Goal: Transaction & Acquisition: Purchase product/service

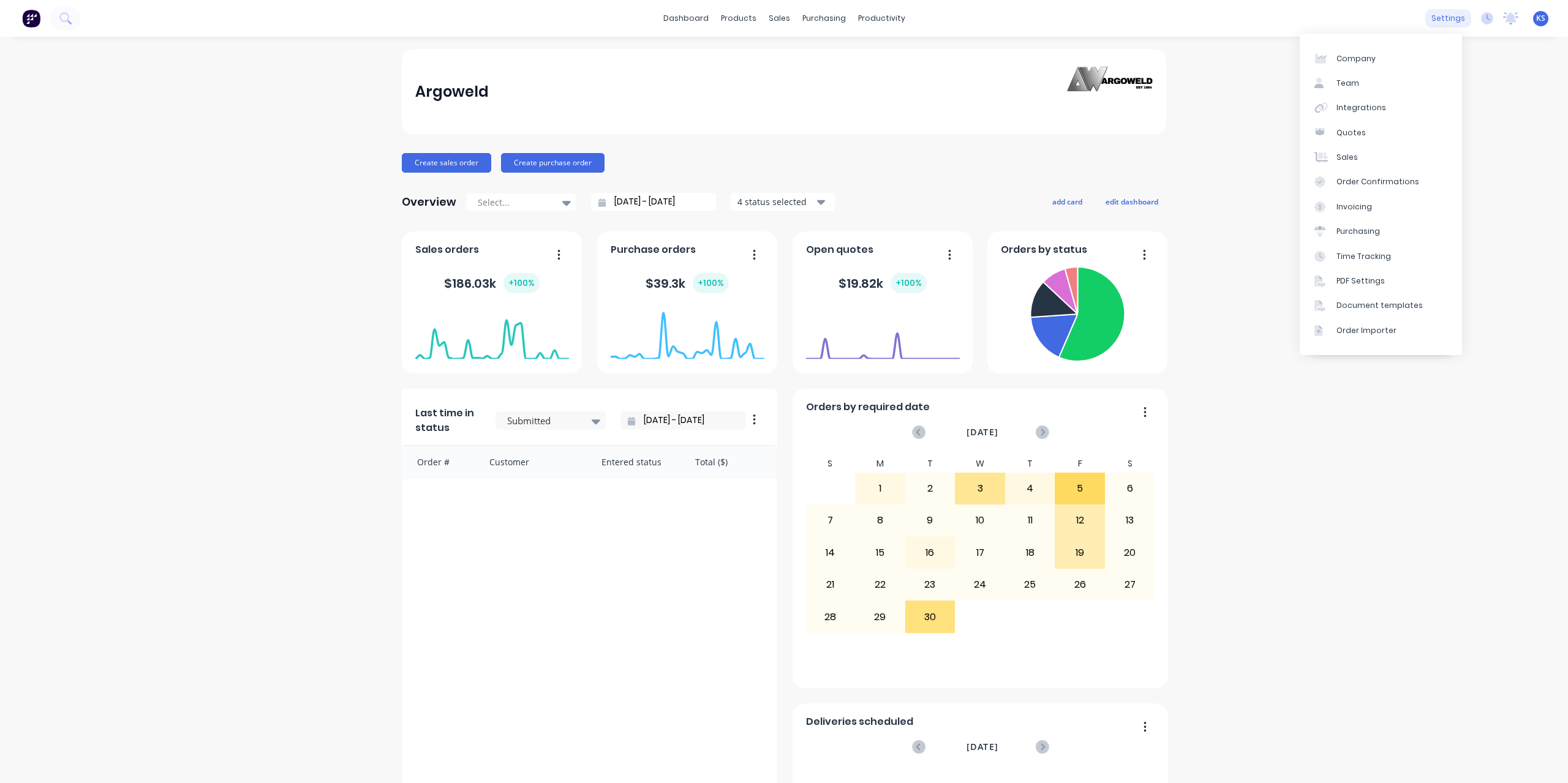
click at [1445, 17] on div "settings" at bounding box center [1449, 18] width 46 height 18
click at [1359, 251] on div "Time Tracking" at bounding box center [1364, 257] width 54 height 11
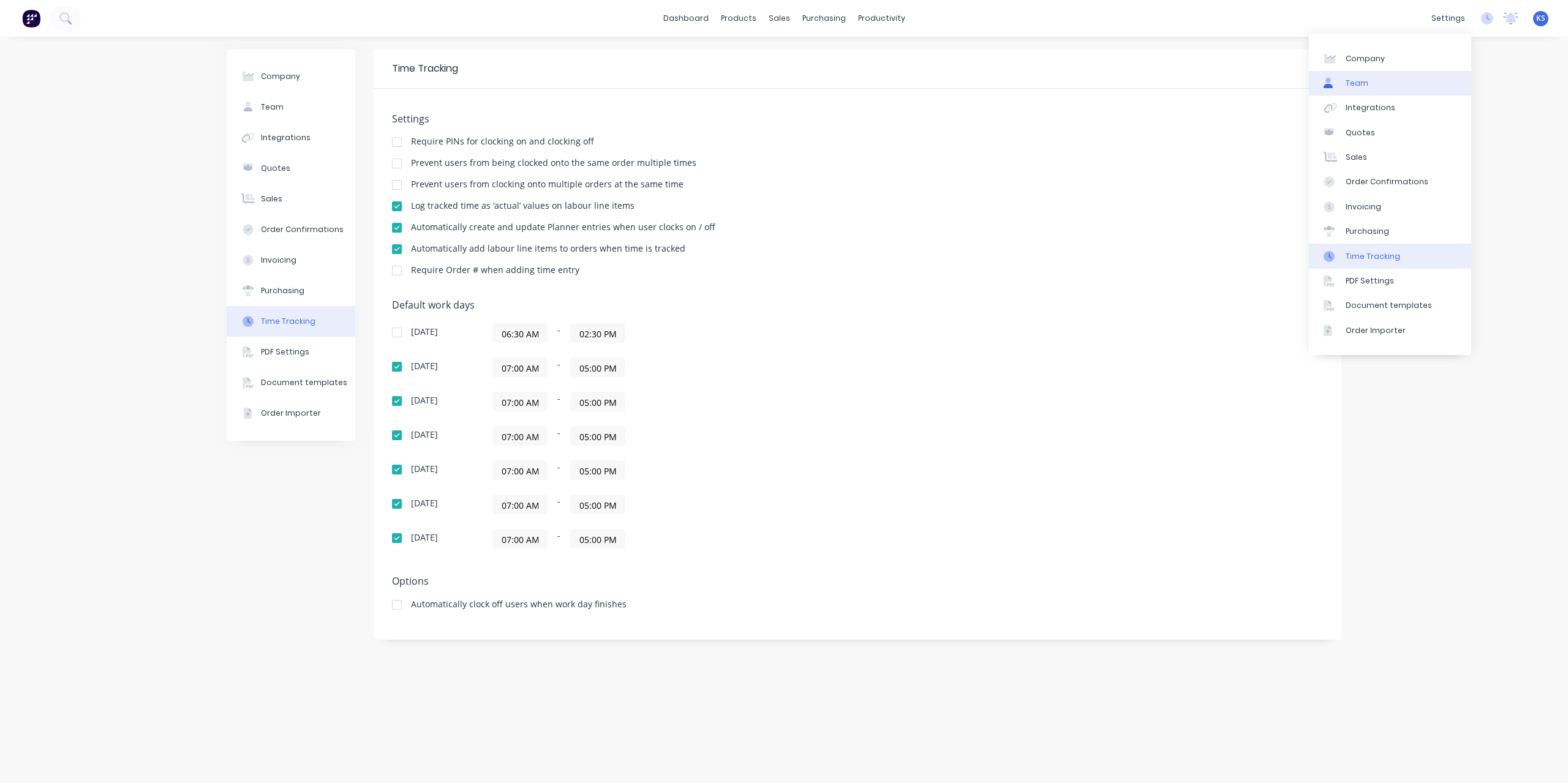
click at [1382, 81] on link "Team" at bounding box center [1390, 83] width 162 height 25
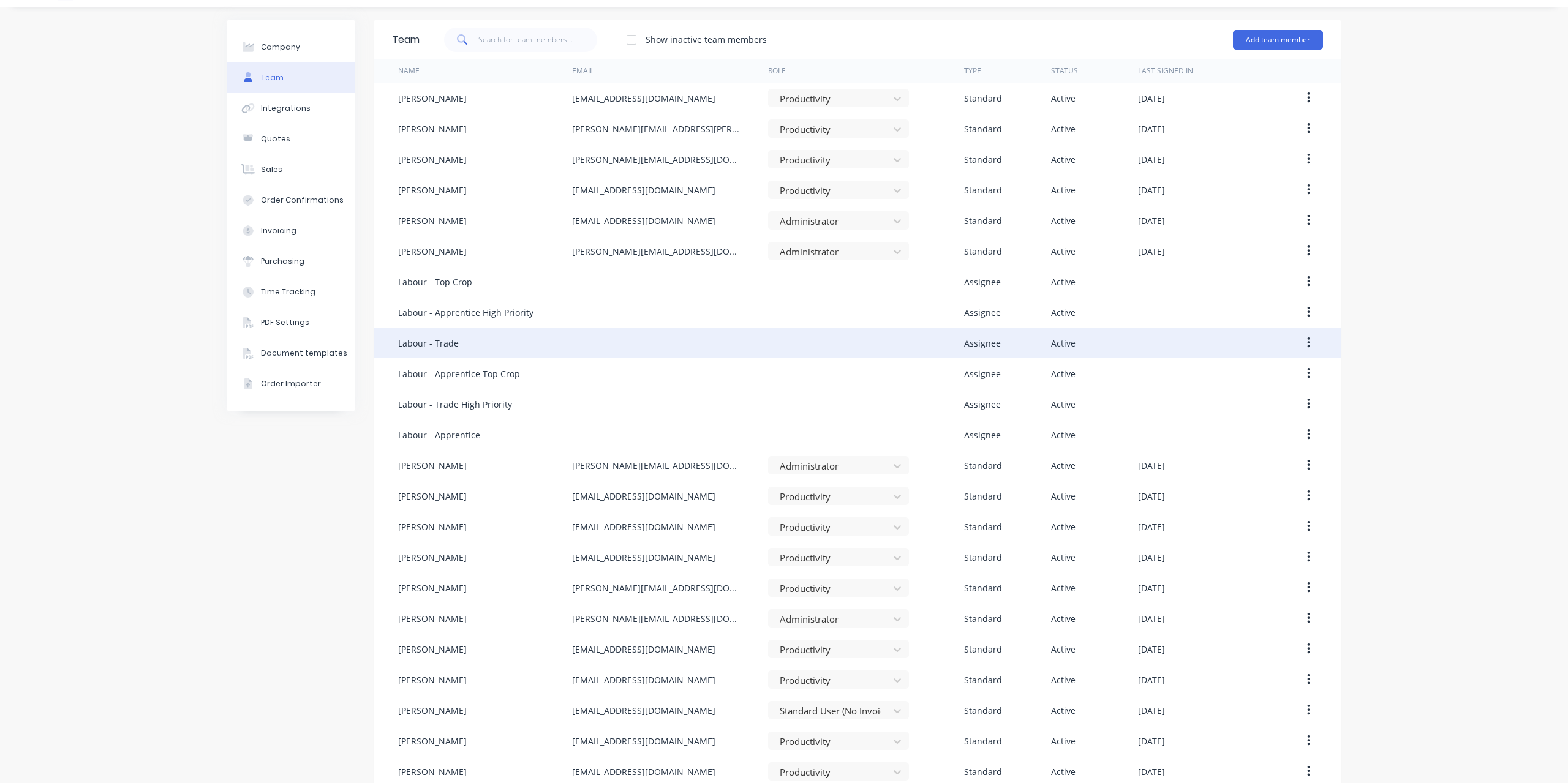
scroll to position [45, 0]
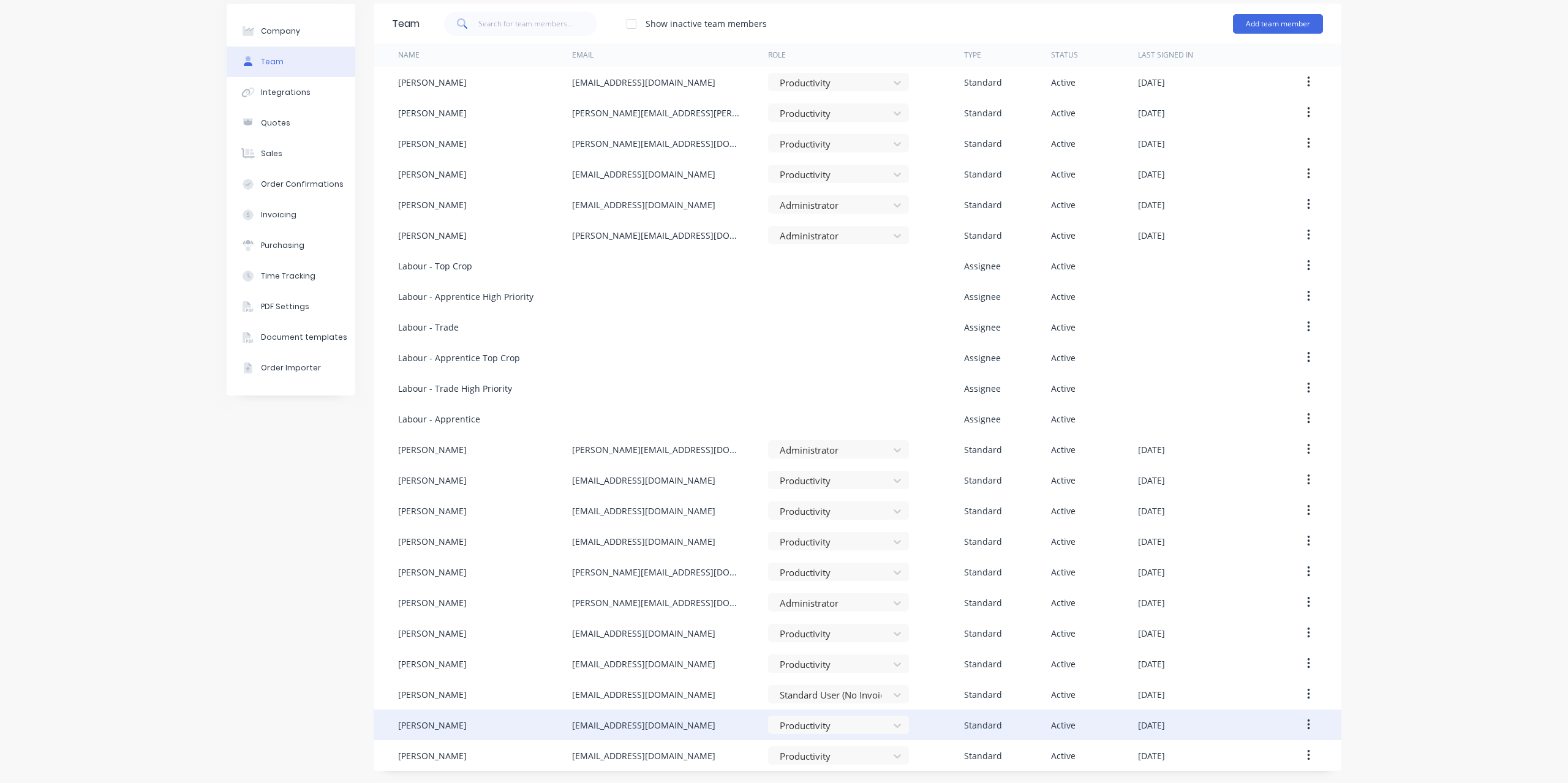
click at [422, 726] on div "[PERSON_NAME]" at bounding box center [432, 725] width 69 height 13
click at [1308, 723] on button "button" at bounding box center [1309, 725] width 28 height 22
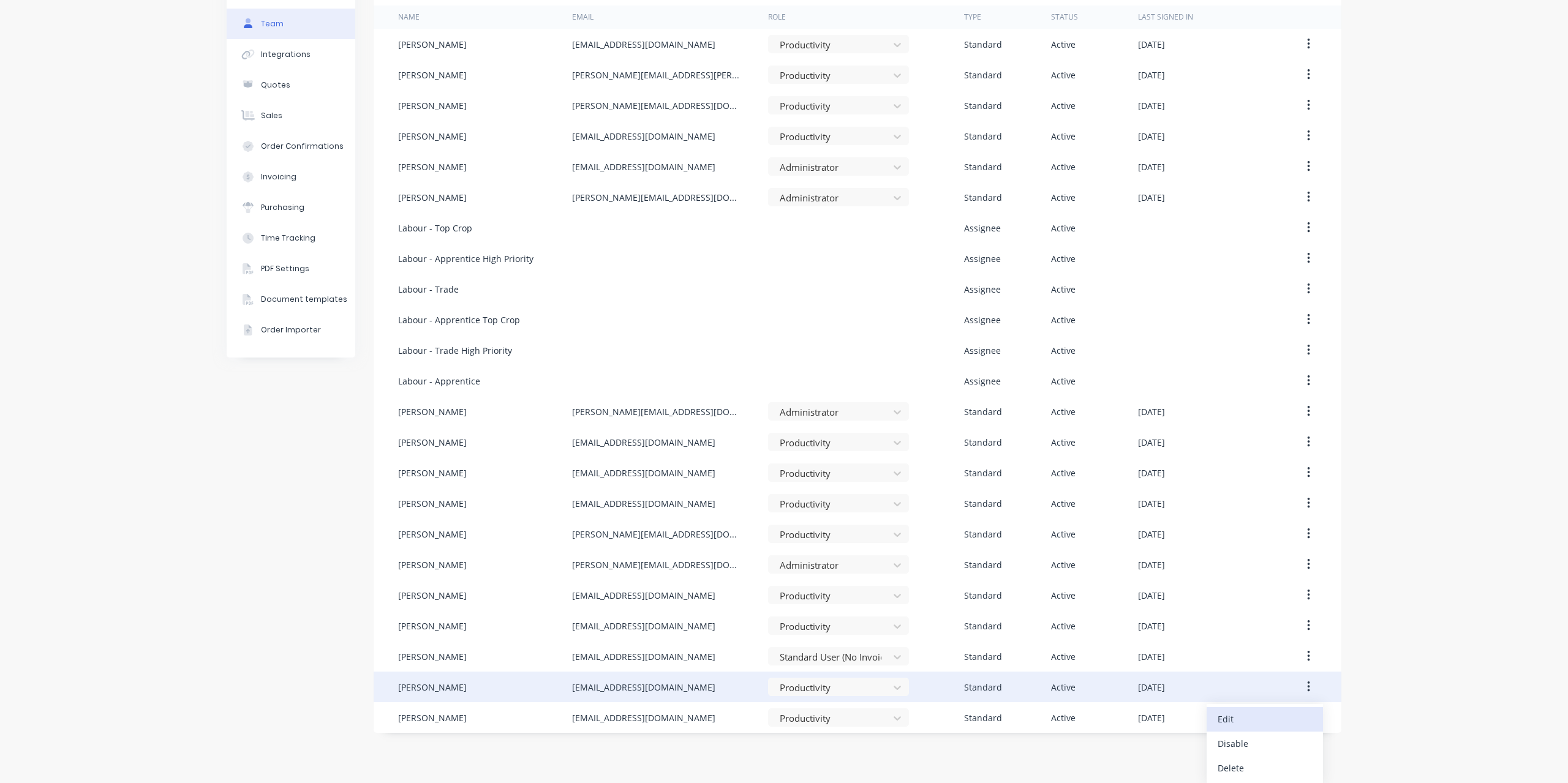
click at [1253, 719] on div "Edit" at bounding box center [1264, 719] width 94 height 17
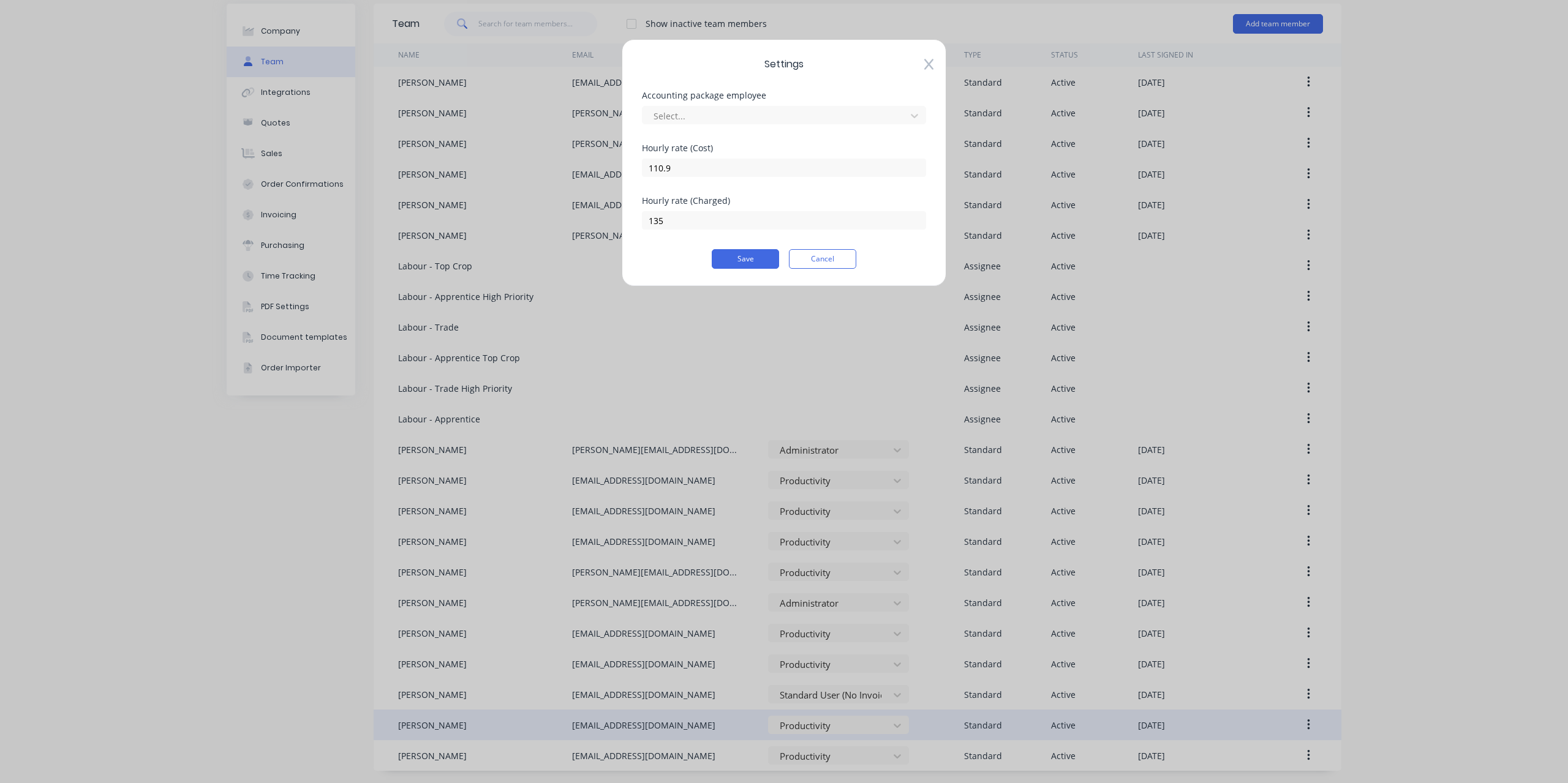
scroll to position [45, 0]
click at [821, 259] on button "Cancel" at bounding box center [822, 259] width 67 height 19
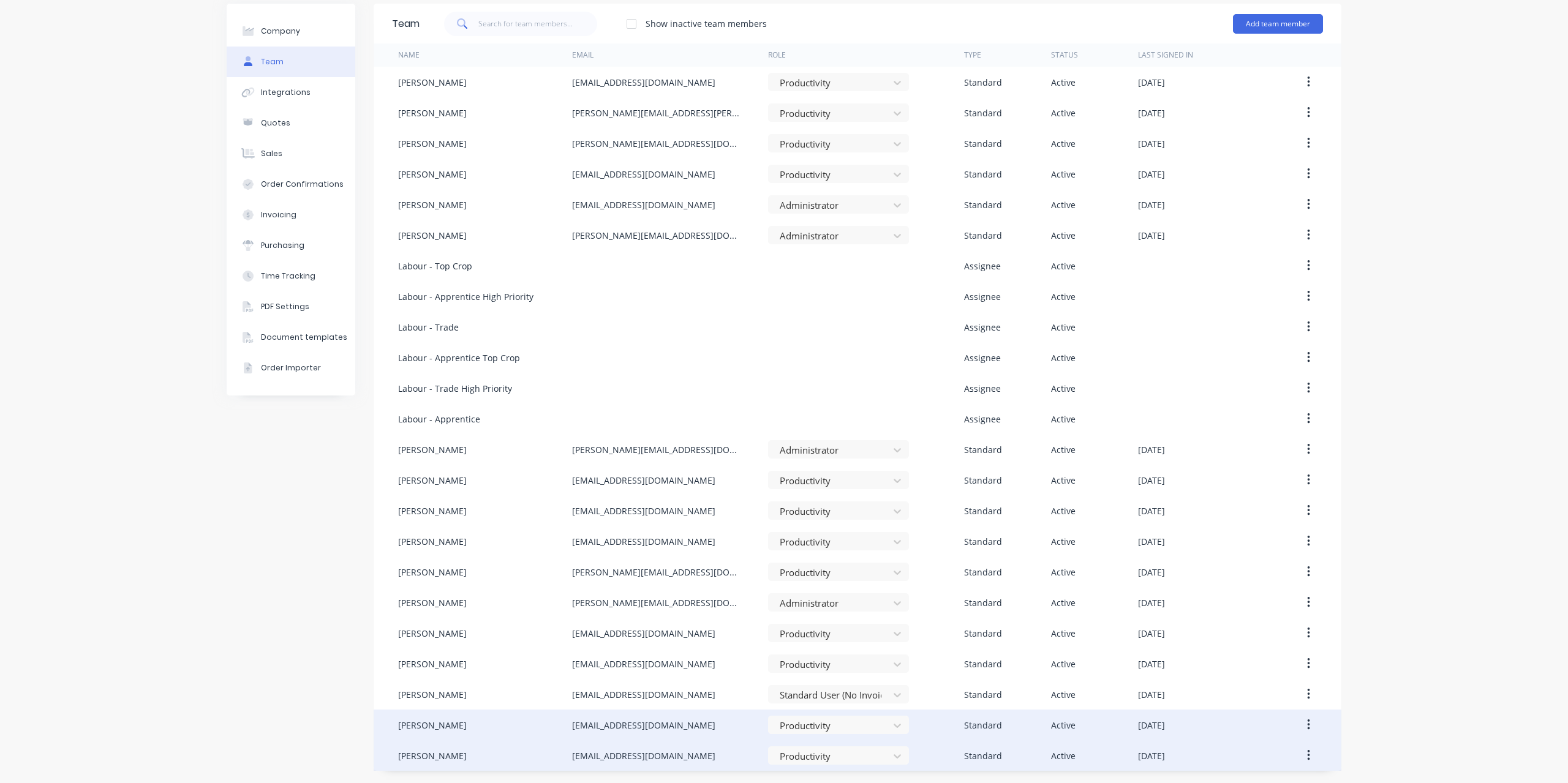
click at [1295, 756] on button "button" at bounding box center [1309, 755] width 28 height 22
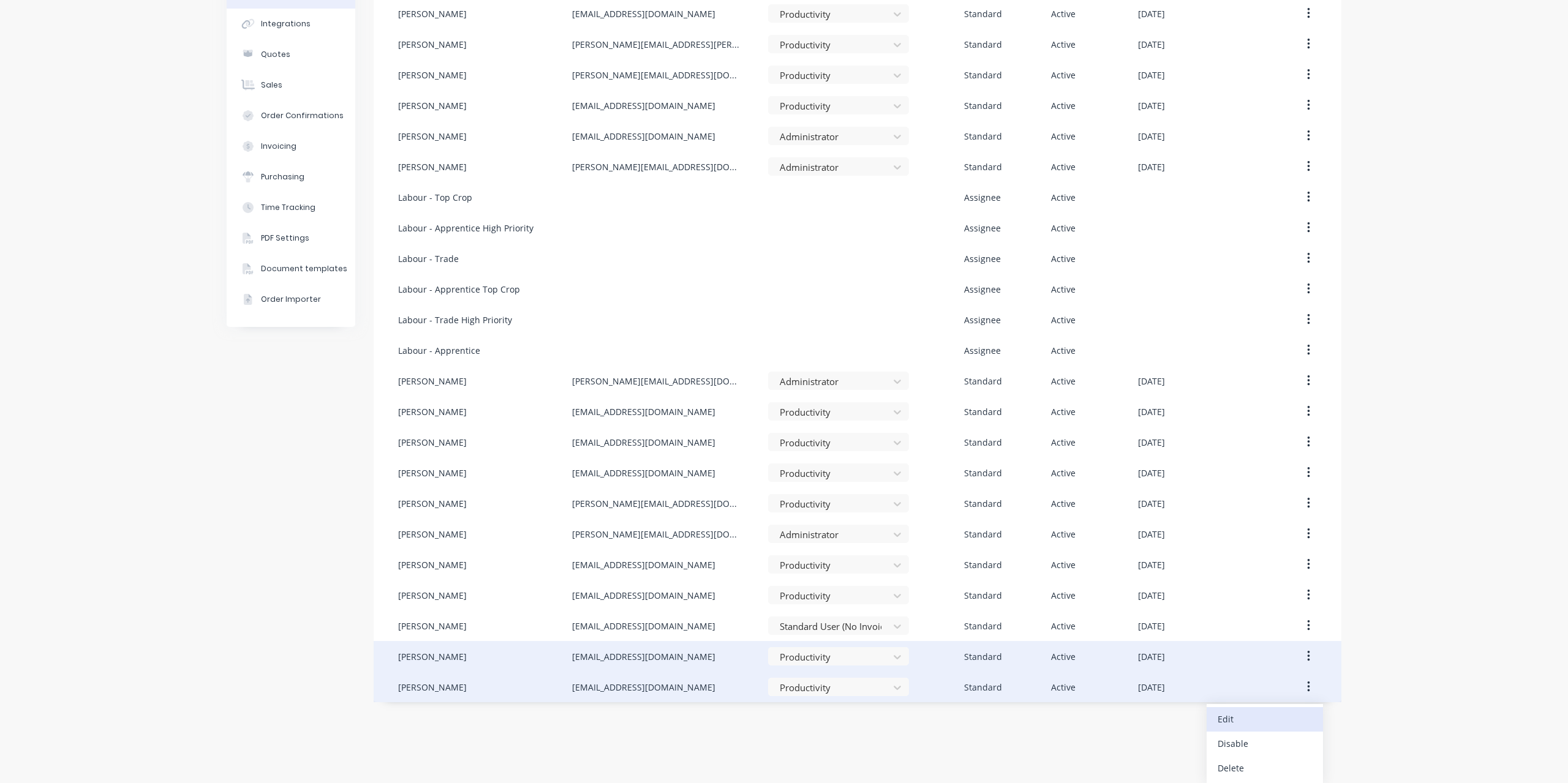
click at [1283, 713] on div "Edit" at bounding box center [1264, 719] width 94 height 17
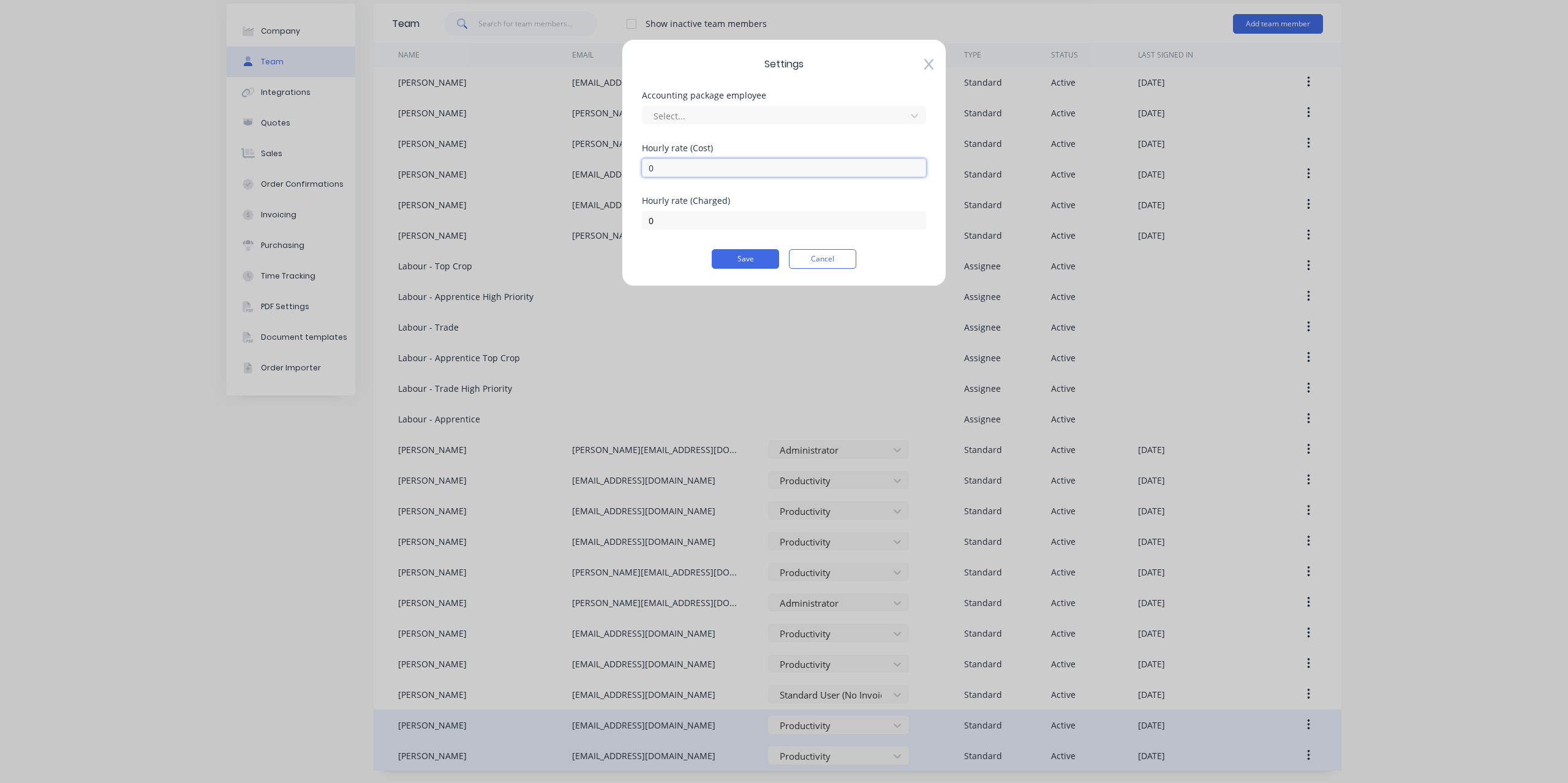
drag, startPoint x: 662, startPoint y: 170, endPoint x: 531, endPoint y: 168, distance: 131.0
click at [531, 168] on div "Settings Accounting package employee Select... [DEMOGRAPHIC_DATA] rate (Cost) 0…" at bounding box center [784, 392] width 1568 height 783
type input "110.90"
drag, startPoint x: 707, startPoint y: 223, endPoint x: 346, endPoint y: 221, distance: 361.0
click at [346, 221] on div "Settings Accounting package employee Select... [DEMOGRAPHIC_DATA] rate (Cost) 1…" at bounding box center [784, 392] width 1568 height 783
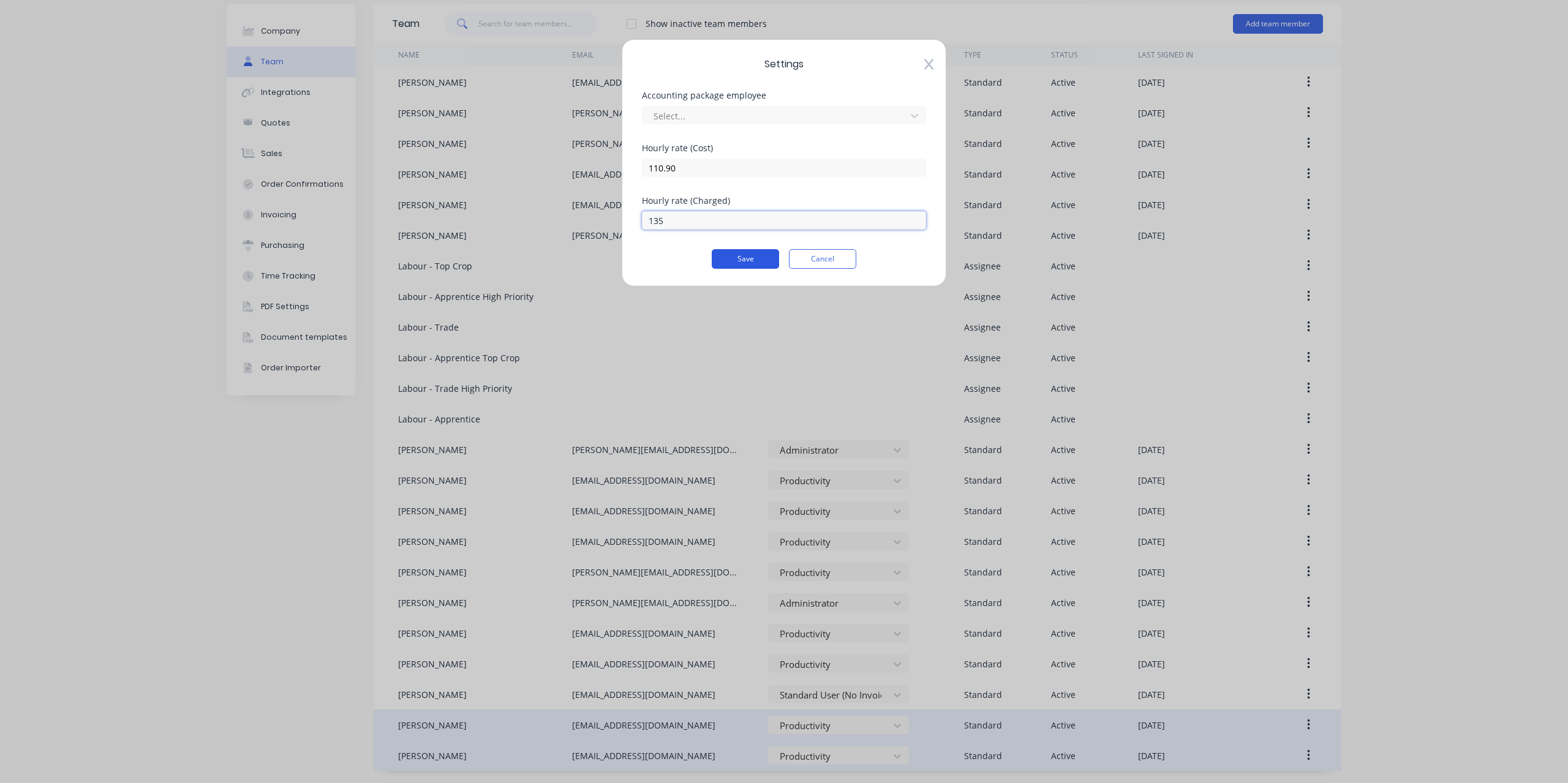
type input "135"
click at [738, 250] on button "Save" at bounding box center [745, 259] width 67 height 19
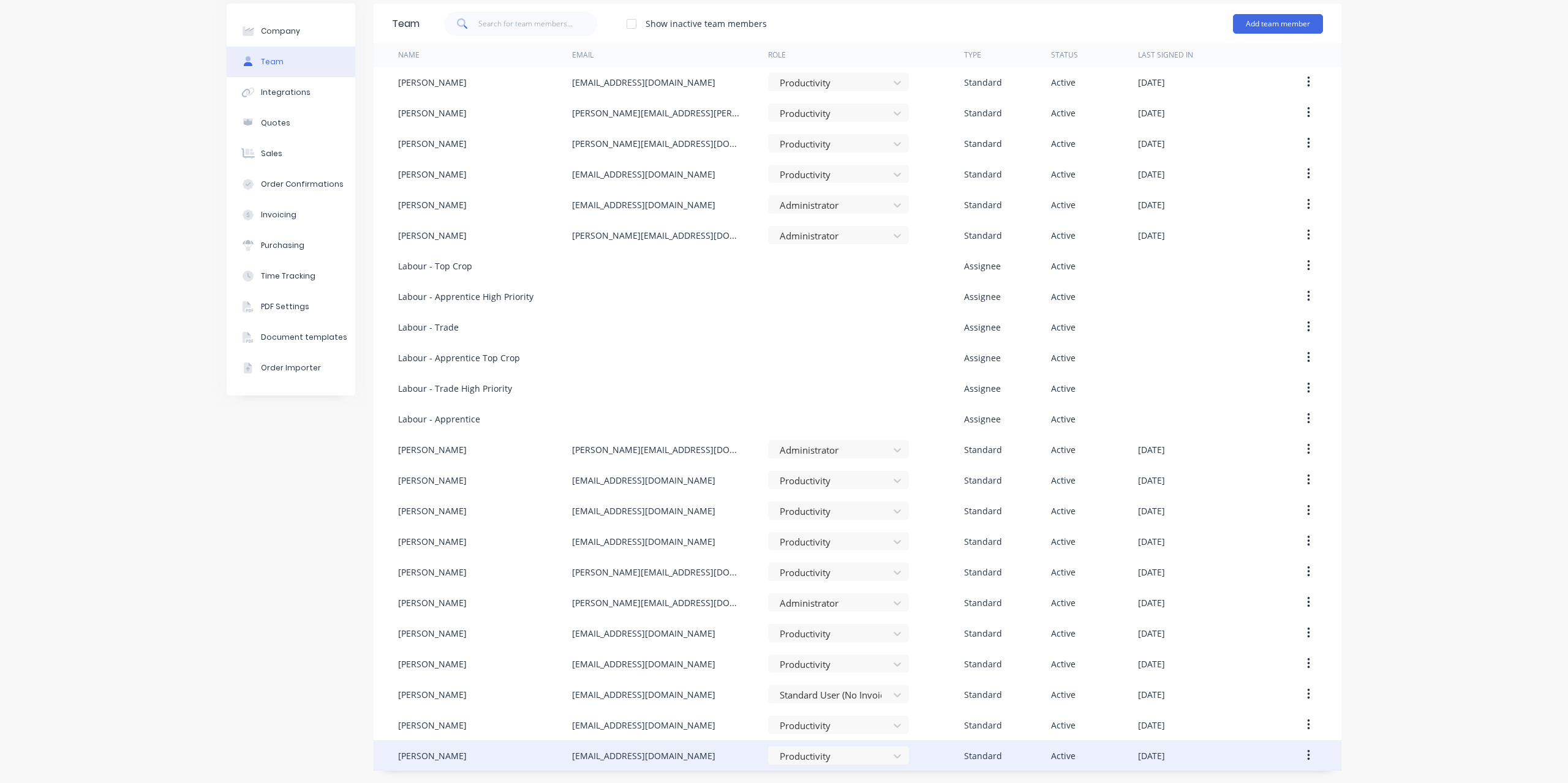
click at [1300, 758] on button "button" at bounding box center [1309, 755] width 28 height 22
click at [1306, 753] on button "button" at bounding box center [1309, 755] width 28 height 22
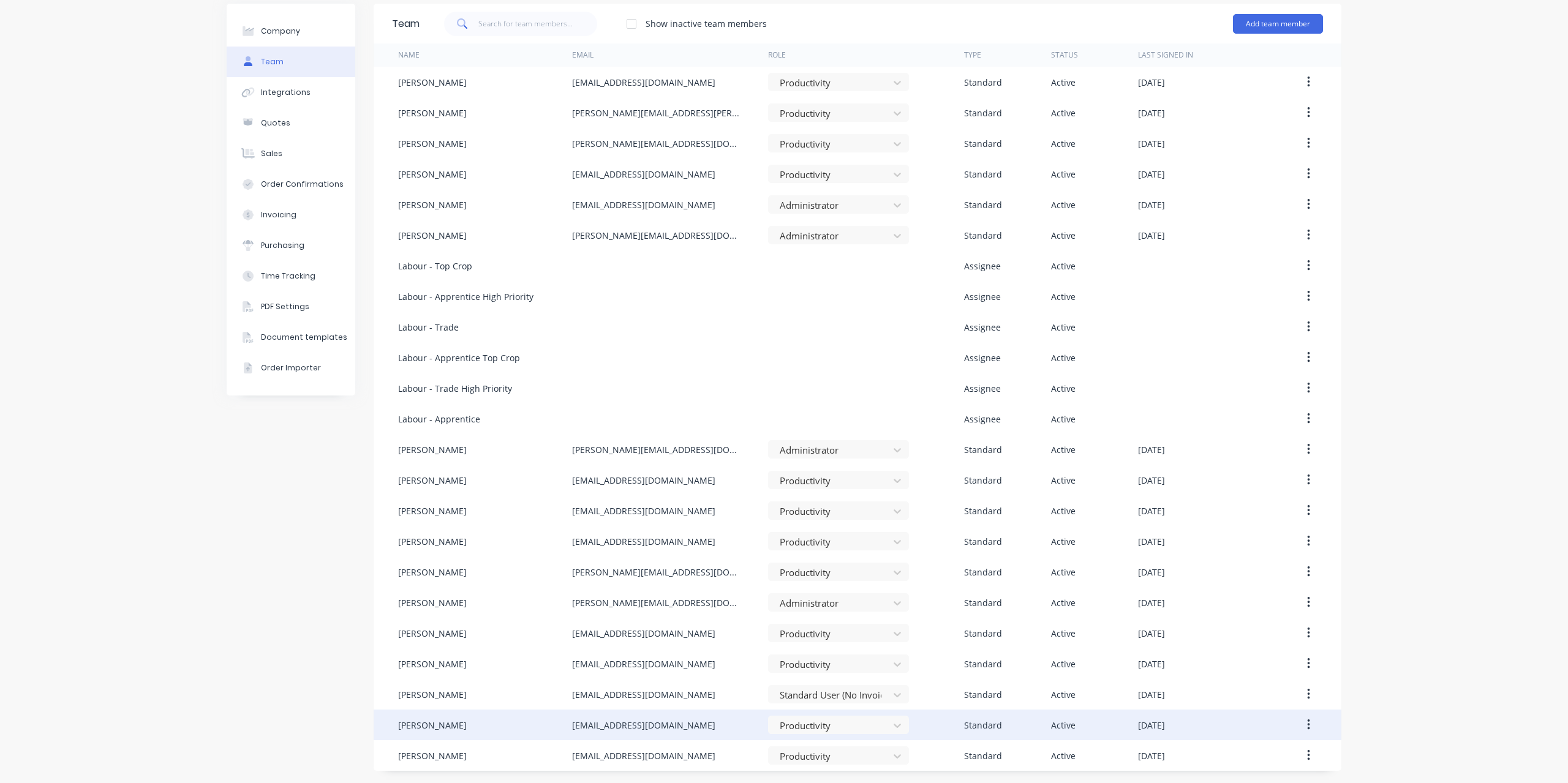
click at [1300, 724] on button "button" at bounding box center [1309, 725] width 28 height 22
click at [1229, 759] on div "Edit" at bounding box center [1264, 756] width 94 height 17
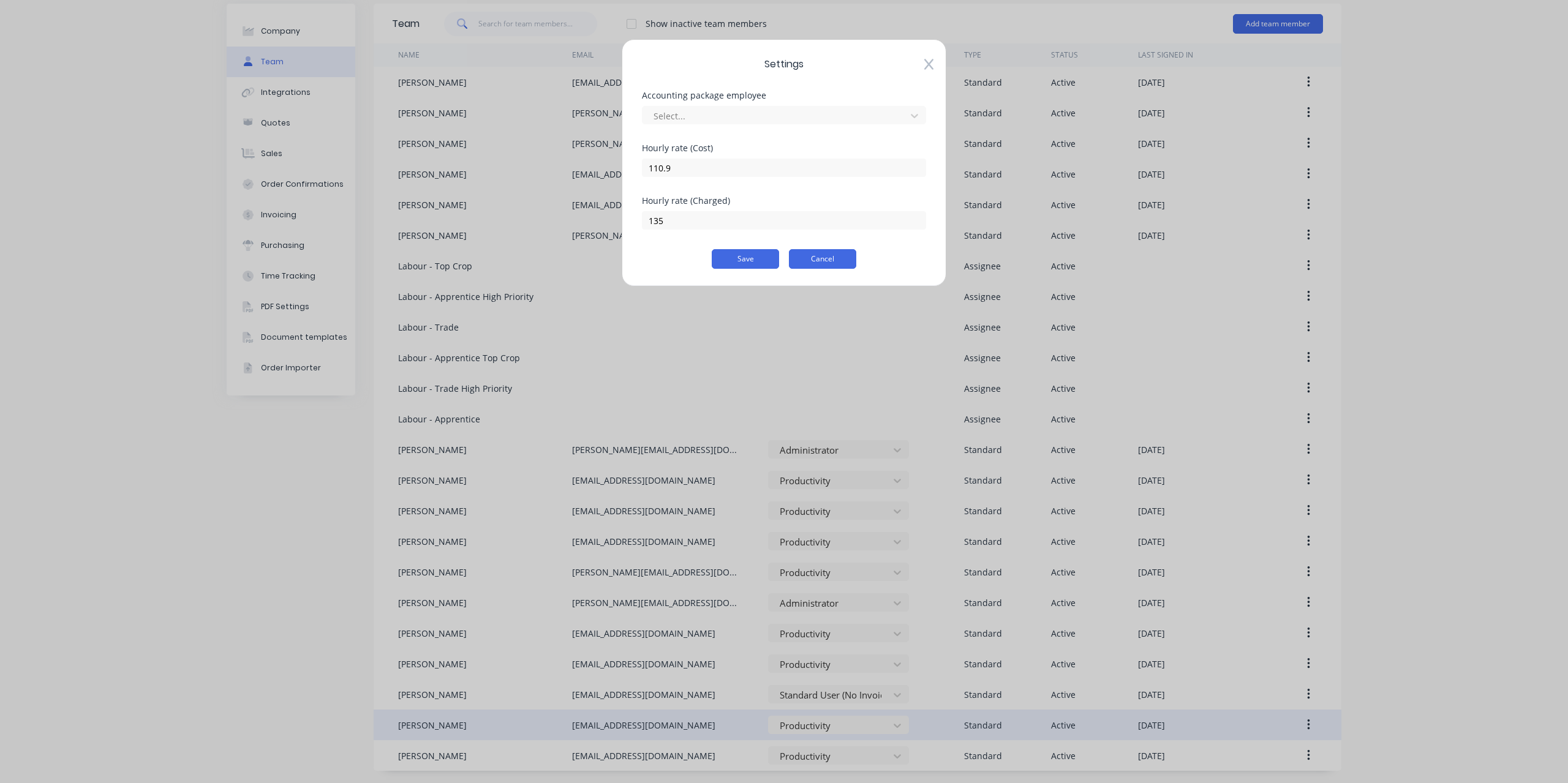
click at [831, 263] on button "Cancel" at bounding box center [822, 259] width 67 height 19
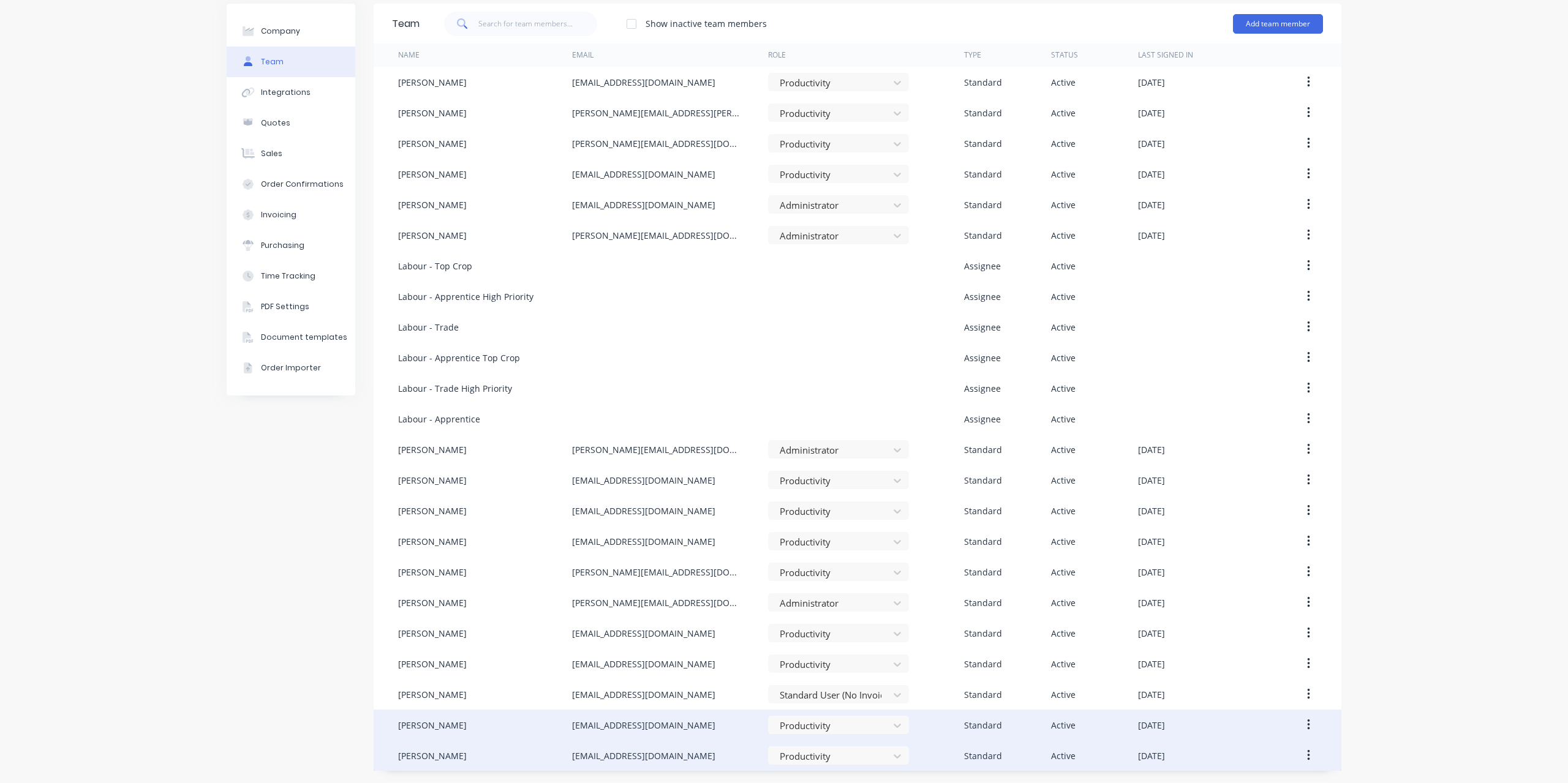
click at [1308, 757] on icon "button" at bounding box center [1309, 755] width 3 height 14
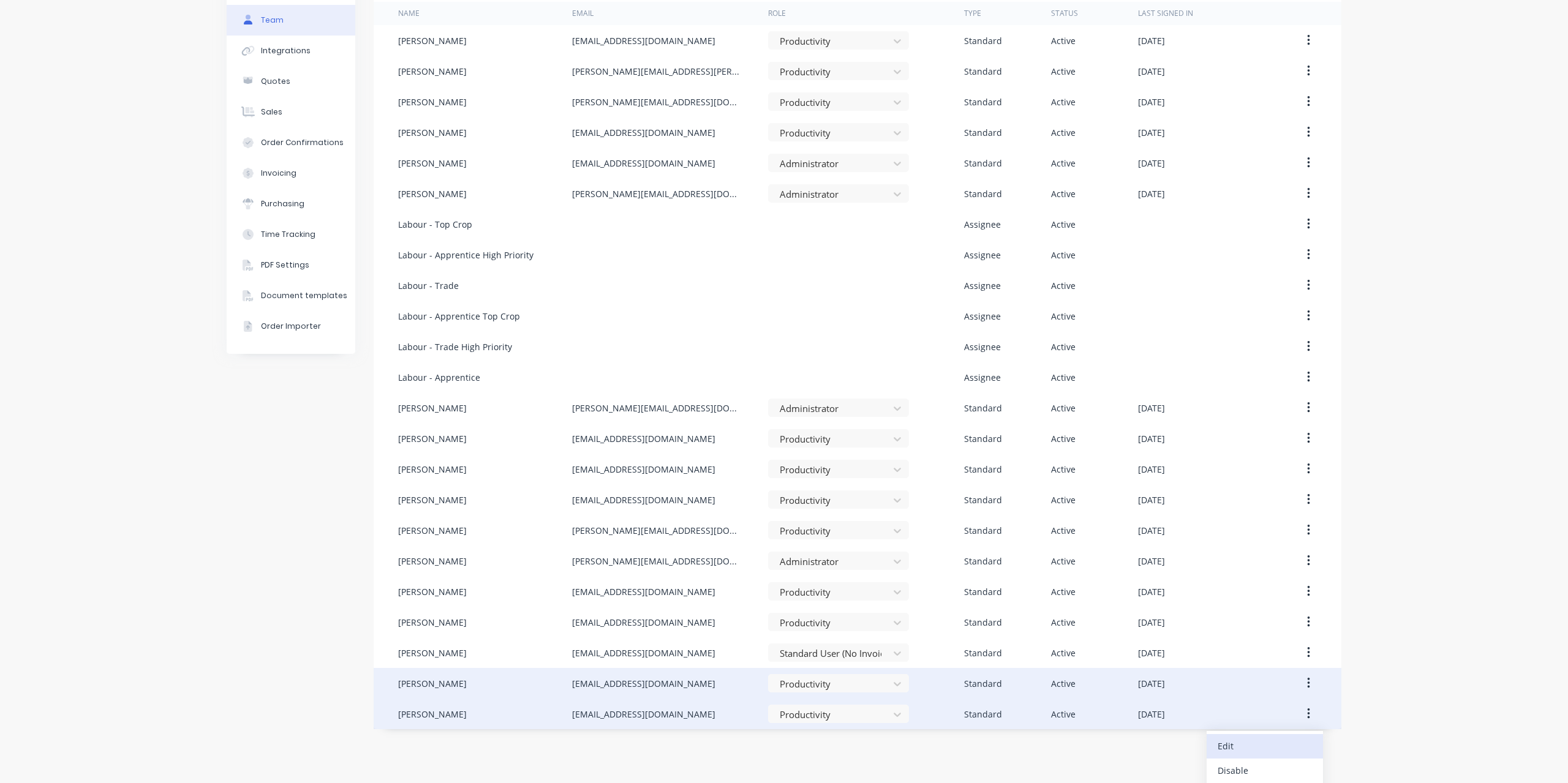
scroll to position [114, 0]
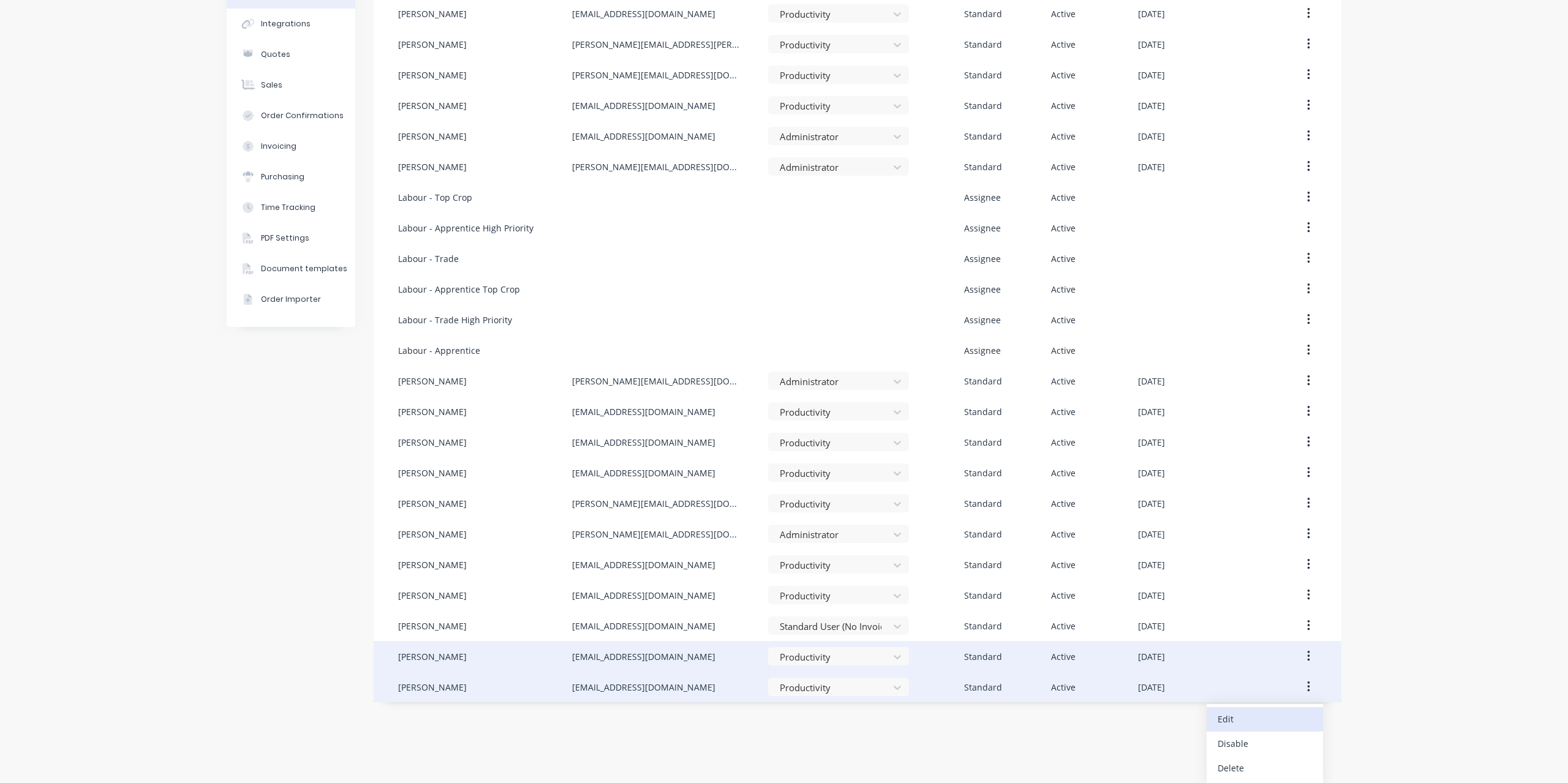
click at [1271, 716] on div "Edit" at bounding box center [1264, 719] width 94 height 17
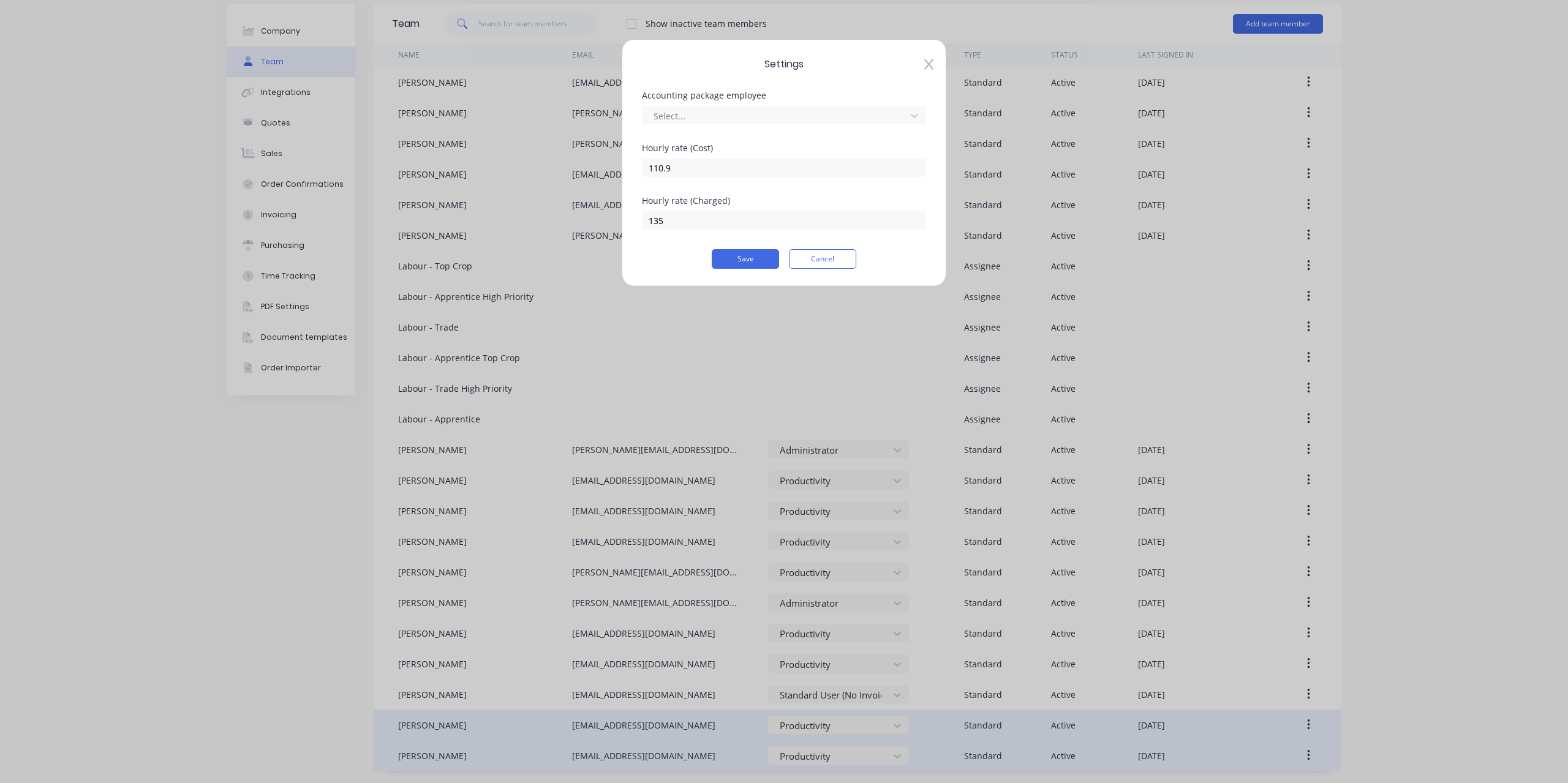
scroll to position [45, 0]
click at [834, 263] on button "Cancel" at bounding box center [822, 259] width 67 height 19
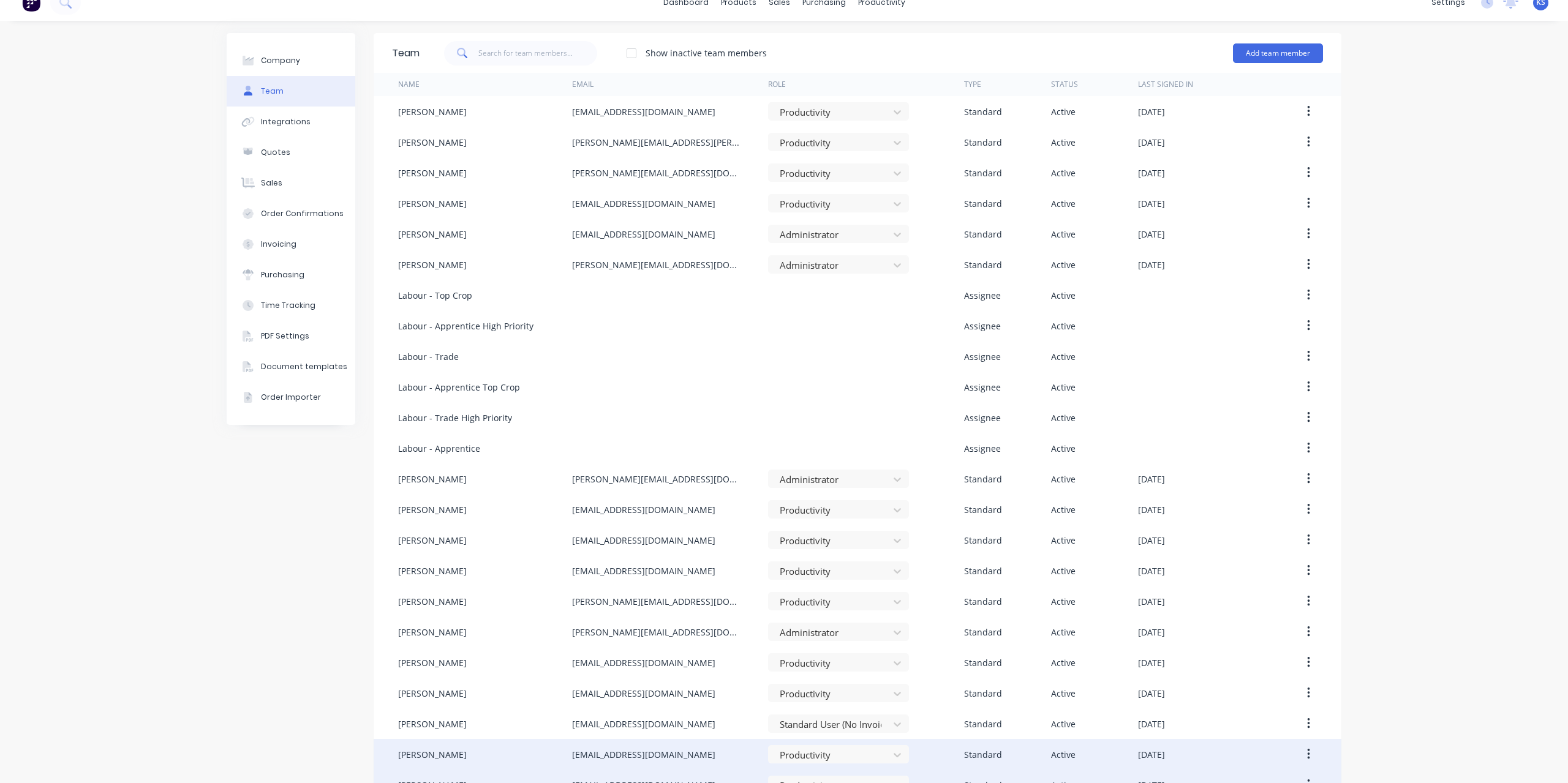
scroll to position [0, 0]
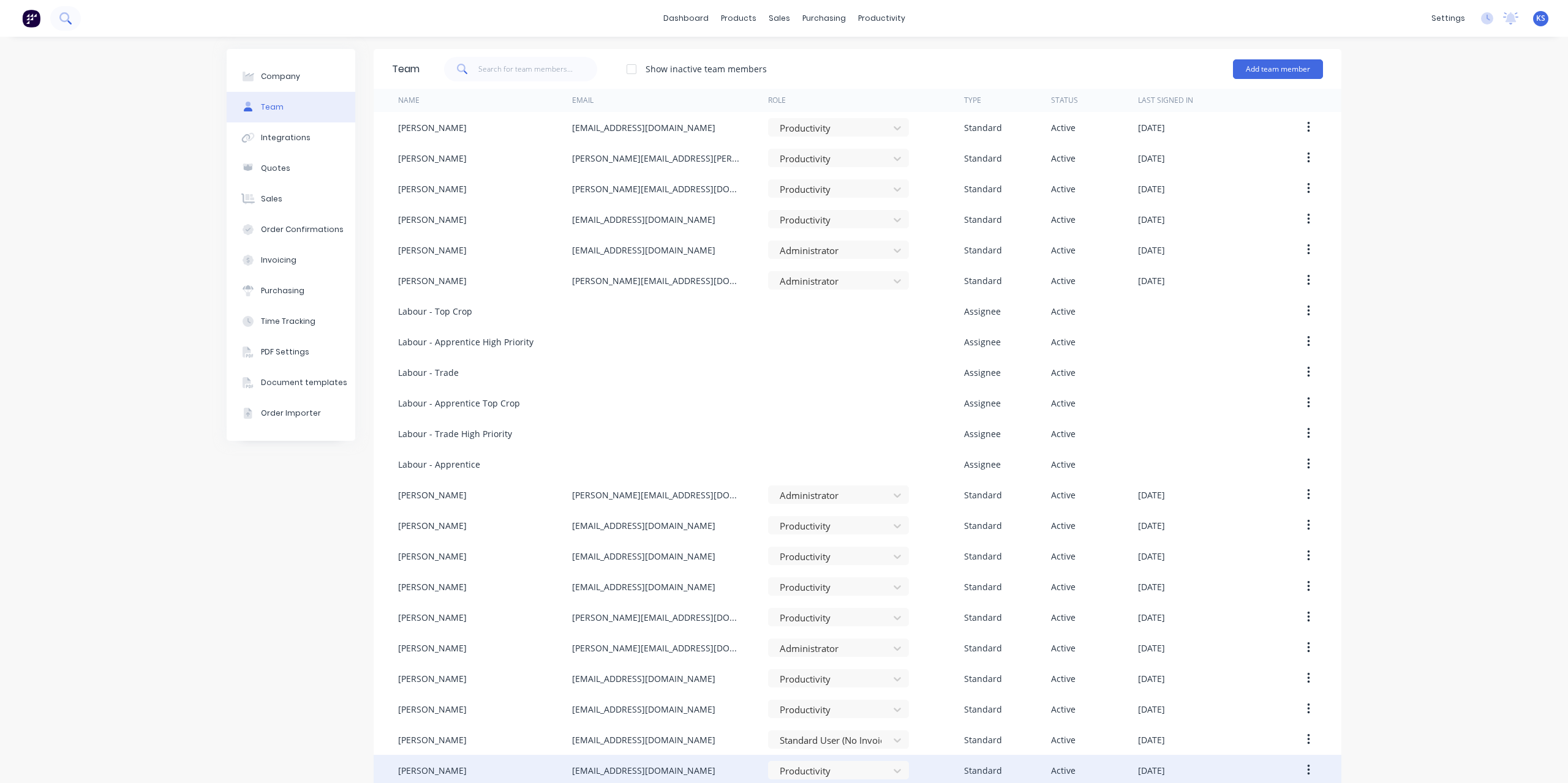
click at [56, 20] on button at bounding box center [65, 18] width 30 height 25
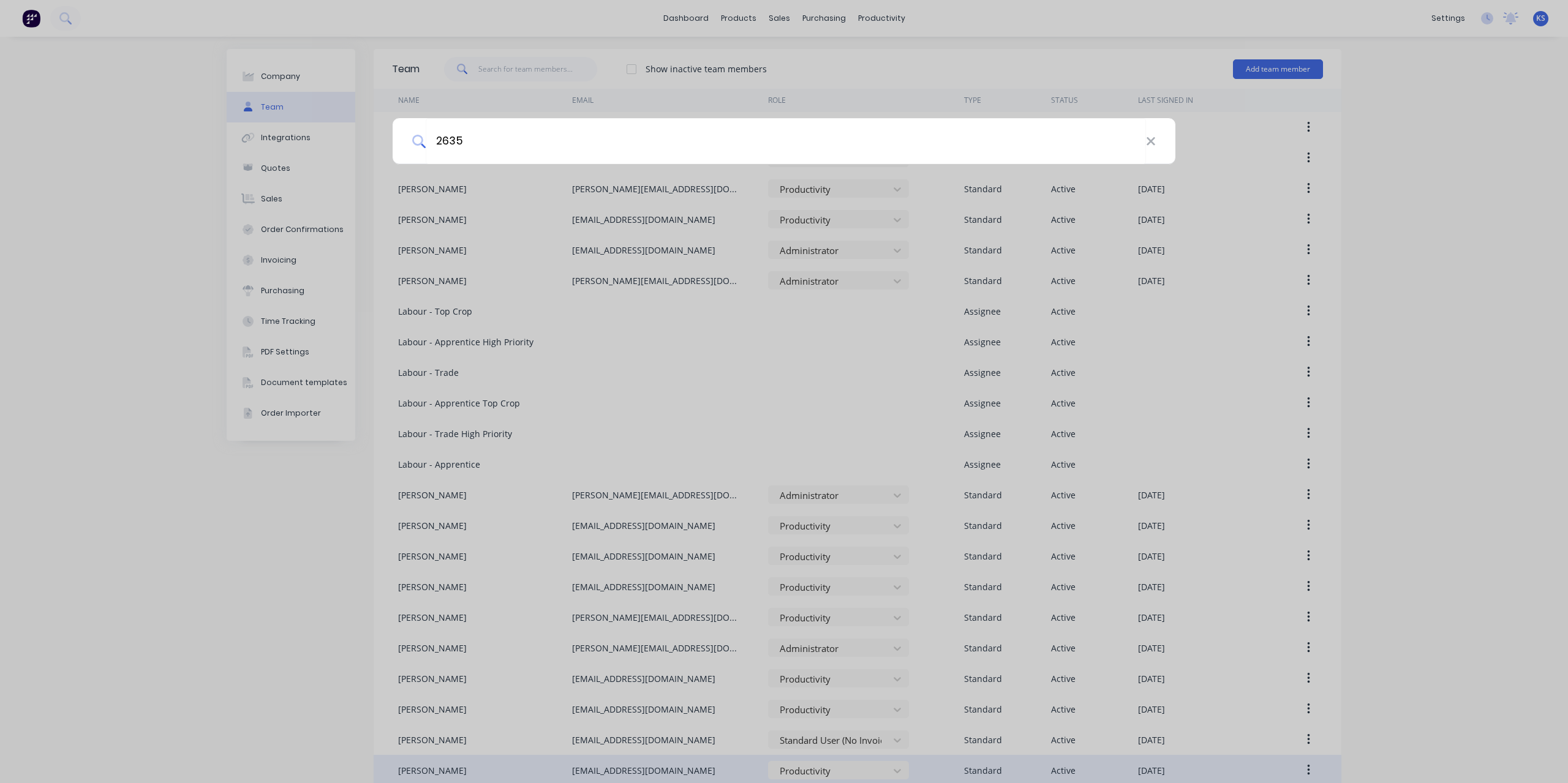
type input "2635"
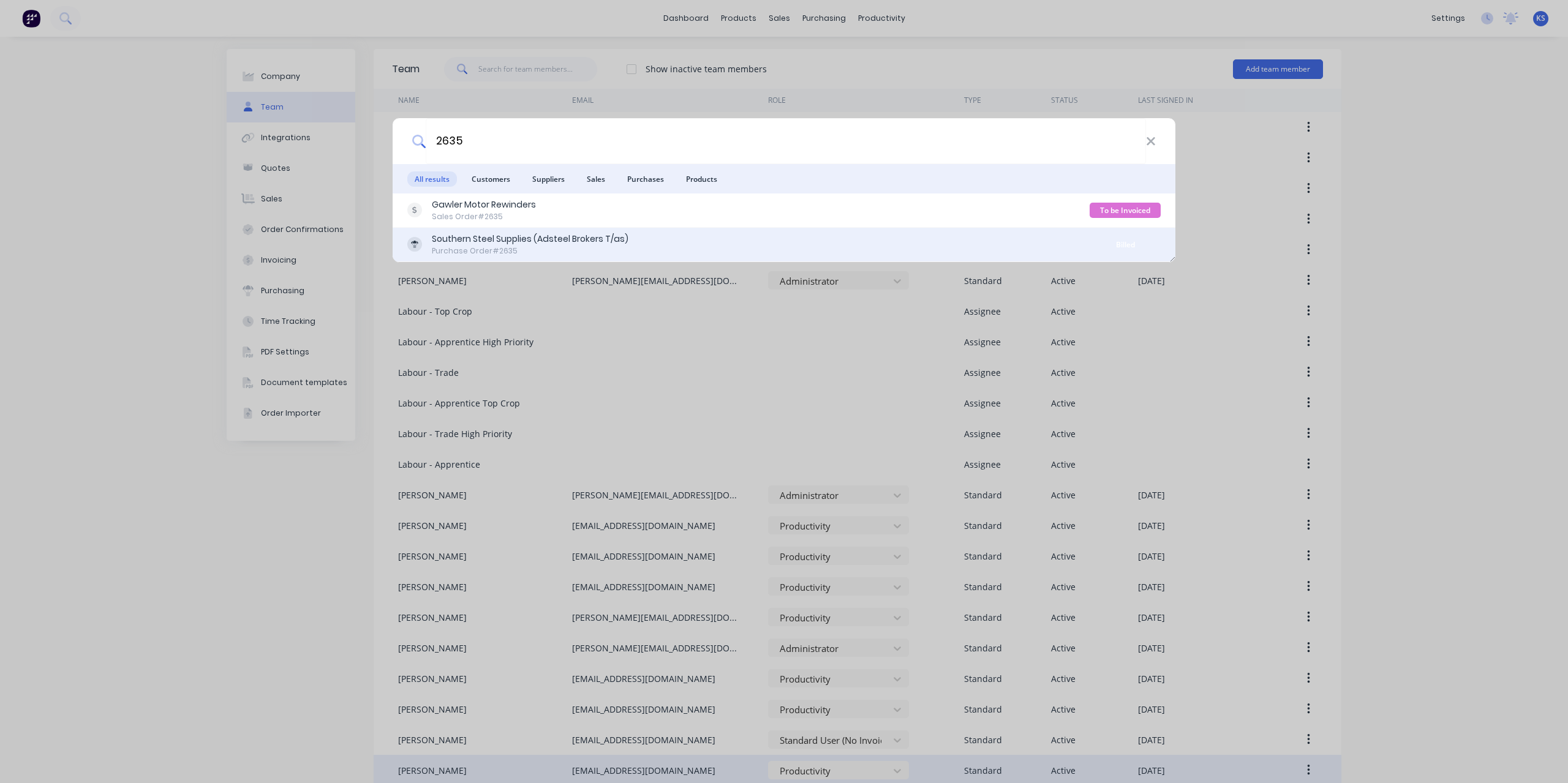
click at [499, 241] on div "Southern Steel Supplies (Adsteel Brokers T/as)" at bounding box center [530, 239] width 196 height 13
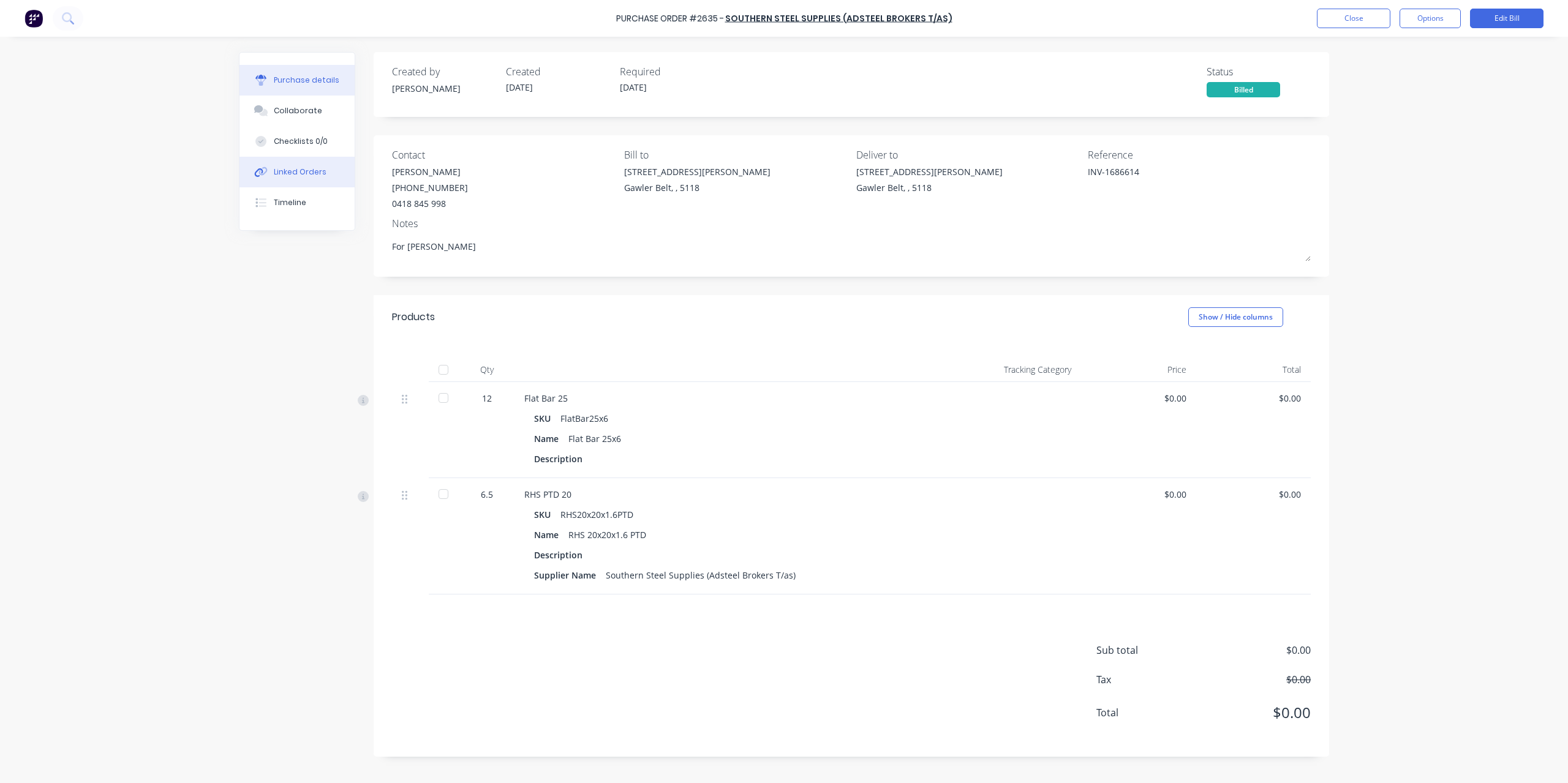
click at [311, 167] on div "Linked Orders" at bounding box center [300, 172] width 52 height 11
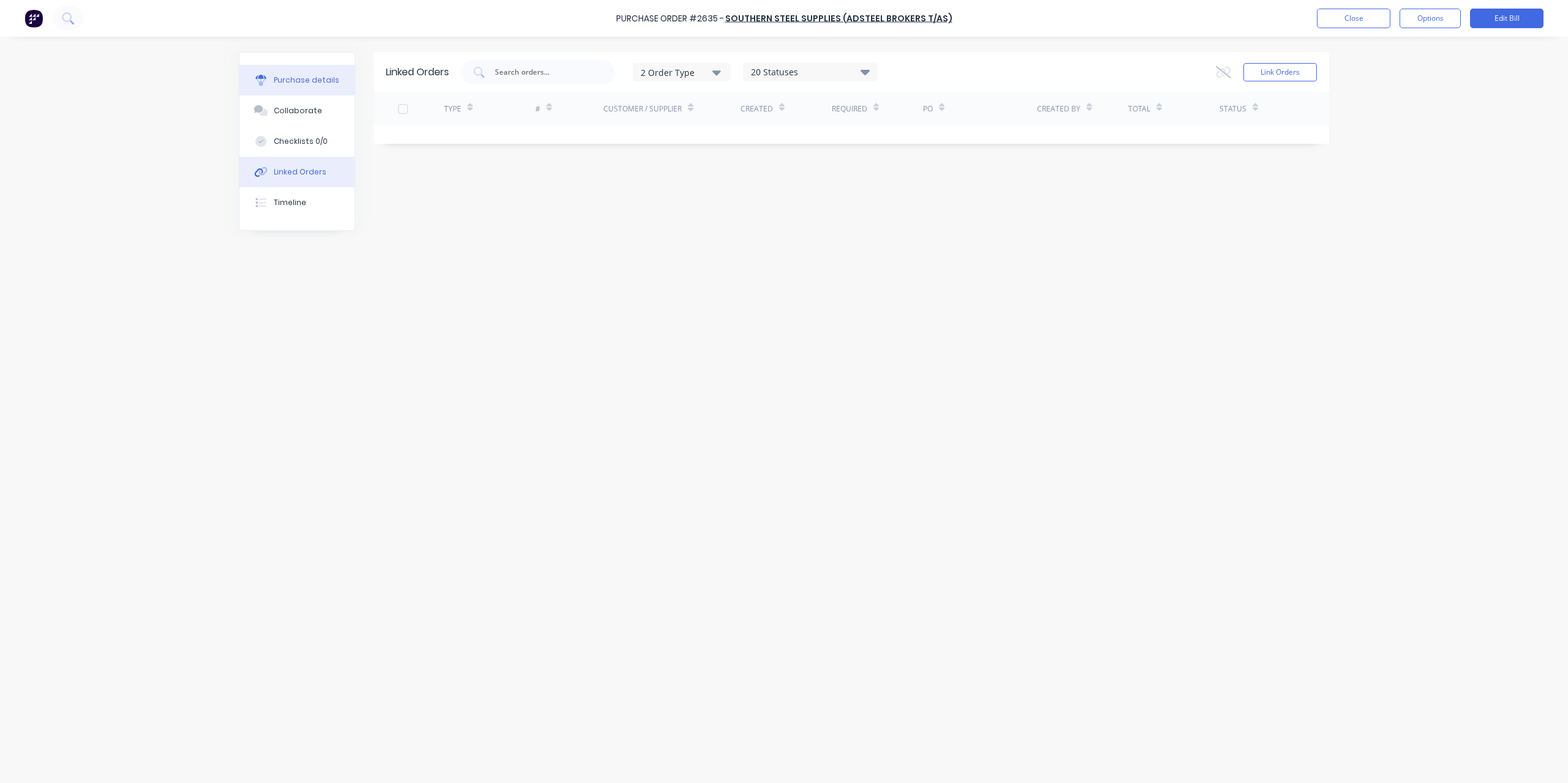
click at [293, 82] on div "Purchase details" at bounding box center [306, 81] width 65 height 11
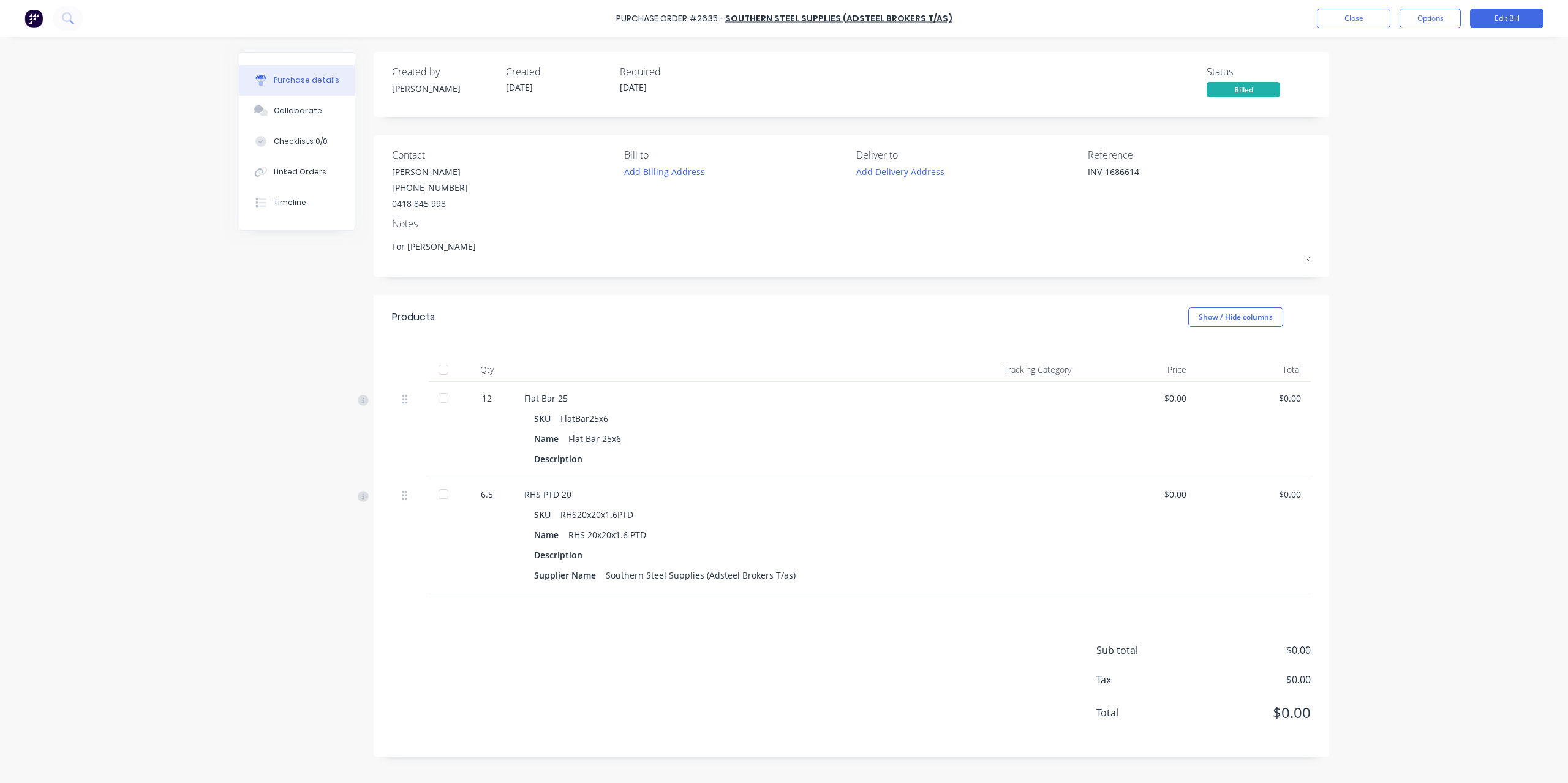
type textarea "x"
click at [1498, 19] on button "Edit Bill" at bounding box center [1507, 17] width 73 height 19
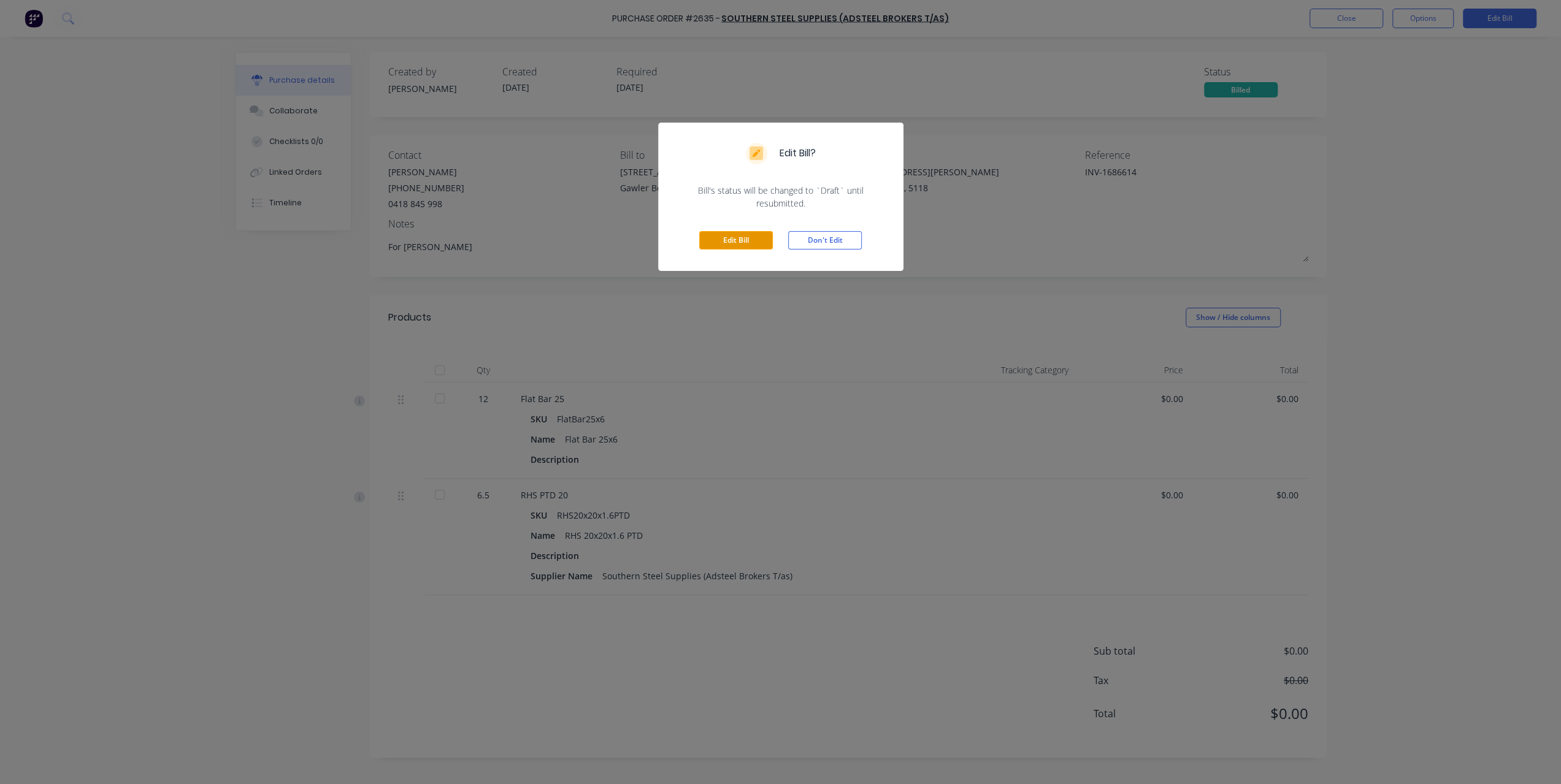
click at [753, 240] on button "Edit Bill" at bounding box center [736, 241] width 73 height 18
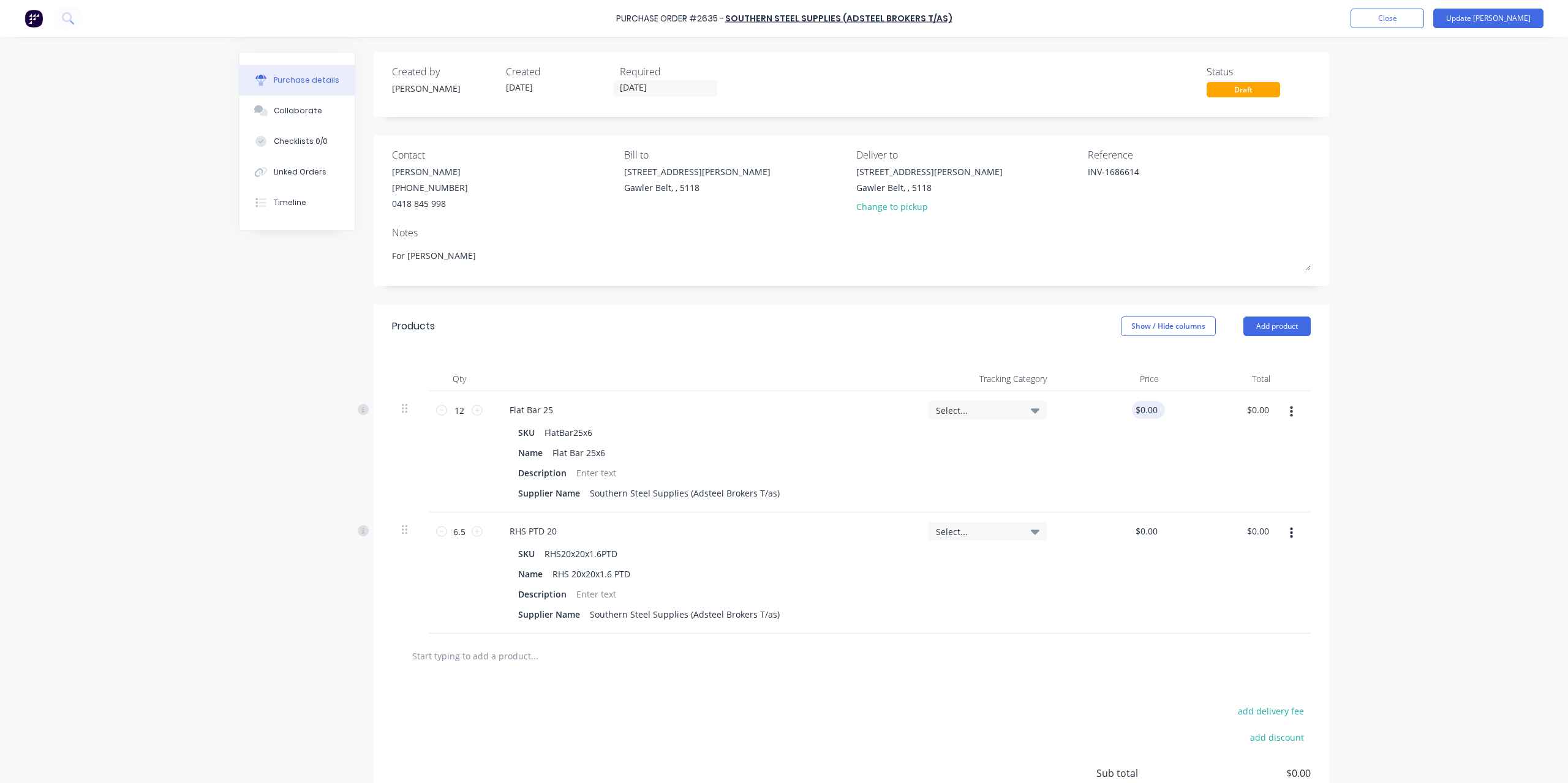
type textarea "x"
type input "0.0000"
click at [1136, 410] on input "0.0000" at bounding box center [1146, 410] width 28 height 17
drag, startPoint x: 1123, startPoint y: 409, endPoint x: 1198, endPoint y: 403, distance: 75.2
click at [1198, 403] on div "12 12 Flat Bar 25 SKU FlatBar25x6 Name Flat Bar 25x6 Description Supplier Name …" at bounding box center [852, 452] width 919 height 121
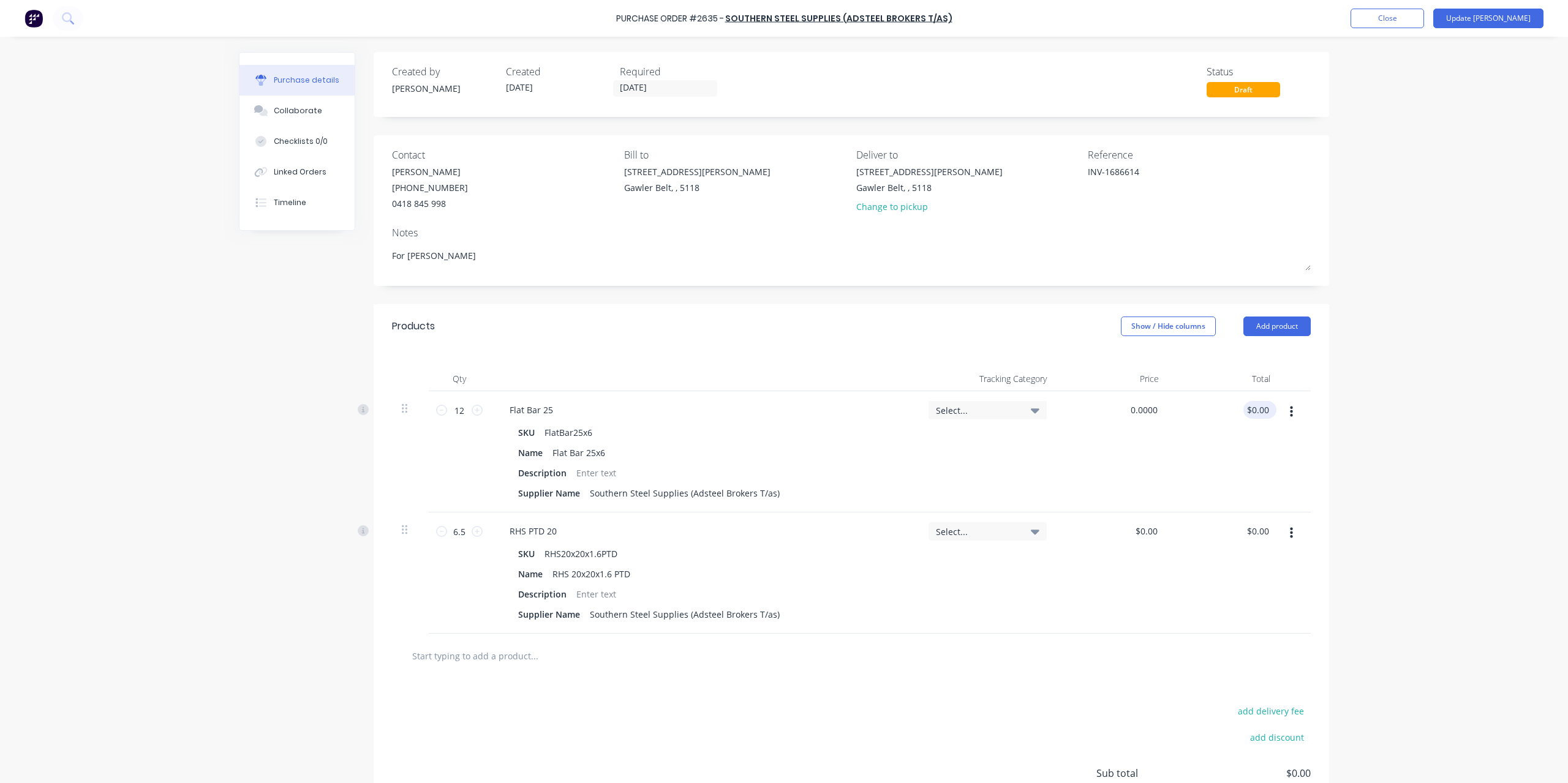
type textarea "x"
type input "$0.00"
type input "0.00"
click at [1242, 411] on div "0.00 0.00" at bounding box center [1225, 452] width 112 height 121
type textarea "x"
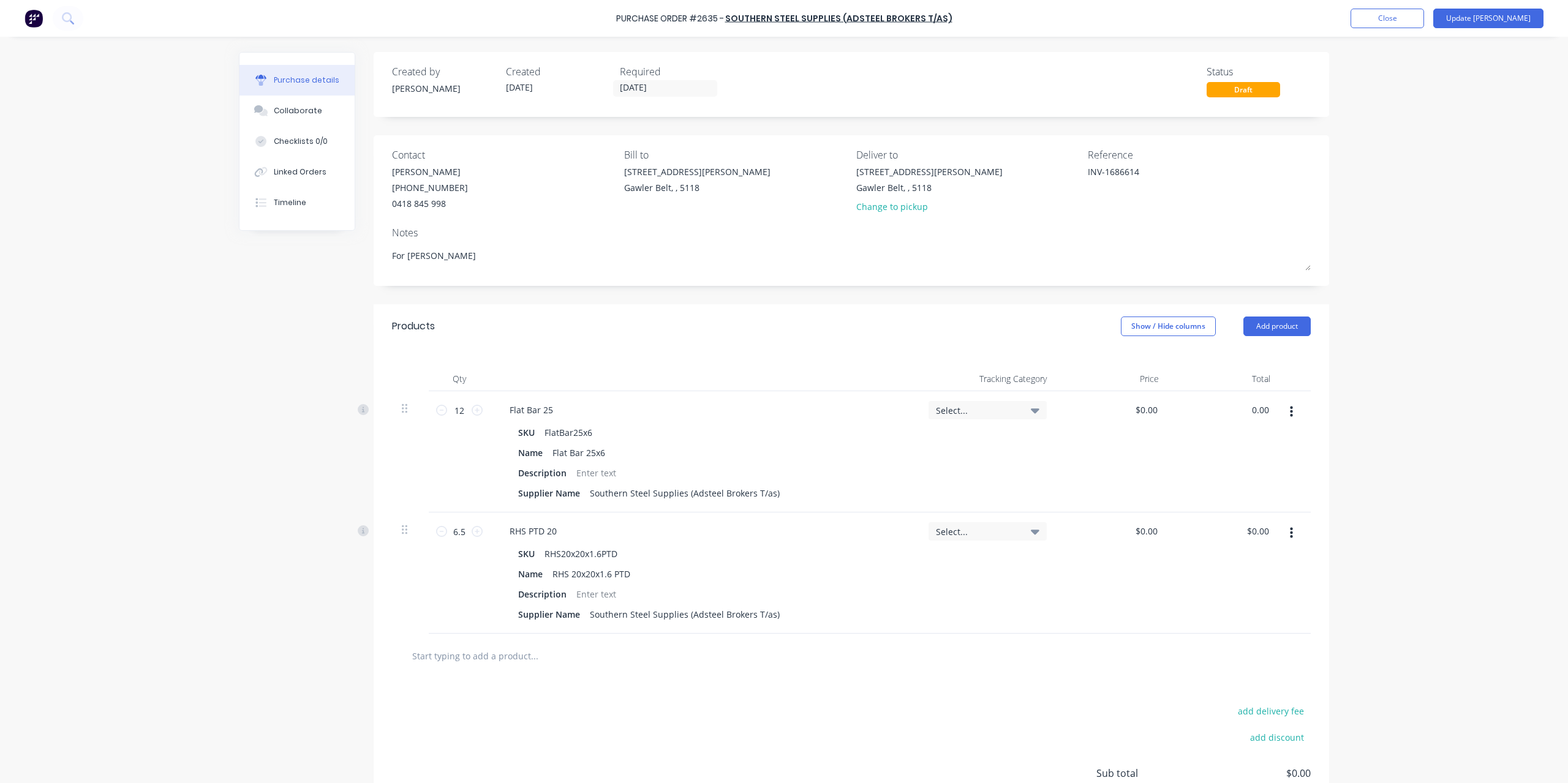
drag, startPoint x: 1249, startPoint y: 411, endPoint x: 1290, endPoint y: 411, distance: 41.0
click at [1290, 411] on div "12 12 Flat Bar 25 SKU FlatBar25x6 Name Flat Bar 25x6 Description Supplier Name …" at bounding box center [852, 452] width 919 height 121
type input "28.32"
type textarea "x"
type input "$2.36"
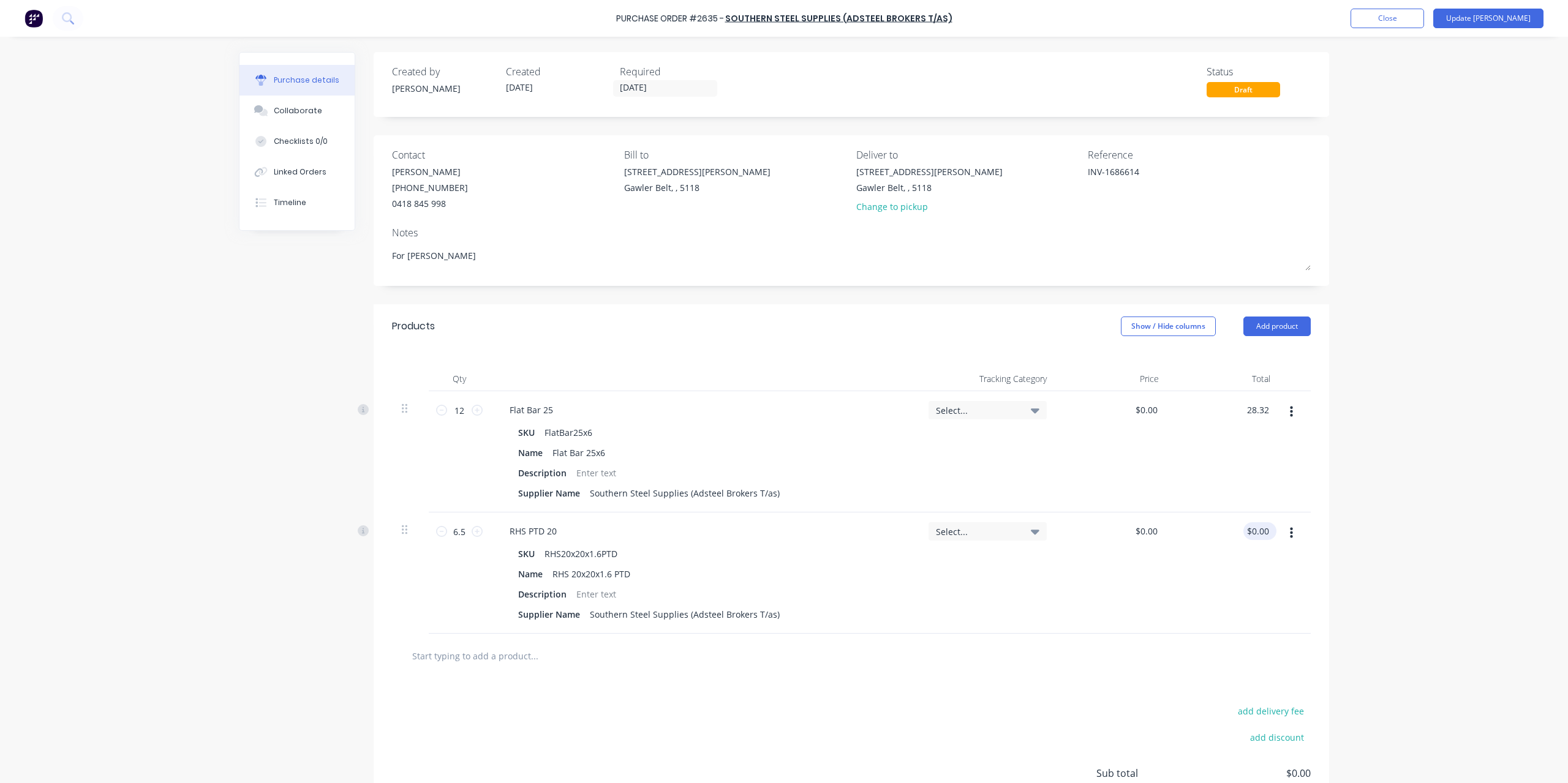
type input "$28.32"
type input "0.00"
click at [1262, 534] on input "0.00" at bounding box center [1259, 531] width 23 height 17
type textarea "x"
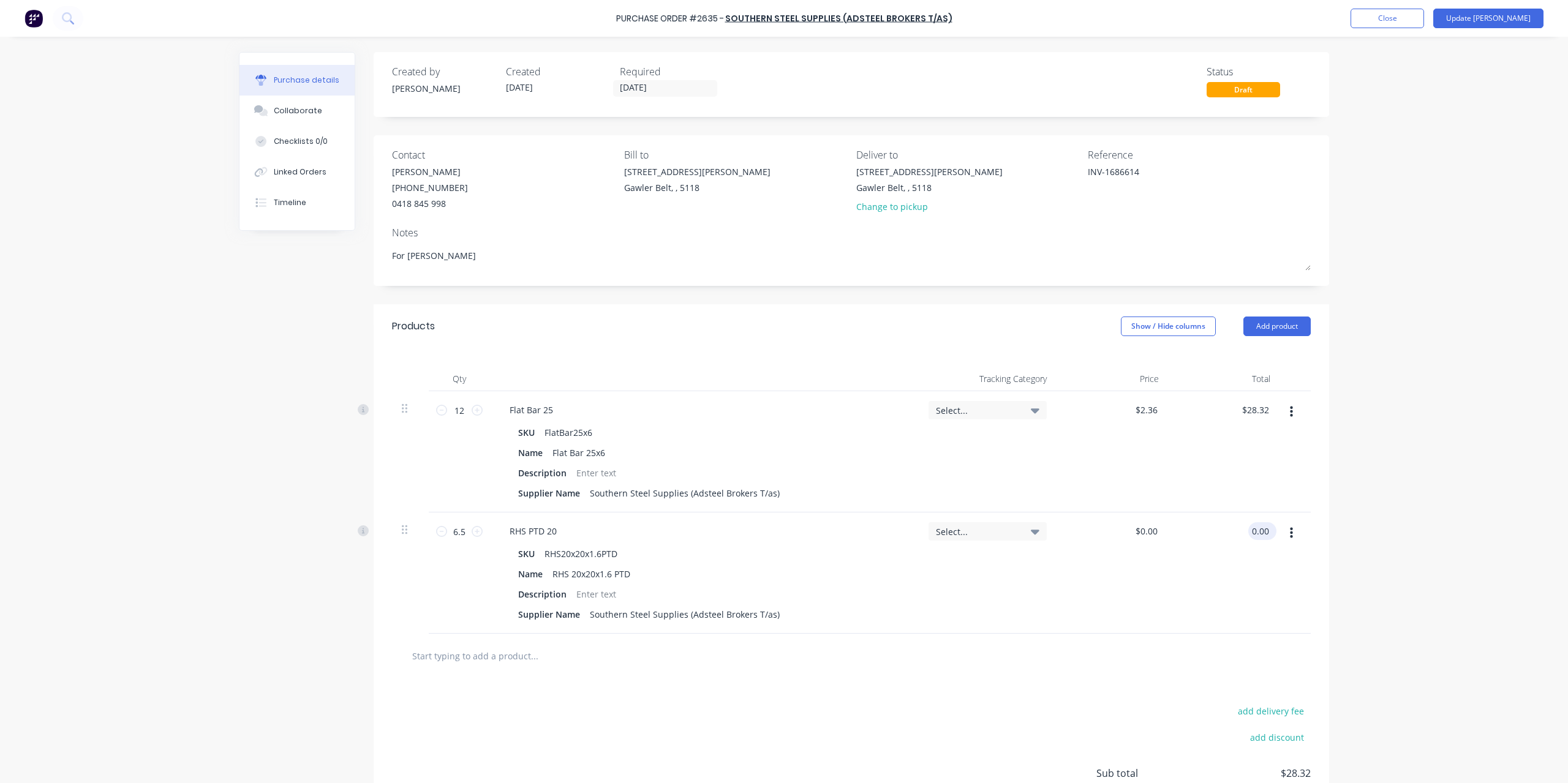
click at [1262, 534] on input "0.00" at bounding box center [1259, 531] width 23 height 17
type input "14.43"
type textarea "x"
type input "$2.22"
type input "$14.43"
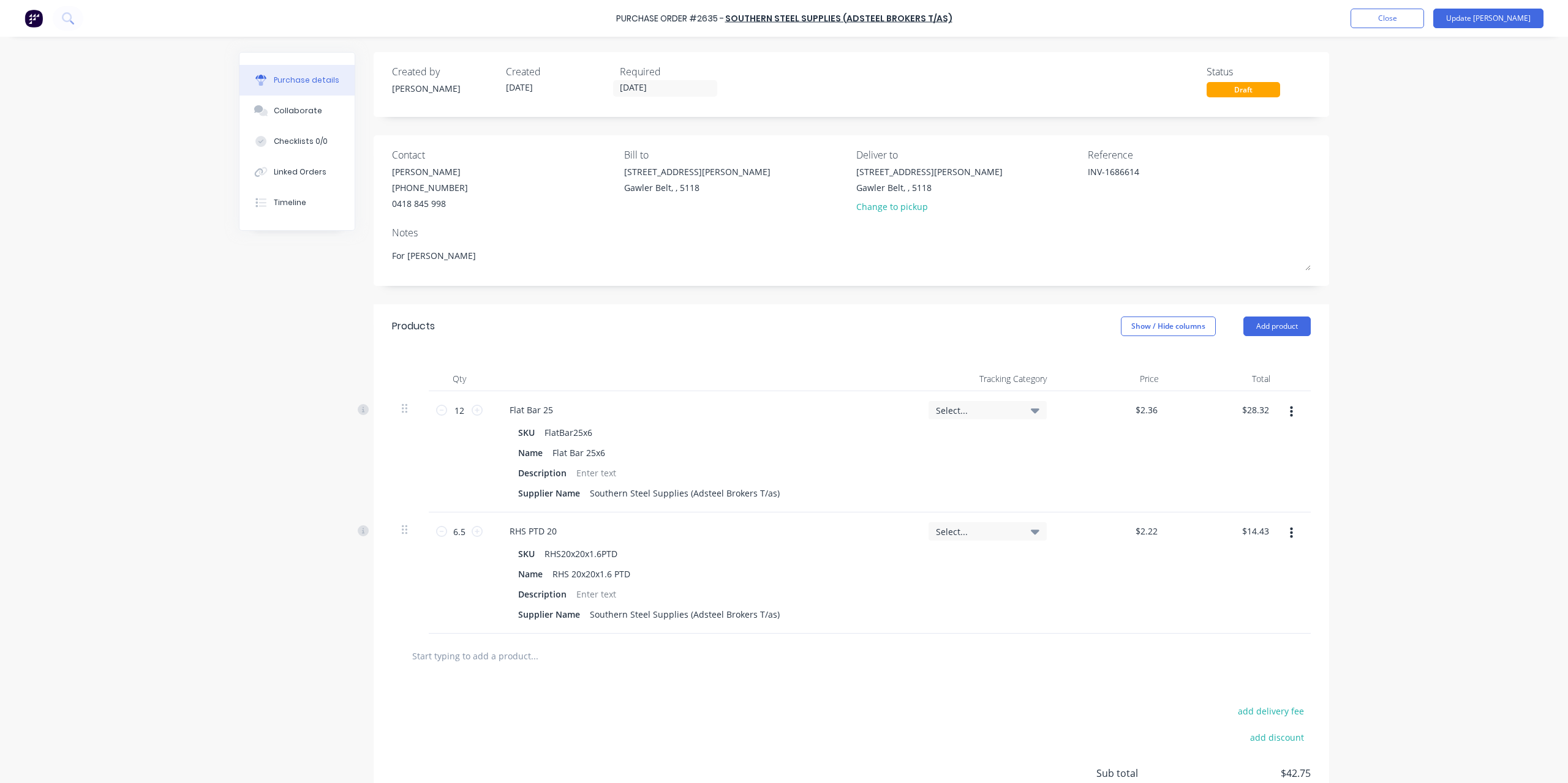
drag, startPoint x: 1465, startPoint y: 516, endPoint x: 1459, endPoint y: 520, distance: 7.2
click at [1463, 517] on div "Purchase Order #2635 - Southern Steel Supplies (Adsteel Brokers T/as) Add produ…" at bounding box center [784, 392] width 1568 height 783
click at [1512, 17] on button "Update [PERSON_NAME]" at bounding box center [1488, 17] width 110 height 19
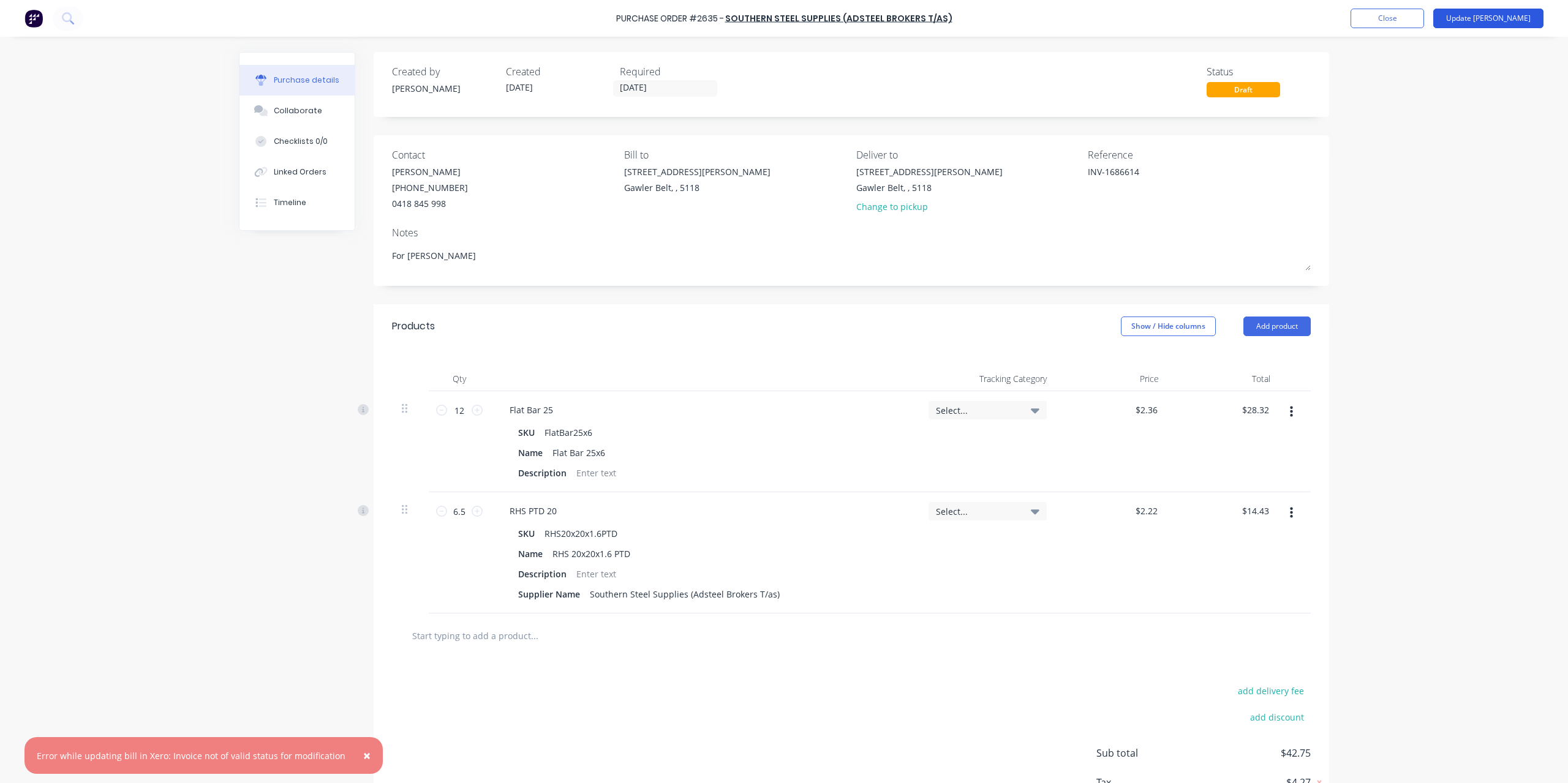
click at [1488, 27] on button "Update [PERSON_NAME]" at bounding box center [1488, 17] width 110 height 19
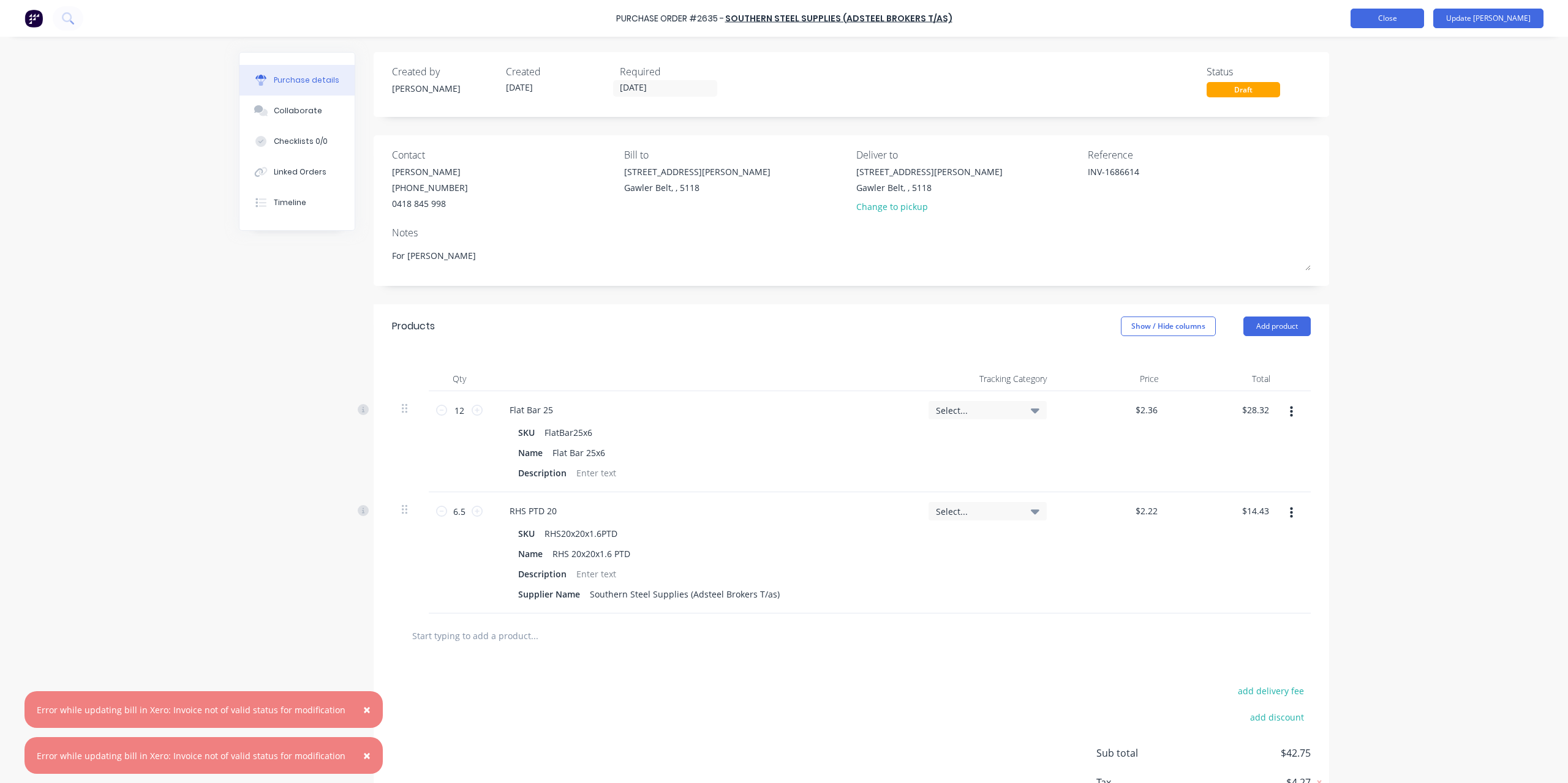
click at [1424, 21] on button "Close" at bounding box center [1387, 17] width 73 height 19
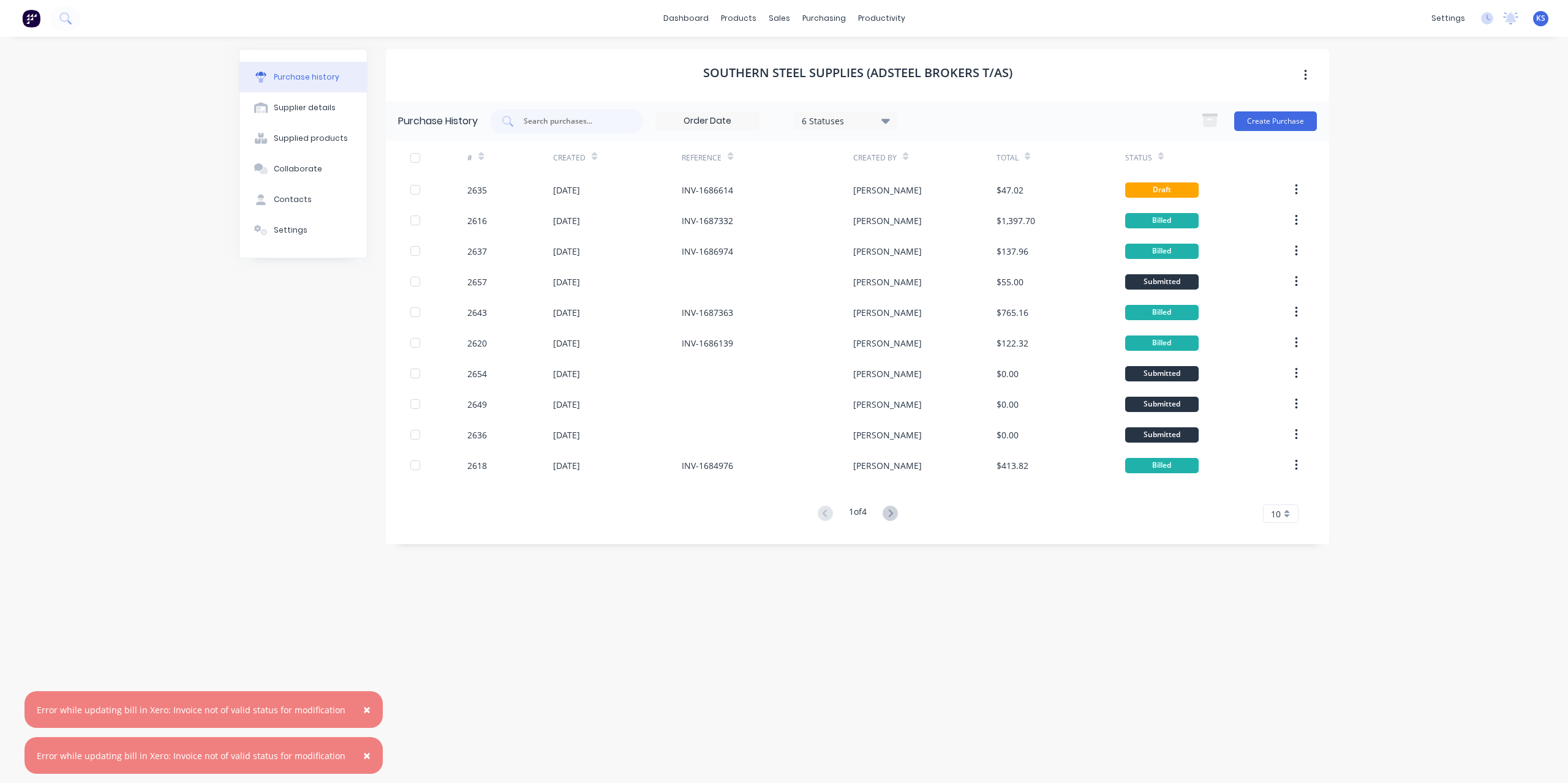
drag, startPoint x: 357, startPoint y: 709, endPoint x: 355, endPoint y: 763, distance: 54.0
click at [363, 709] on span "×" at bounding box center [367, 710] width 7 height 17
click at [363, 755] on span "×" at bounding box center [367, 755] width 7 height 17
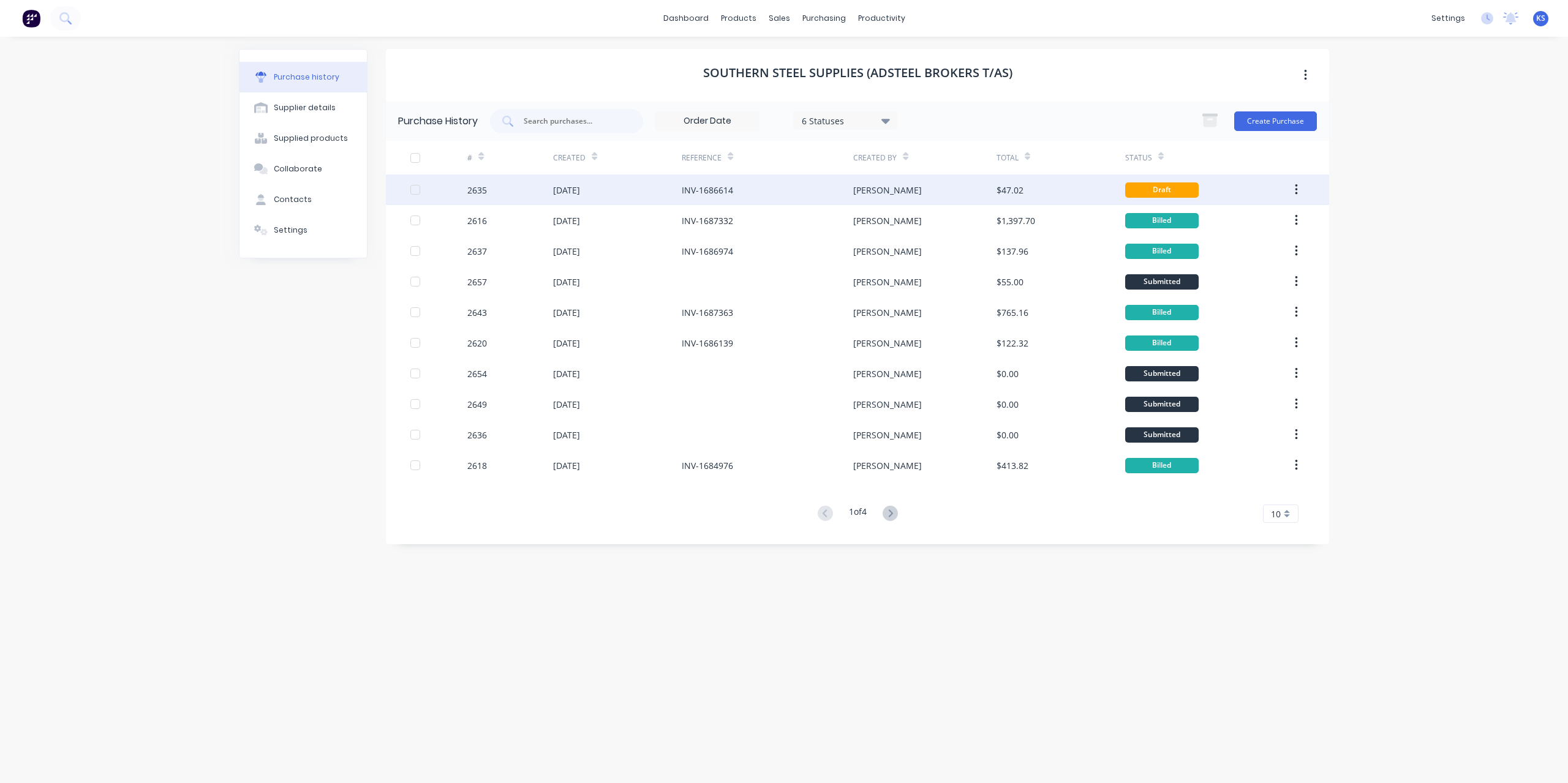
click at [580, 187] on div "[DATE]" at bounding box center [566, 190] width 27 height 13
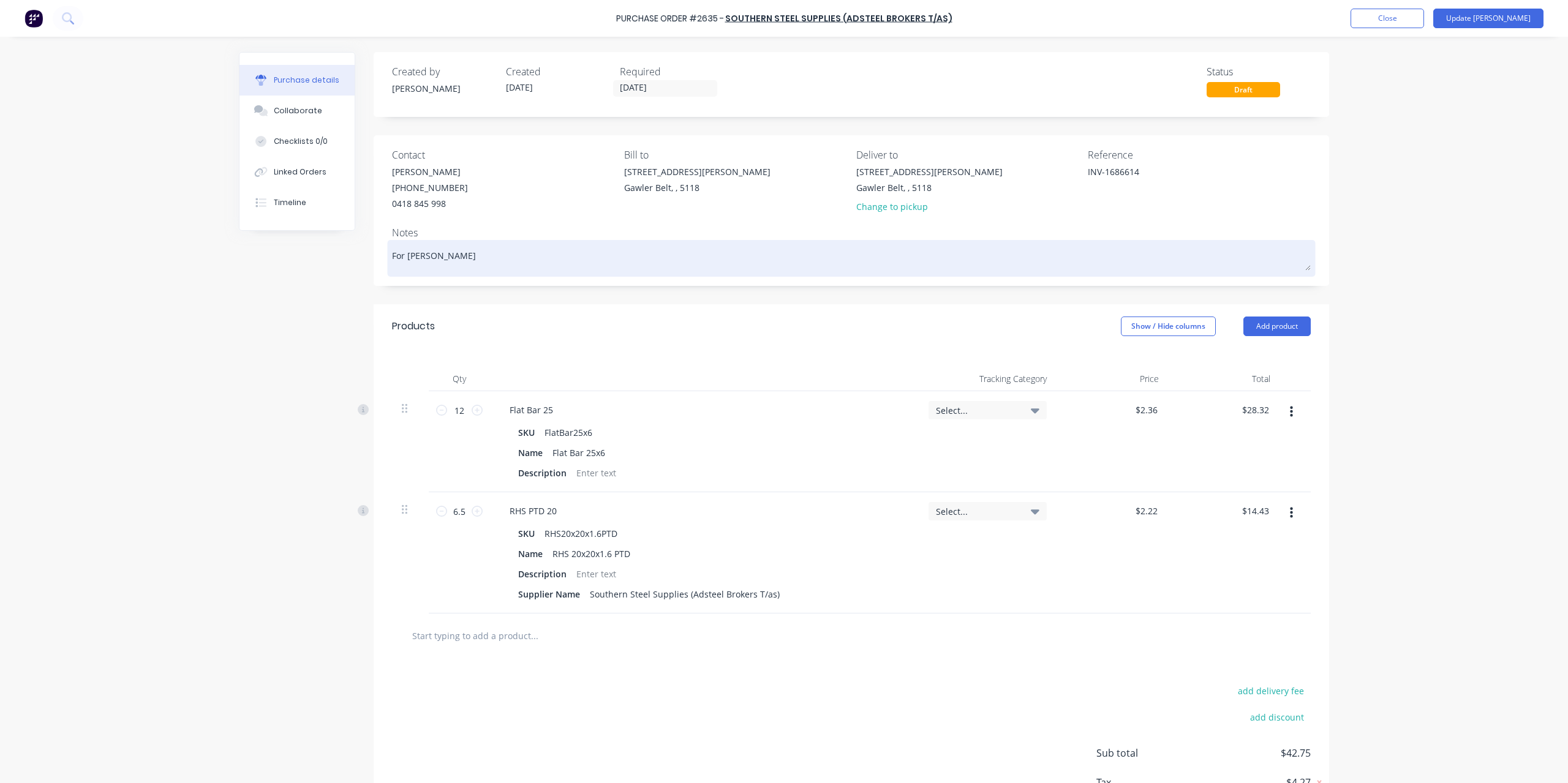
click at [483, 263] on textarea "For [PERSON_NAME]" at bounding box center [852, 257] width 919 height 28
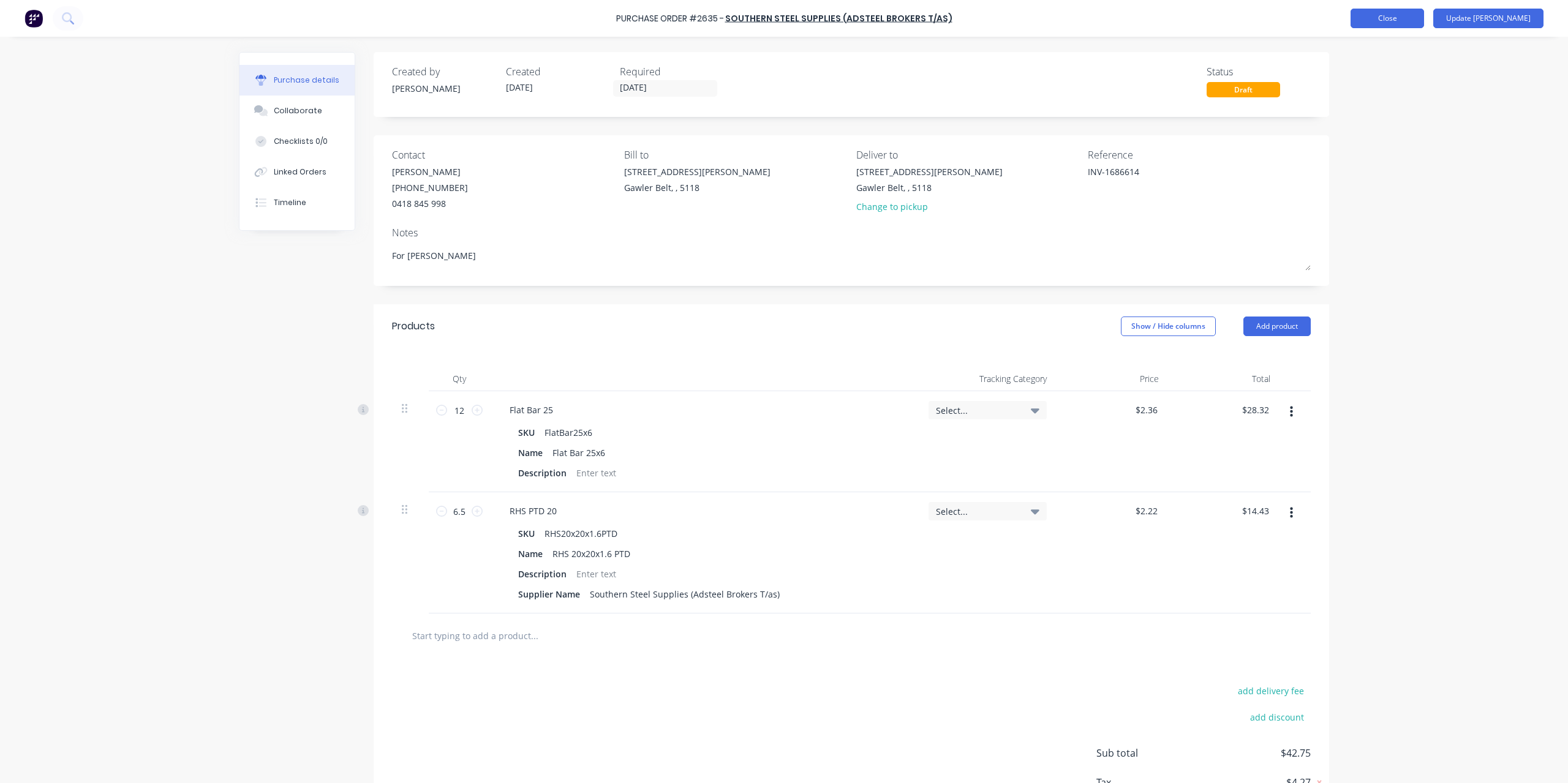
type textarea "x"
click at [1401, 21] on button "Close" at bounding box center [1387, 17] width 73 height 19
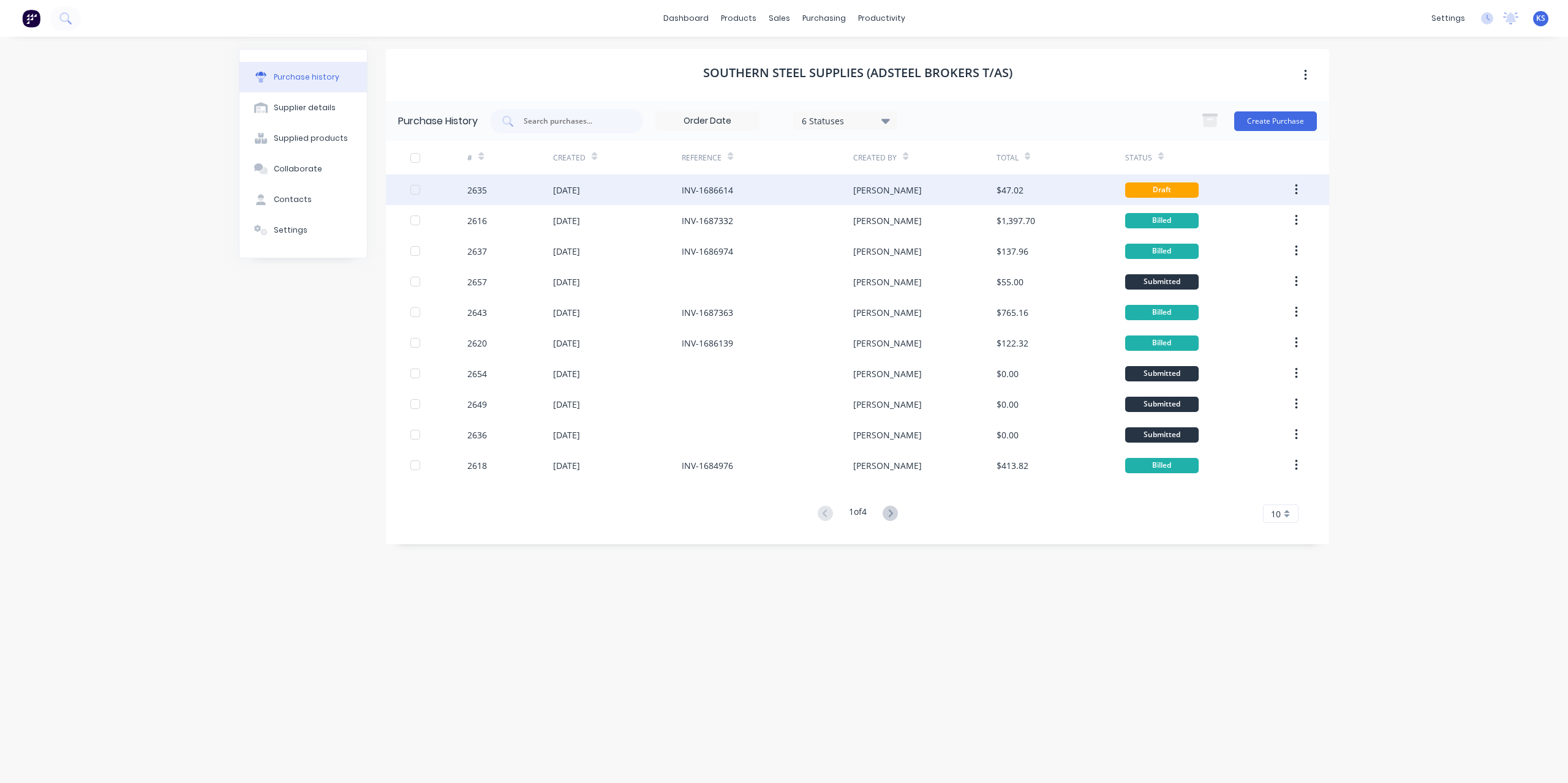
click at [1302, 186] on button "button" at bounding box center [1296, 190] width 28 height 22
click at [1237, 221] on div "Archive" at bounding box center [1253, 221] width 94 height 17
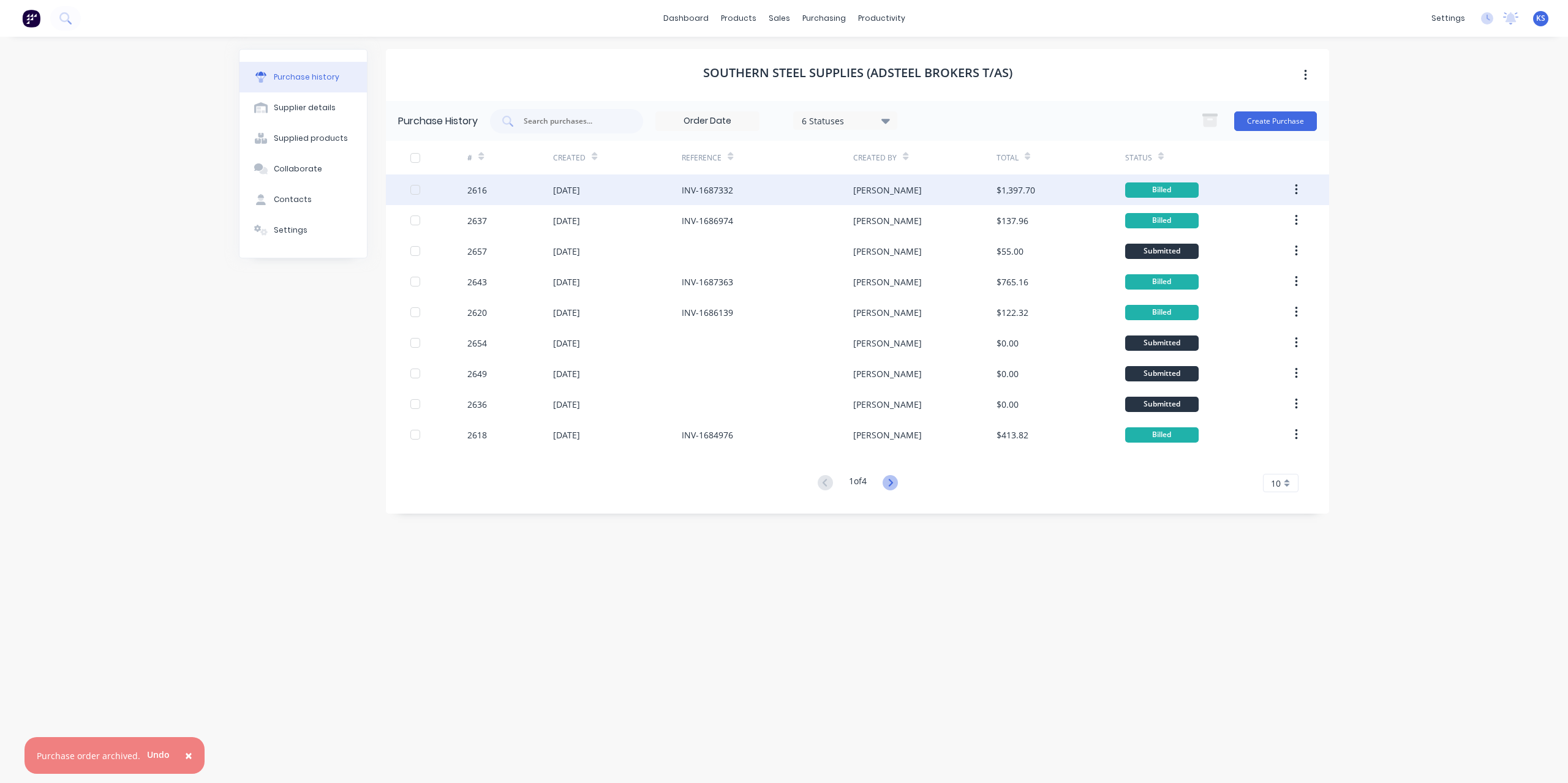
click at [888, 477] on icon at bounding box center [890, 482] width 16 height 16
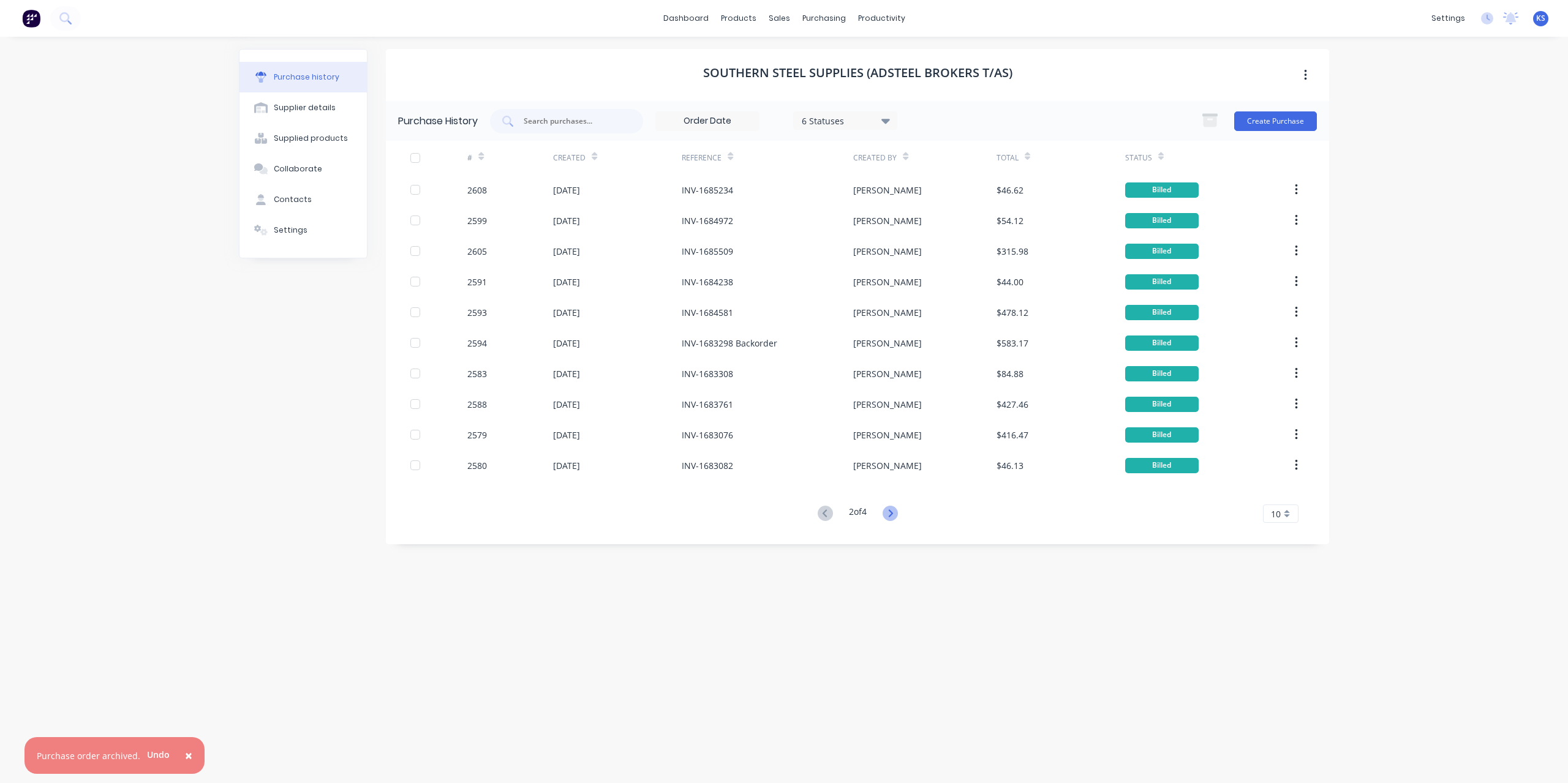
click at [890, 510] on icon at bounding box center [890, 513] width 16 height 16
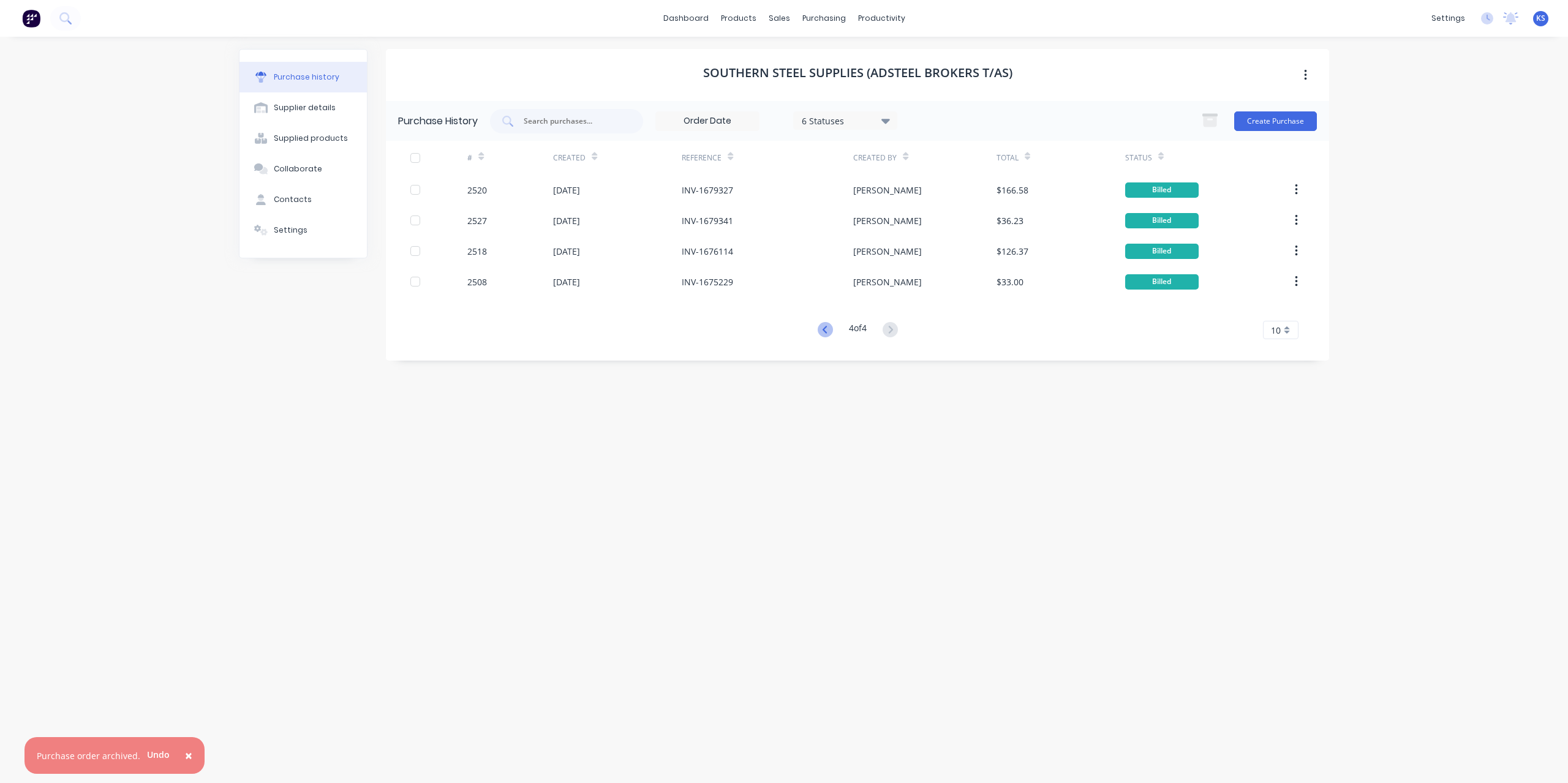
click at [826, 330] on icon at bounding box center [825, 329] width 16 height 16
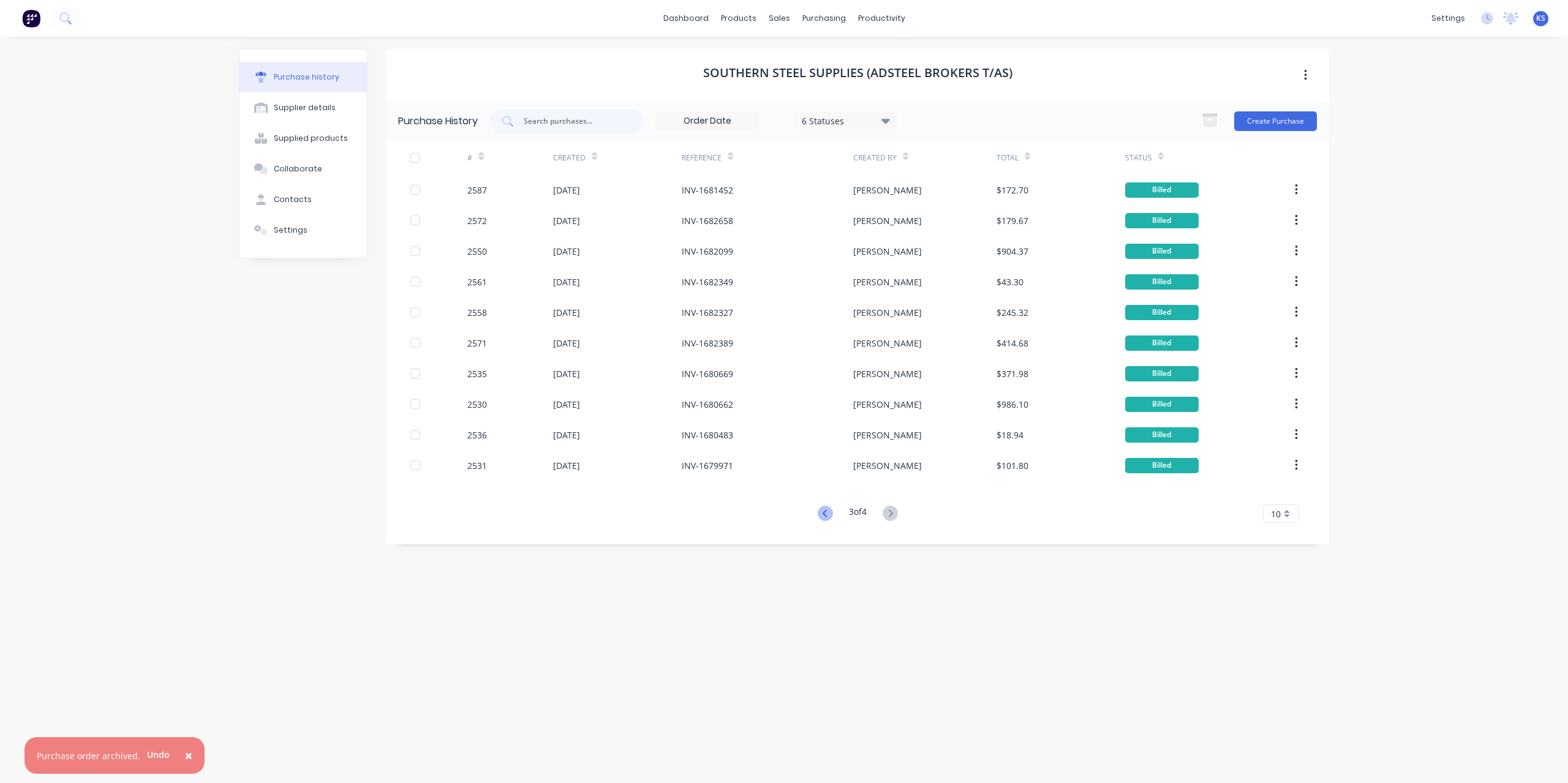
click at [819, 513] on icon at bounding box center [825, 513] width 16 height 16
click at [59, 10] on button at bounding box center [65, 18] width 30 height 25
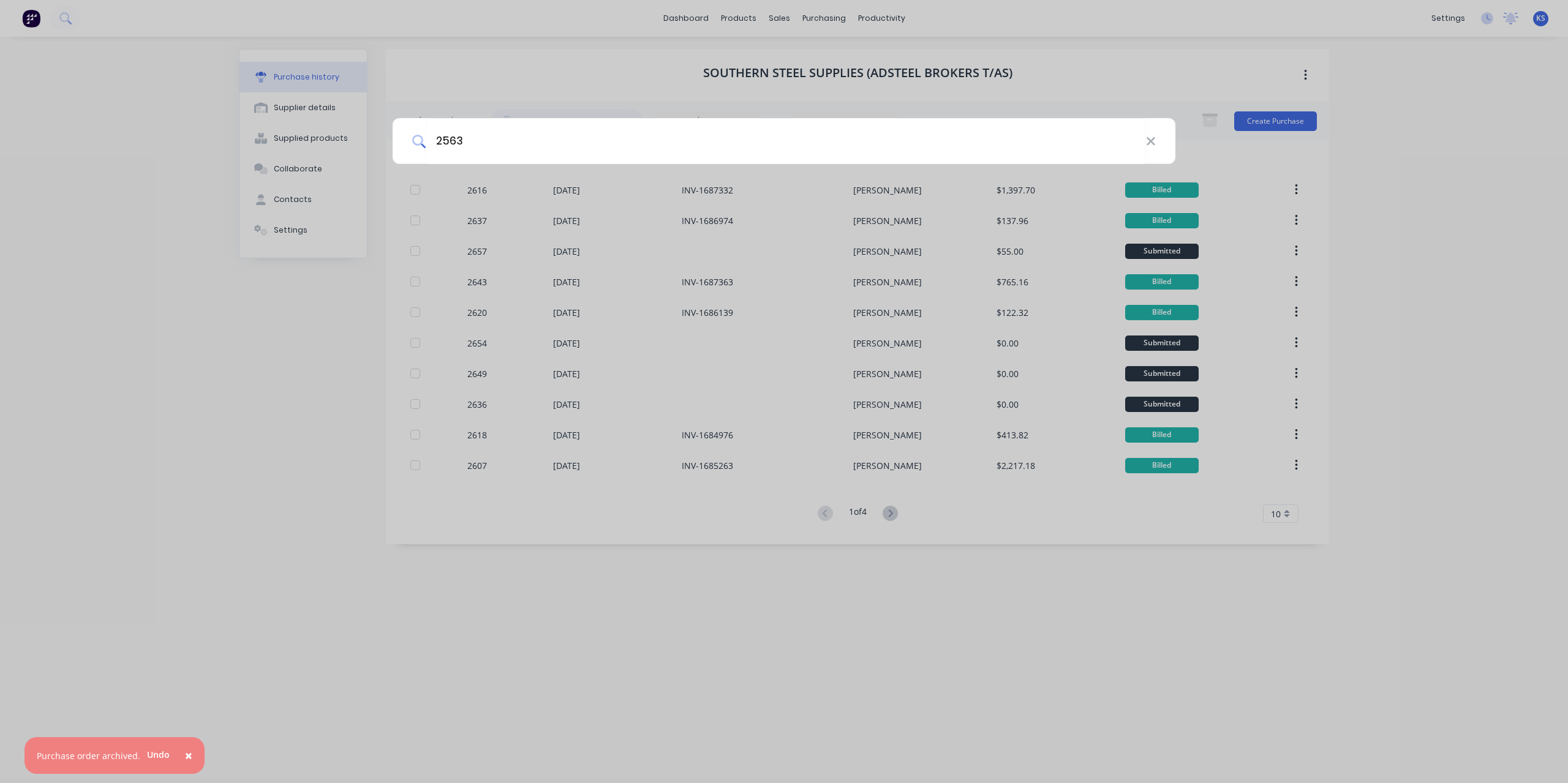
type input "2563"
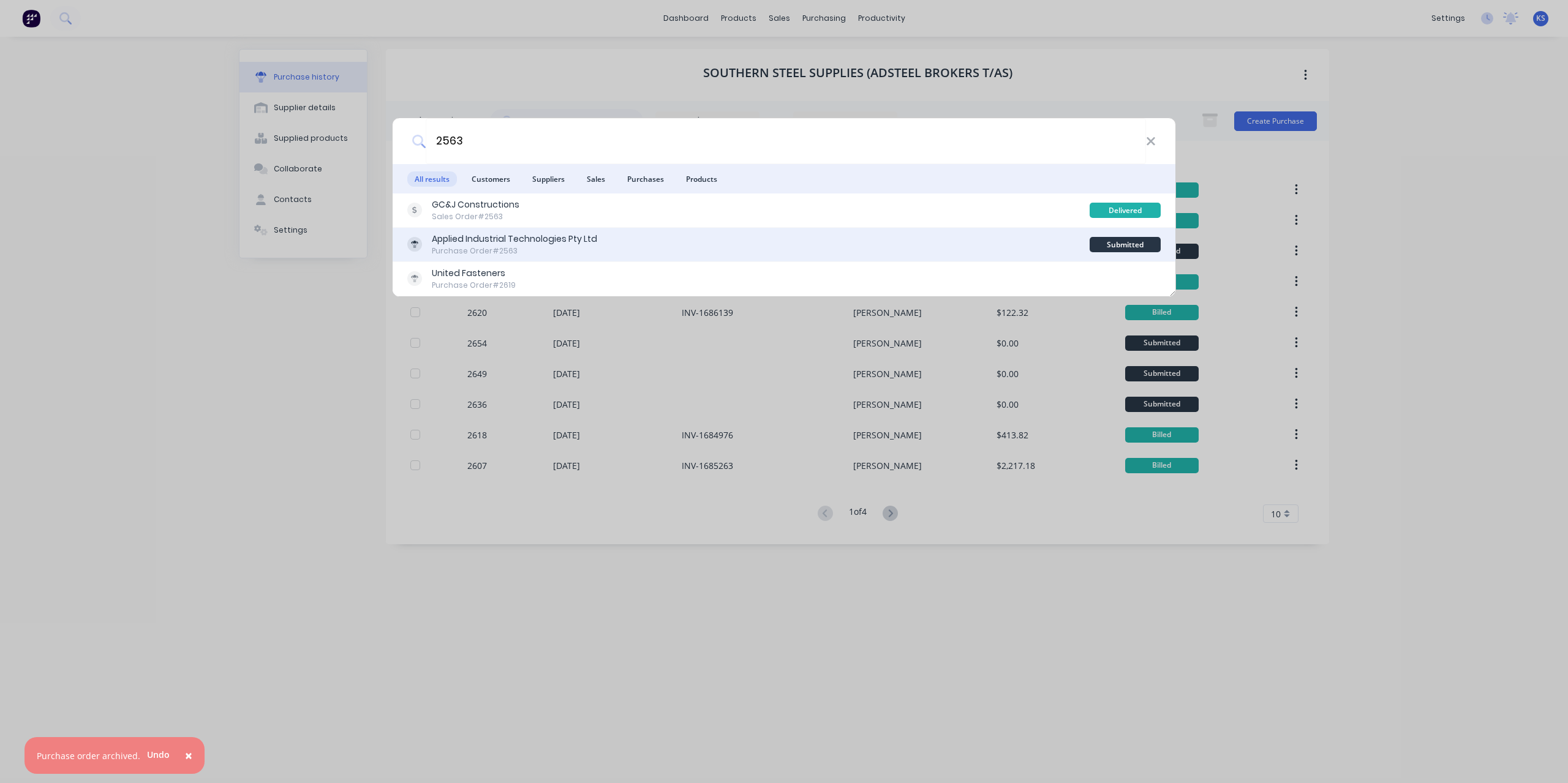
click at [489, 239] on div "Applied Industrial Technologies Pty Ltd" at bounding box center [514, 239] width 165 height 13
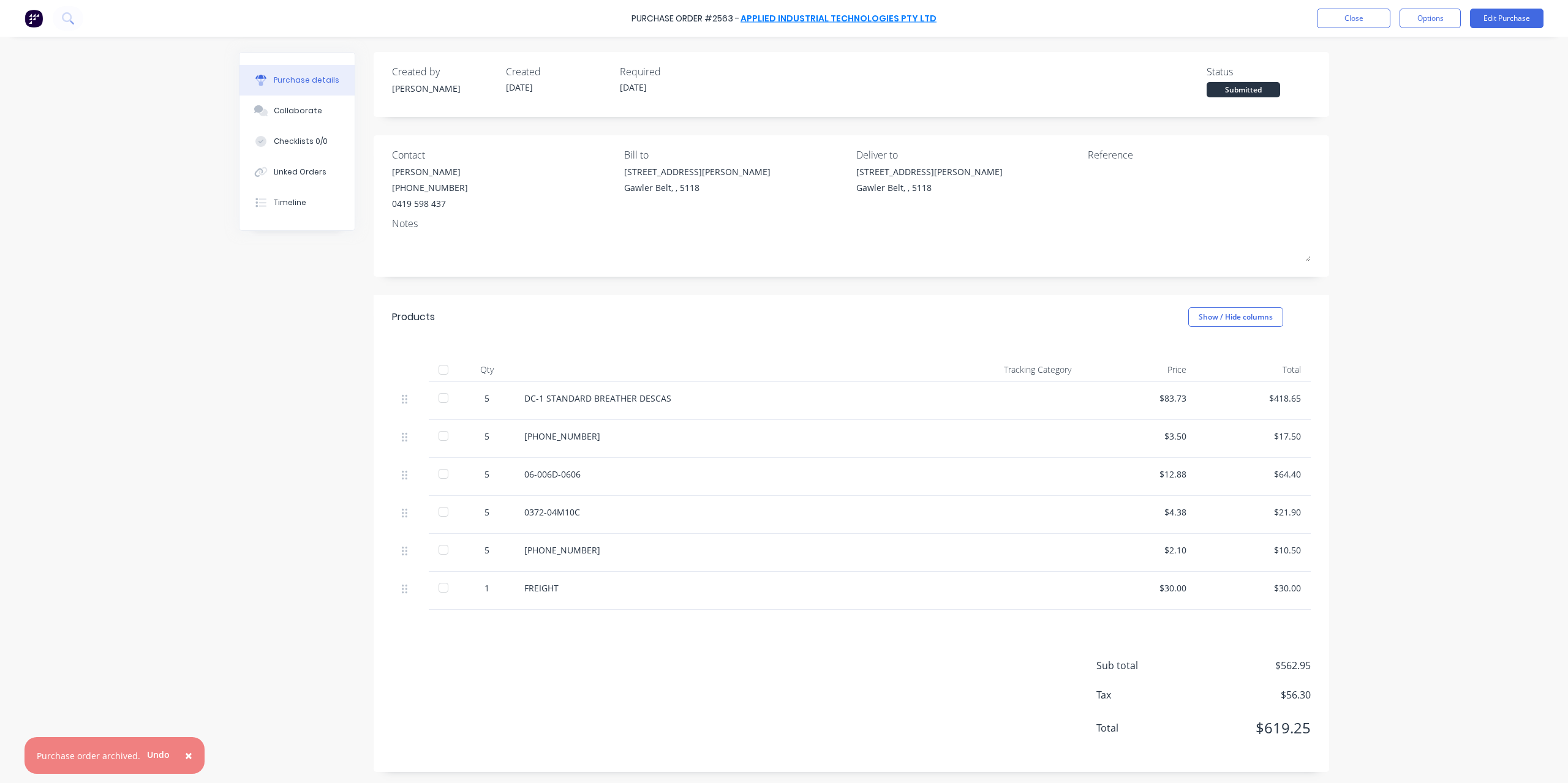
click at [792, 12] on link "Applied Industrial Technologies Pty Ltd" at bounding box center [839, 17] width 196 height 12
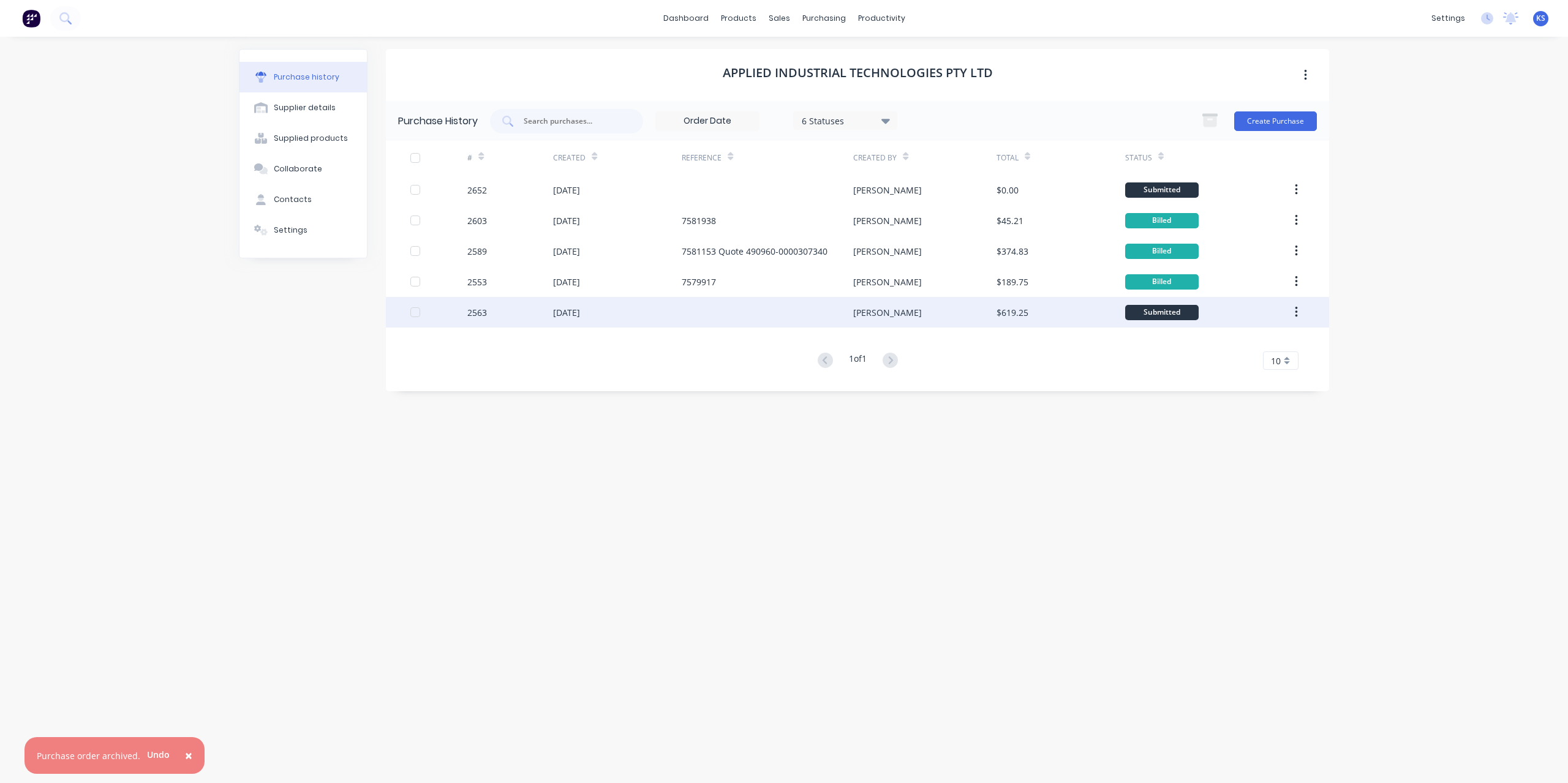
click at [615, 320] on div "[DATE]" at bounding box center [617, 312] width 128 height 30
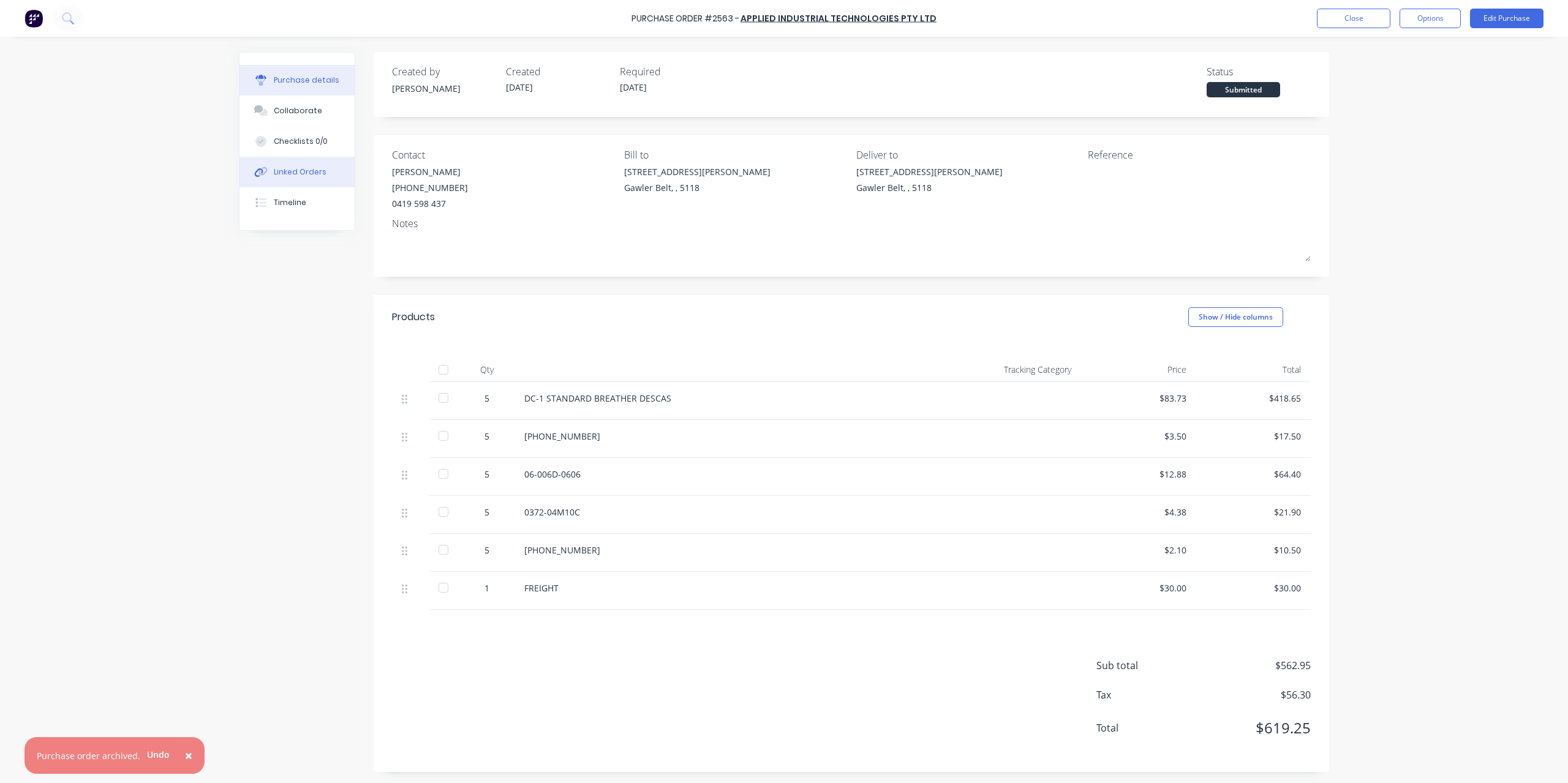
click at [322, 171] on button "Linked Orders" at bounding box center [297, 171] width 116 height 30
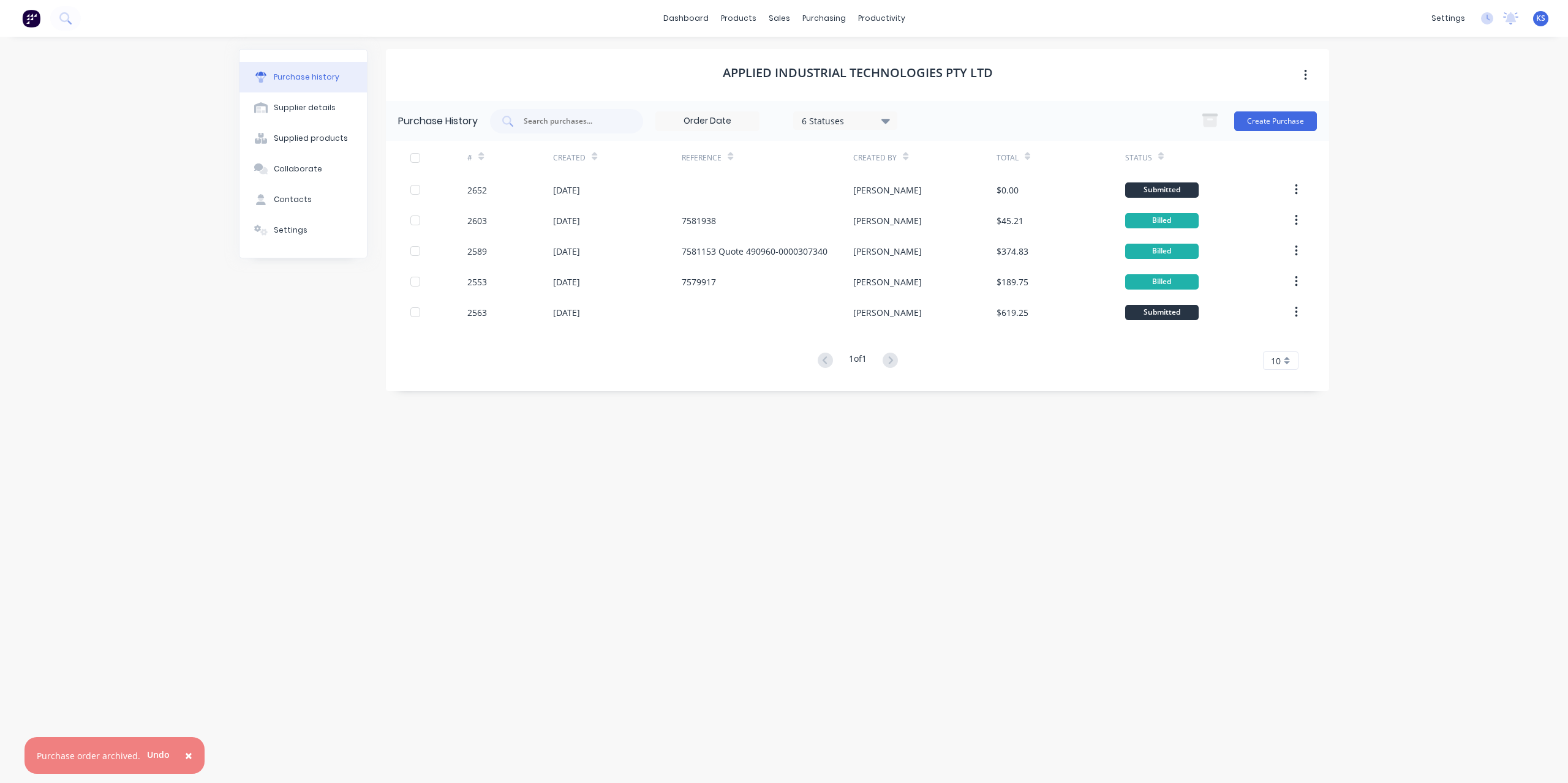
click at [185, 750] on span "×" at bounding box center [189, 755] width 7 height 17
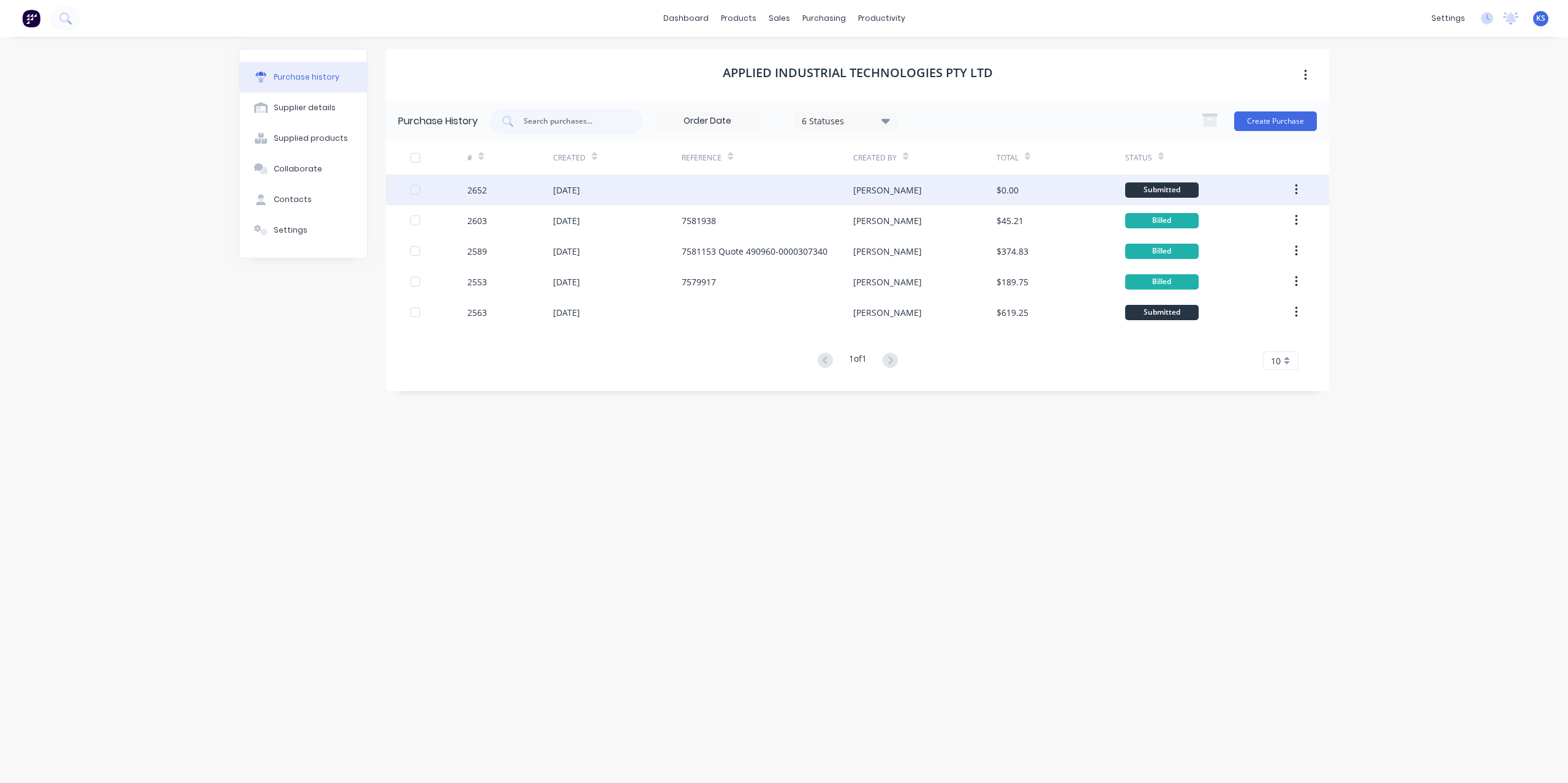
click at [575, 193] on div "[DATE]" at bounding box center [566, 190] width 27 height 13
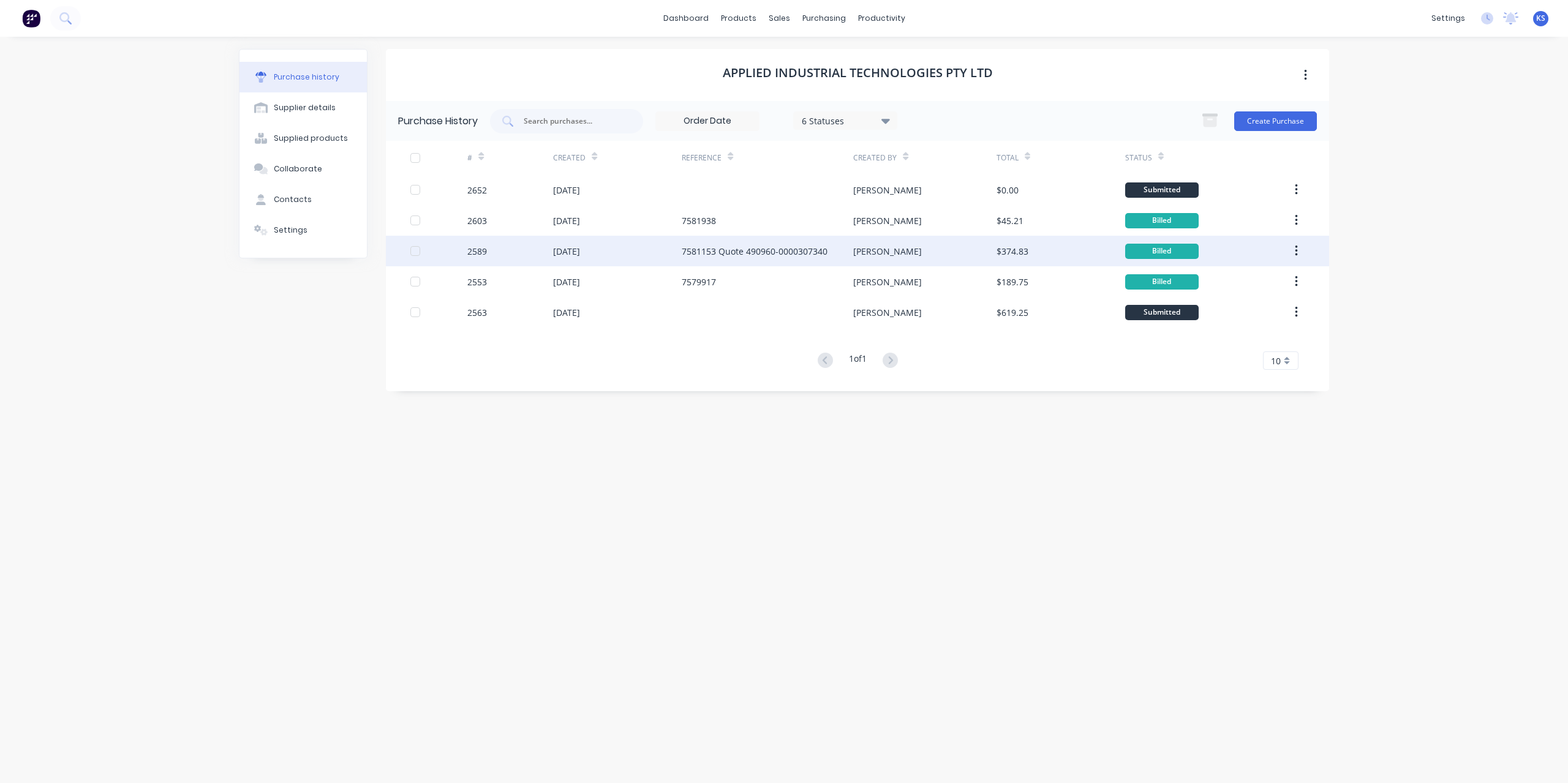
click at [716, 250] on div "7581153 Quote 490960-0000307340" at bounding box center [755, 251] width 146 height 13
type textarea "x"
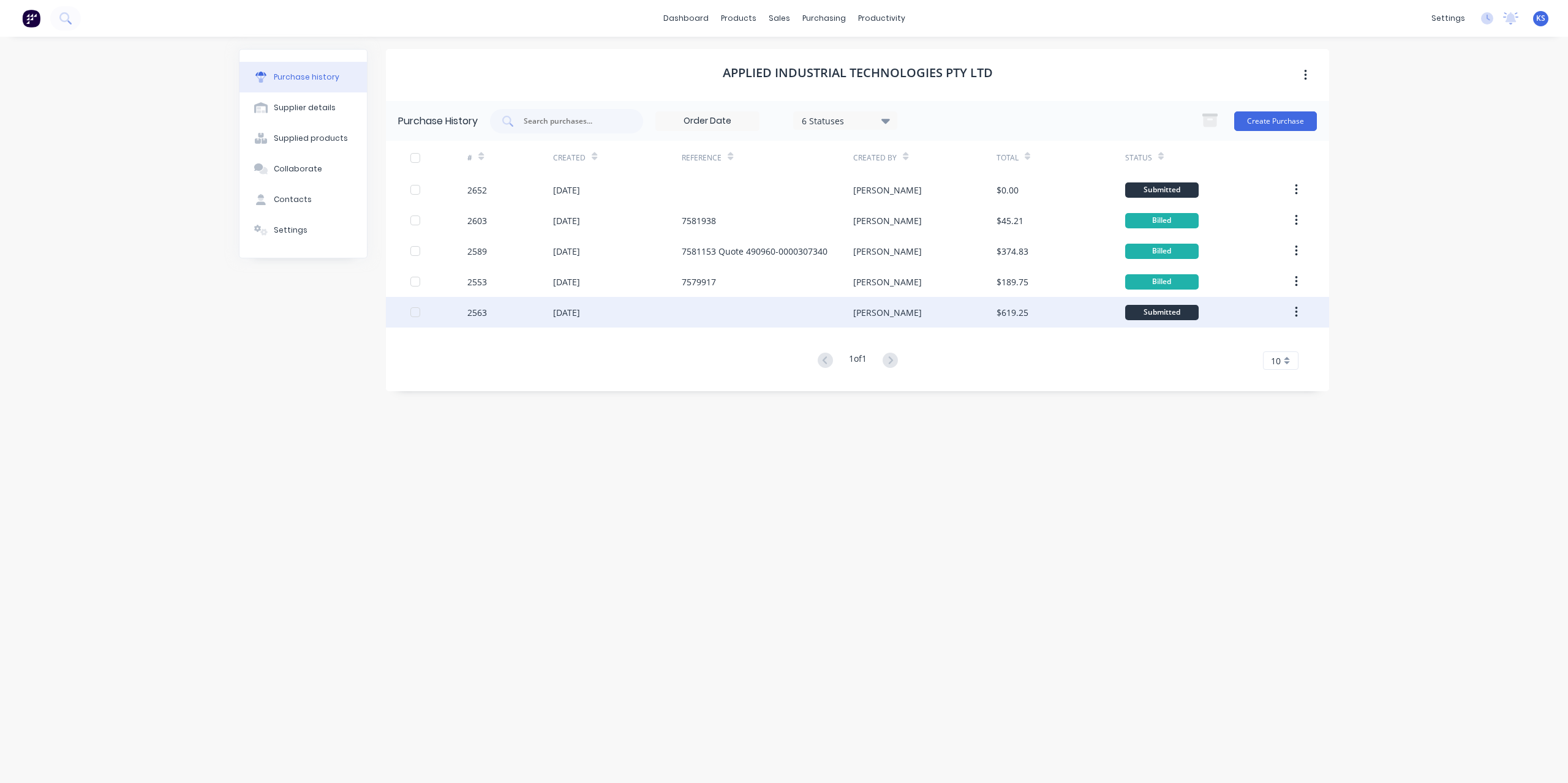
click at [580, 307] on div "[DATE]" at bounding box center [566, 313] width 27 height 13
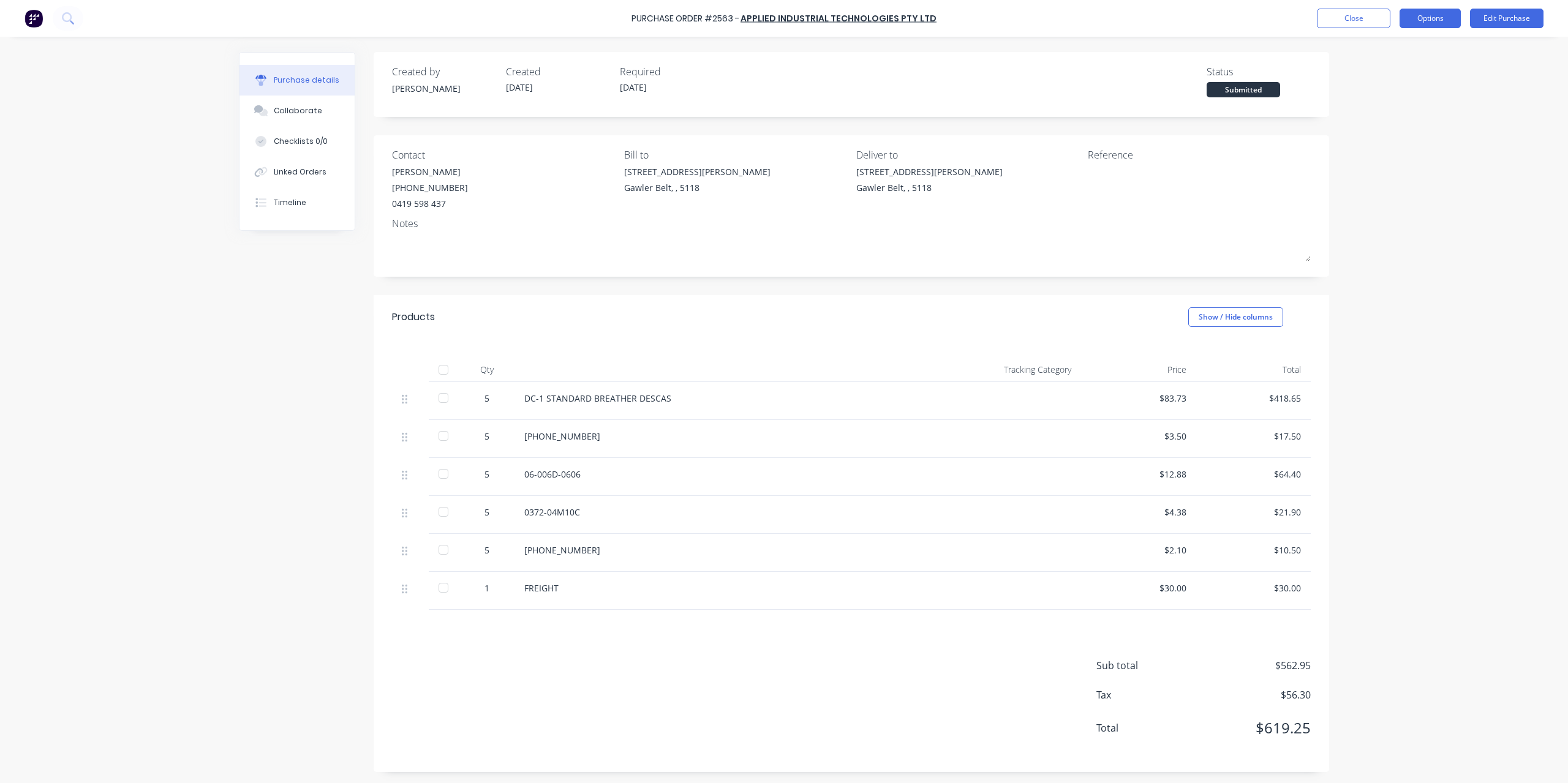
click at [1455, 24] on button "Options" at bounding box center [1430, 17] width 61 height 19
click at [1389, 77] on div "Convert to Bill" at bounding box center [1402, 73] width 94 height 17
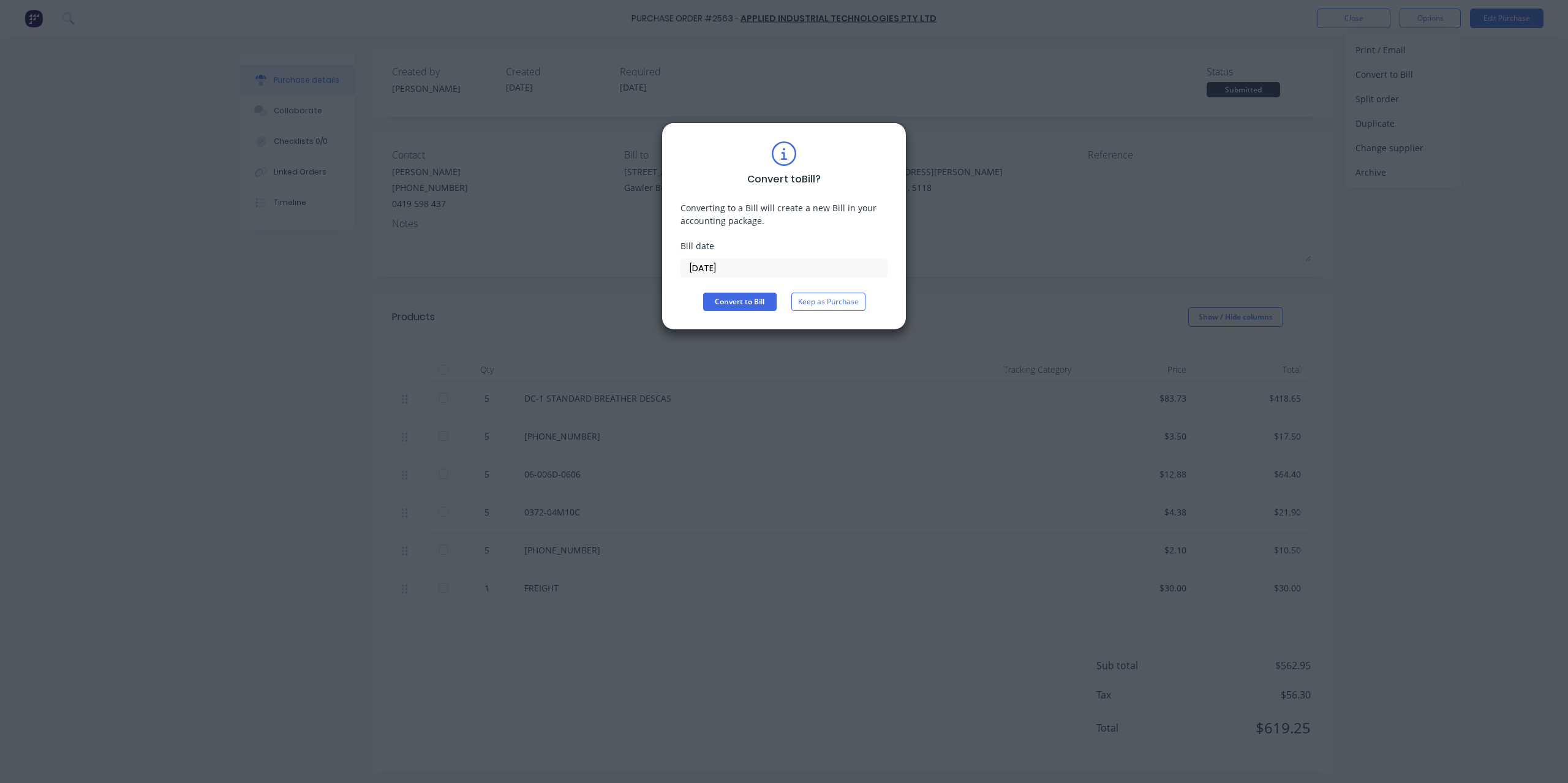
click at [739, 265] on input "[DATE]" at bounding box center [784, 269] width 205 height 18
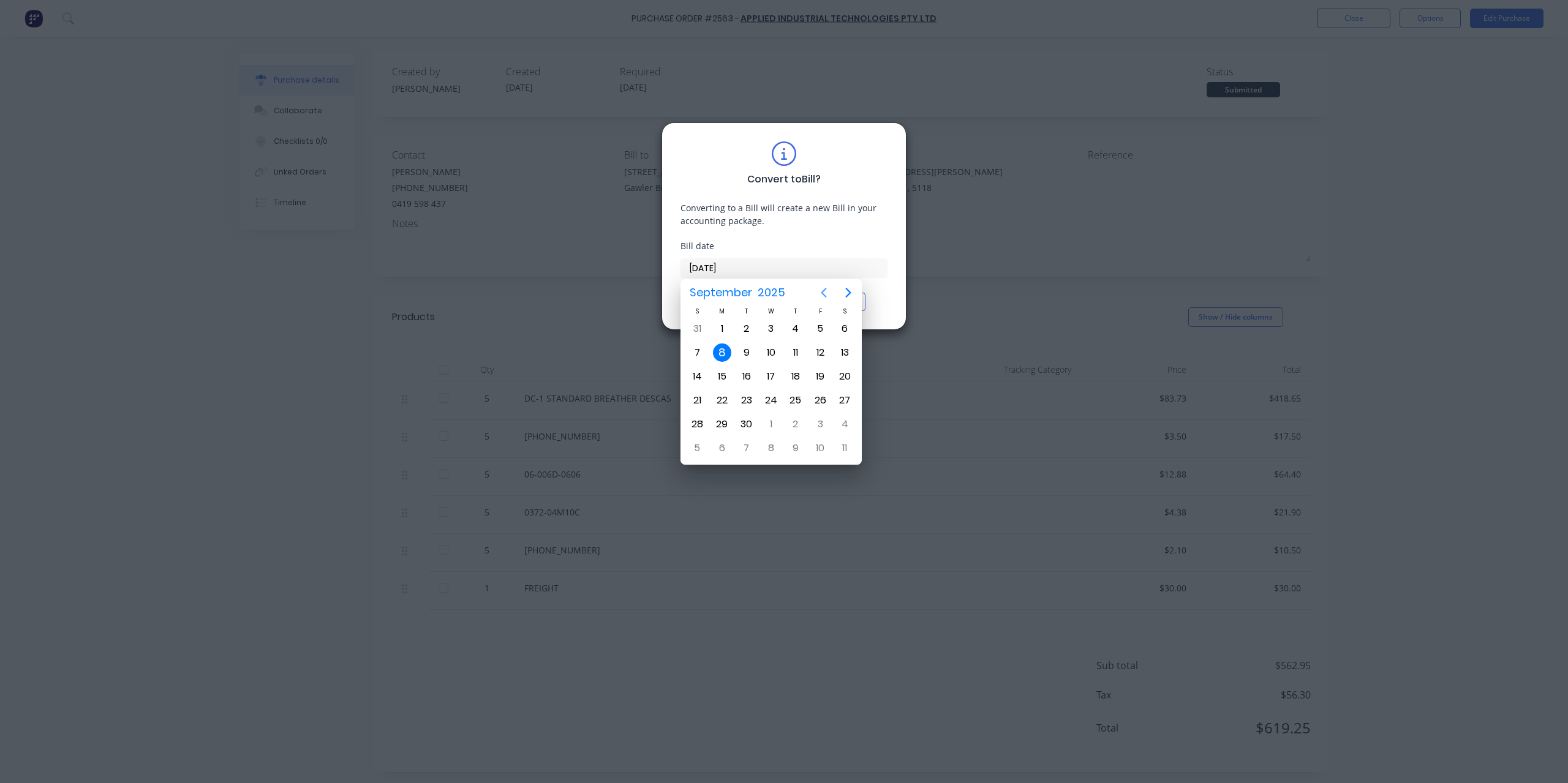
click at [822, 293] on icon "Previous page" at bounding box center [824, 292] width 15 height 15
click at [801, 398] on div "21" at bounding box center [796, 401] width 18 height 18
type input "[DATE]"
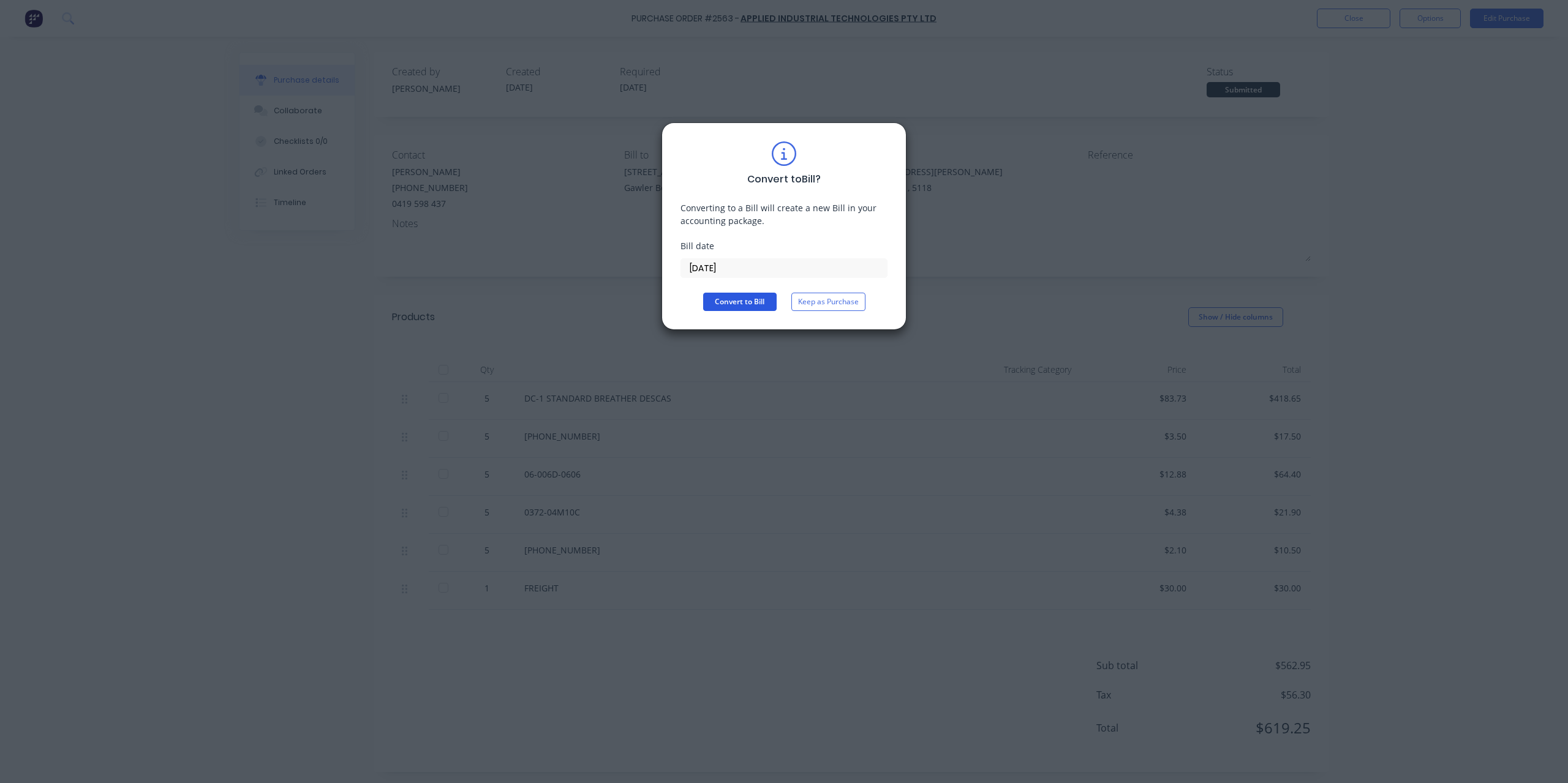
click at [757, 302] on button "Convert to Bill" at bounding box center [740, 302] width 73 height 18
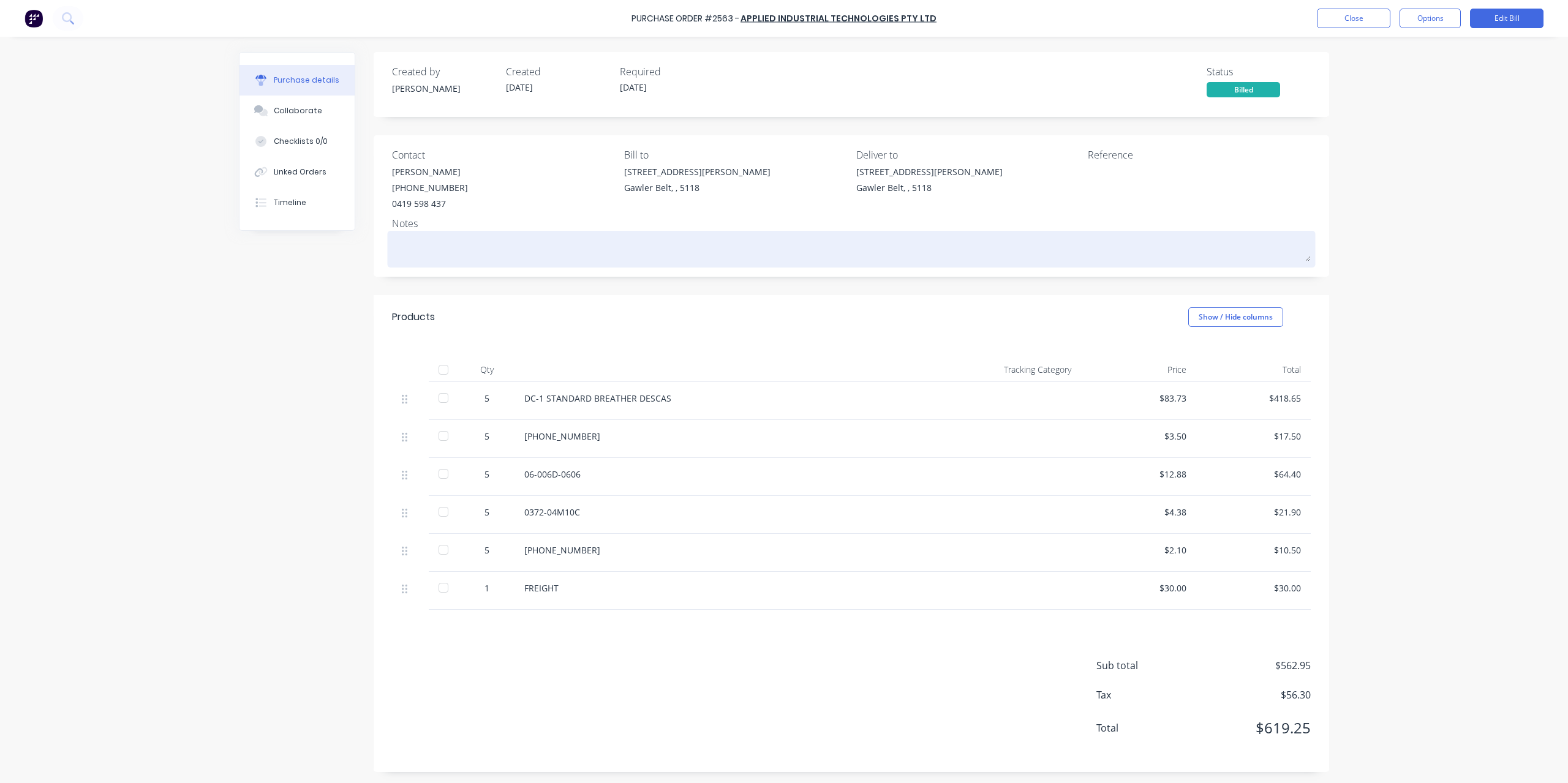
click at [478, 252] on textarea at bounding box center [852, 248] width 919 height 28
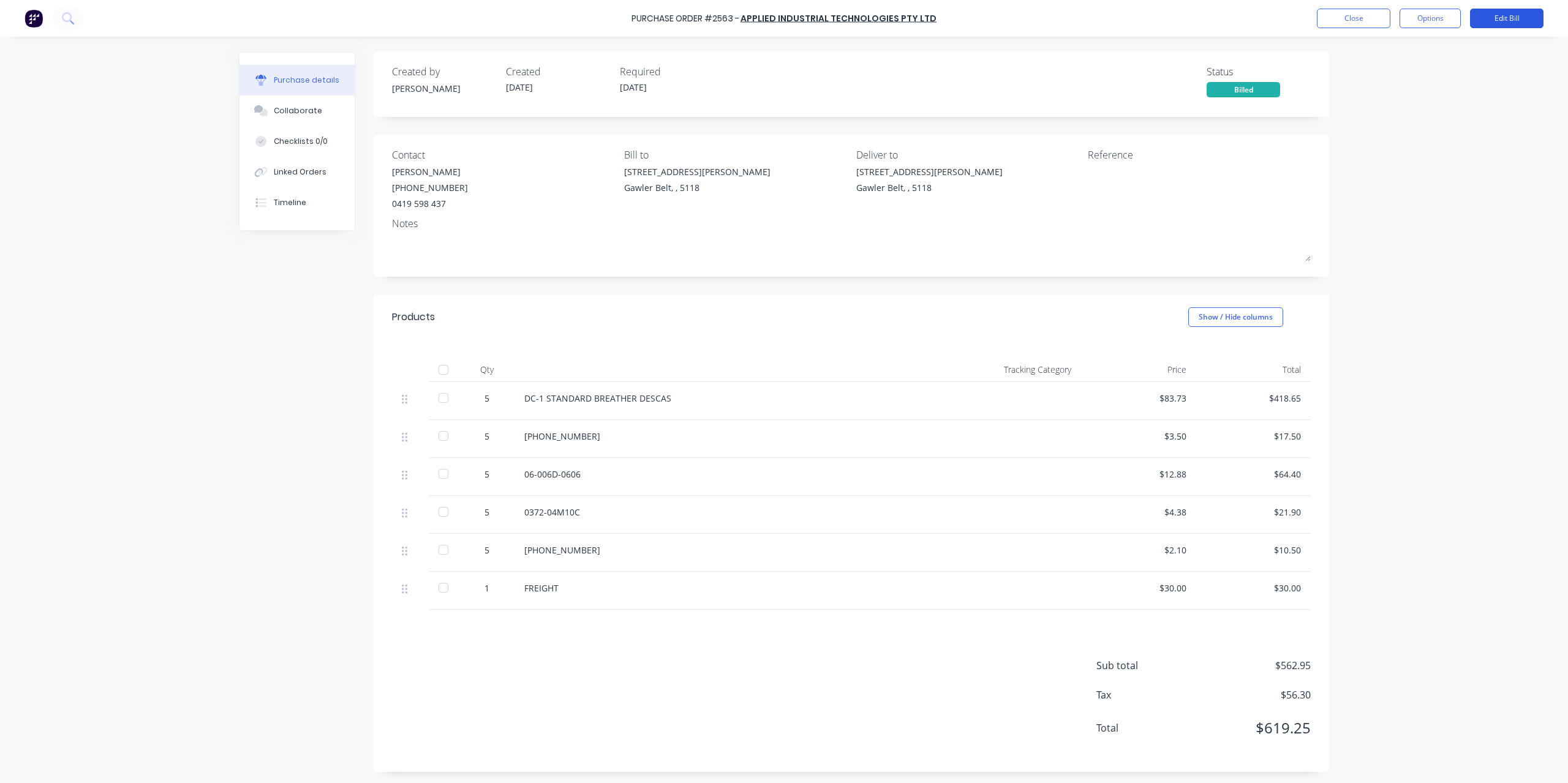
click at [1523, 16] on button "Edit Bill" at bounding box center [1507, 17] width 73 height 19
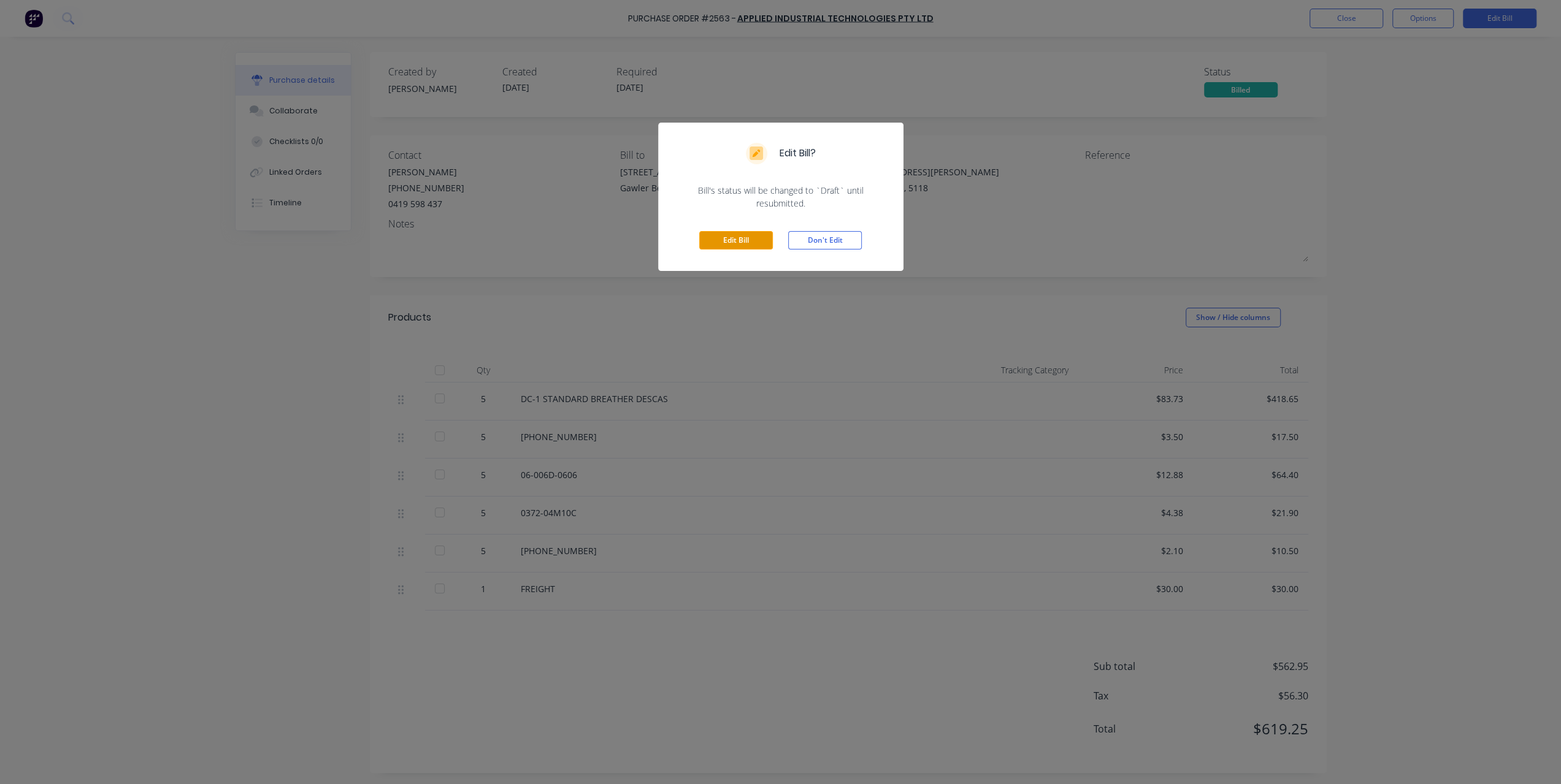
click at [735, 235] on button "Edit Bill" at bounding box center [736, 241] width 73 height 18
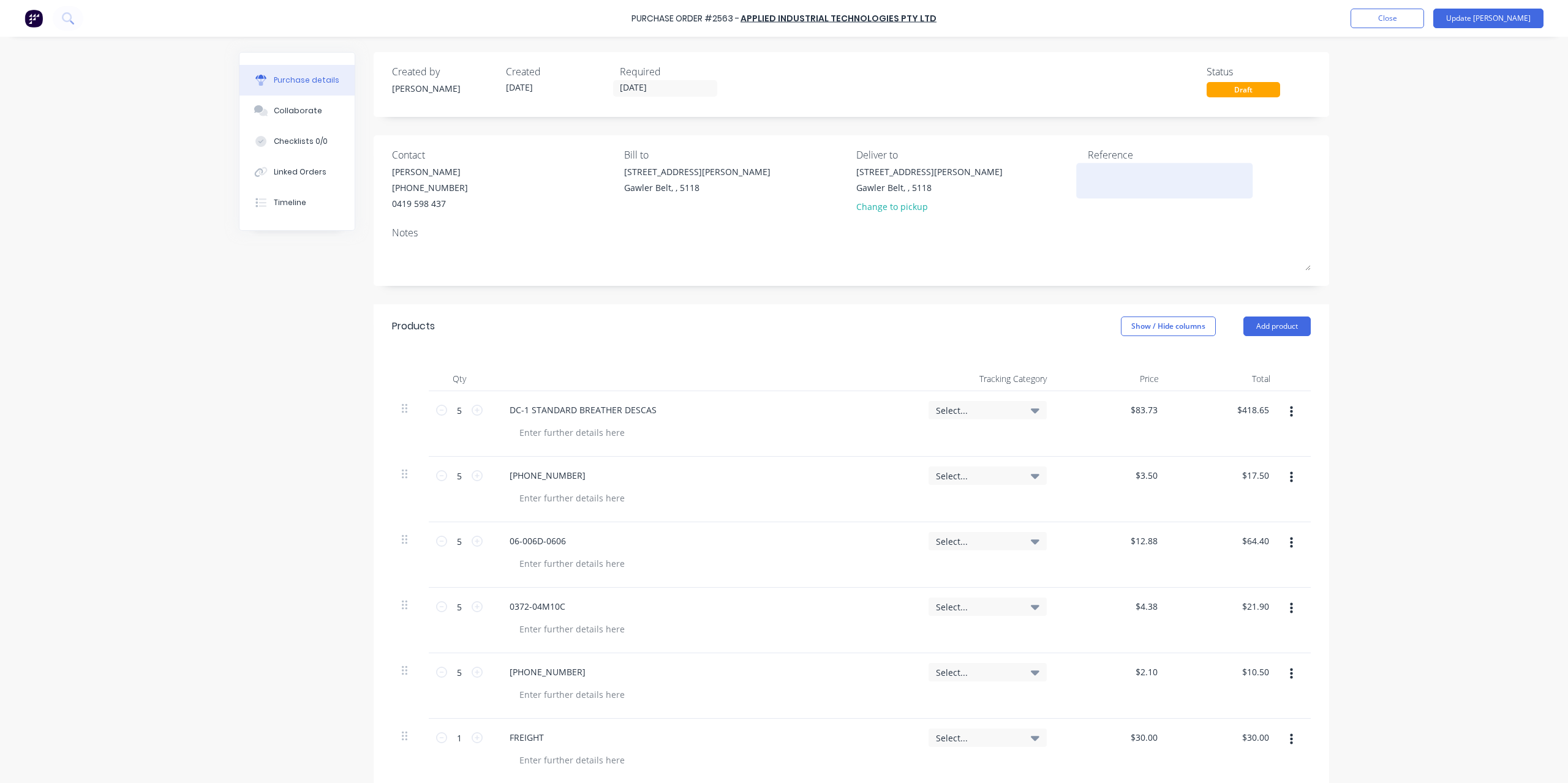
click at [1117, 180] on textarea at bounding box center [1164, 179] width 153 height 28
type textarea "758341"
type textarea "x"
type textarea "7583412"
type textarea "x"
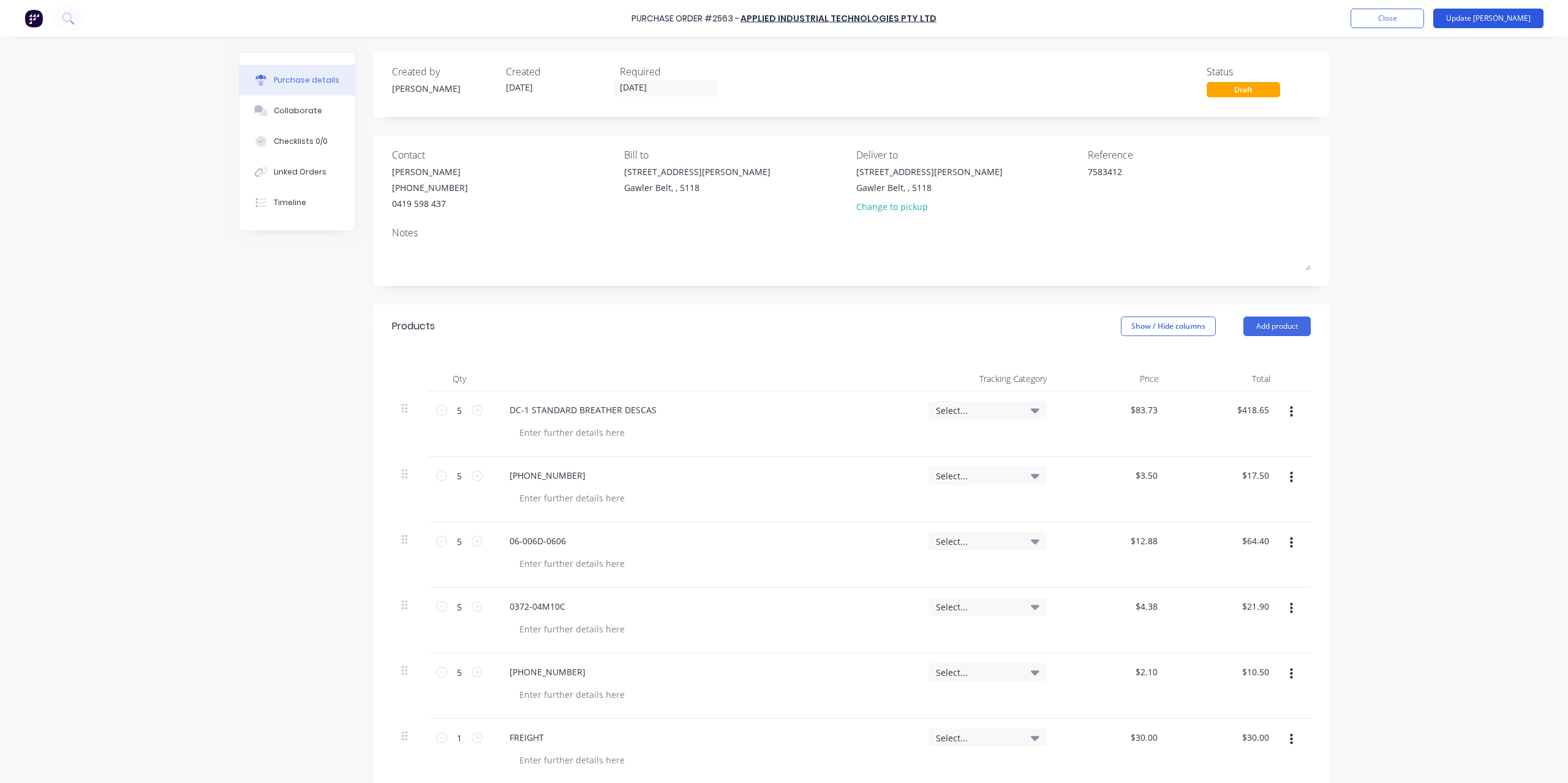
type textarea "7583412"
click at [1517, 16] on button "Update [PERSON_NAME]" at bounding box center [1488, 17] width 110 height 19
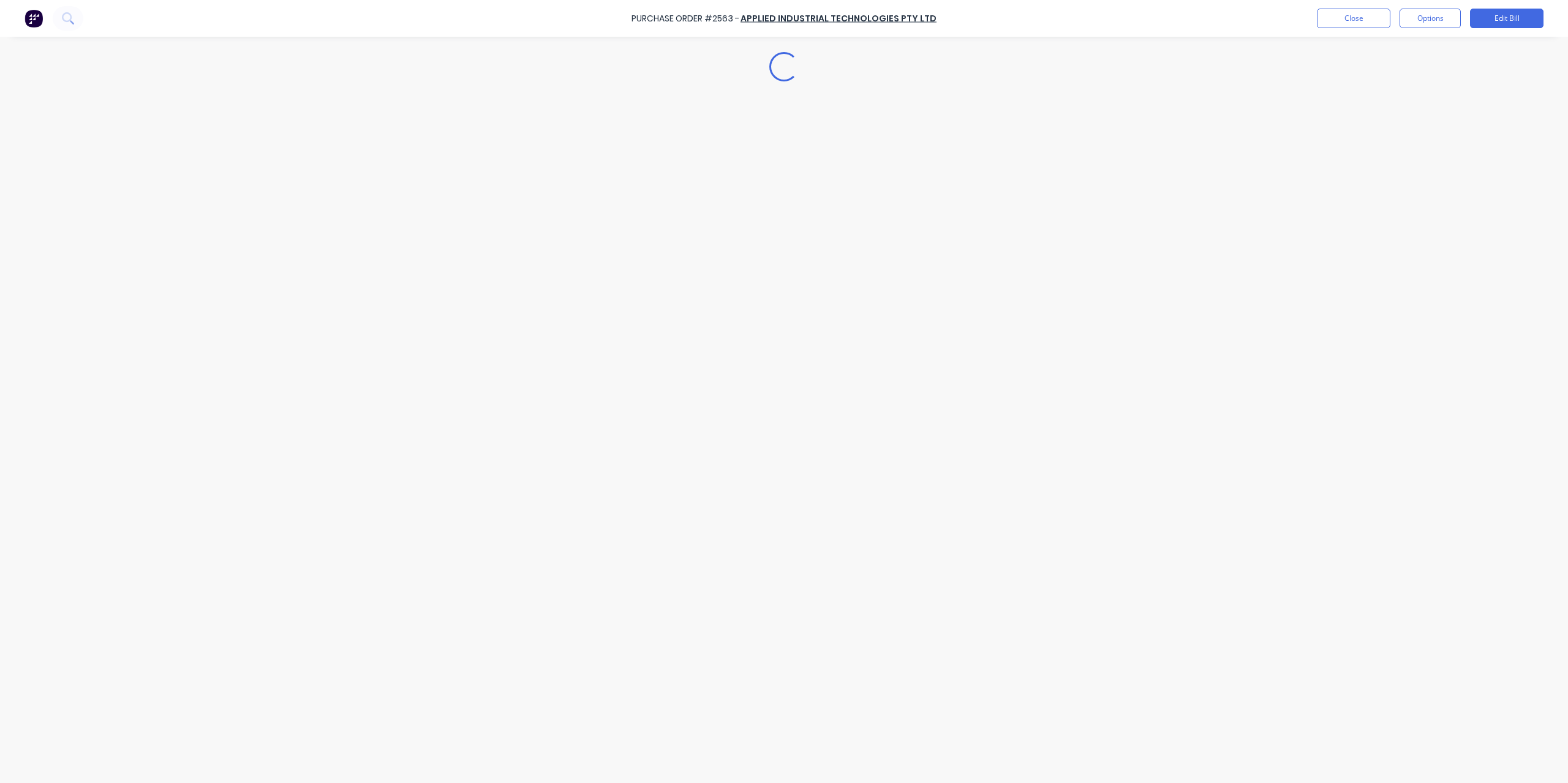
type textarea "x"
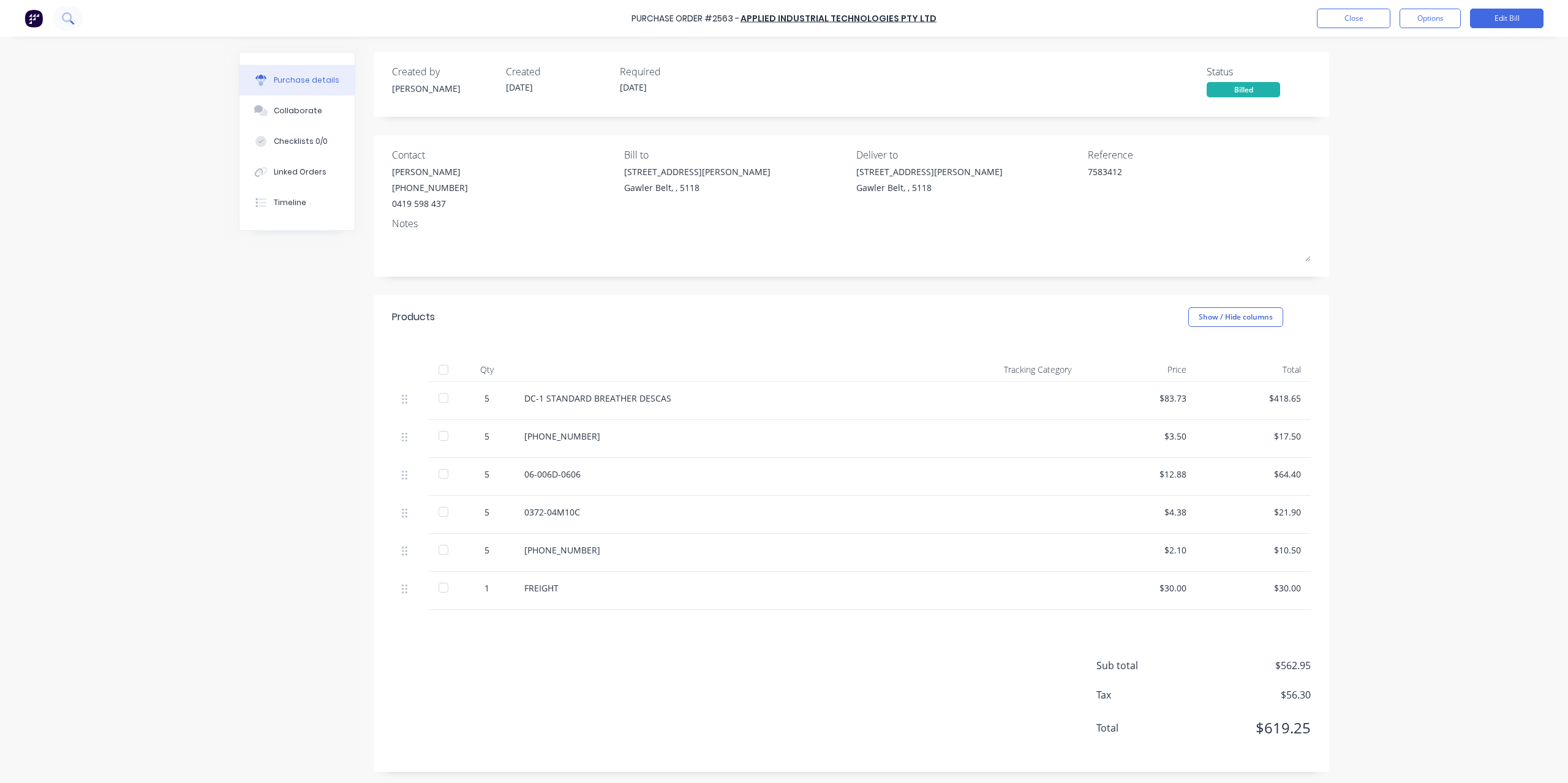
click at [69, 17] on icon at bounding box center [67, 17] width 12 height 12
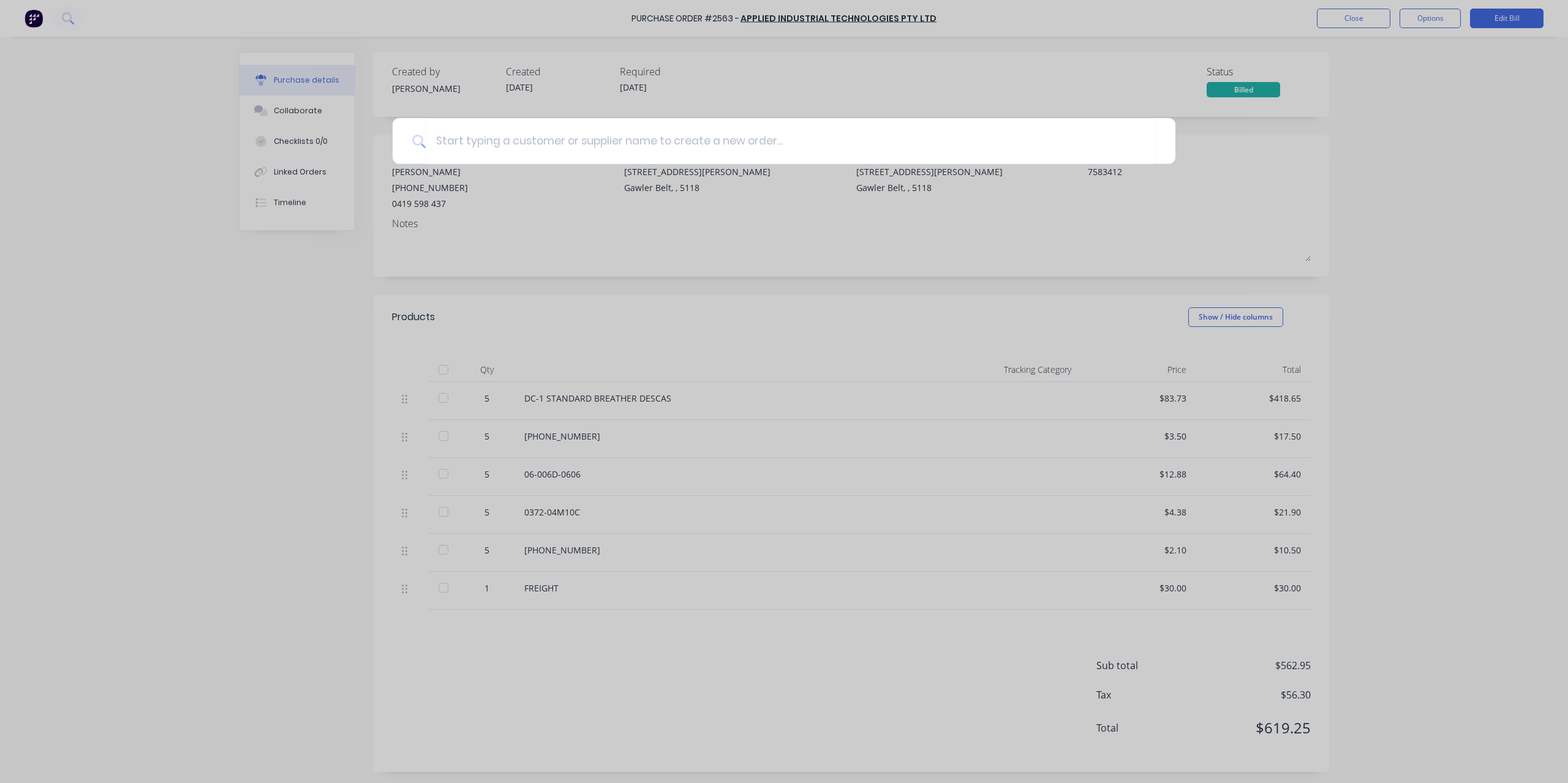
type textarea "x"
type input "26"
type textarea "x"
type input "265"
type textarea "x"
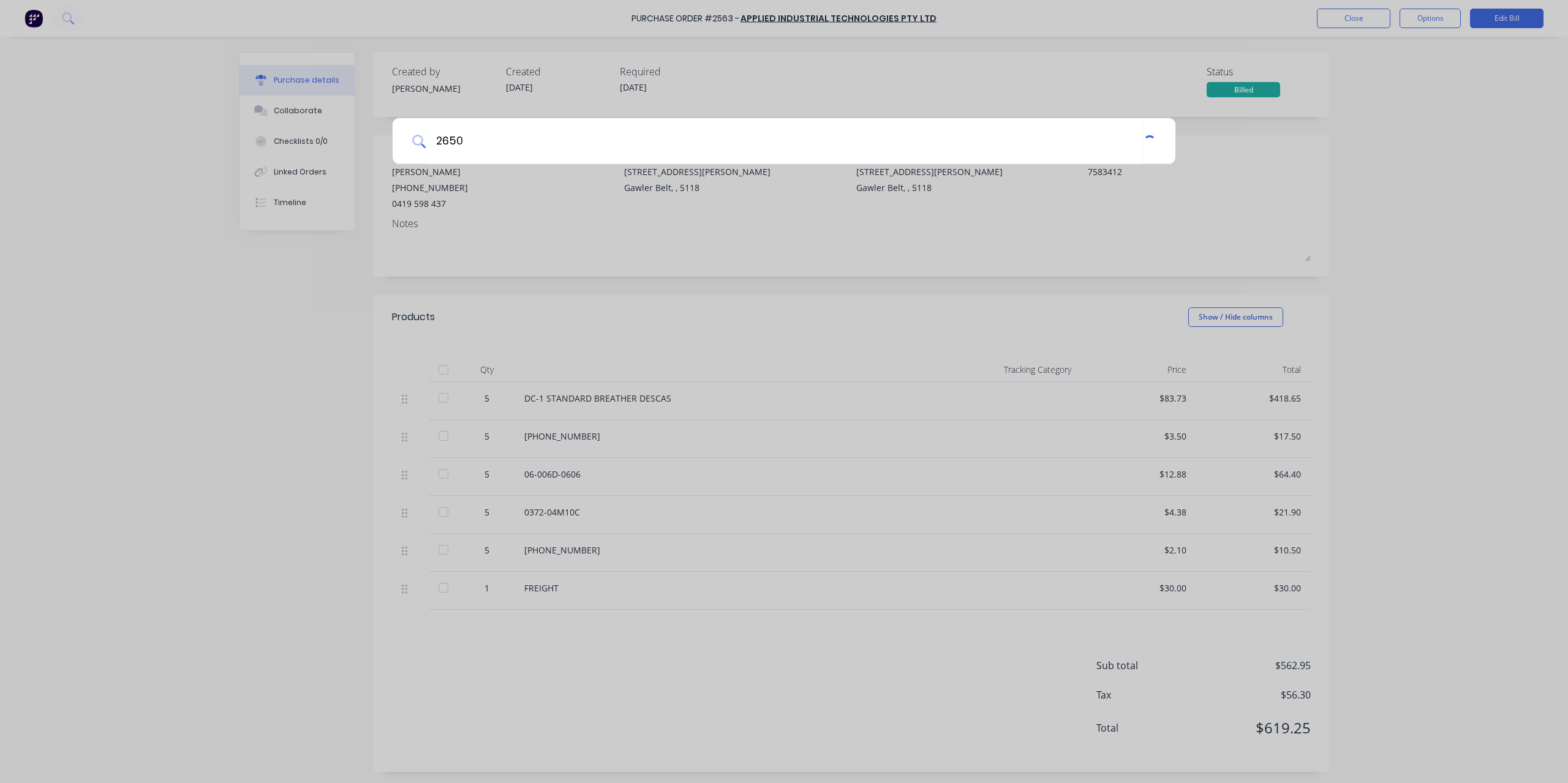
type input "2650"
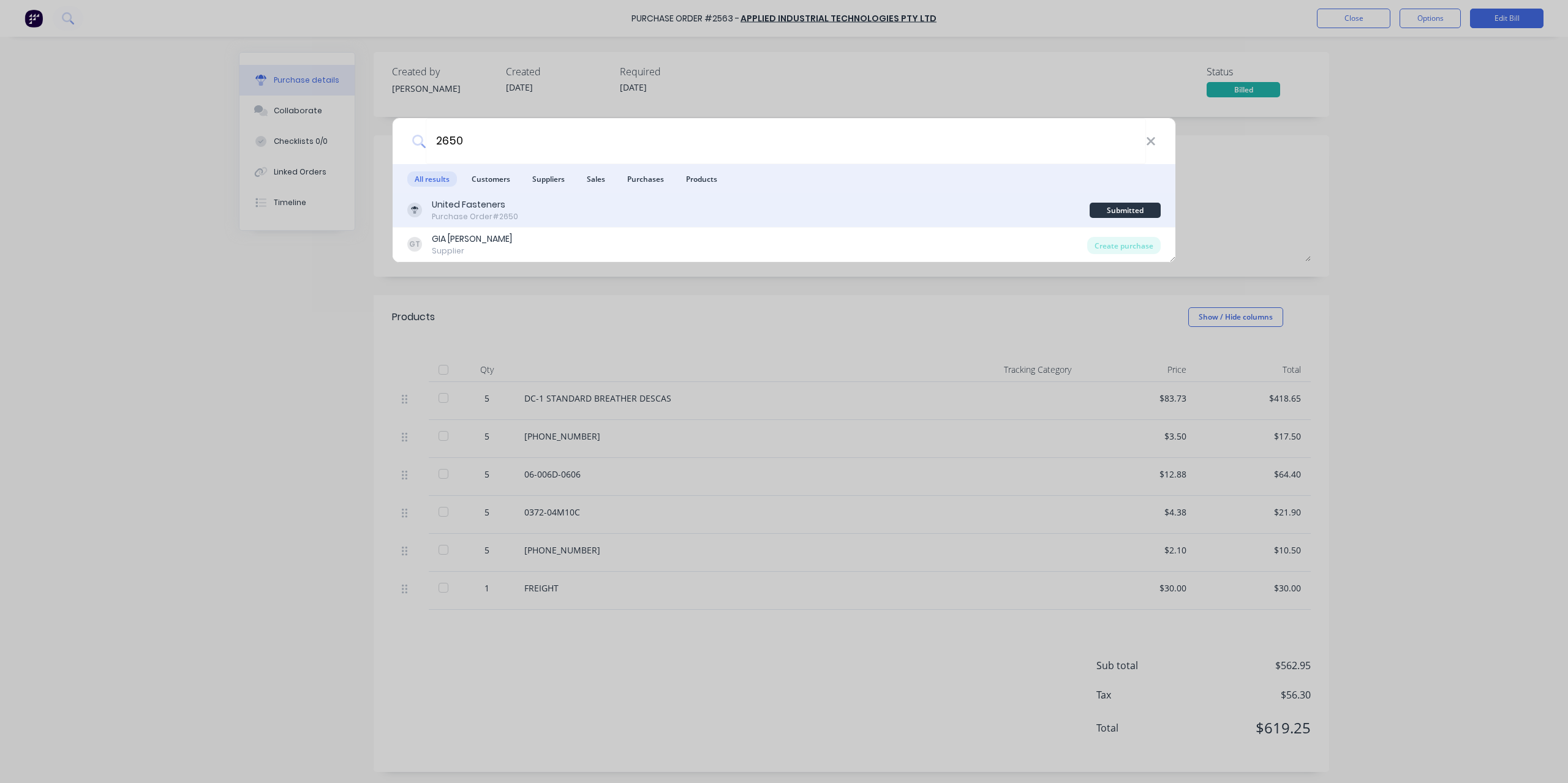
click at [490, 207] on div "United Fasteners" at bounding box center [475, 204] width 86 height 13
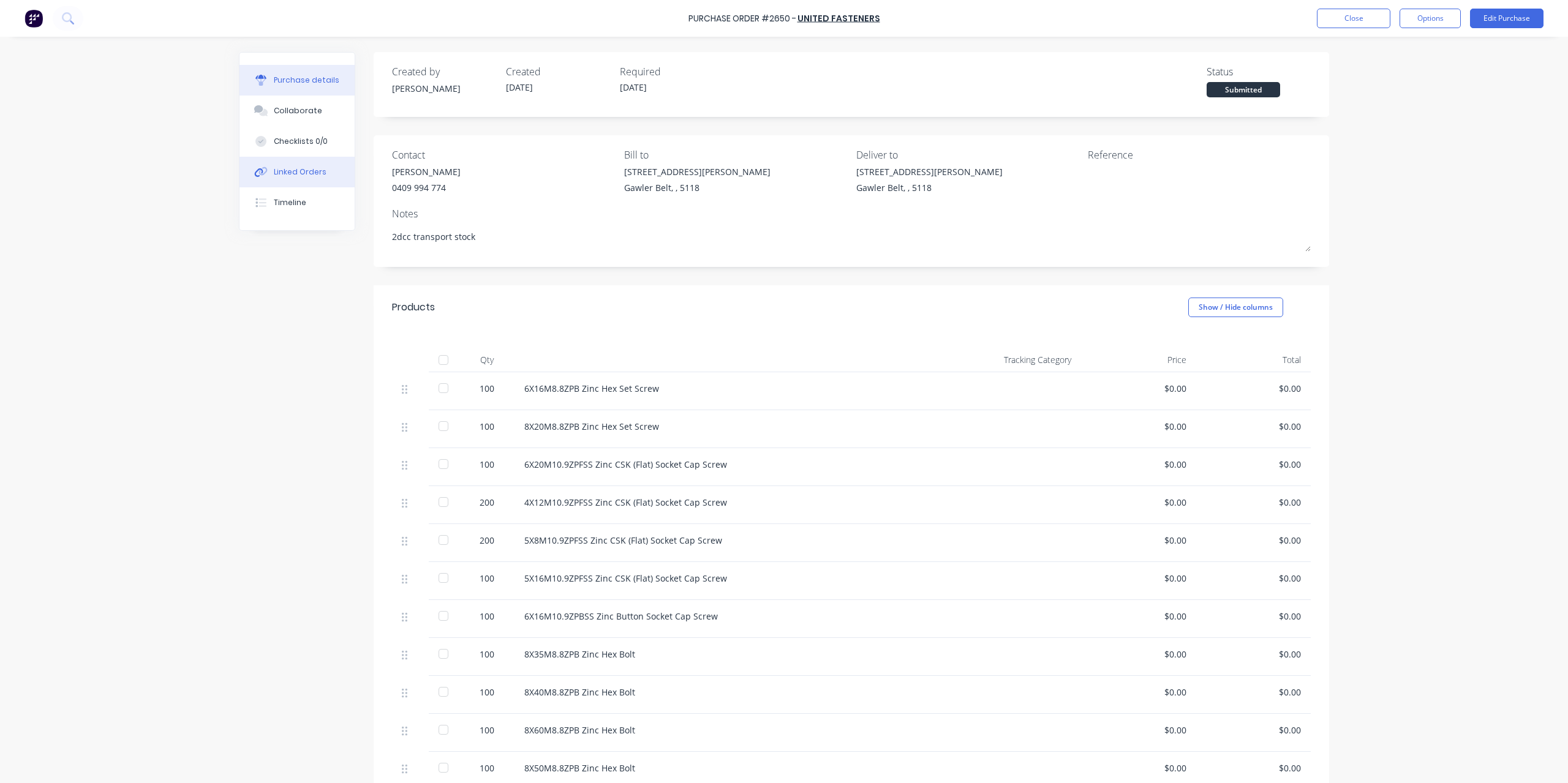
click at [301, 171] on div "Linked Orders" at bounding box center [300, 172] width 52 height 11
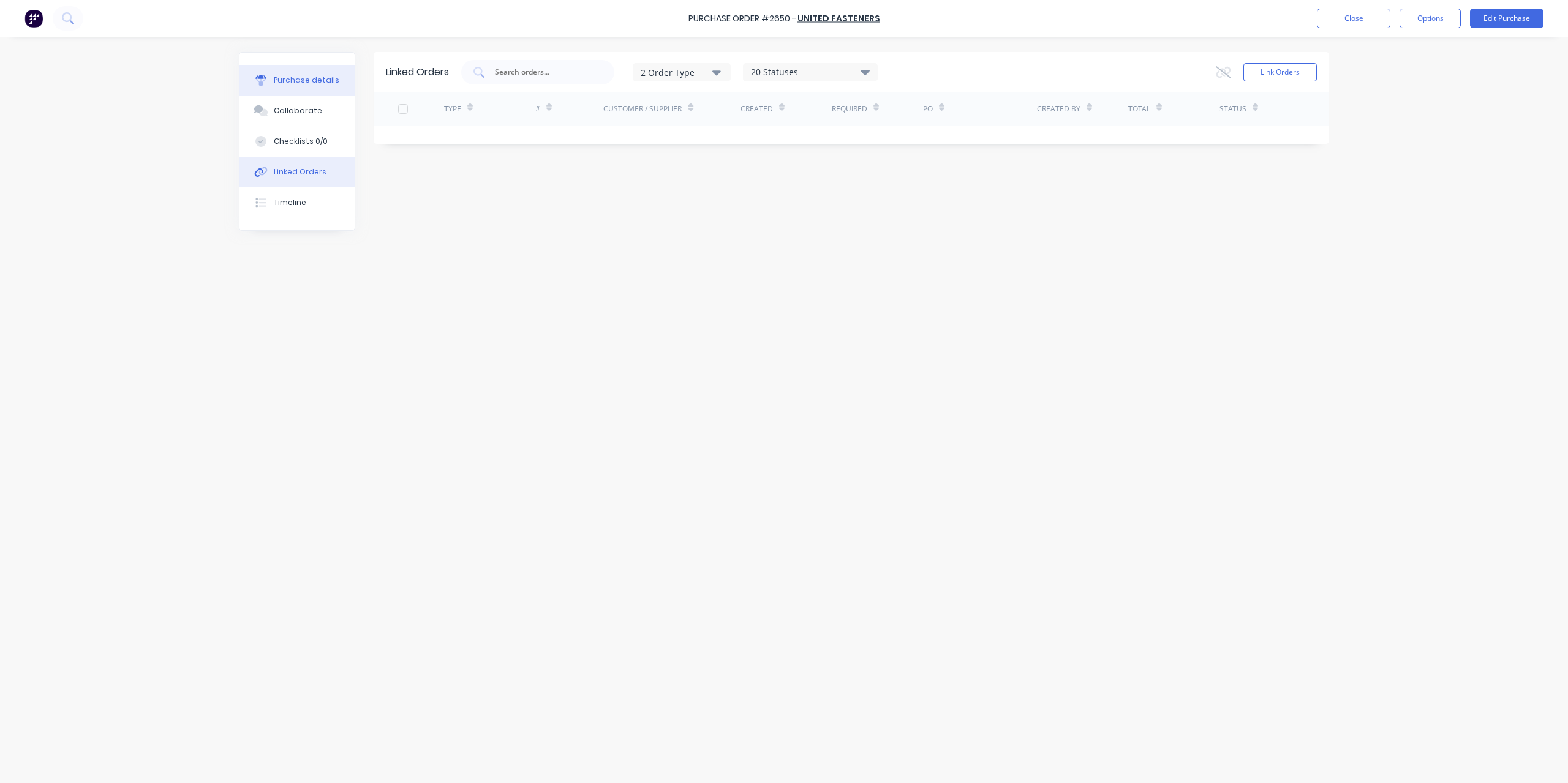
click at [304, 86] on button "Purchase details" at bounding box center [297, 80] width 116 height 30
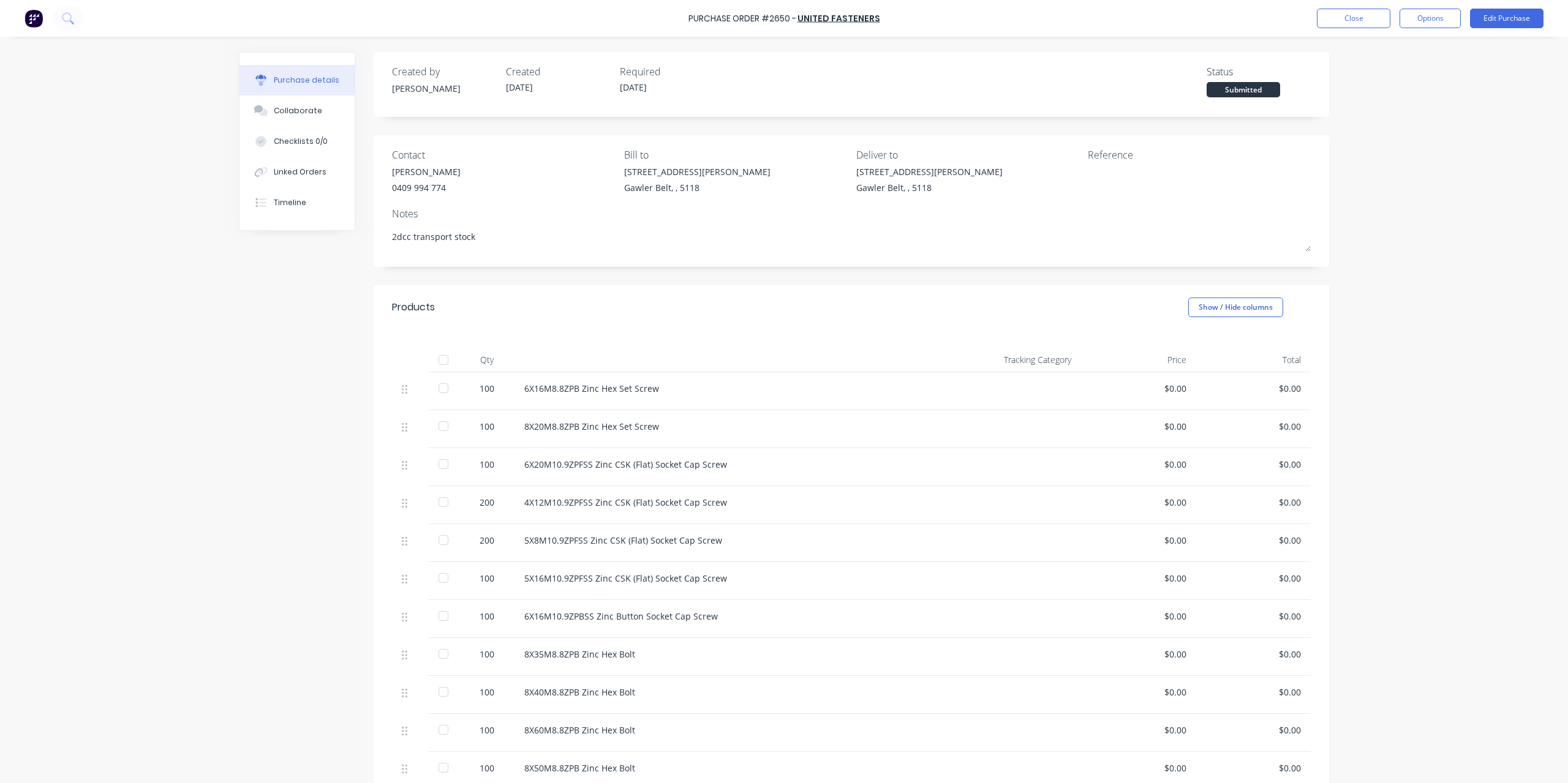
click at [440, 385] on div at bounding box center [443, 388] width 25 height 25
click at [436, 431] on div at bounding box center [443, 426] width 25 height 25
click at [442, 458] on div at bounding box center [443, 464] width 25 height 25
click at [437, 499] on div at bounding box center [443, 502] width 25 height 25
click at [438, 541] on div at bounding box center [443, 540] width 25 height 25
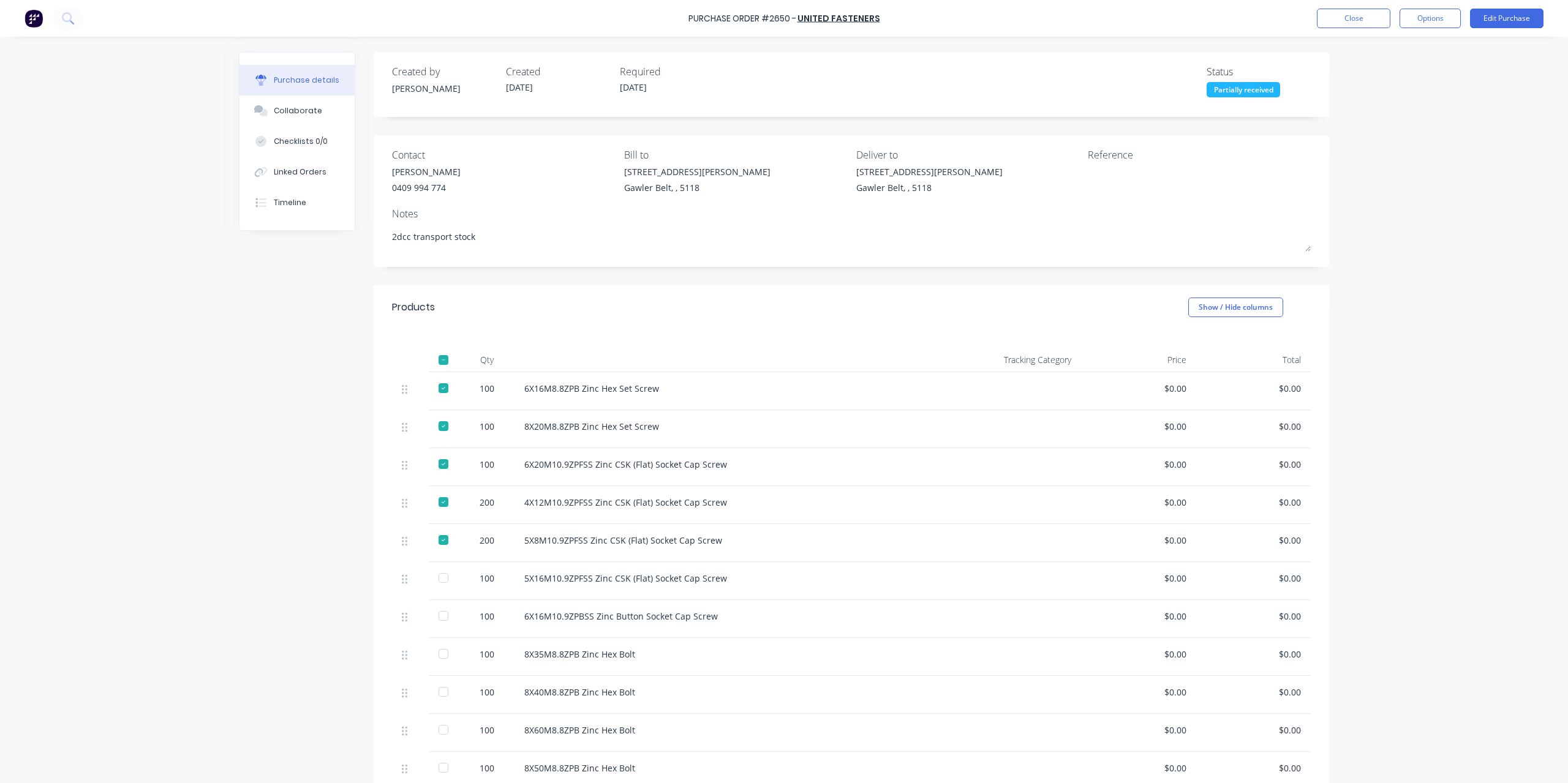
click at [438, 579] on div at bounding box center [443, 578] width 25 height 25
click at [436, 617] on div at bounding box center [443, 616] width 25 height 25
click at [434, 618] on div at bounding box center [443, 616] width 25 height 25
drag, startPoint x: 434, startPoint y: 618, endPoint x: 299, endPoint y: 592, distance: 137.5
click at [299, 592] on div "Created by [PERSON_NAME] Created [DATE] Required [DATE] Status Partially receiv…" at bounding box center [784, 654] width 1090 height 1204
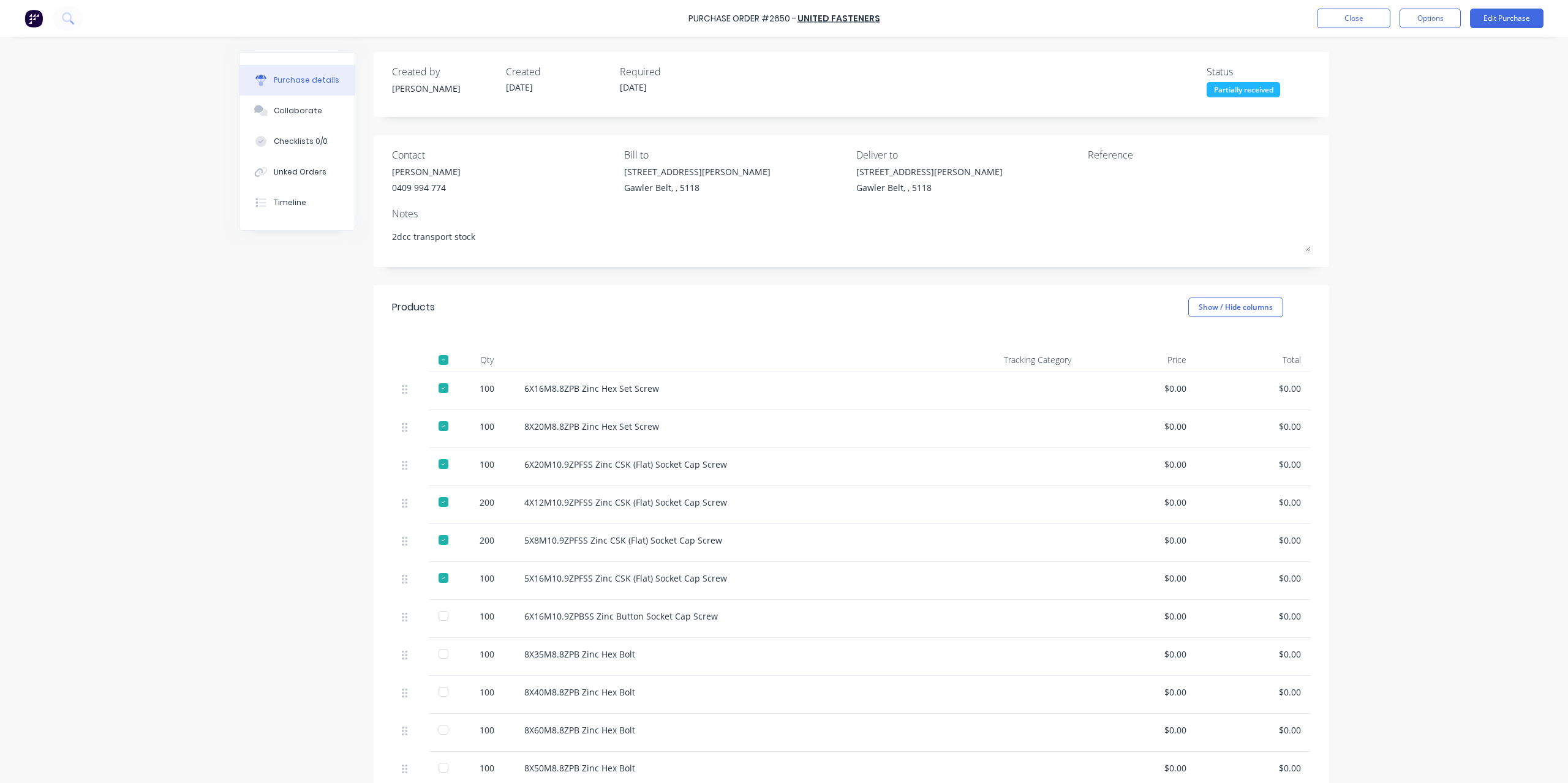
click at [444, 616] on div at bounding box center [443, 616] width 25 height 25
click at [437, 656] on div at bounding box center [443, 654] width 25 height 25
click at [431, 687] on div at bounding box center [443, 692] width 25 height 25
click at [433, 726] on div at bounding box center [443, 730] width 25 height 25
click at [437, 766] on div at bounding box center [443, 767] width 25 height 25
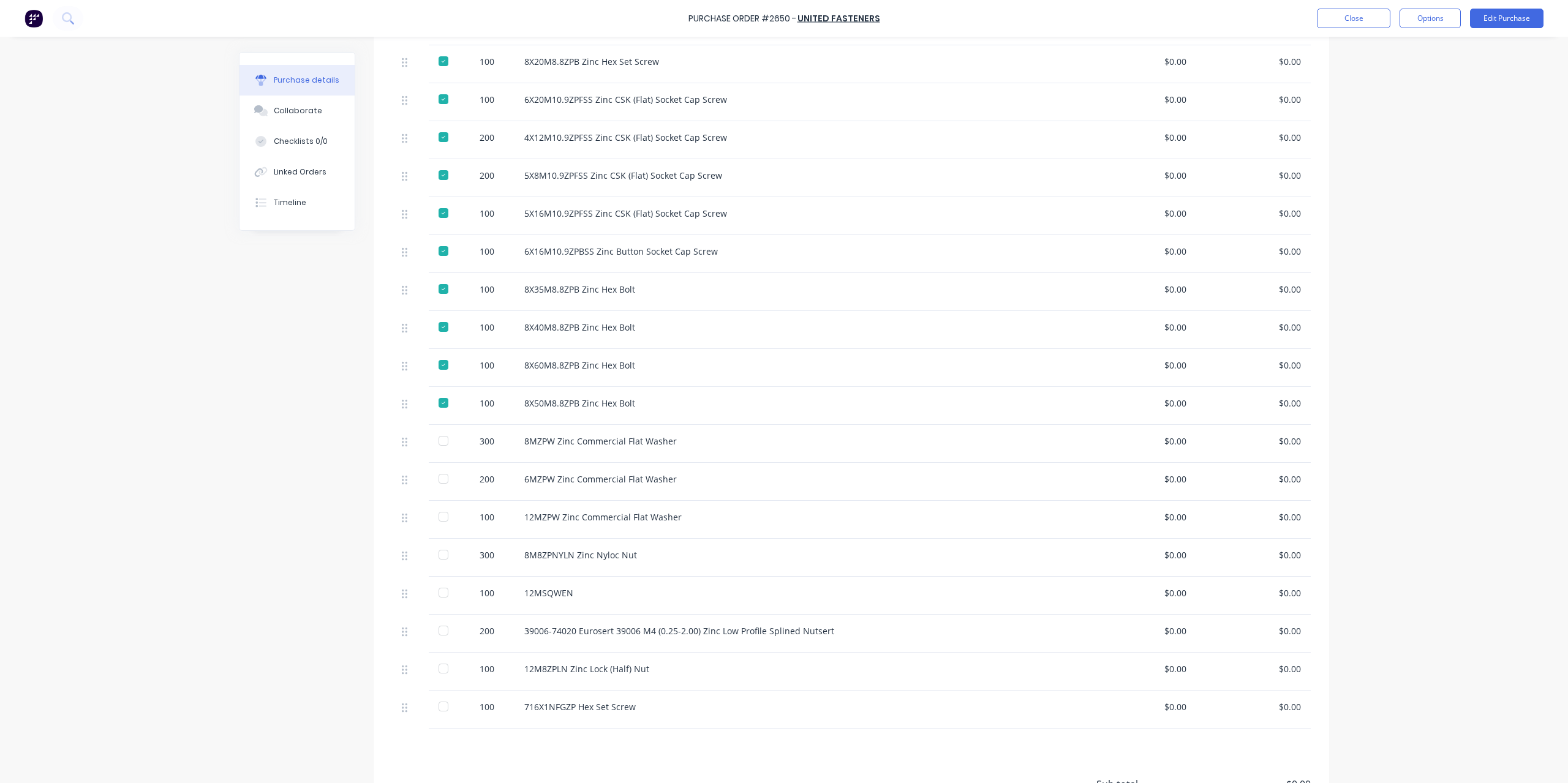
scroll to position [481, 0]
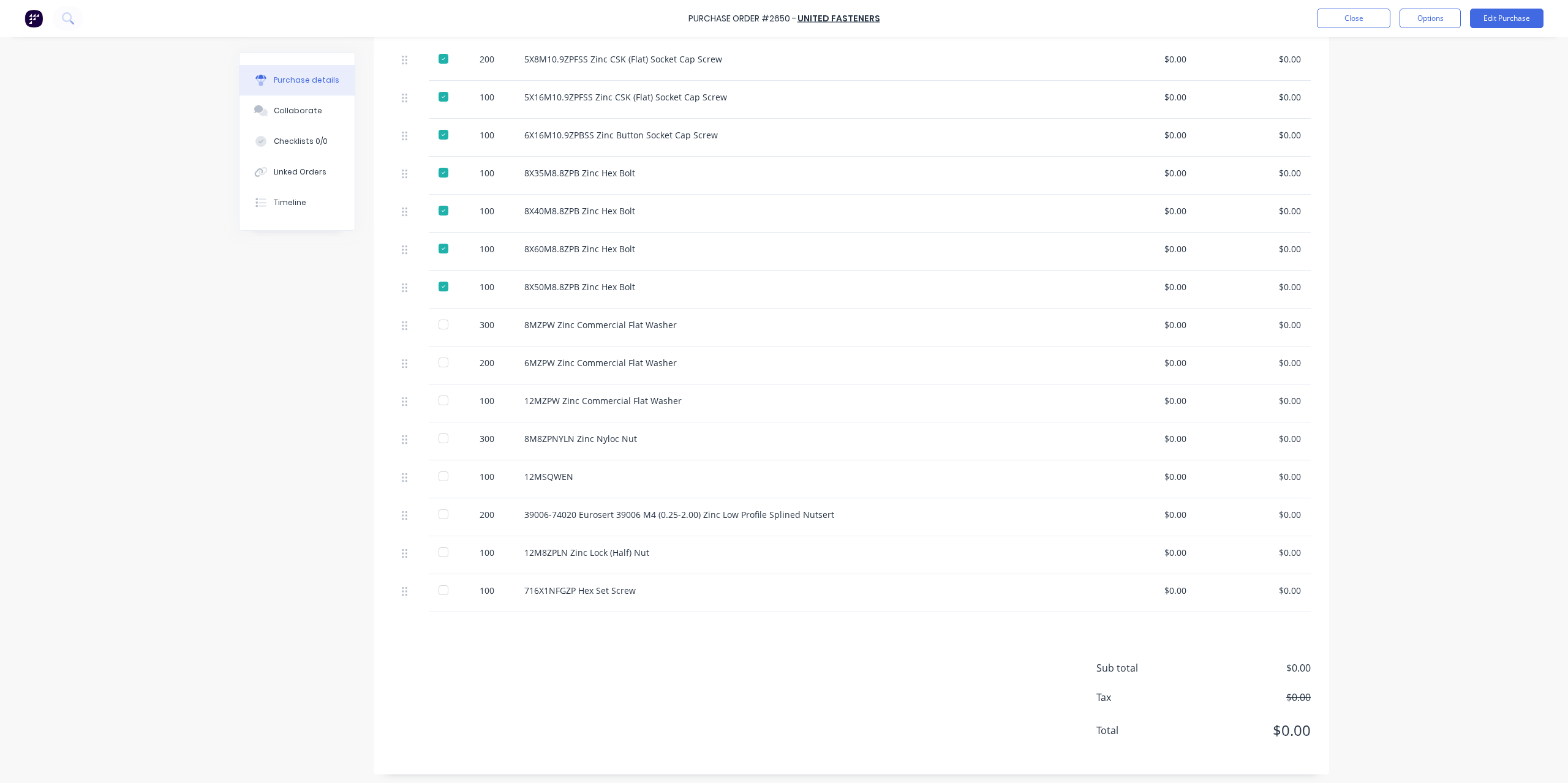
click at [441, 327] on div at bounding box center [443, 325] width 25 height 25
click at [439, 359] on div at bounding box center [443, 362] width 25 height 25
click at [437, 398] on div at bounding box center [443, 401] width 25 height 25
click at [436, 440] on div at bounding box center [443, 438] width 25 height 25
click at [436, 471] on div at bounding box center [443, 476] width 25 height 25
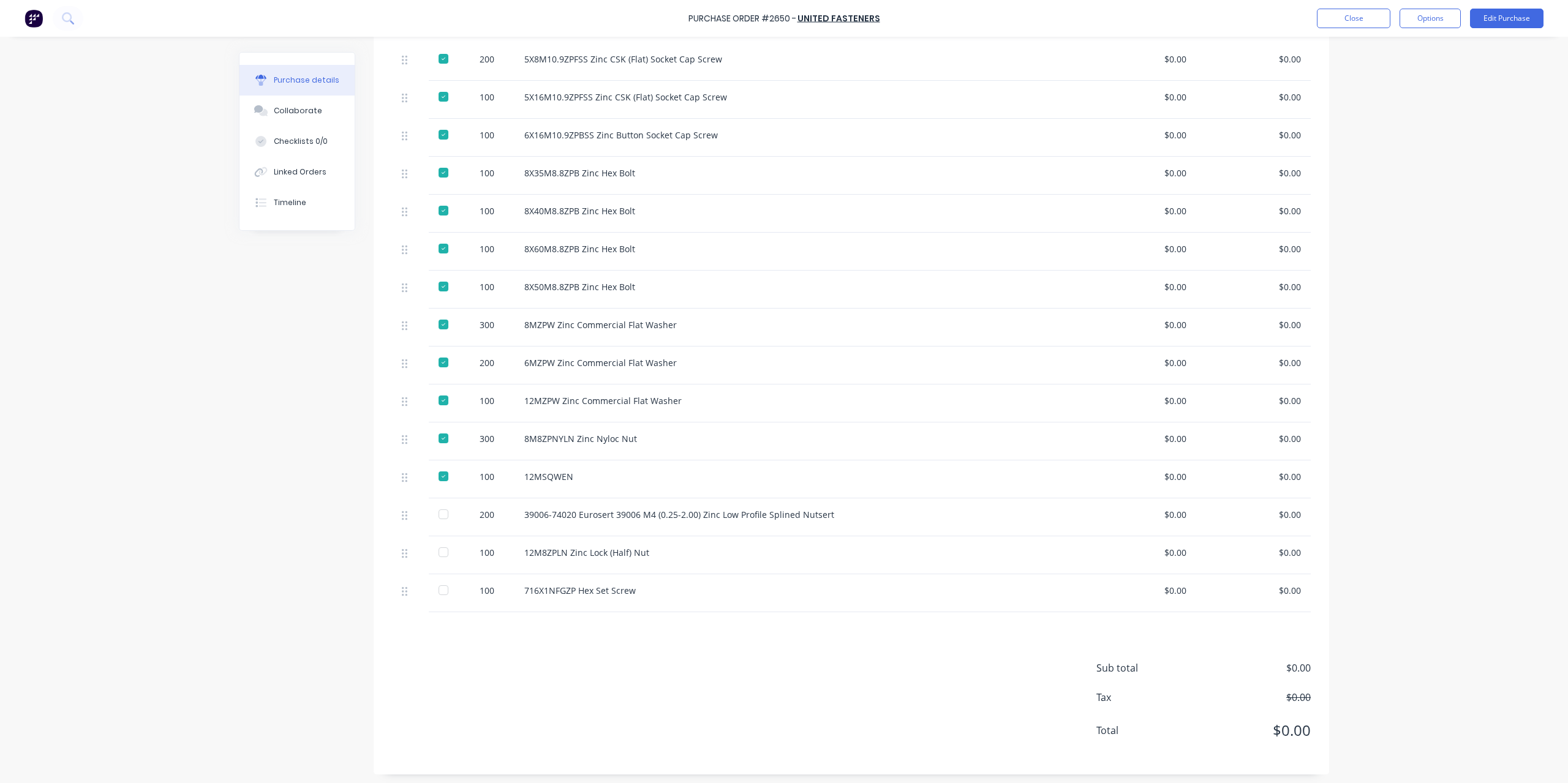
click at [438, 515] on div at bounding box center [443, 514] width 25 height 25
click at [435, 547] on div at bounding box center [443, 552] width 25 height 25
click at [442, 585] on div at bounding box center [443, 590] width 25 height 25
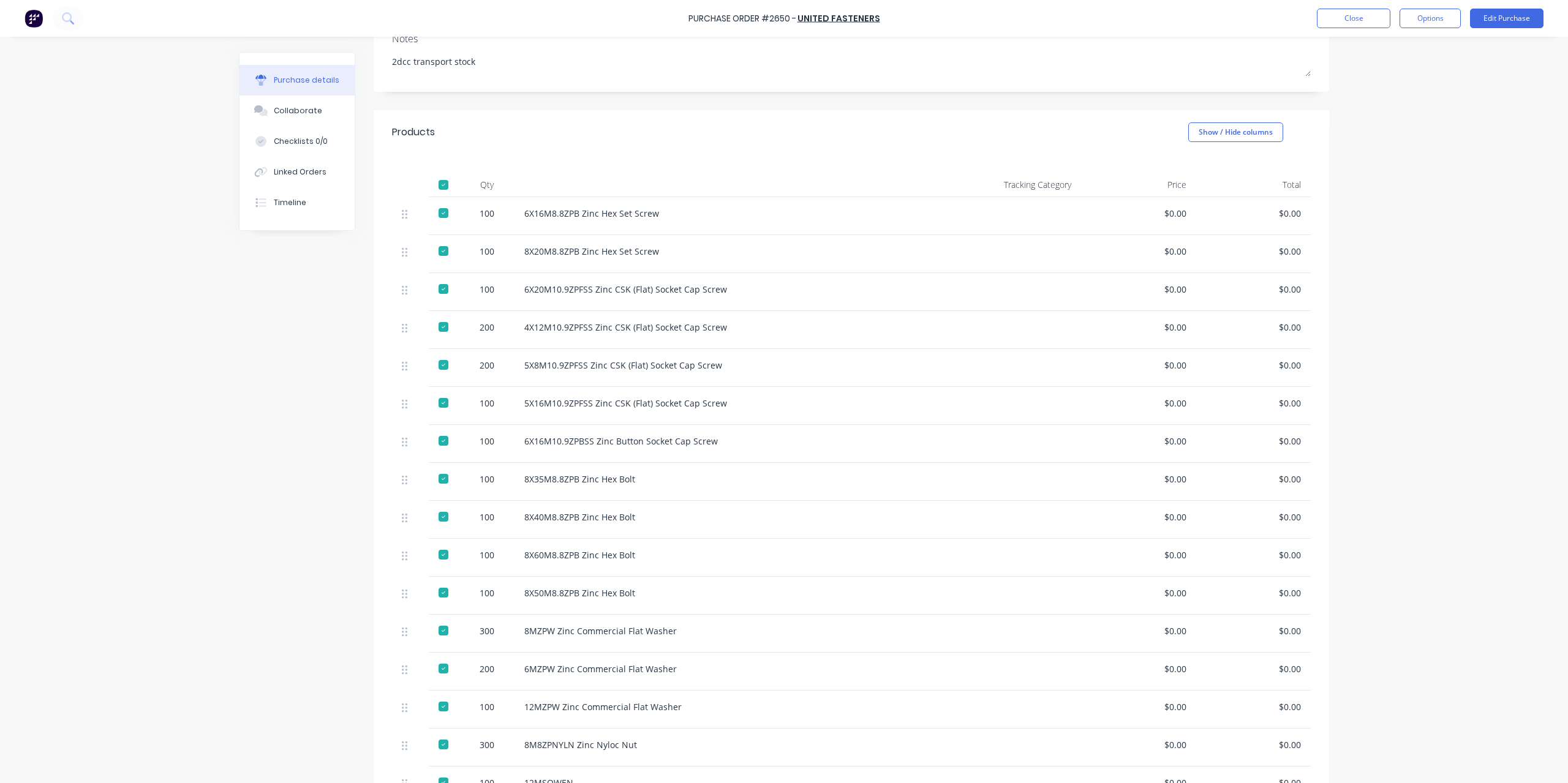
scroll to position [0, 0]
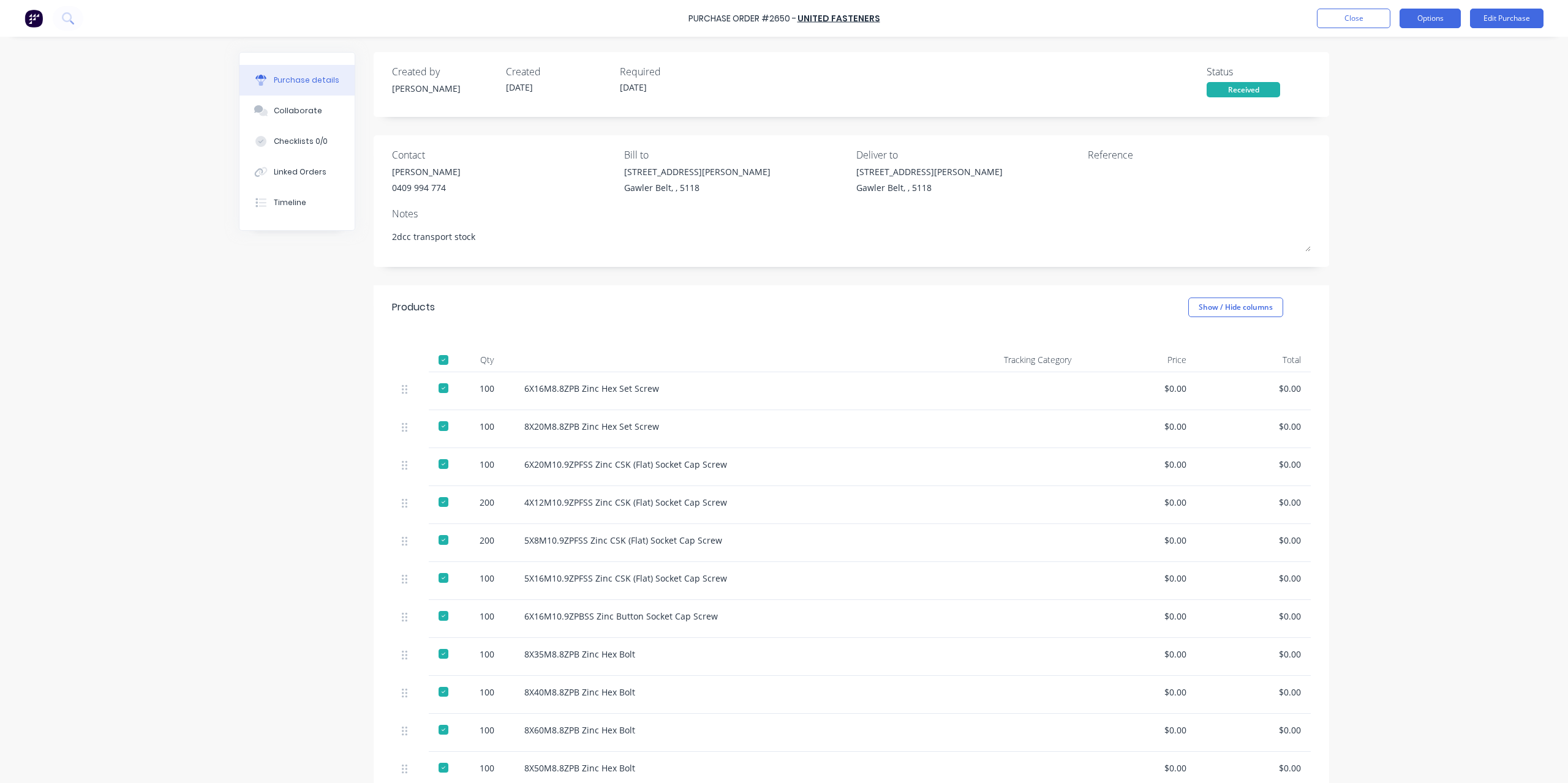
click at [1431, 18] on button "Options" at bounding box center [1430, 17] width 61 height 19
click at [1399, 78] on div "Convert to Bill" at bounding box center [1402, 73] width 94 height 17
type textarea "x"
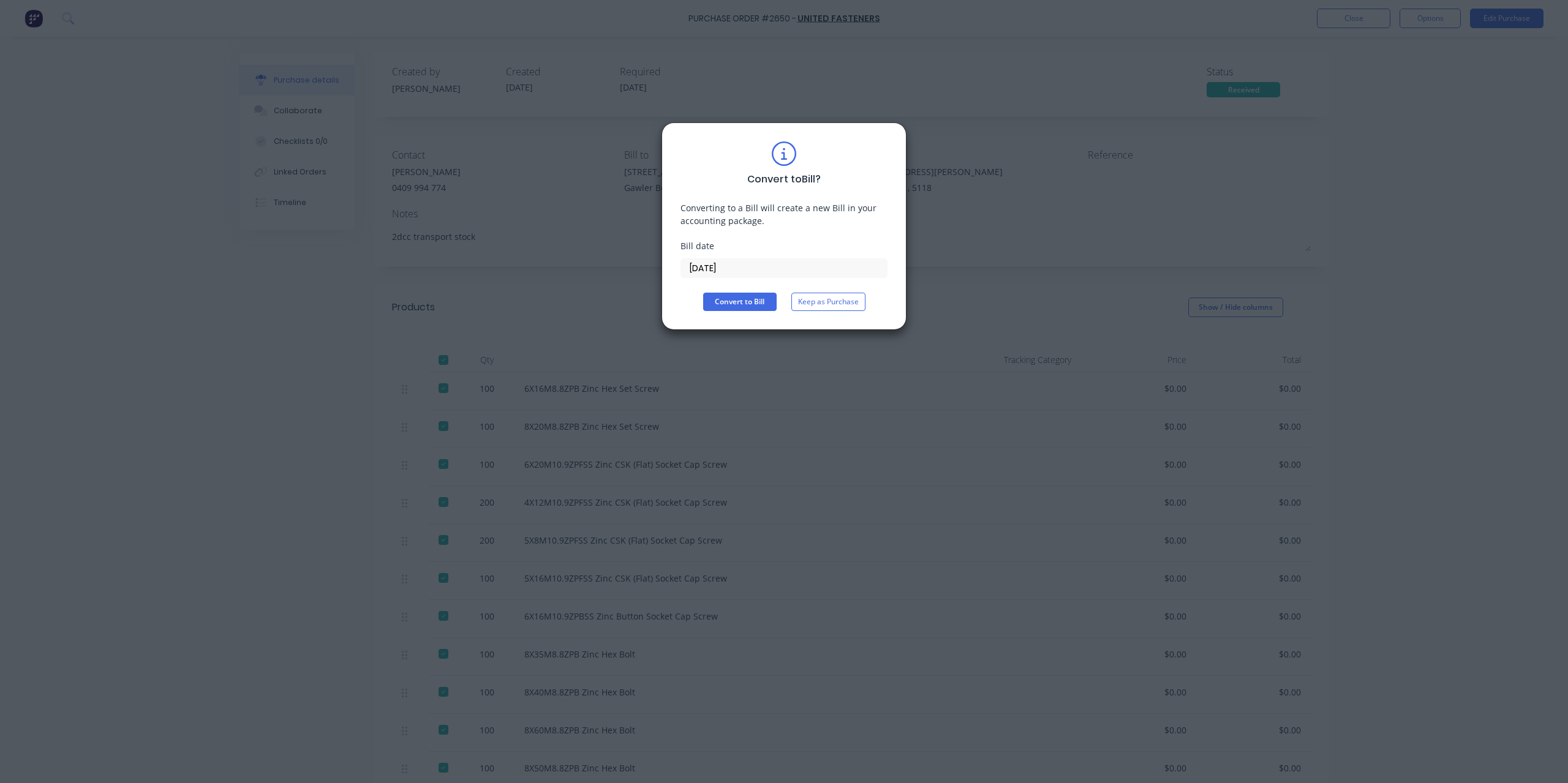
click at [825, 270] on input "[DATE]" at bounding box center [784, 269] width 205 height 18
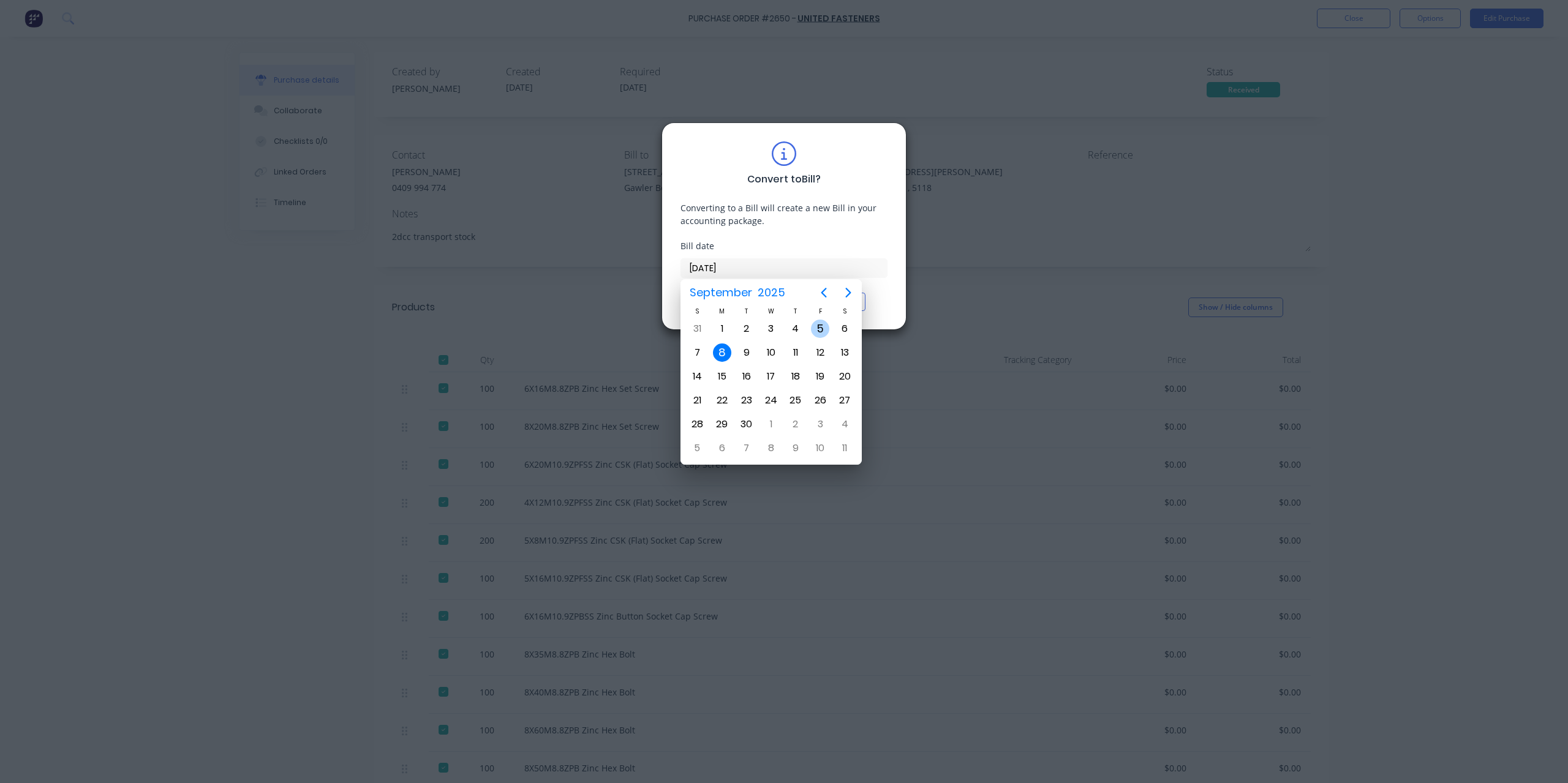
click at [820, 332] on div "5" at bounding box center [820, 329] width 18 height 18
type input "[DATE]"
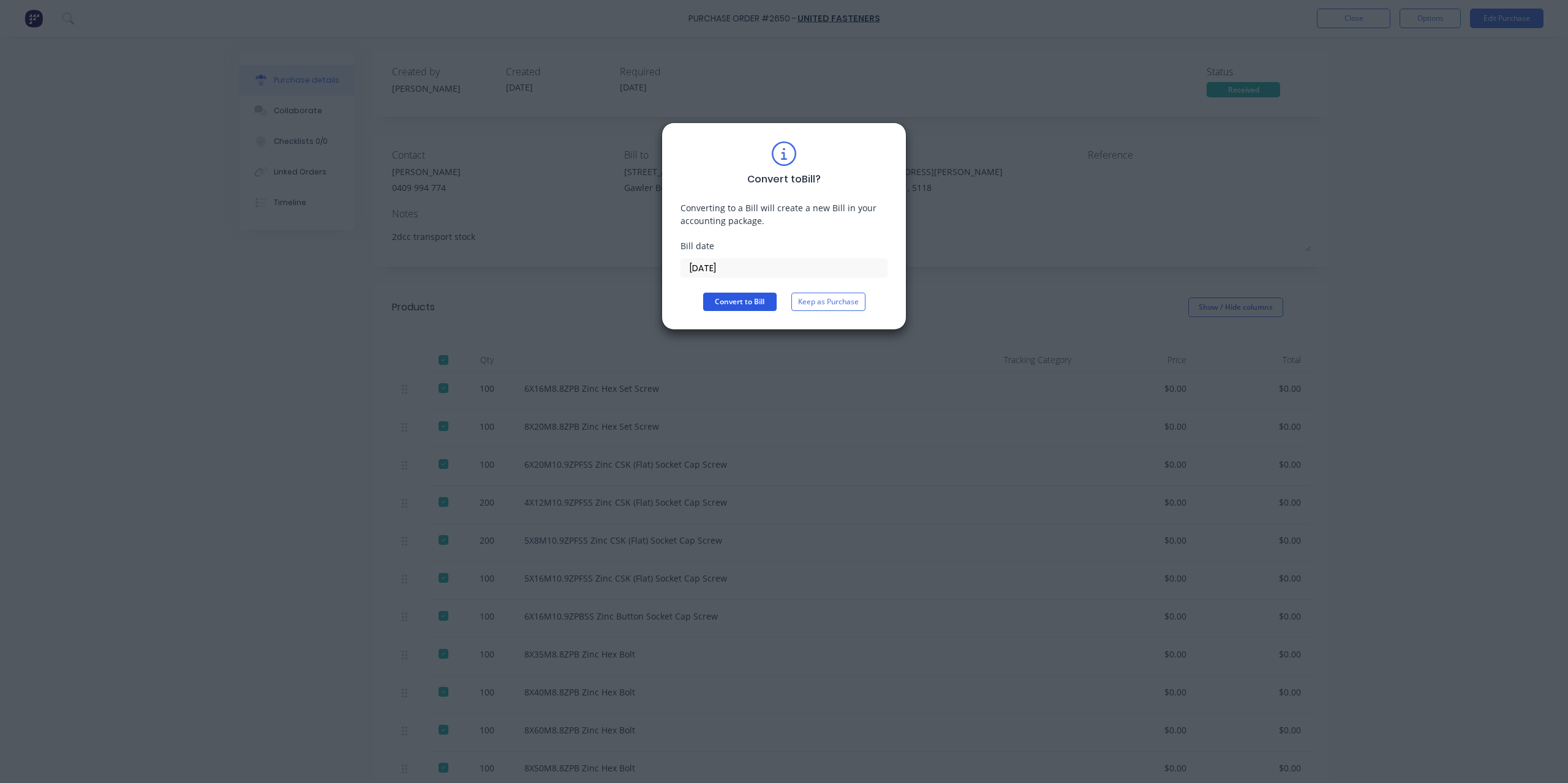
click at [754, 303] on button "Convert to Bill" at bounding box center [740, 302] width 73 height 18
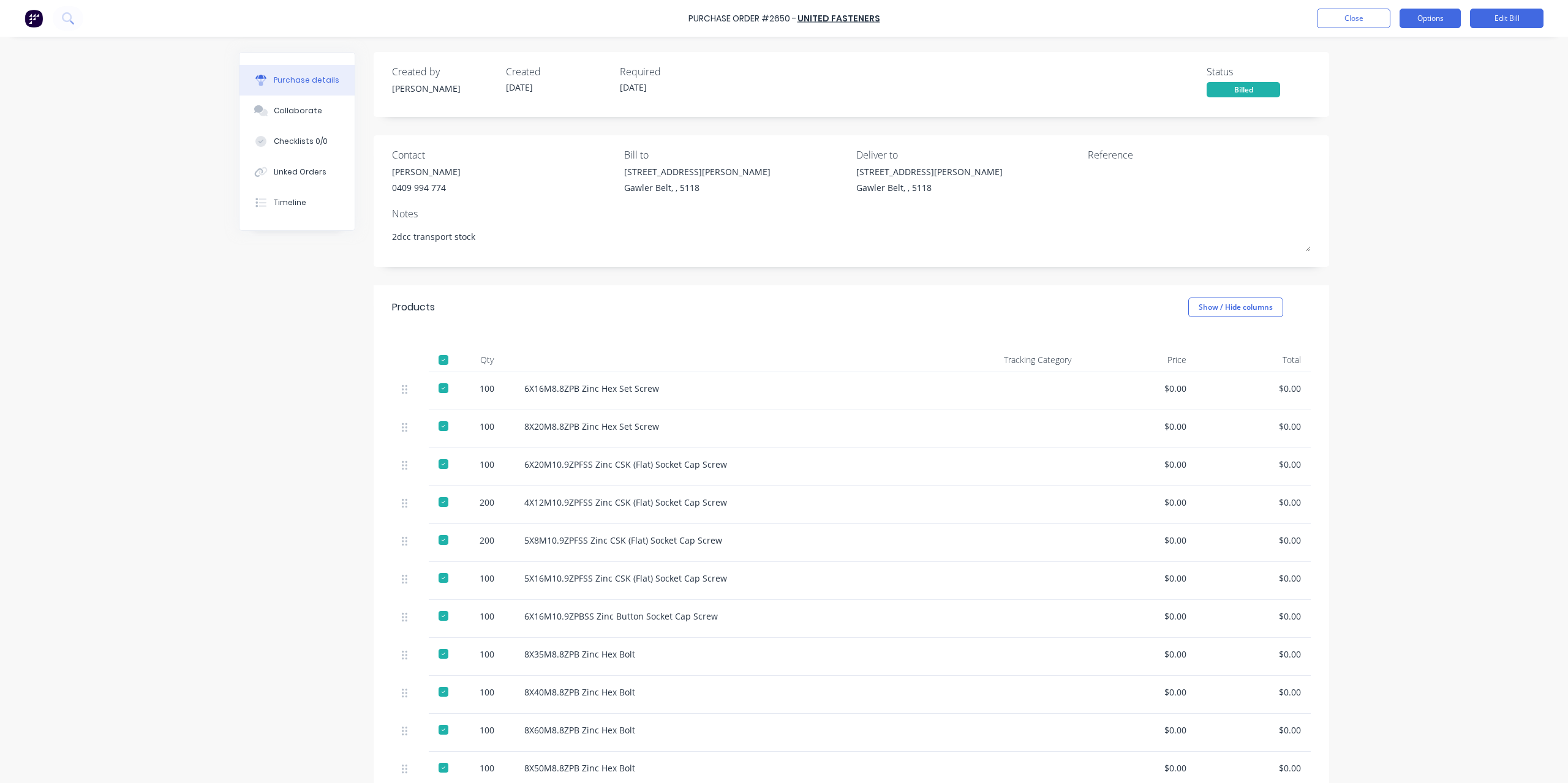
click at [1420, 18] on button "Options" at bounding box center [1430, 17] width 61 height 19
click at [1529, 43] on div "Purchase Order #2650 - United Fasteners Close Options Print / Email Convert to …" at bounding box center [784, 392] width 1568 height 783
click at [1524, 21] on button "Edit Bill" at bounding box center [1507, 17] width 73 height 19
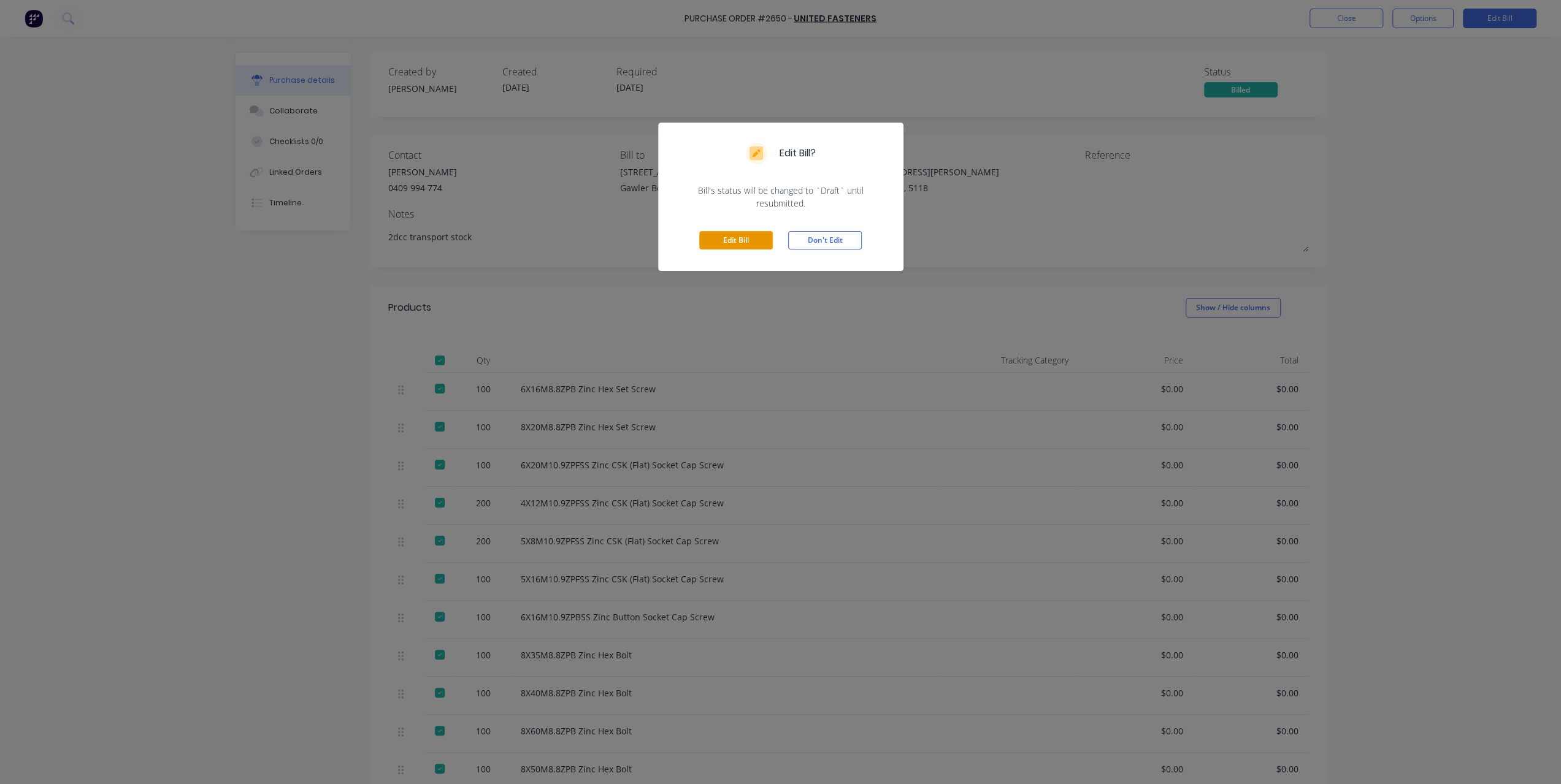
click at [746, 243] on button "Edit Bill" at bounding box center [736, 241] width 73 height 18
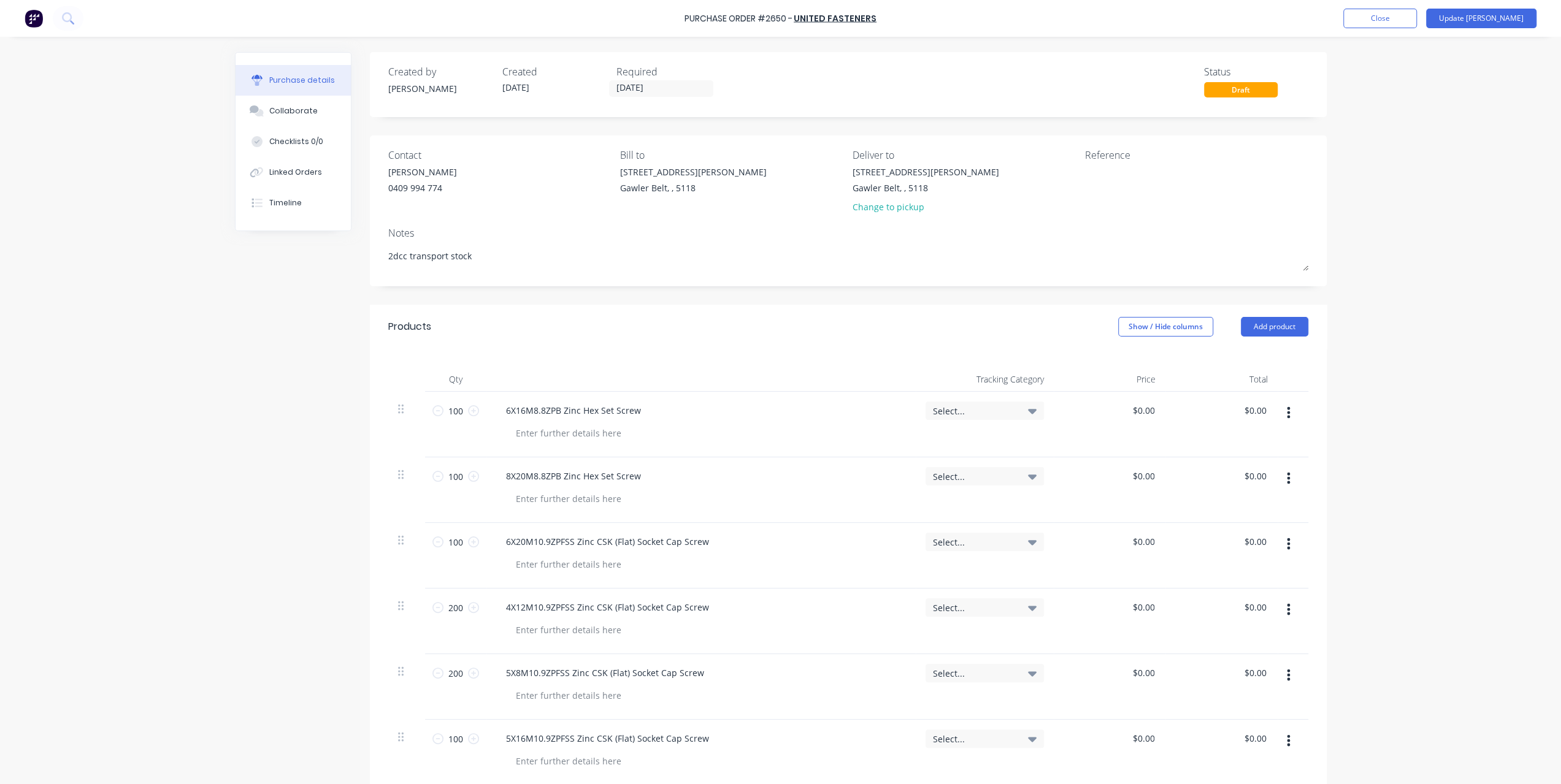
type textarea "x"
click at [1092, 187] on textarea at bounding box center [1165, 179] width 153 height 28
type textarea "2566854"
type textarea "x"
type textarea "2566854"
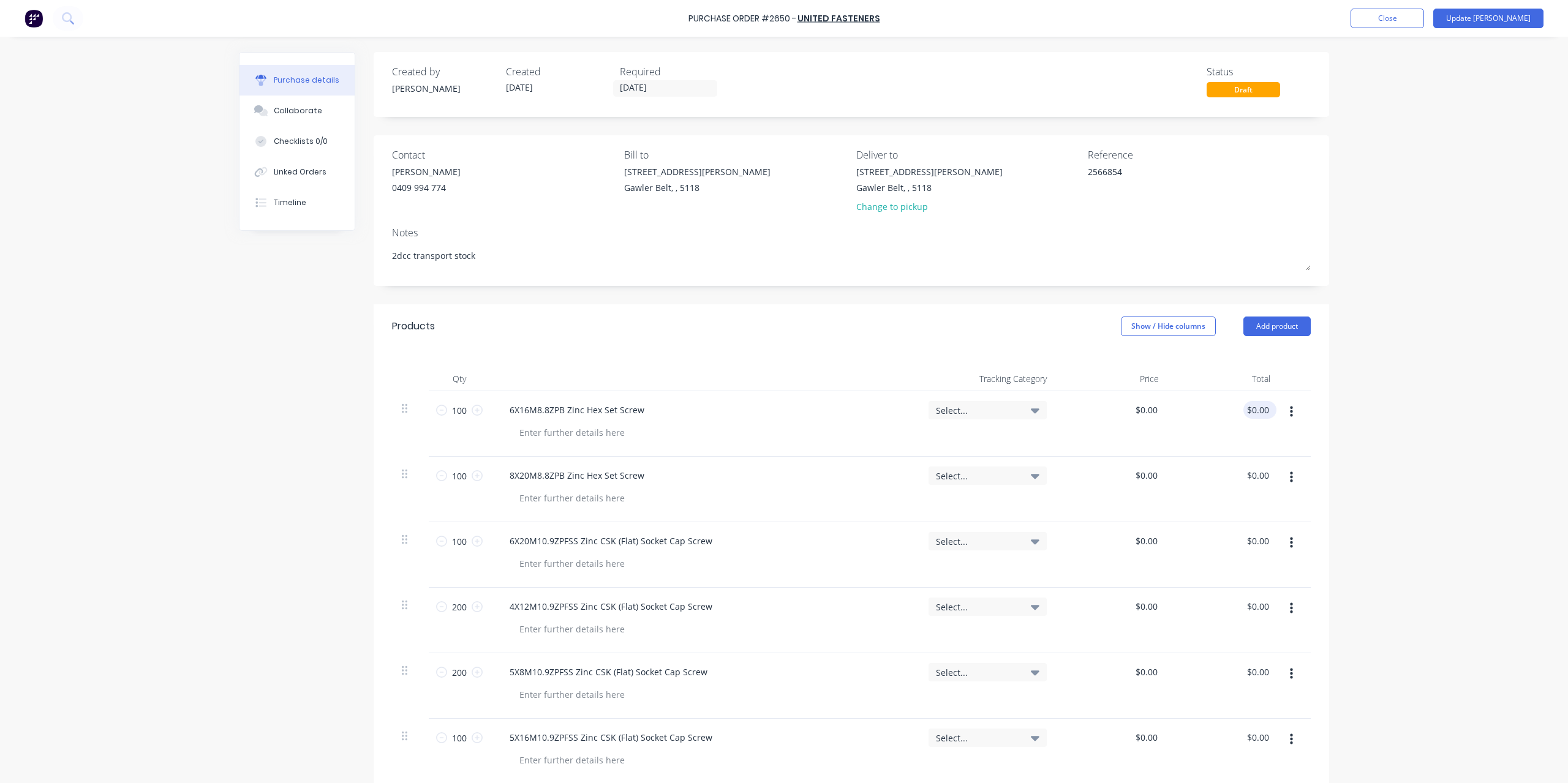
type input "0.00"
click at [1242, 403] on div "0.00 0.00" at bounding box center [1225, 424] width 112 height 65
click at [1248, 412] on input "0.00" at bounding box center [1259, 410] width 23 height 17
type textarea "x"
click at [1248, 413] on input "0.00" at bounding box center [1259, 410] width 23 height 17
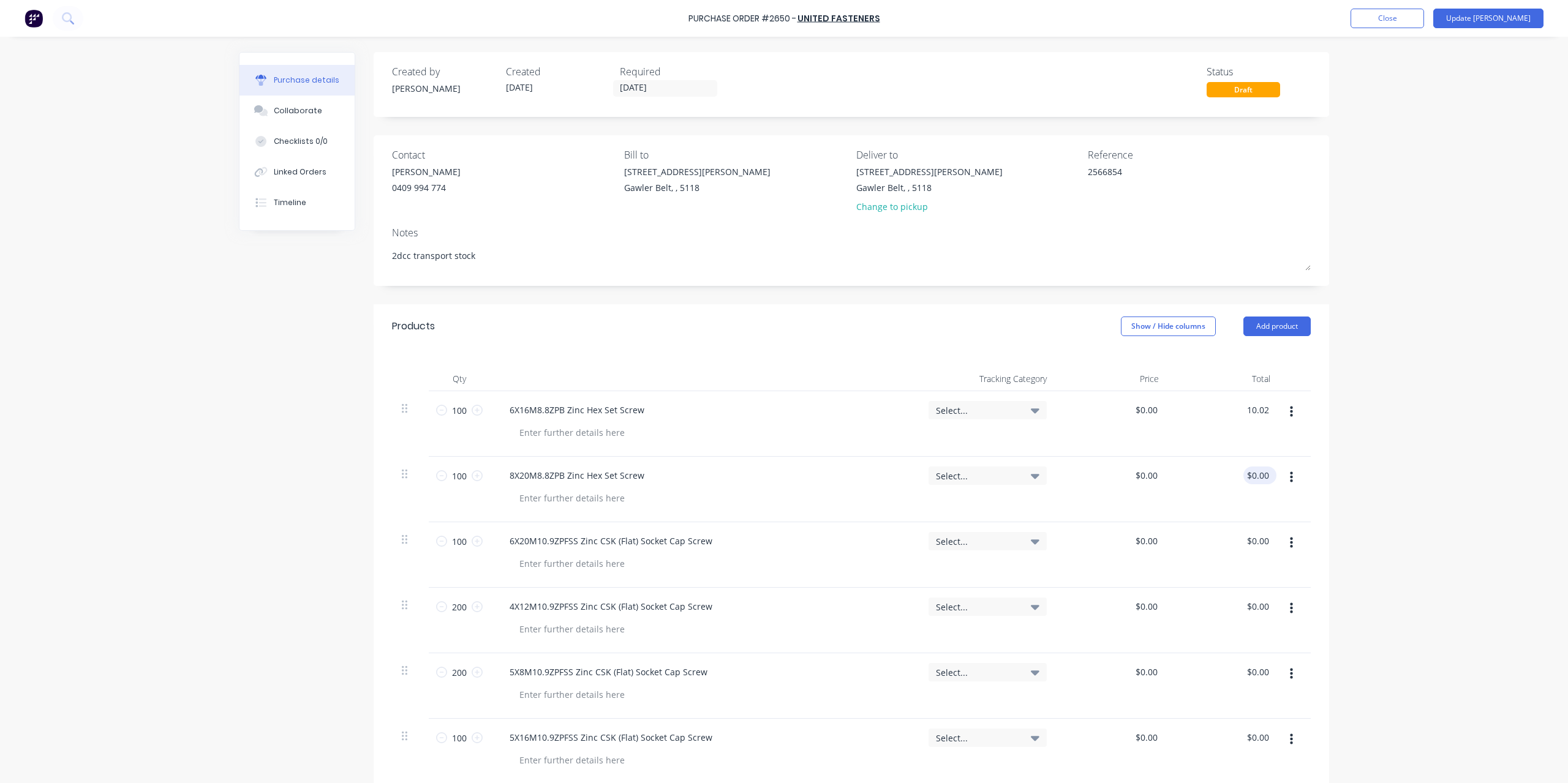
type input "10.02"
type textarea "x"
type input "$0.1002"
type input "$10.02"
type input "0.00"
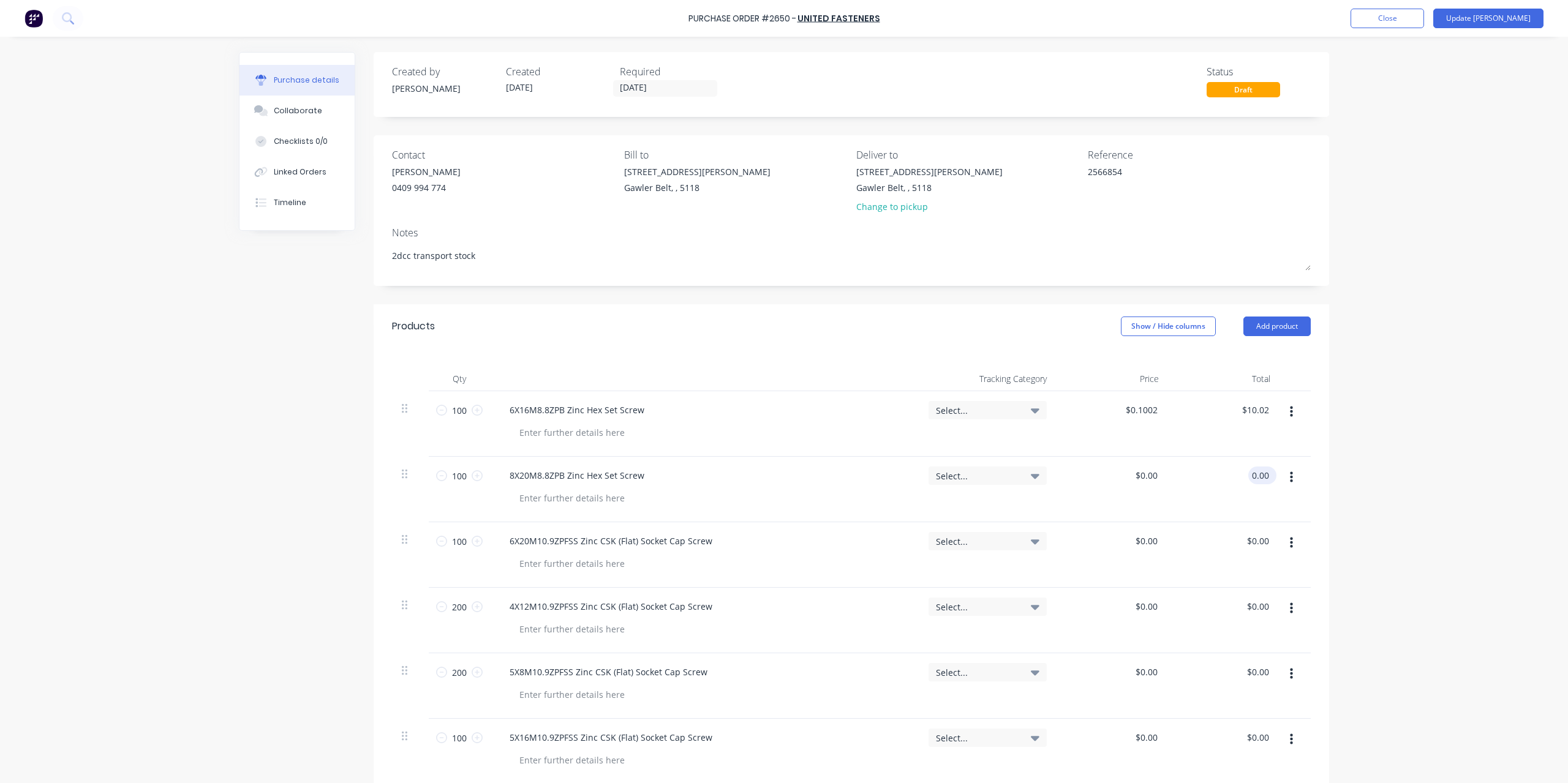
click at [1249, 472] on input "0.00" at bounding box center [1259, 475] width 23 height 17
type textarea "x"
click at [1249, 472] on input "0.00" at bounding box center [1259, 475] width 23 height 17
type input "9.83"
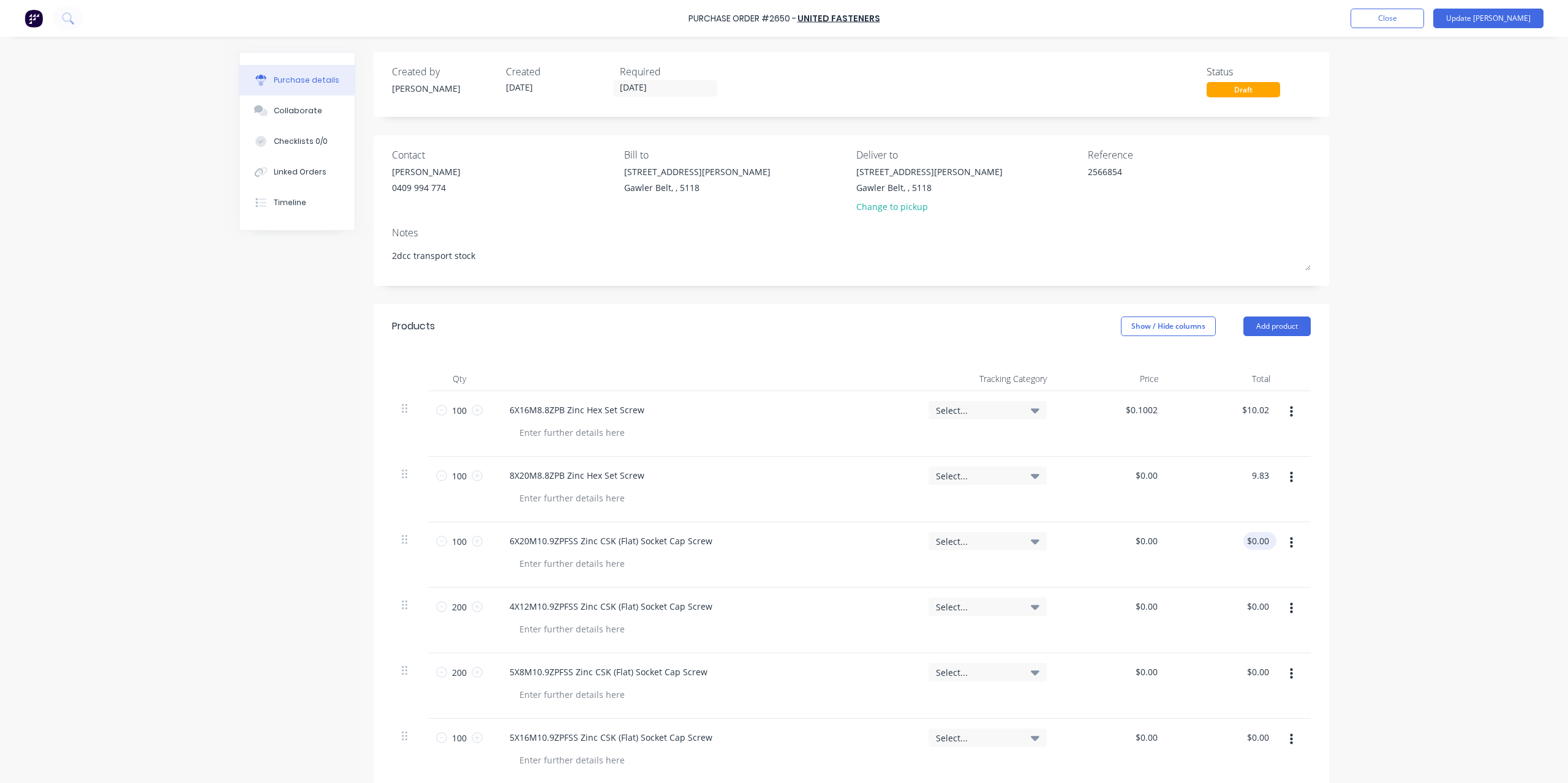
type textarea "x"
type input "$0.0983"
type input "$9.83"
type input "0.00"
click at [1246, 544] on input "0.00" at bounding box center [1257, 541] width 28 height 17
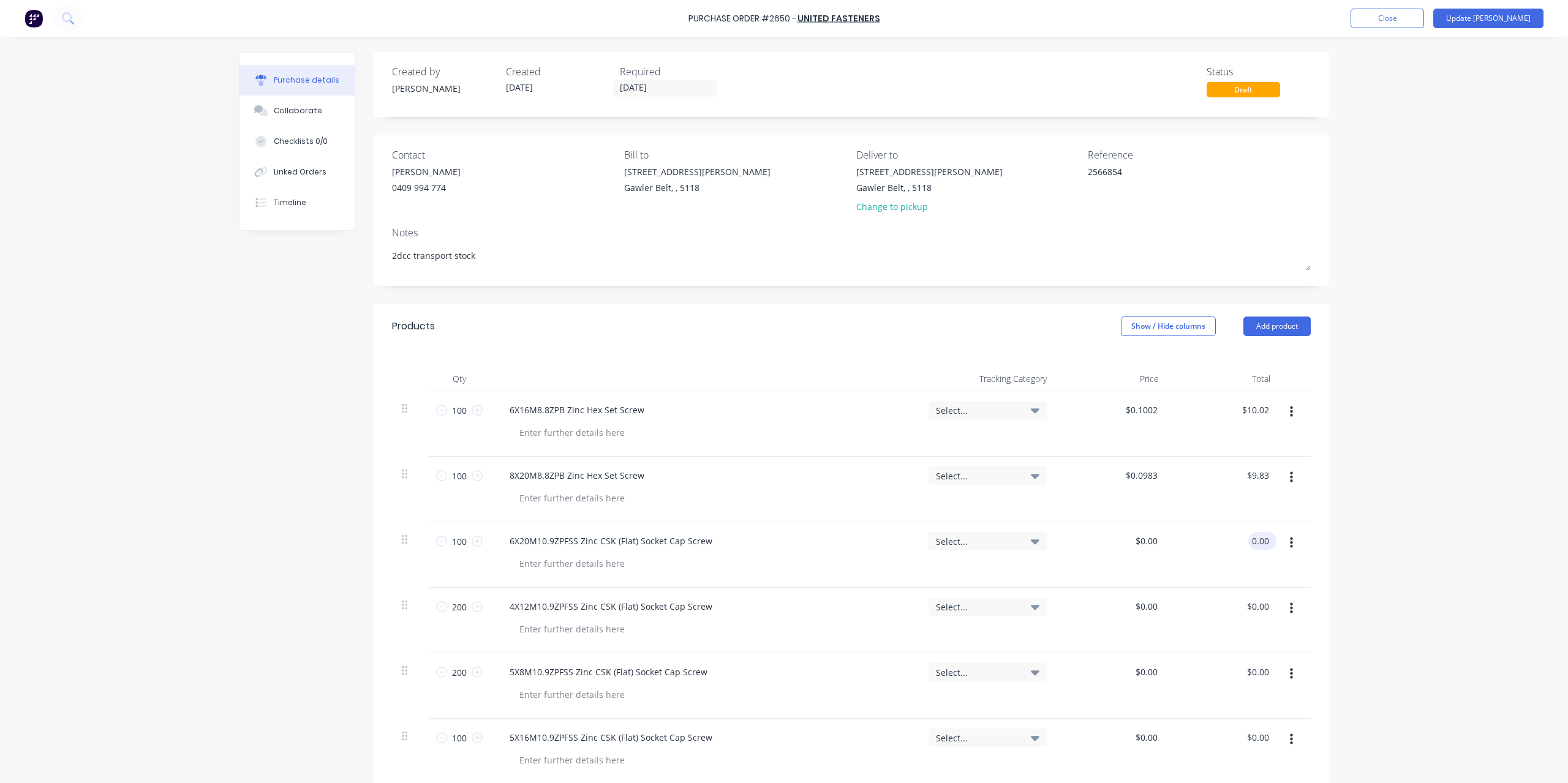
type textarea "x"
click at [1248, 544] on input "0.00" at bounding box center [1259, 541] width 23 height 17
type input "17.62"
type textarea "x"
type input "$0.1762"
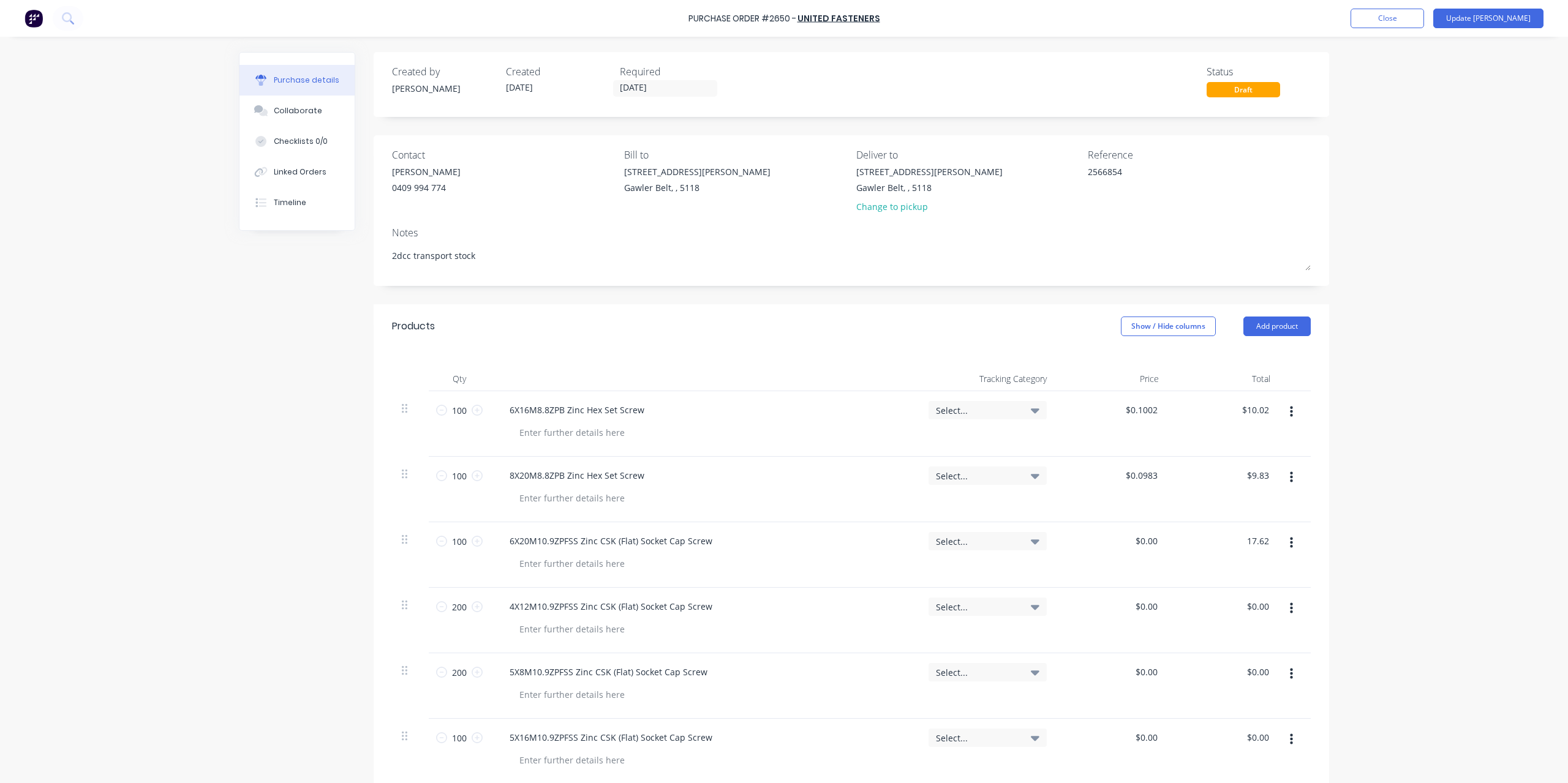
type input "$17.62"
click at [1247, 626] on div "$0.00 $0.00" at bounding box center [1225, 620] width 112 height 65
type textarea "x"
type input "0.00"
click at [1253, 608] on input "0.00" at bounding box center [1257, 606] width 28 height 17
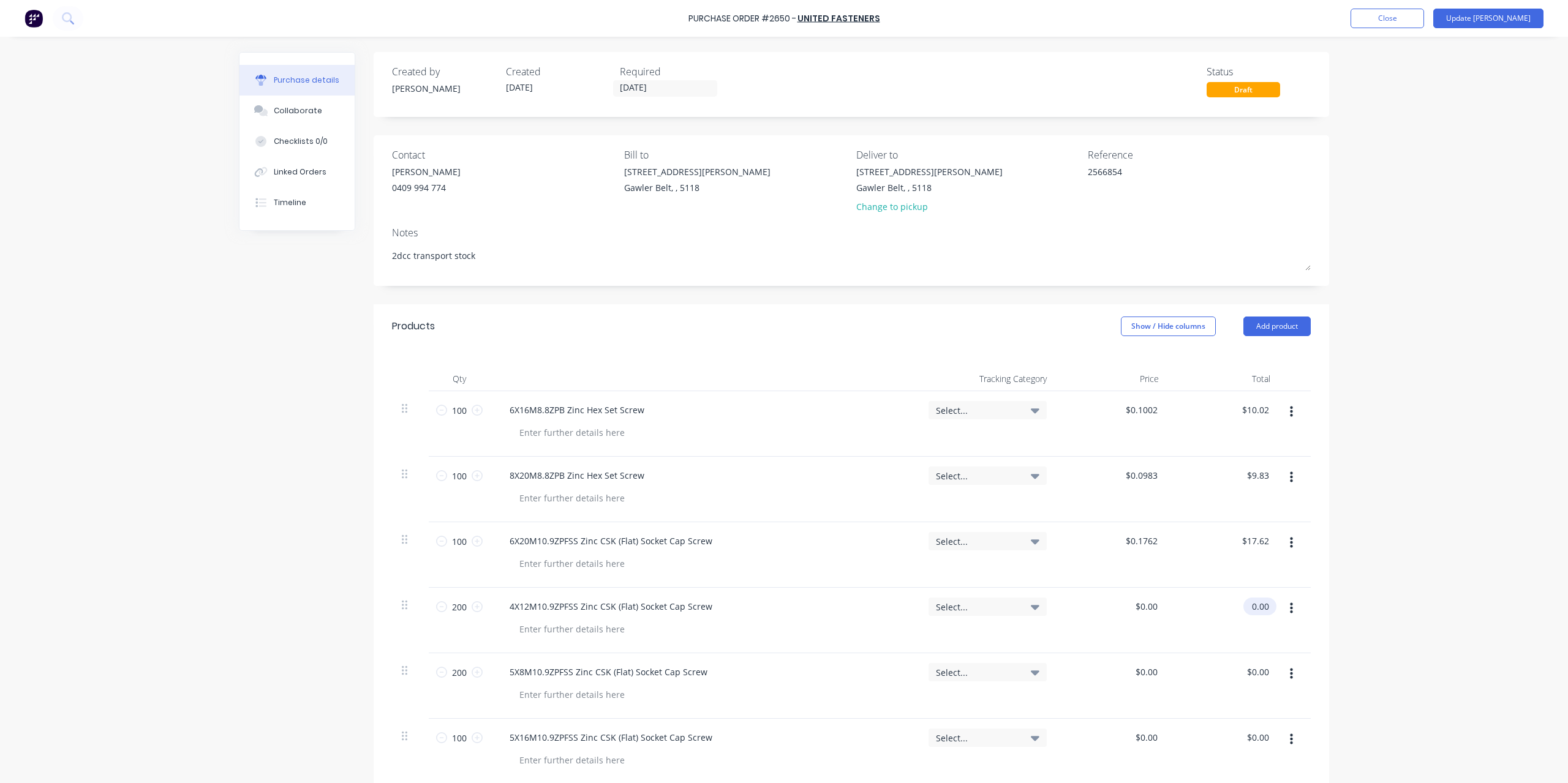
type textarea "x"
click at [1253, 608] on input "0.00" at bounding box center [1259, 606] width 23 height 17
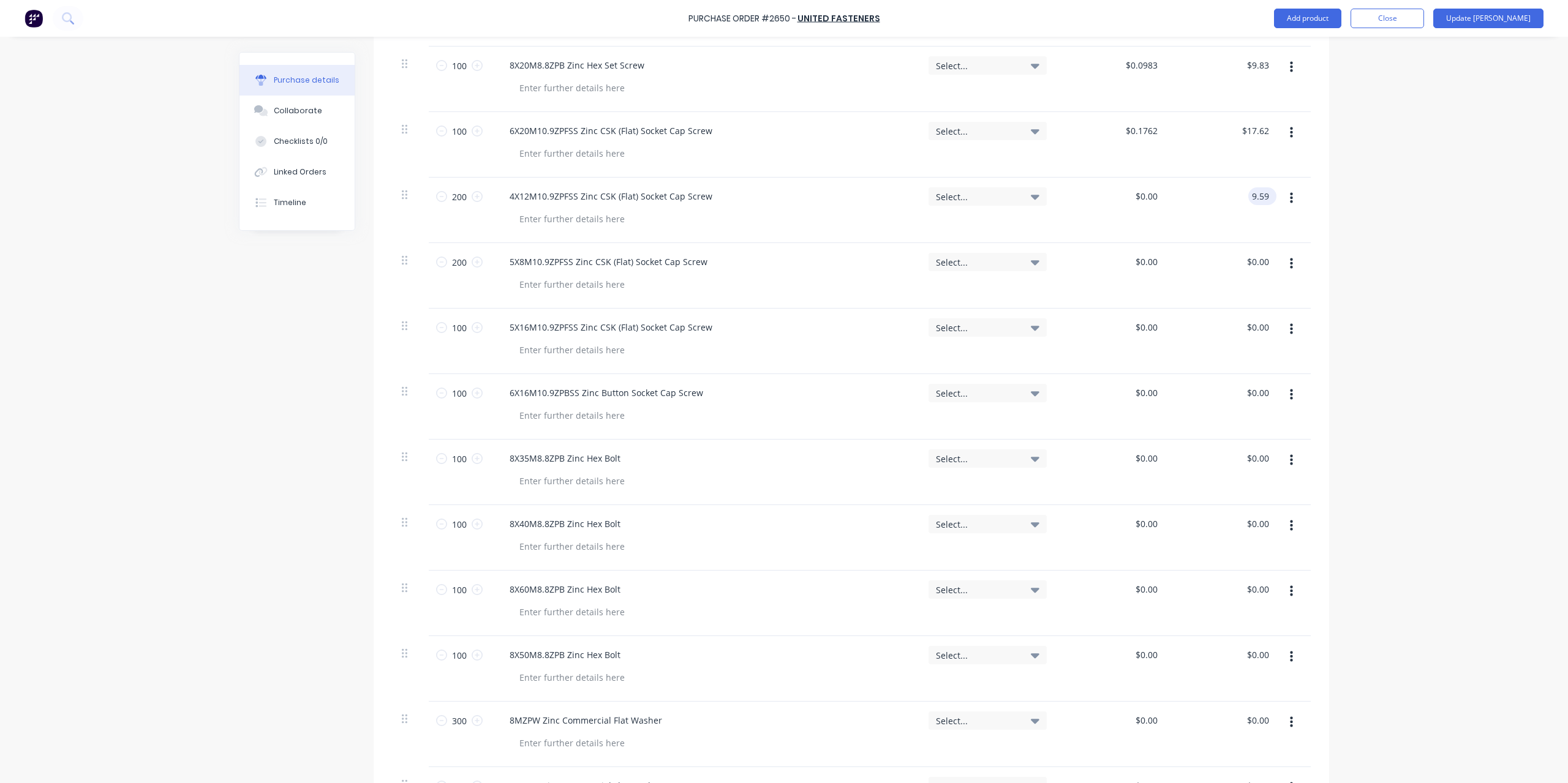
scroll to position [429, 0]
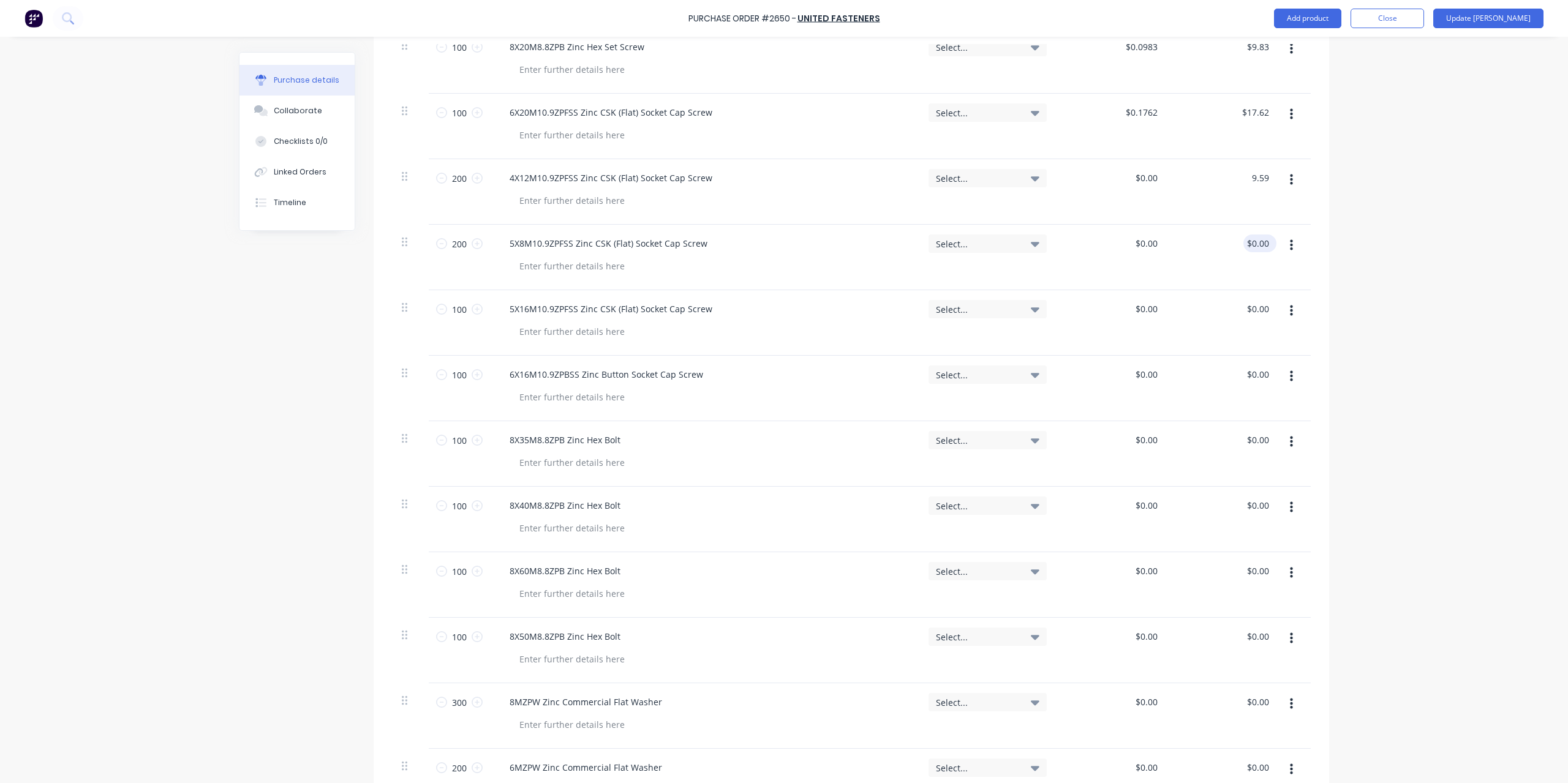
type input "9.59"
type textarea "x"
type input "$0.048"
type input "$9.59"
type input "0.00"
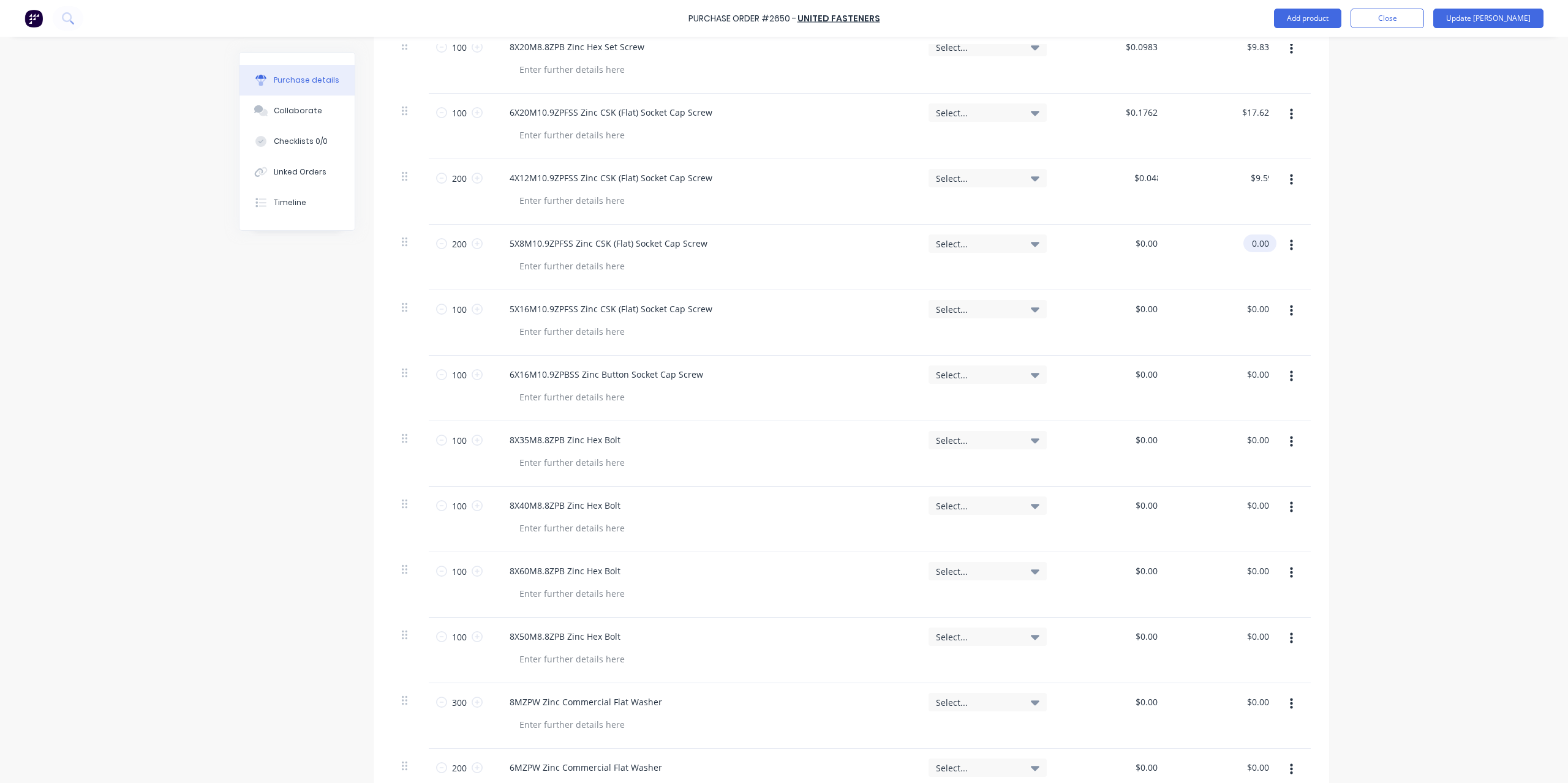
click at [1244, 242] on input "0.00" at bounding box center [1257, 243] width 28 height 17
click at [1248, 242] on input "0.00" at bounding box center [1259, 243] width 23 height 17
type textarea "x"
click at [1248, 242] on input "0.00" at bounding box center [1259, 243] width 23 height 17
type input "7.09"
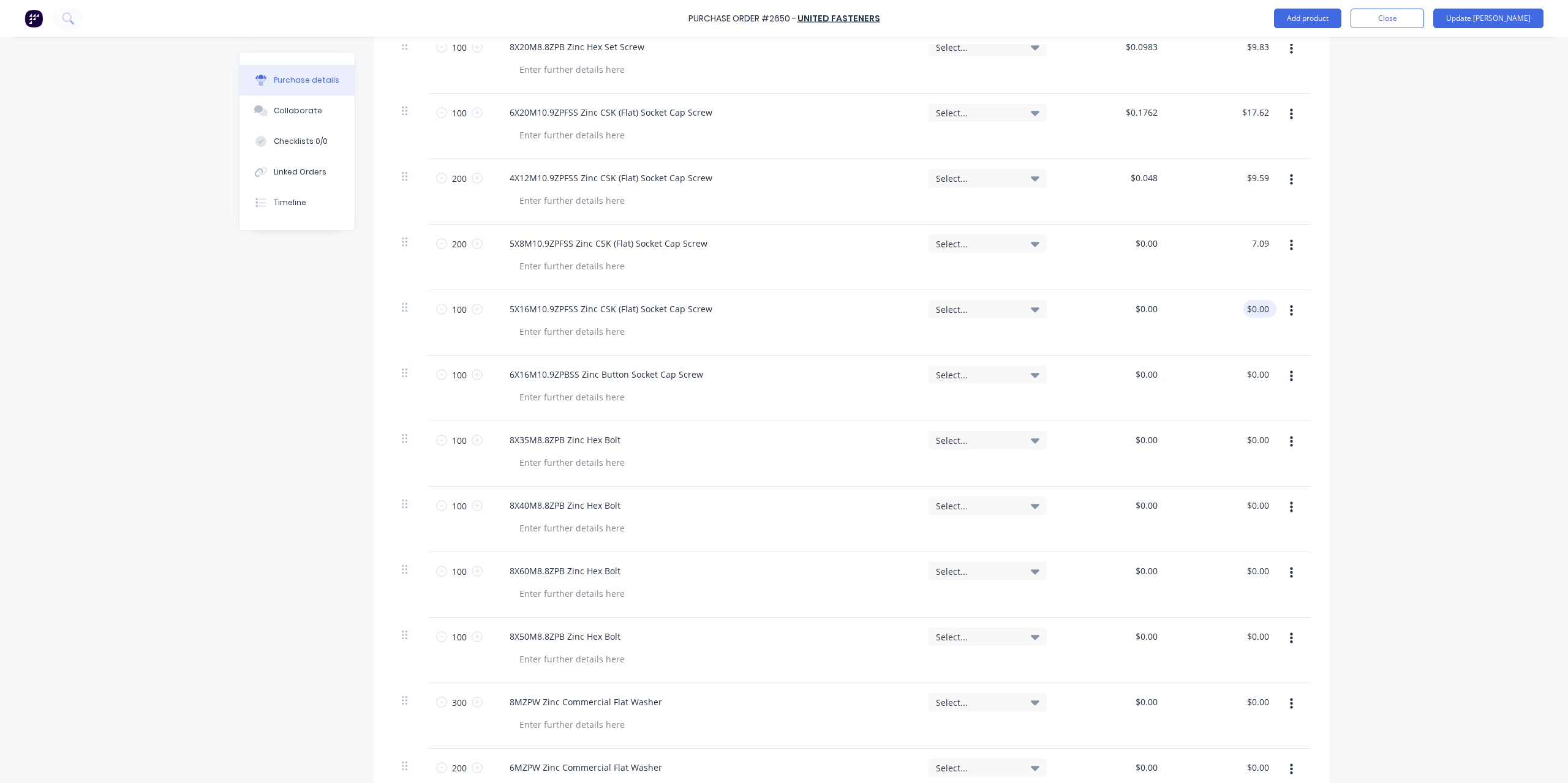
type textarea "x"
type input "$0.0355"
type input "$7.09"
type input "0.00"
click at [1257, 308] on input "0.00" at bounding box center [1257, 308] width 28 height 17
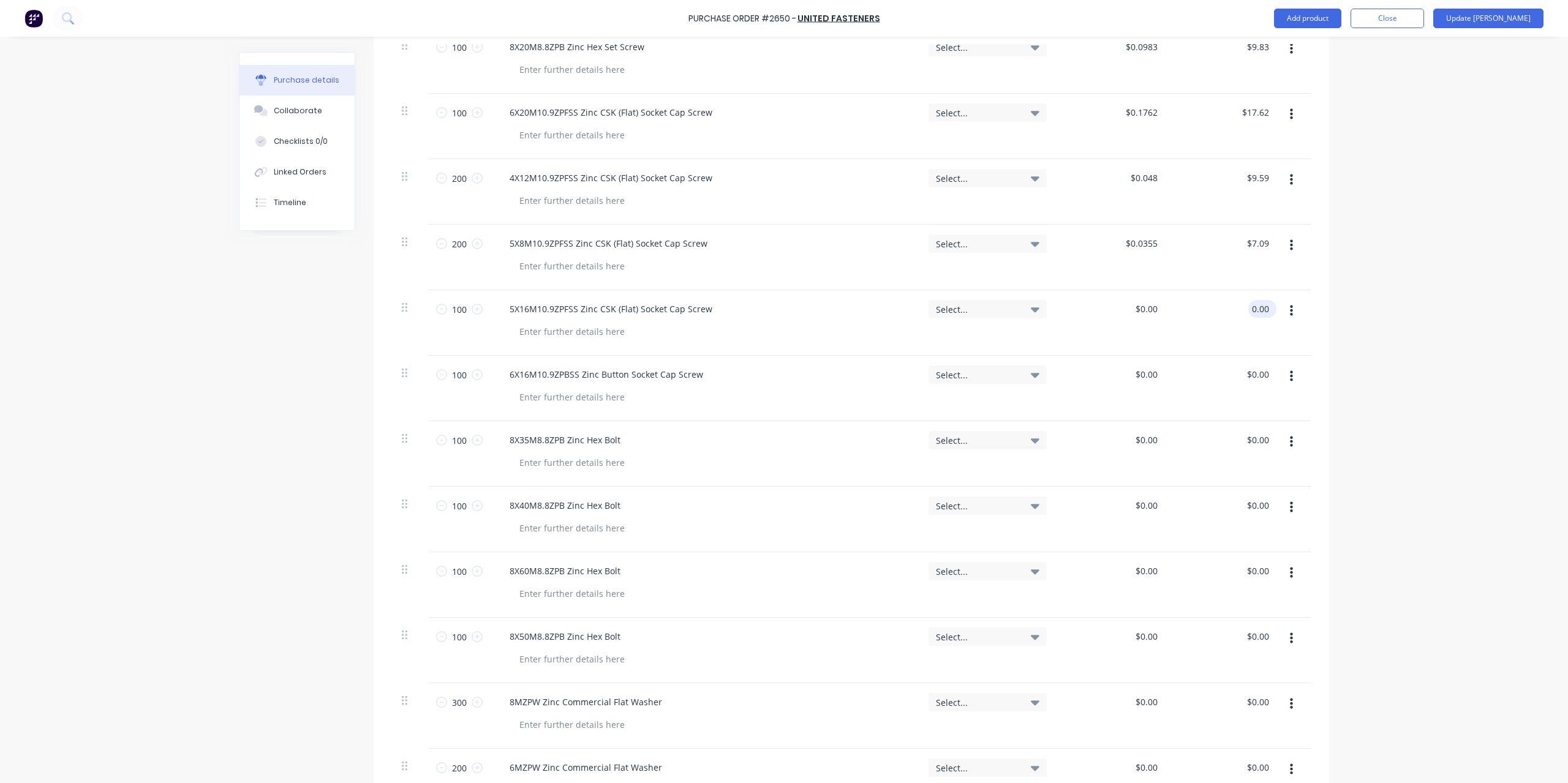
type textarea "x"
click at [1257, 308] on input "0.00" at bounding box center [1259, 308] width 23 height 17
type input "15.97"
type textarea "x"
type input "$0.1597"
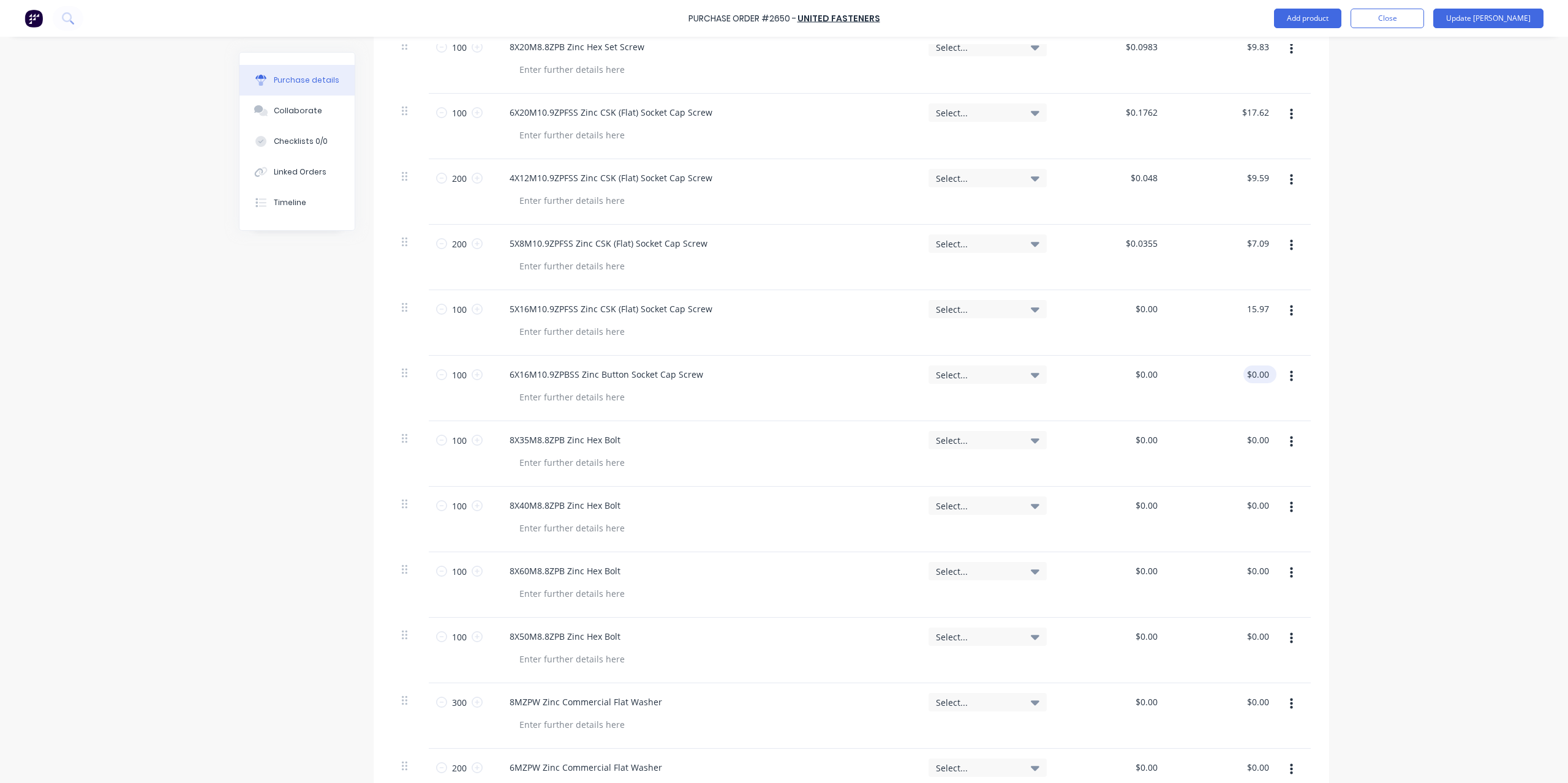
type input "$15.97"
type input "0.00"
click at [1246, 380] on input "0.00" at bounding box center [1257, 374] width 28 height 17
type textarea "x"
click at [1248, 380] on input "0.00" at bounding box center [1259, 374] width 23 height 17
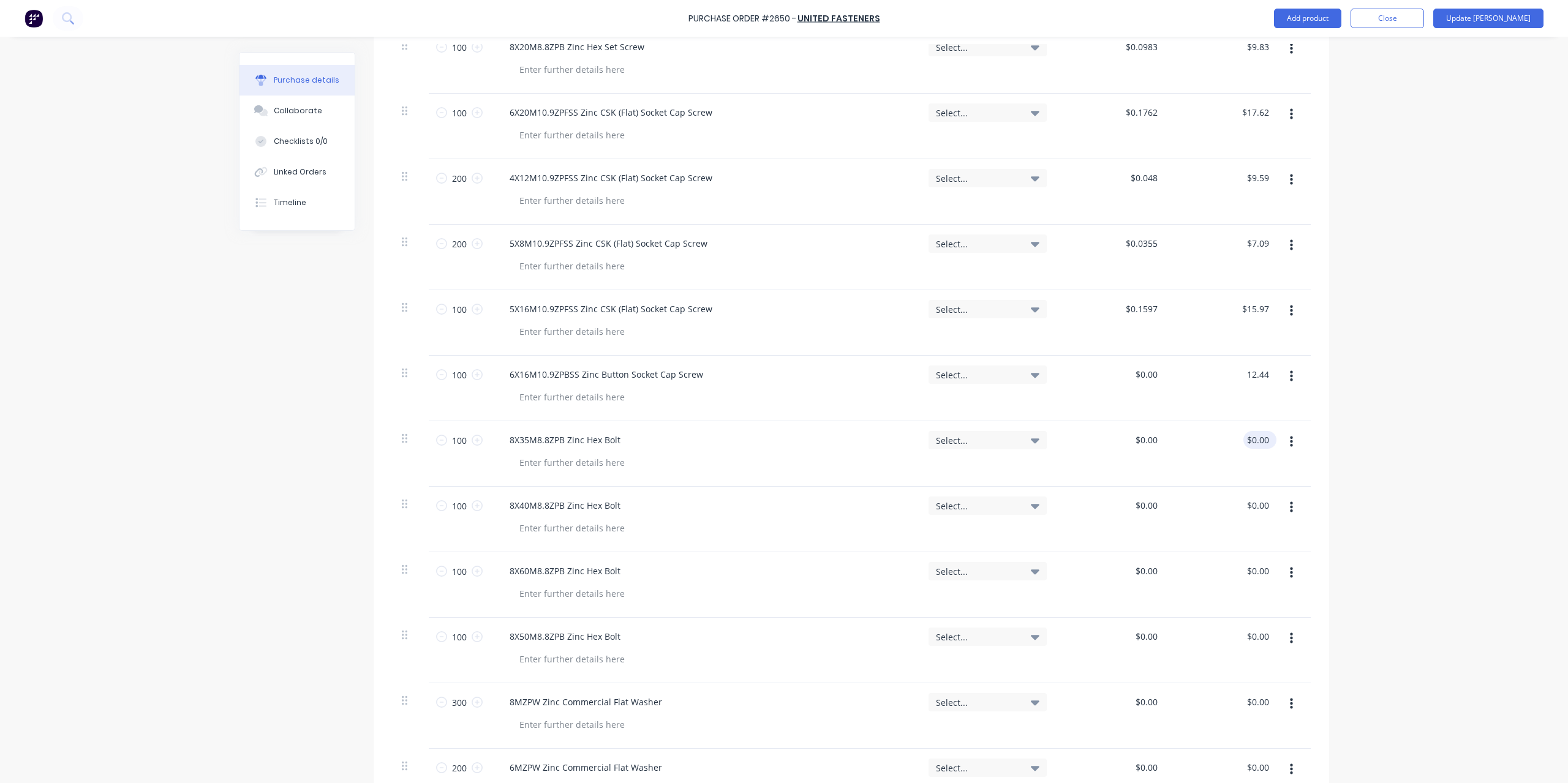
type input "12.44"
type textarea "x"
type input "$0.1244"
type input "$12.44"
type input "0.00"
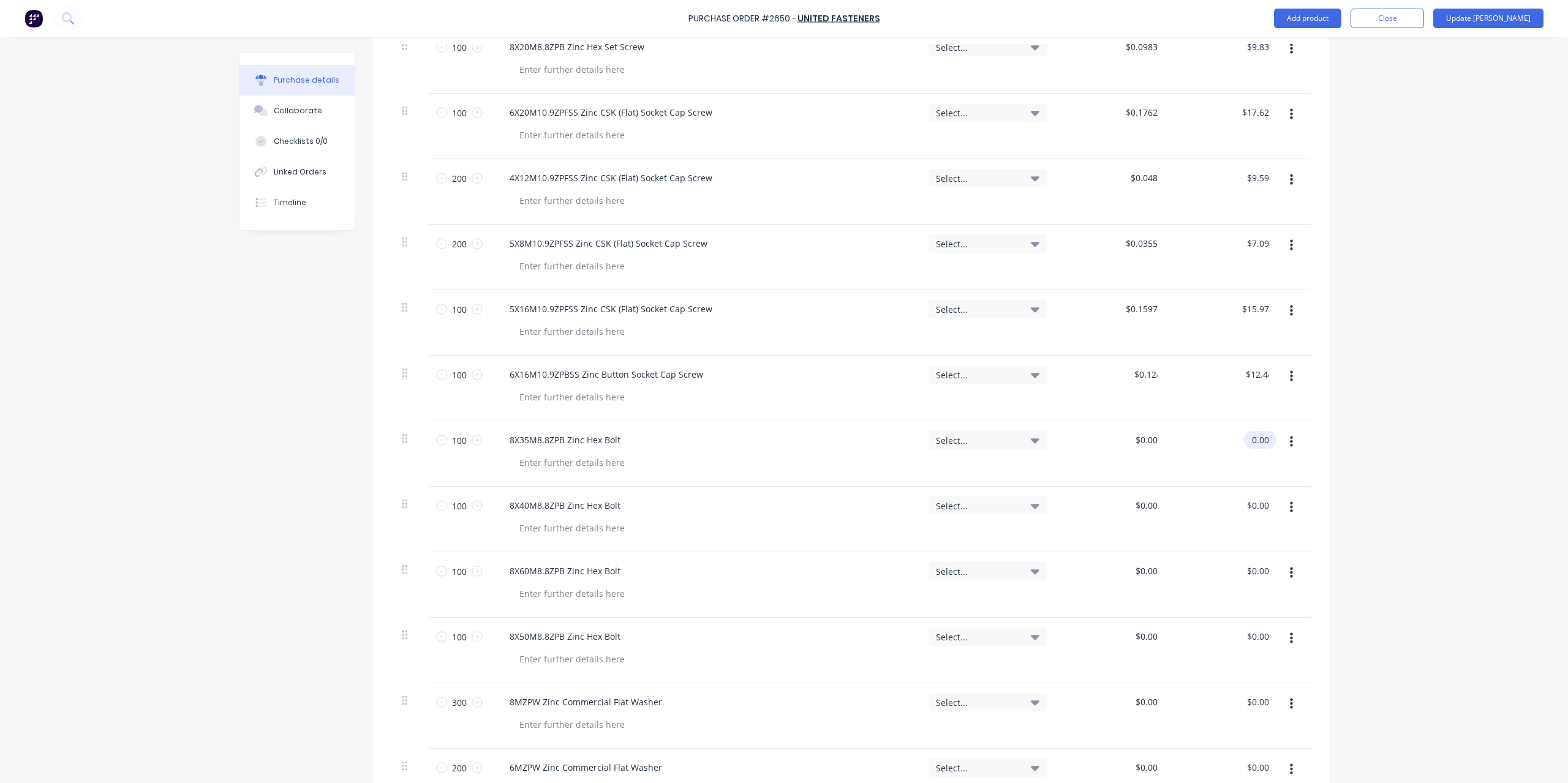
click at [1250, 442] on input "0.00" at bounding box center [1257, 439] width 28 height 17
type textarea "x"
click at [1250, 442] on input "0.00" at bounding box center [1259, 439] width 23 height 17
type input "17.76"
type textarea "x"
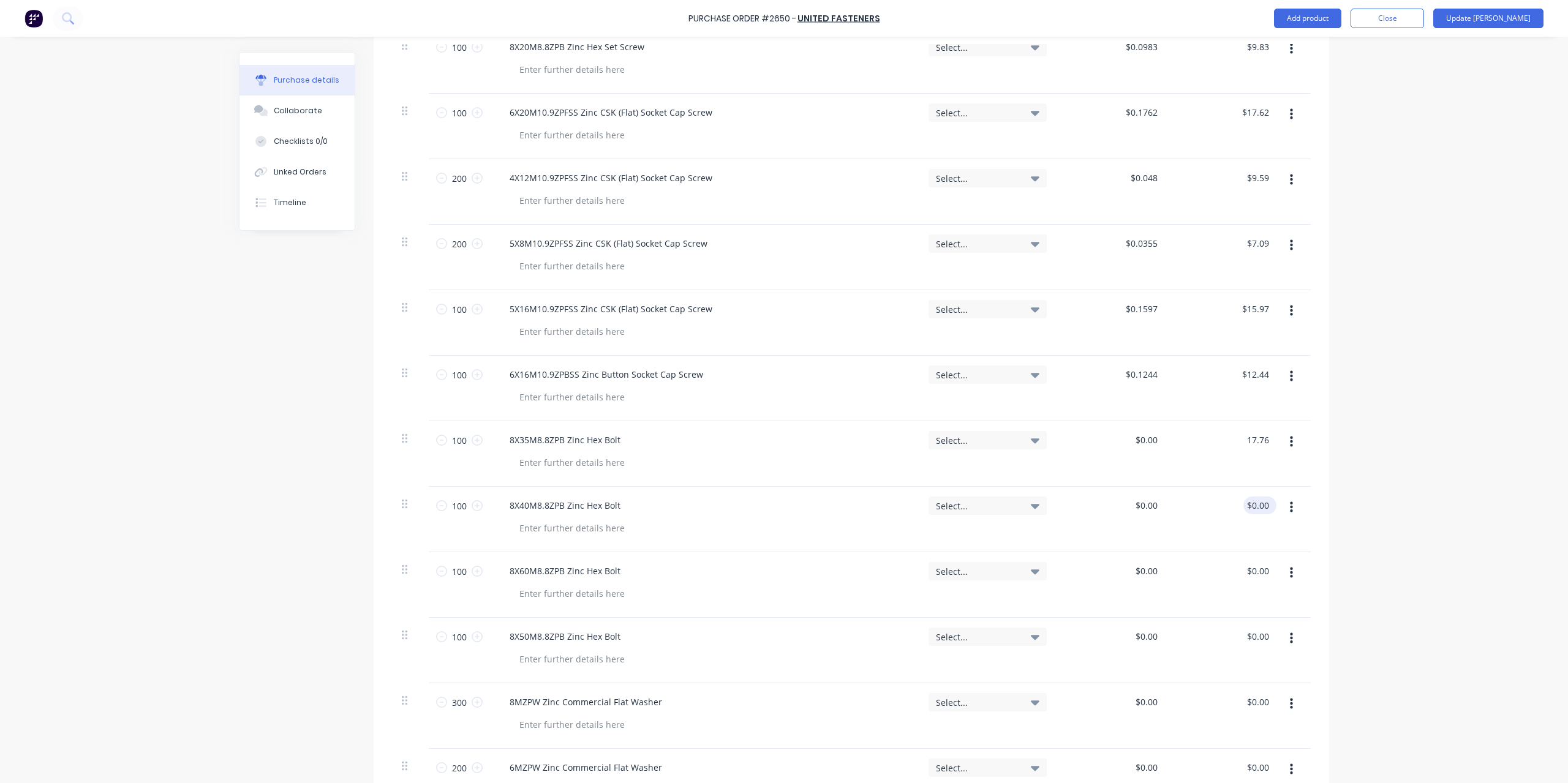
type input "$0.1776"
type input "$17.76"
type input "0.00"
click at [1250, 507] on input "0.00" at bounding box center [1257, 505] width 28 height 17
type textarea "x"
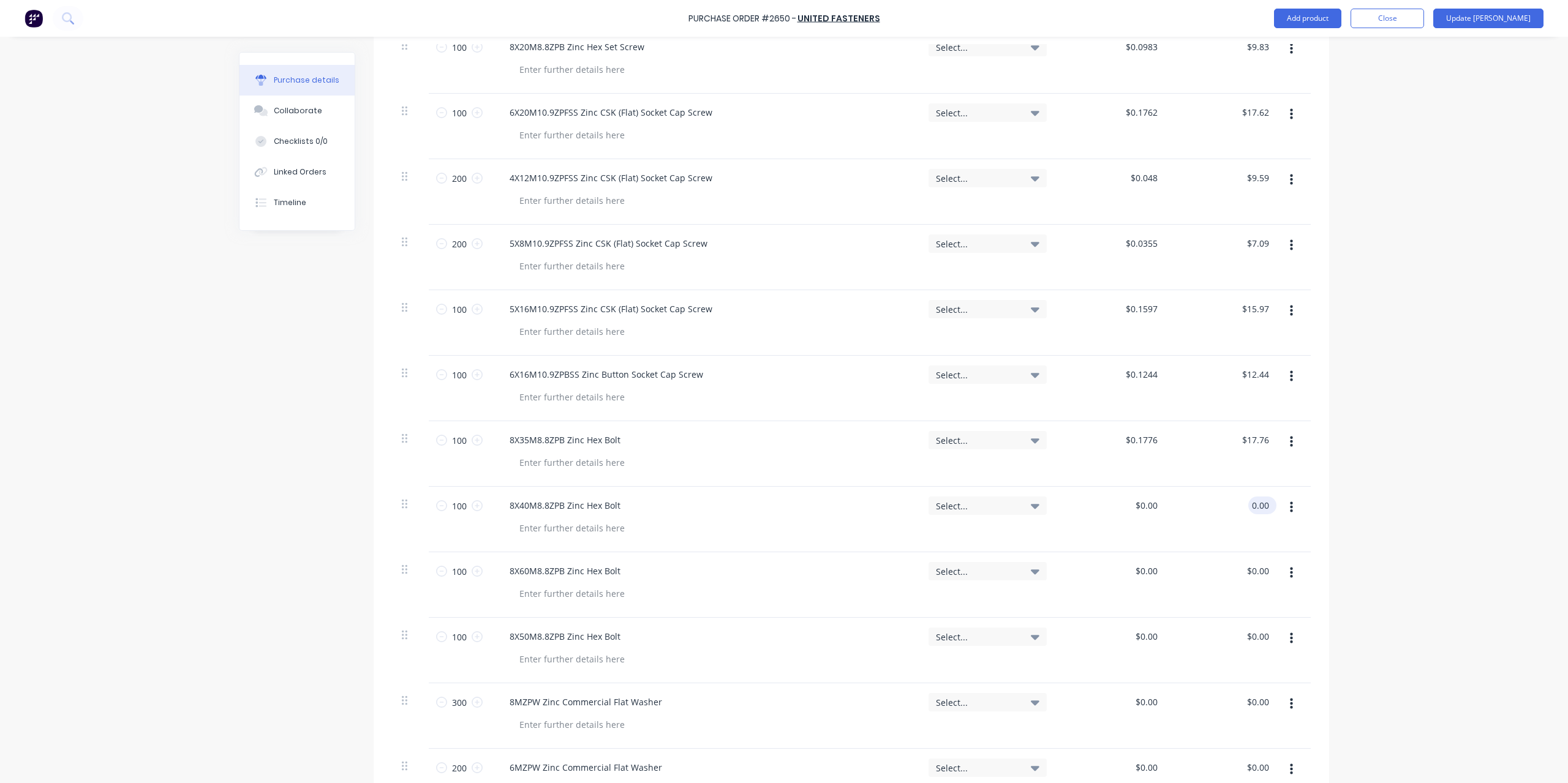
click at [1250, 507] on input "0.00" at bounding box center [1259, 505] width 23 height 17
type input "20.50"
type textarea "x"
type input "$0.205"
type input "$20.50"
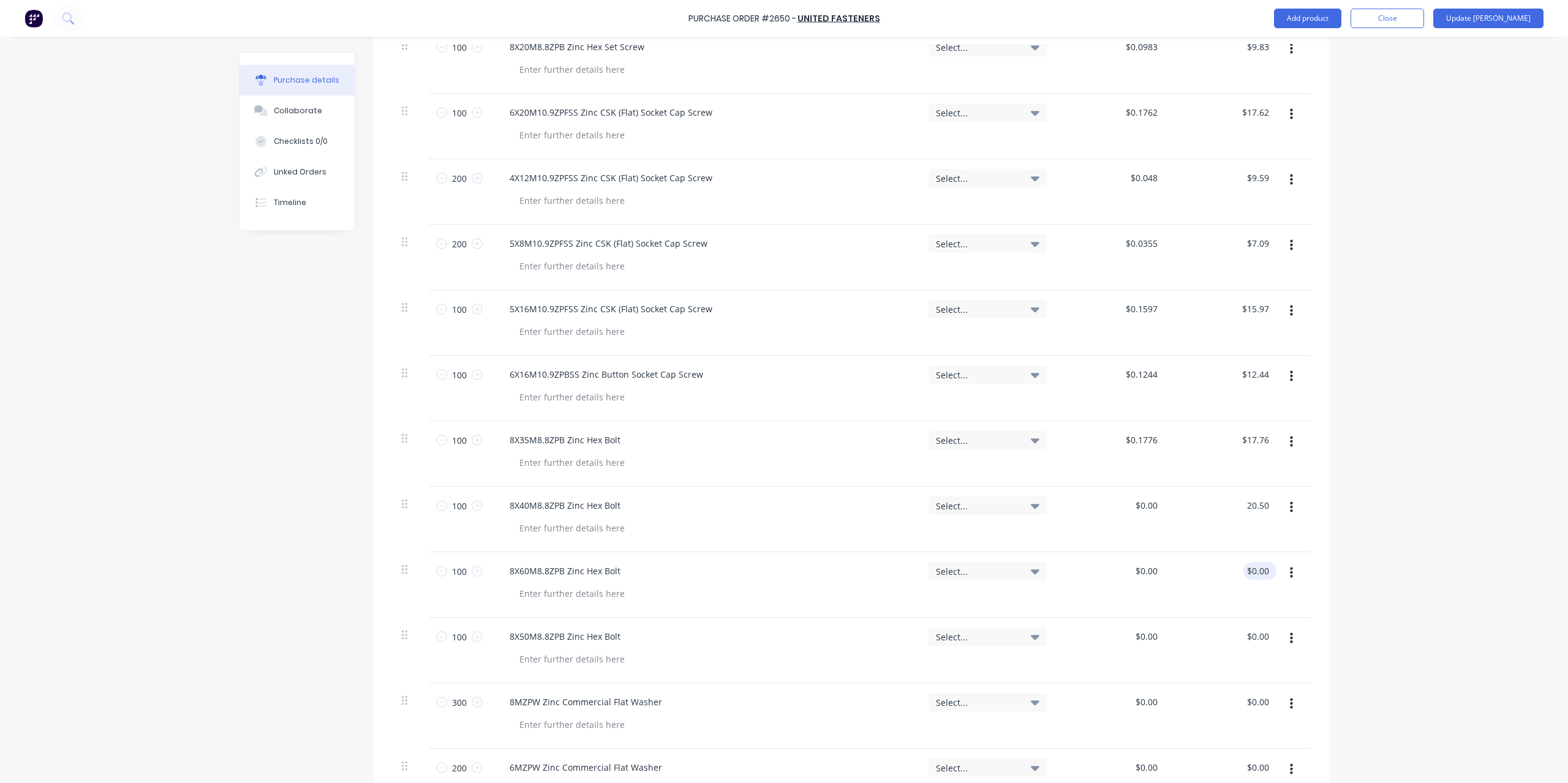
type input "0.00"
click at [1249, 575] on input "0.00" at bounding box center [1259, 570] width 23 height 17
click at [1249, 574] on input "0.00" at bounding box center [1259, 570] width 23 height 17
type textarea "x"
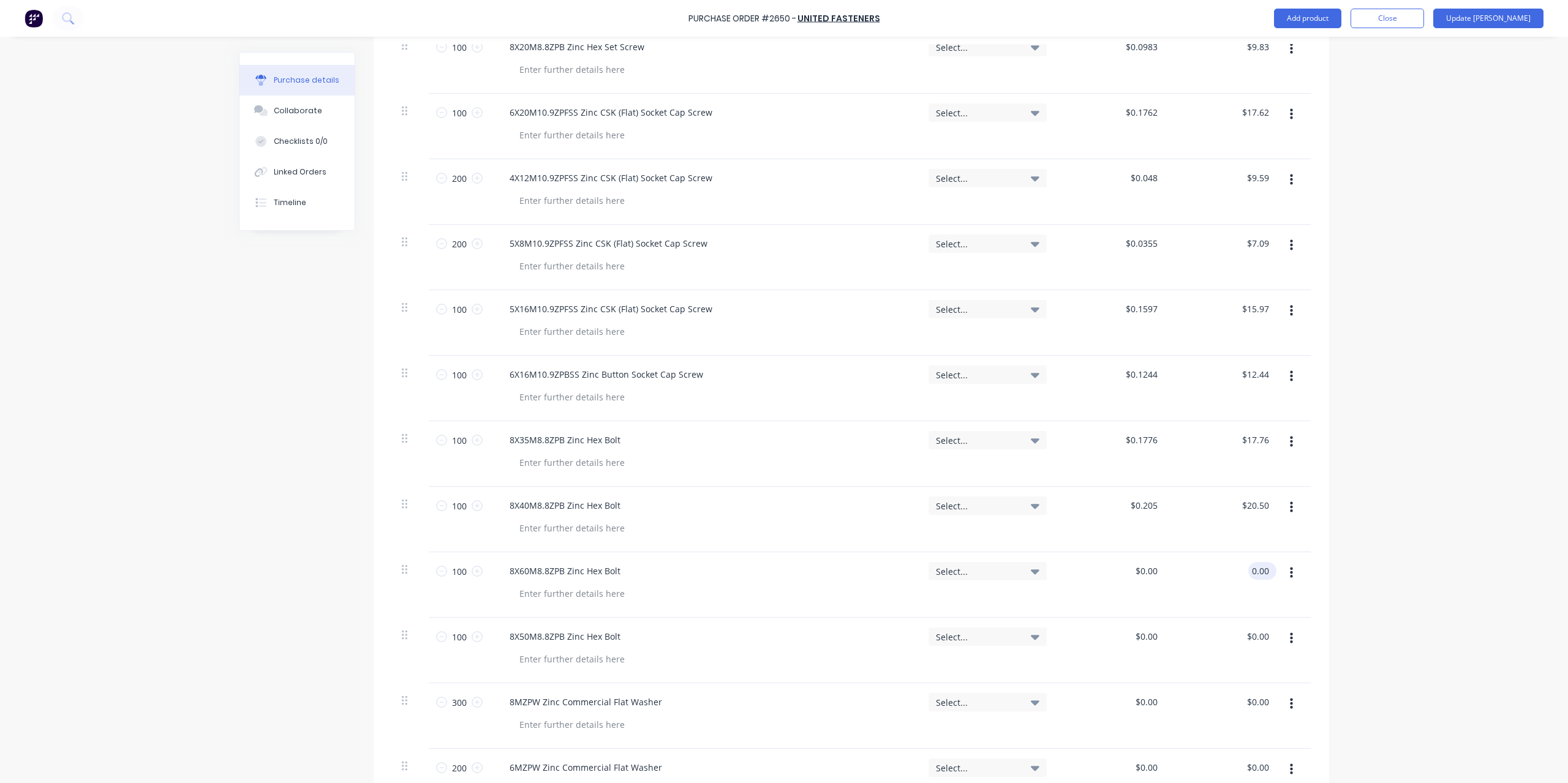
click at [1249, 574] on input "0.00" at bounding box center [1259, 570] width 23 height 17
type input "40.54"
type textarea "x"
type input "$0.4054"
type input "$40.54"
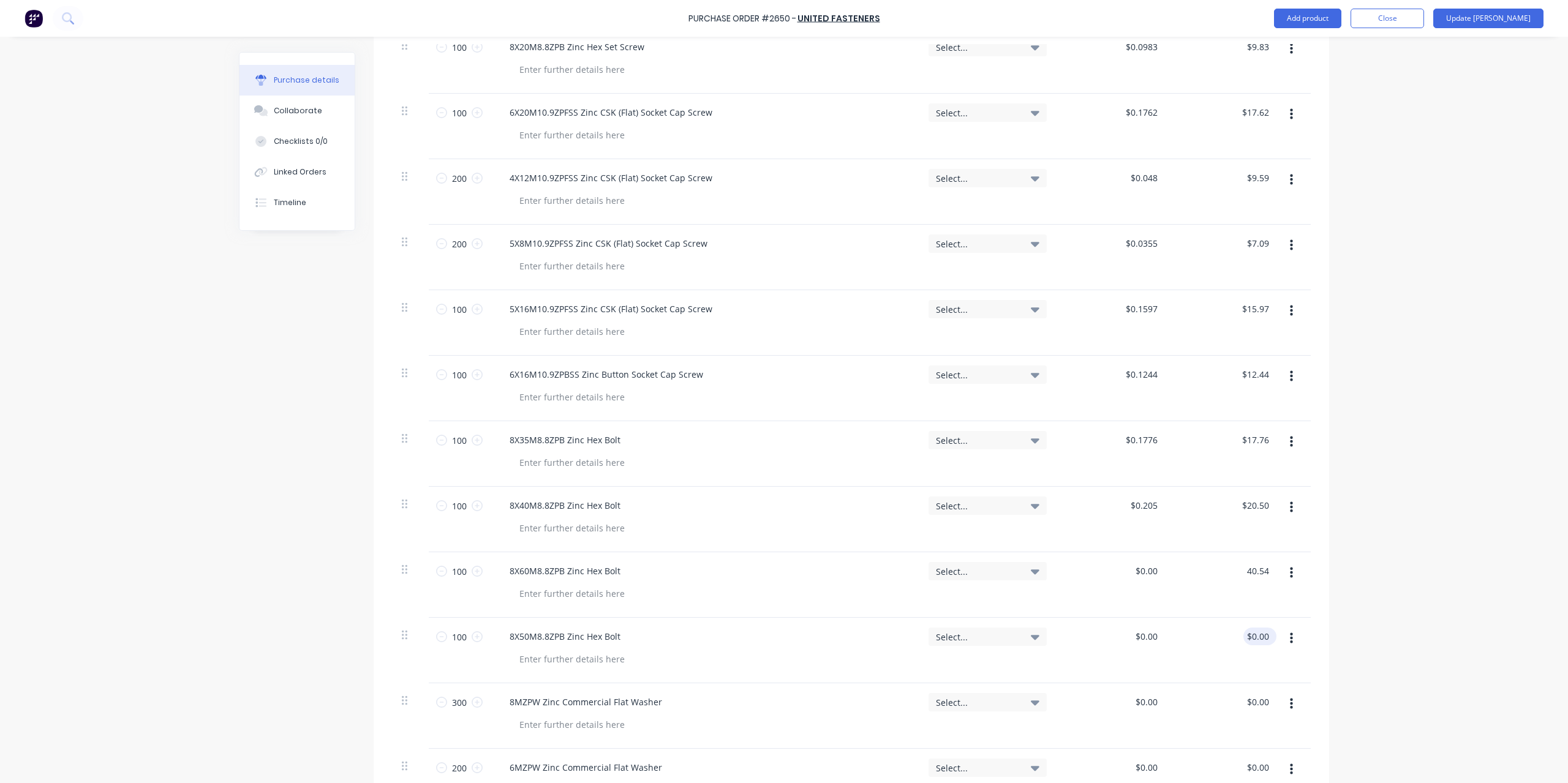
type input "0.00"
click at [1264, 632] on input "0.00" at bounding box center [1257, 636] width 28 height 17
type textarea "x"
click at [1264, 632] on input "0.00" at bounding box center [1259, 636] width 23 height 17
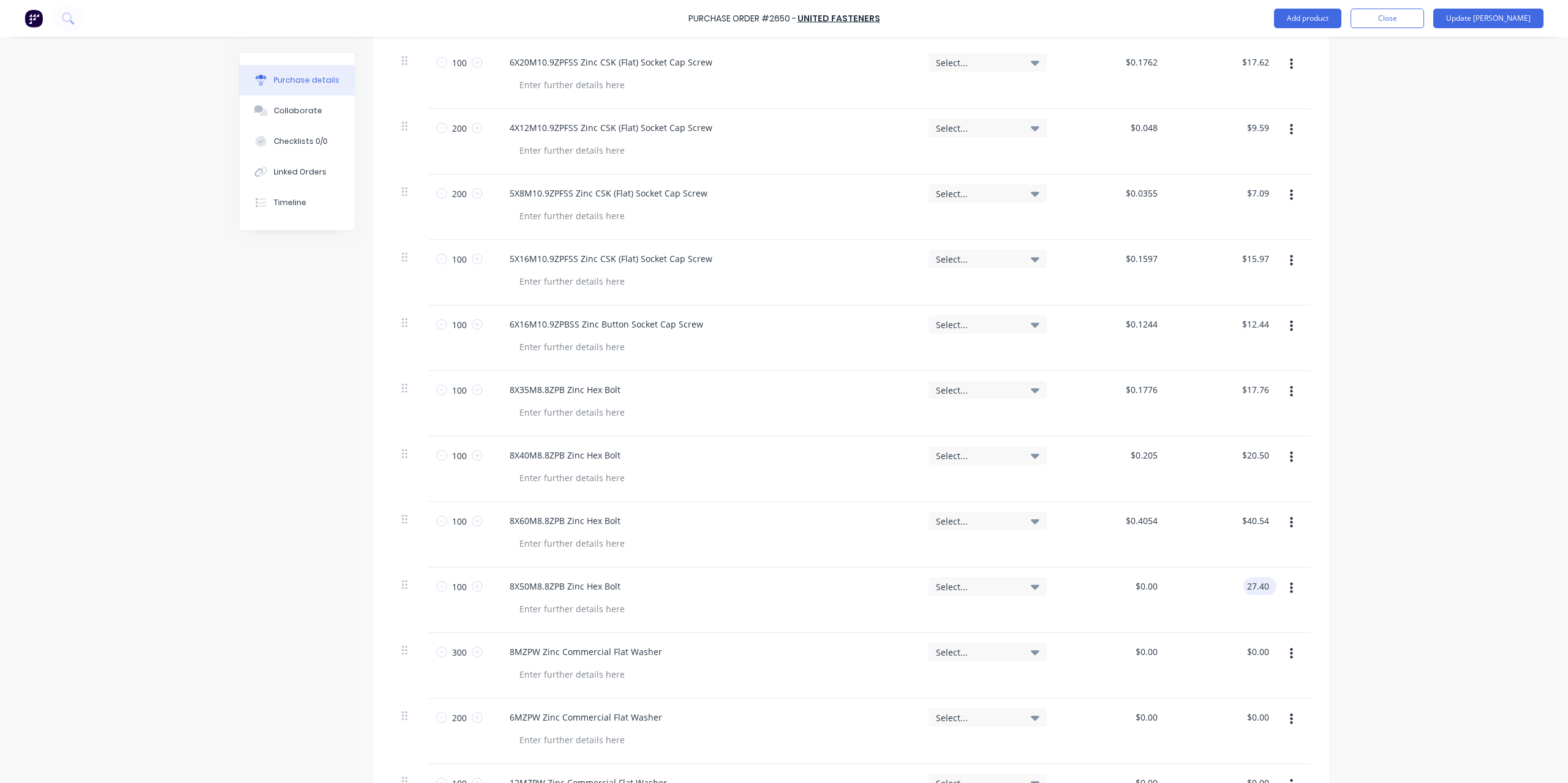
scroll to position [674, 0]
type input "27.40"
type textarea "x"
type input "$0.274"
type input "$27.40"
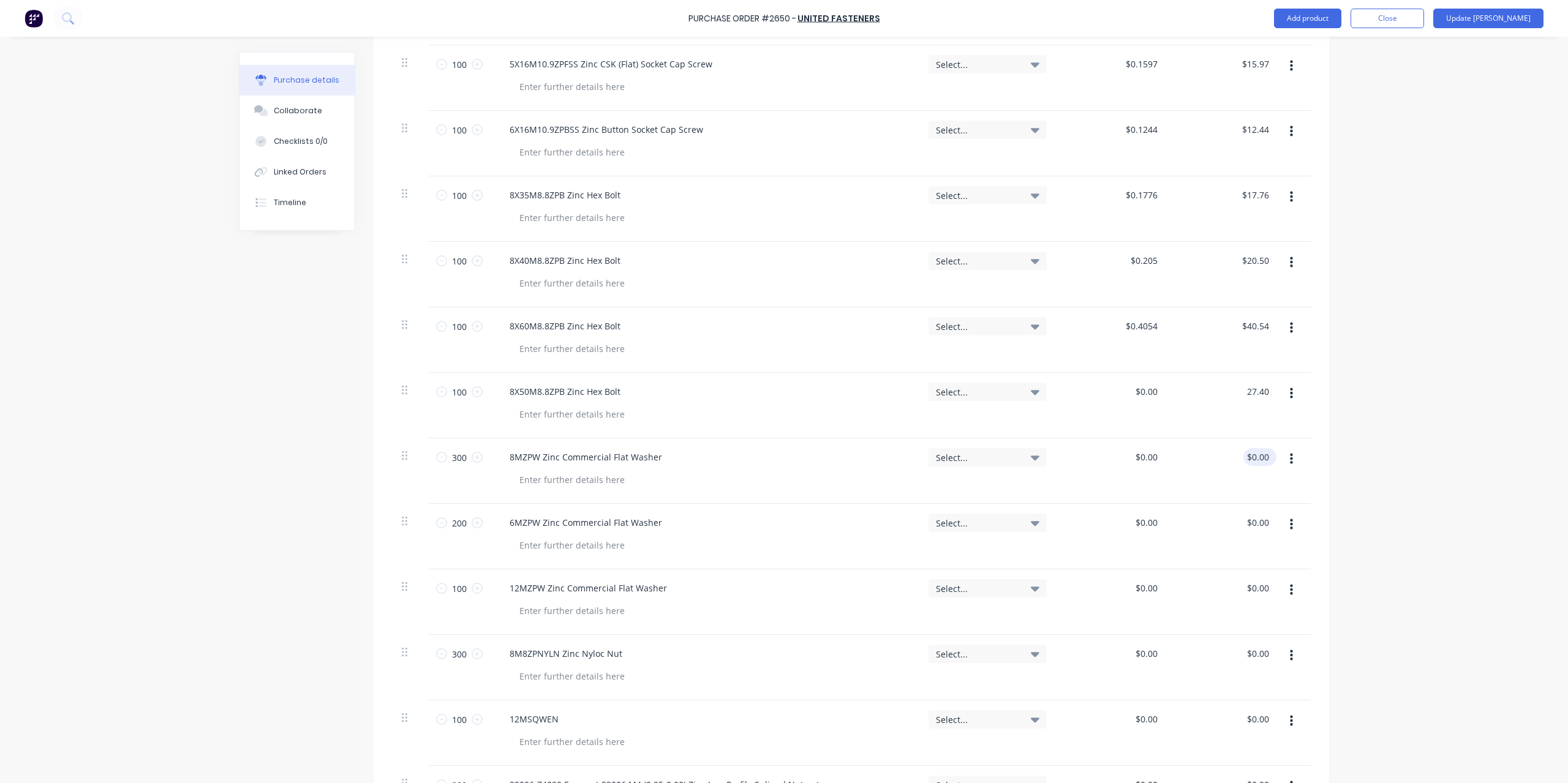
type input "0.00"
click at [1259, 455] on input "0.00" at bounding box center [1259, 457] width 23 height 17
type textarea "x"
click at [1259, 455] on input "0.00" at bounding box center [1259, 457] width 23 height 17
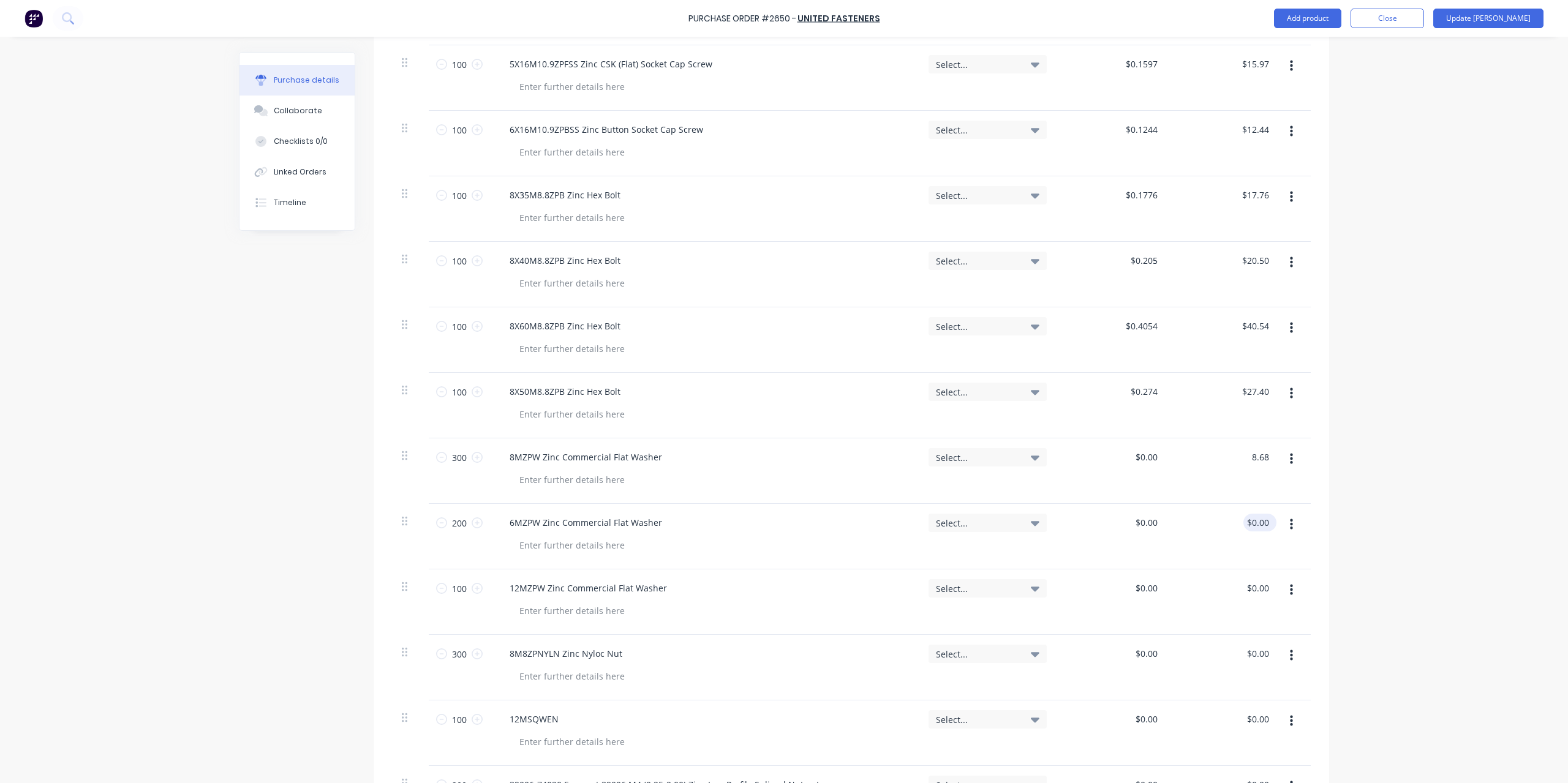
type input "8.68"
type textarea "x"
type input "$0.0289"
type input "$8.68"
click at [1265, 527] on div "$0.00 $0.00" at bounding box center [1257, 522] width 28 height 17
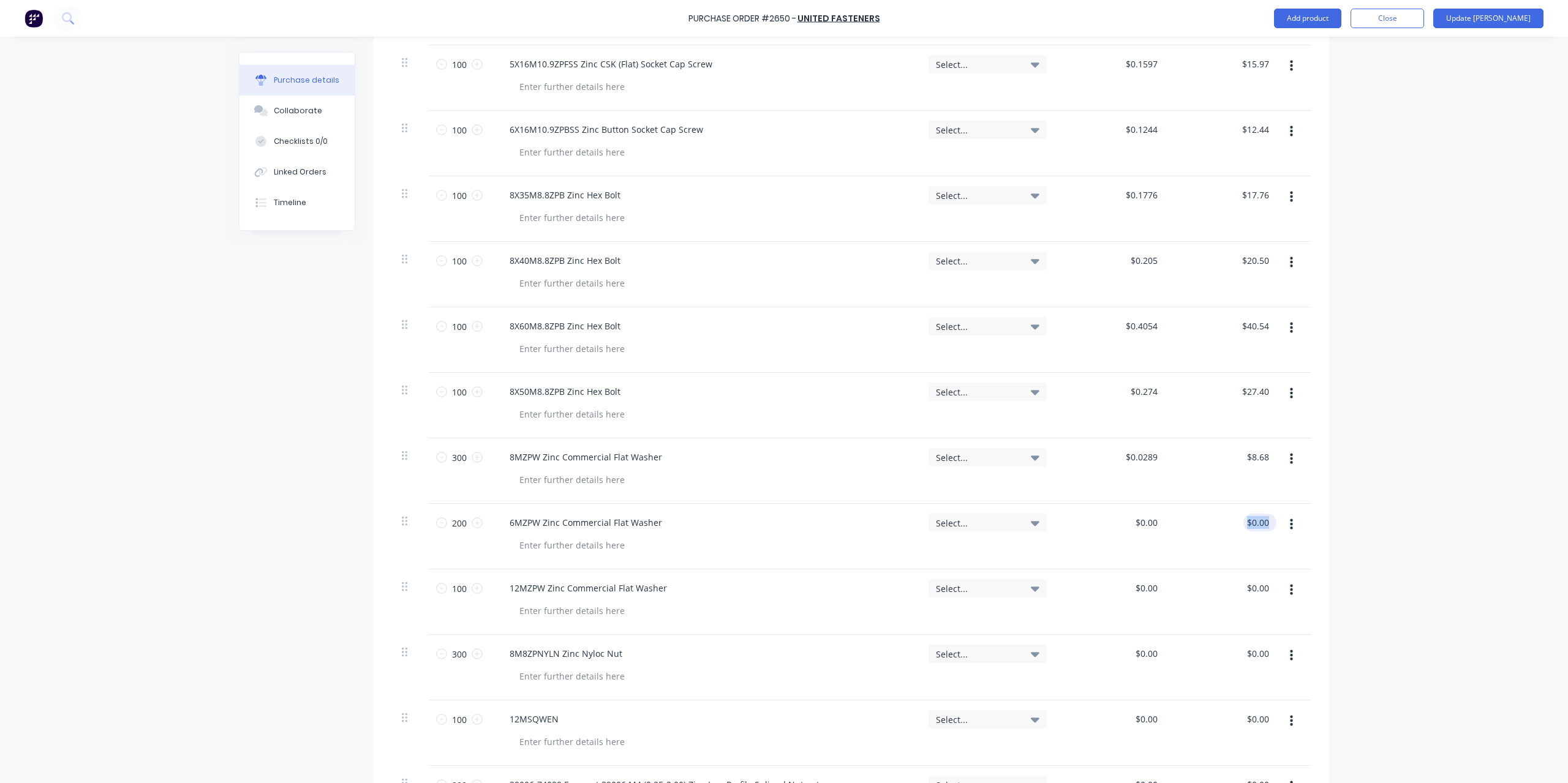
click at [1265, 527] on div "$0.00 $0.00" at bounding box center [1257, 522] width 28 height 17
click at [1253, 597] on div "$0.00 $0.00" at bounding box center [1225, 601] width 112 height 65
click at [1264, 511] on div "$0.00 $0.00" at bounding box center [1225, 536] width 112 height 65
type textarea "x"
type input "0.00"
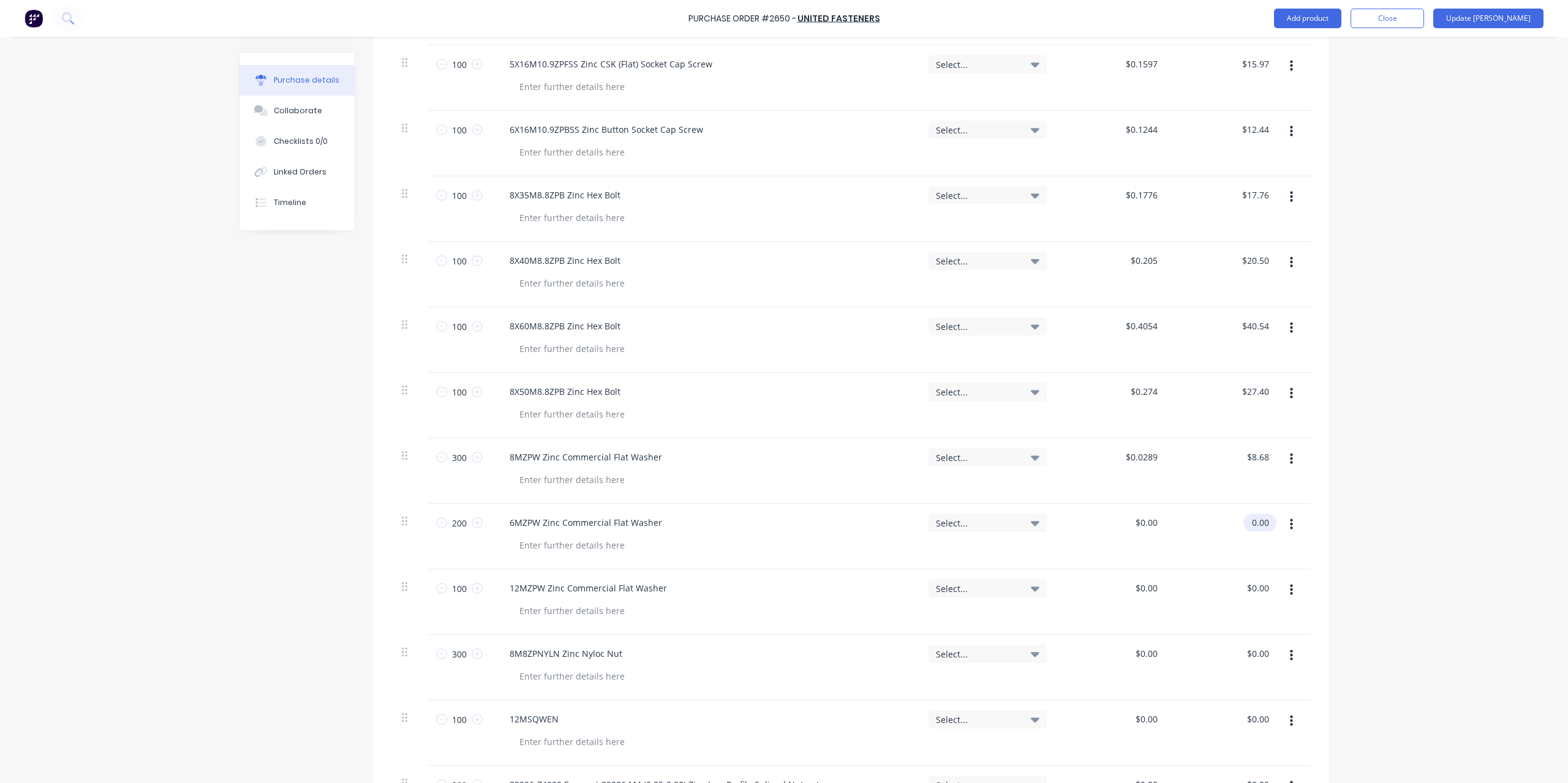
click at [1262, 517] on input "0.00" at bounding box center [1257, 522] width 28 height 17
type textarea "x"
click at [1262, 517] on input "0.00" at bounding box center [1259, 522] width 23 height 17
type input "4.01"
type textarea "x"
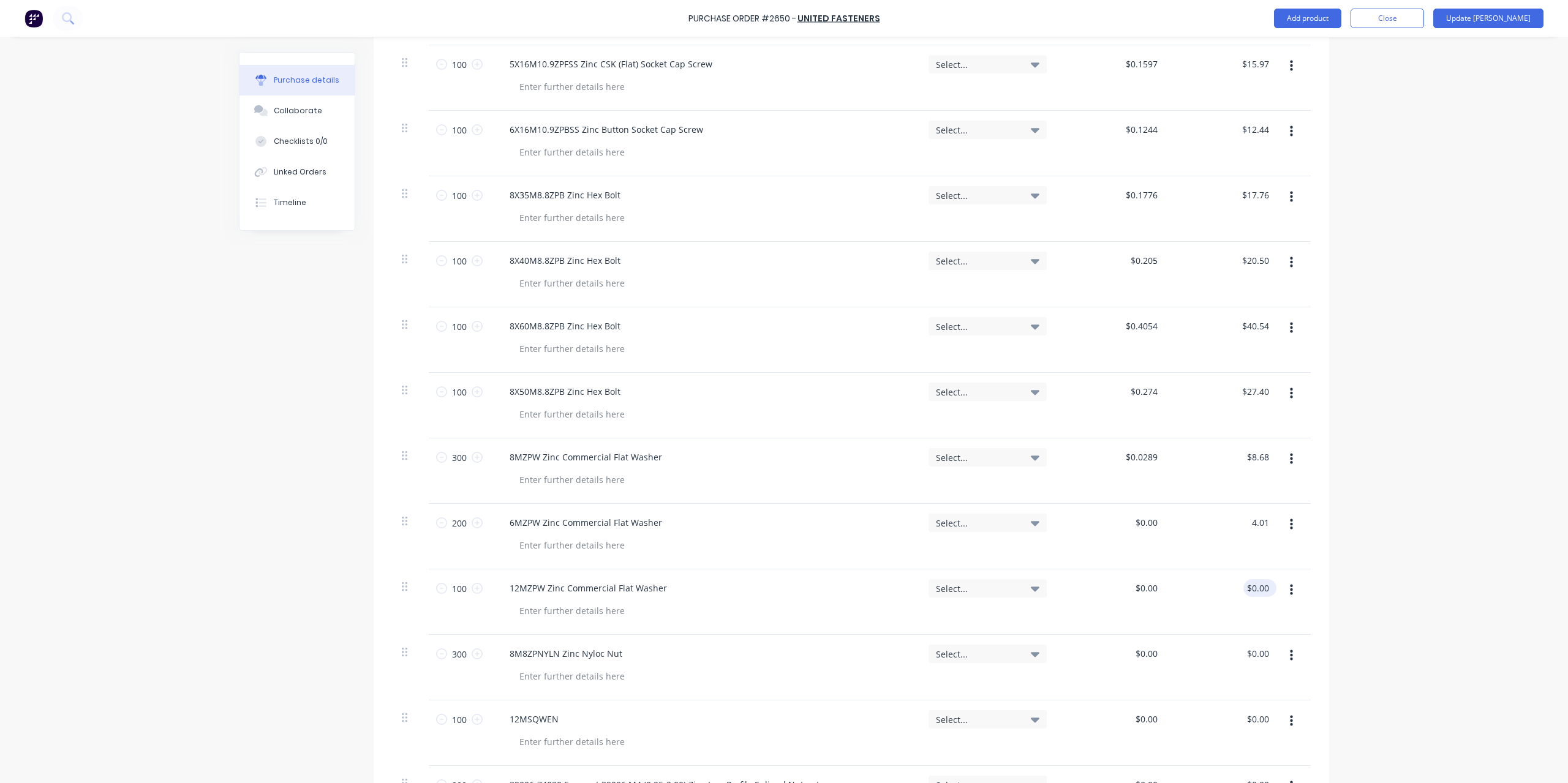
type input "$0.0201"
type input "$4.01"
click at [1264, 595] on div "$0.00 $0.00" at bounding box center [1225, 601] width 112 height 65
type textarea "x"
type input "0.00"
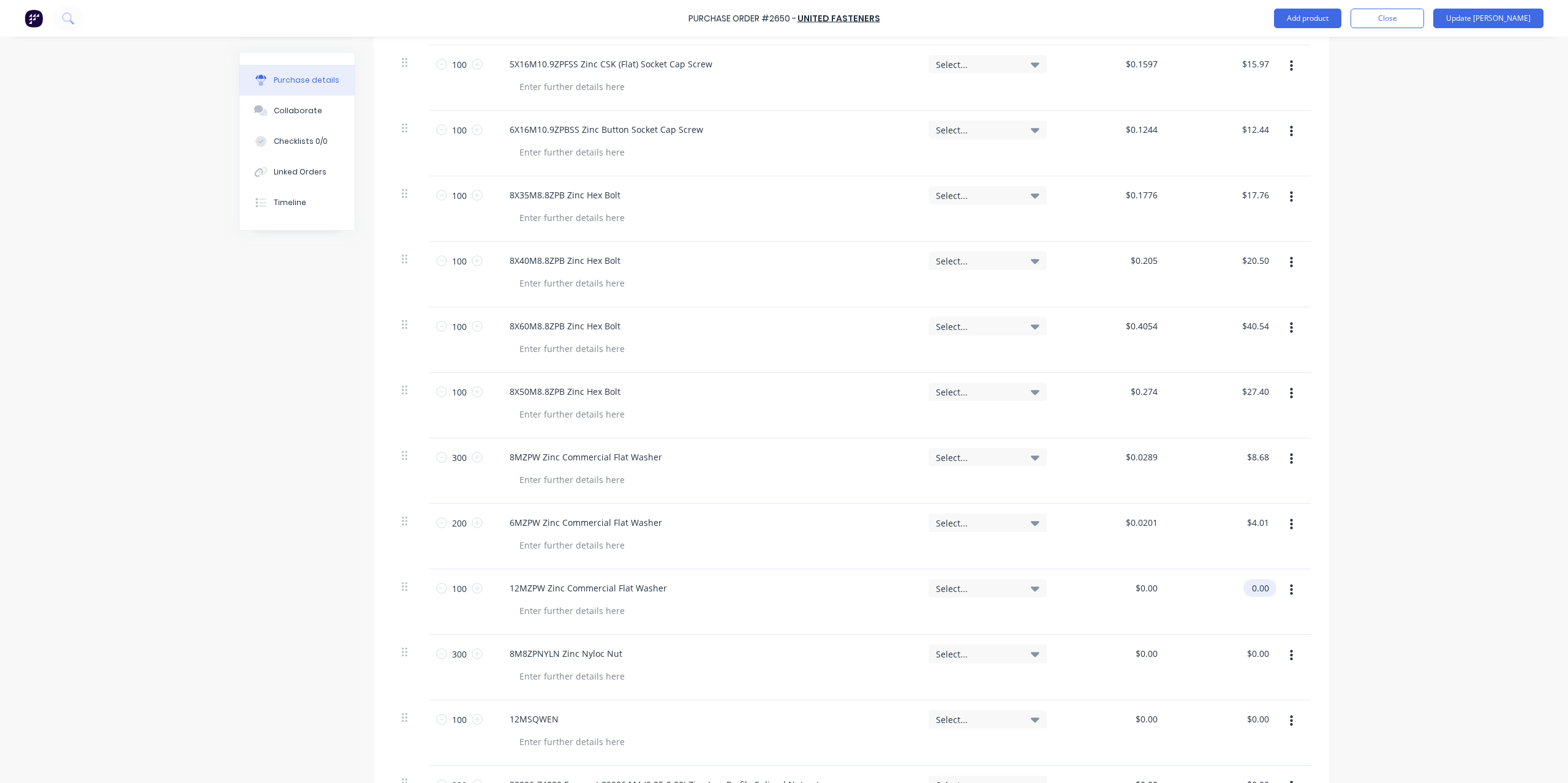
click at [1264, 585] on input "0.00" at bounding box center [1257, 588] width 28 height 17
type textarea "x"
click at [1264, 585] on input "0.00" at bounding box center [1259, 588] width 23 height 17
type input "7.57"
type textarea "x"
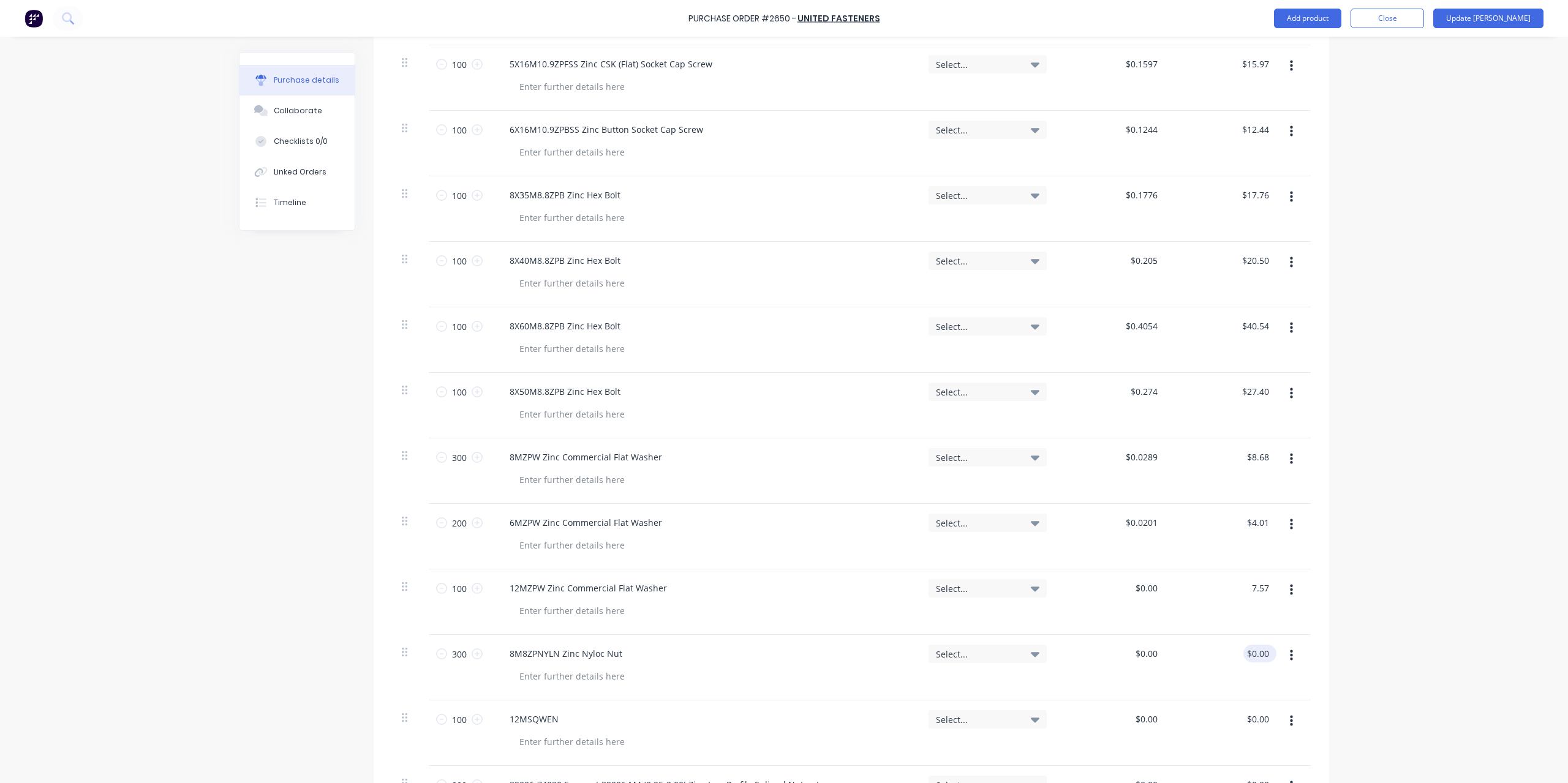
type input "$0.0757"
type input "$7.57"
type input "0.00"
click at [1258, 645] on input "0.00" at bounding box center [1259, 653] width 23 height 17
type textarea "x"
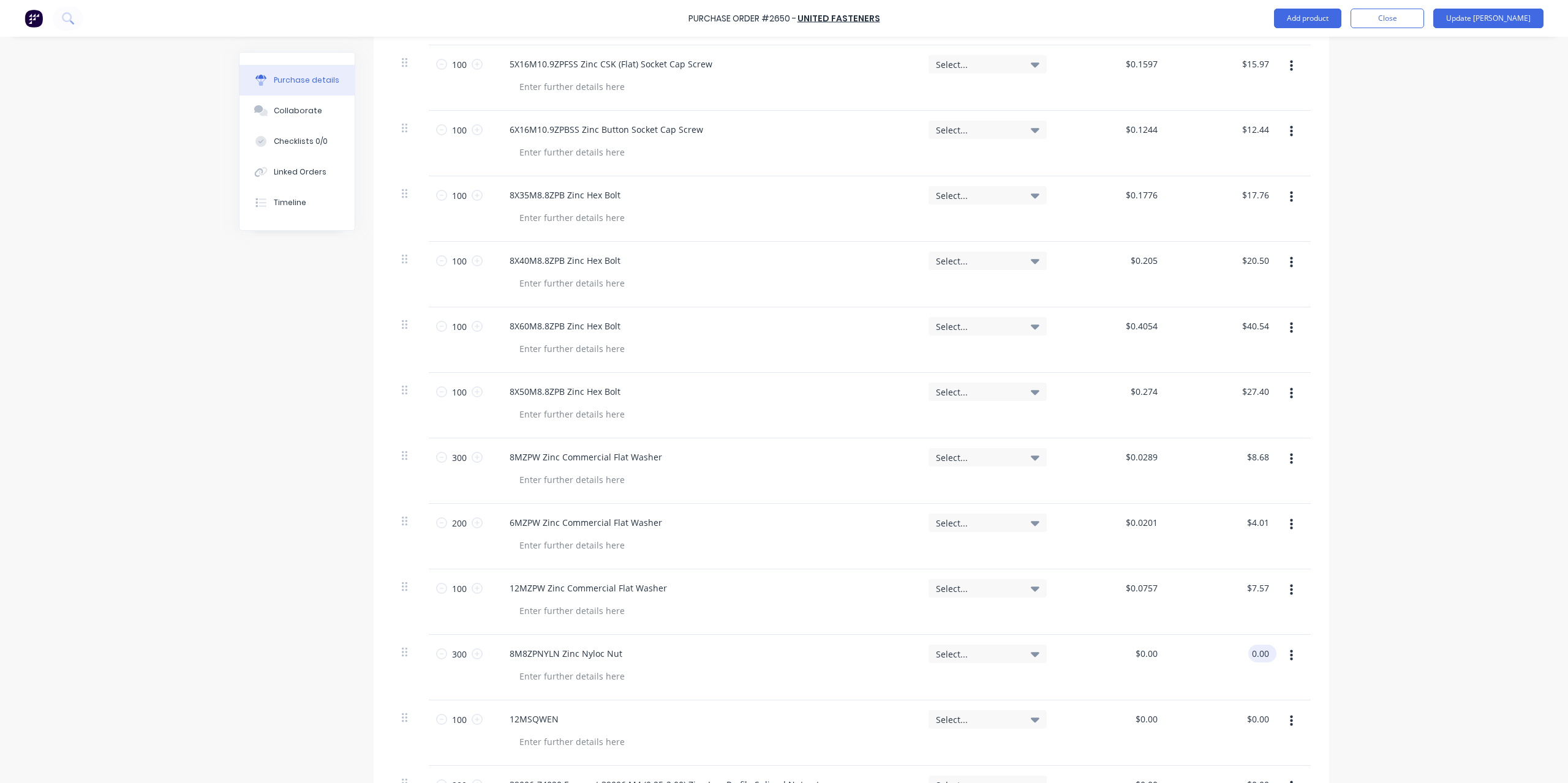
click at [1258, 645] on input "0.00" at bounding box center [1259, 653] width 23 height 17
type input "19.80"
type textarea "x"
type input "$0.066"
type input "$19.80"
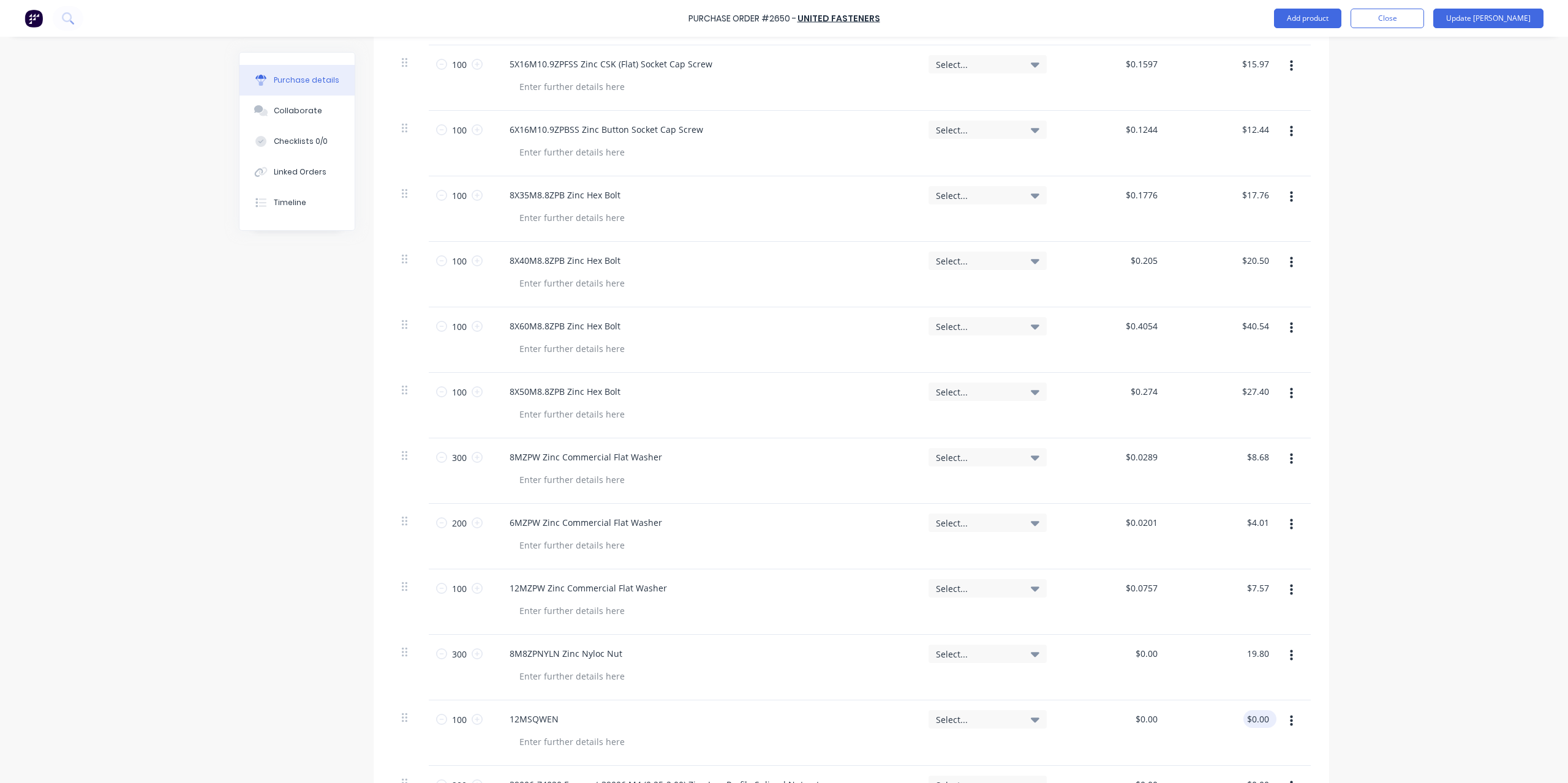
type input "0.00"
click at [1257, 722] on input "0.00" at bounding box center [1257, 719] width 28 height 17
click at [1257, 722] on input "0.00" at bounding box center [1259, 719] width 23 height 17
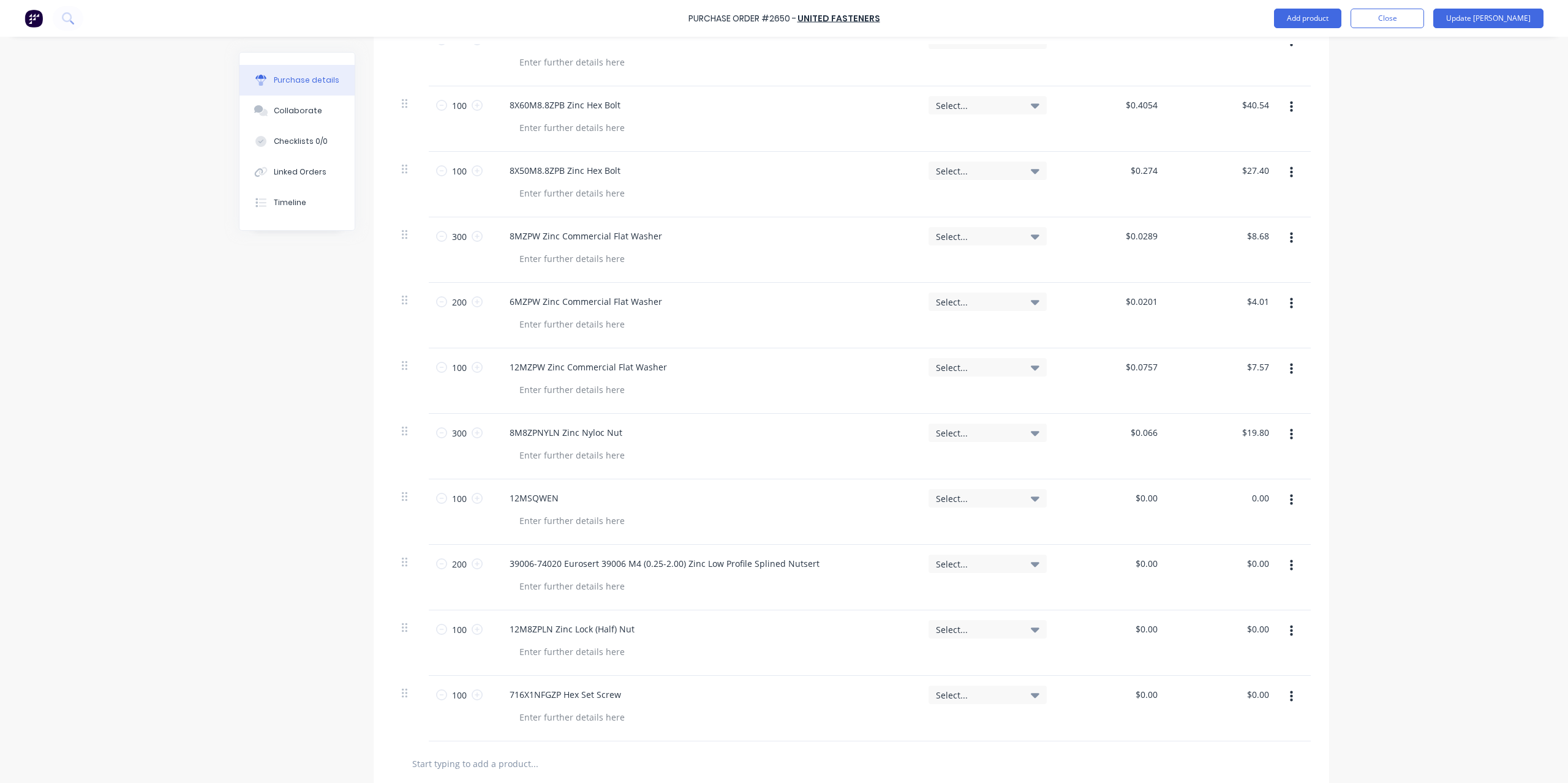
scroll to position [1042, 0]
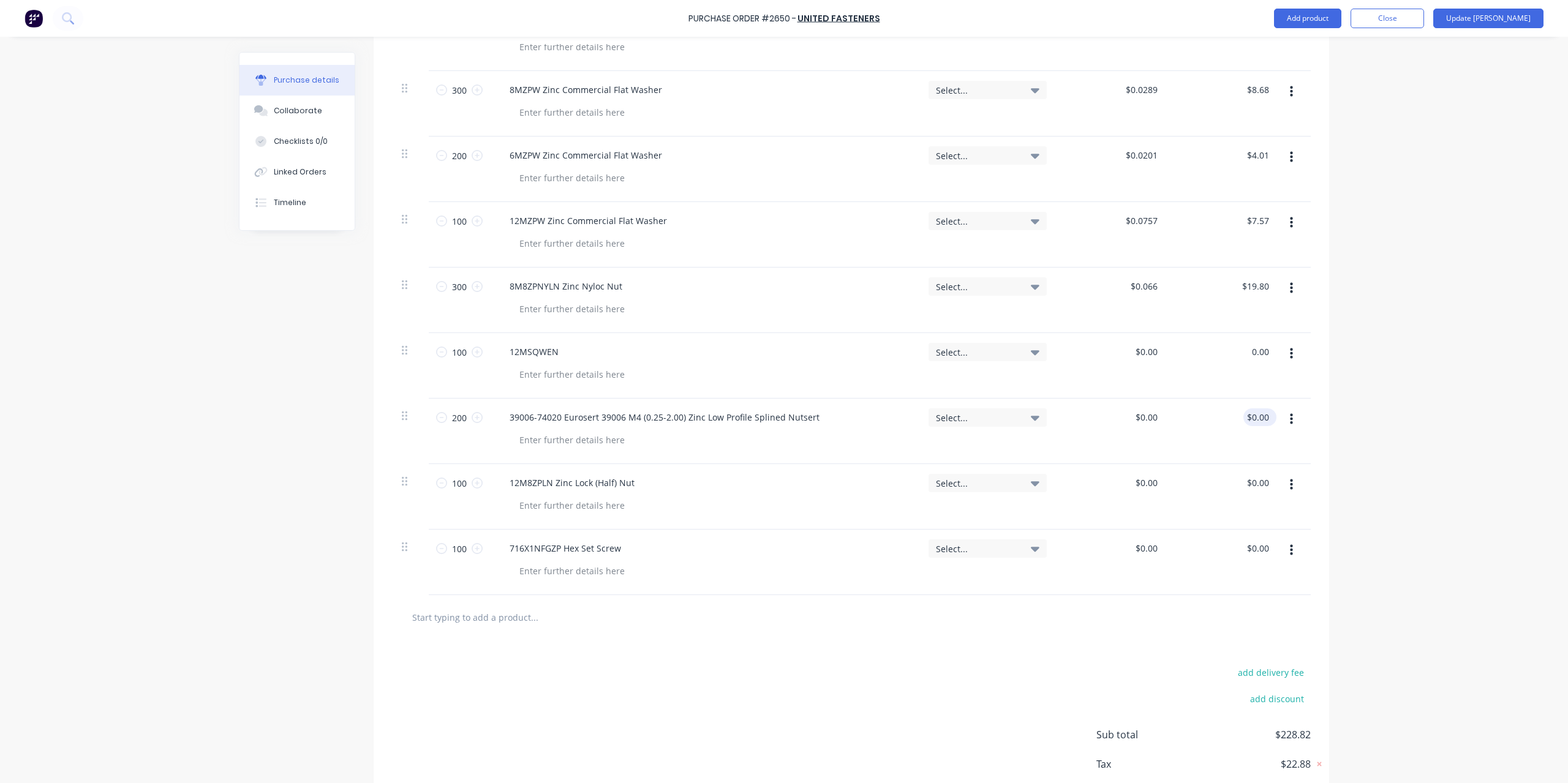
type textarea "x"
type input "$0.00"
type input "0.00"
click at [1254, 414] on input "0.00" at bounding box center [1257, 417] width 28 height 17
click at [1254, 414] on input "0.00" at bounding box center [1259, 417] width 23 height 17
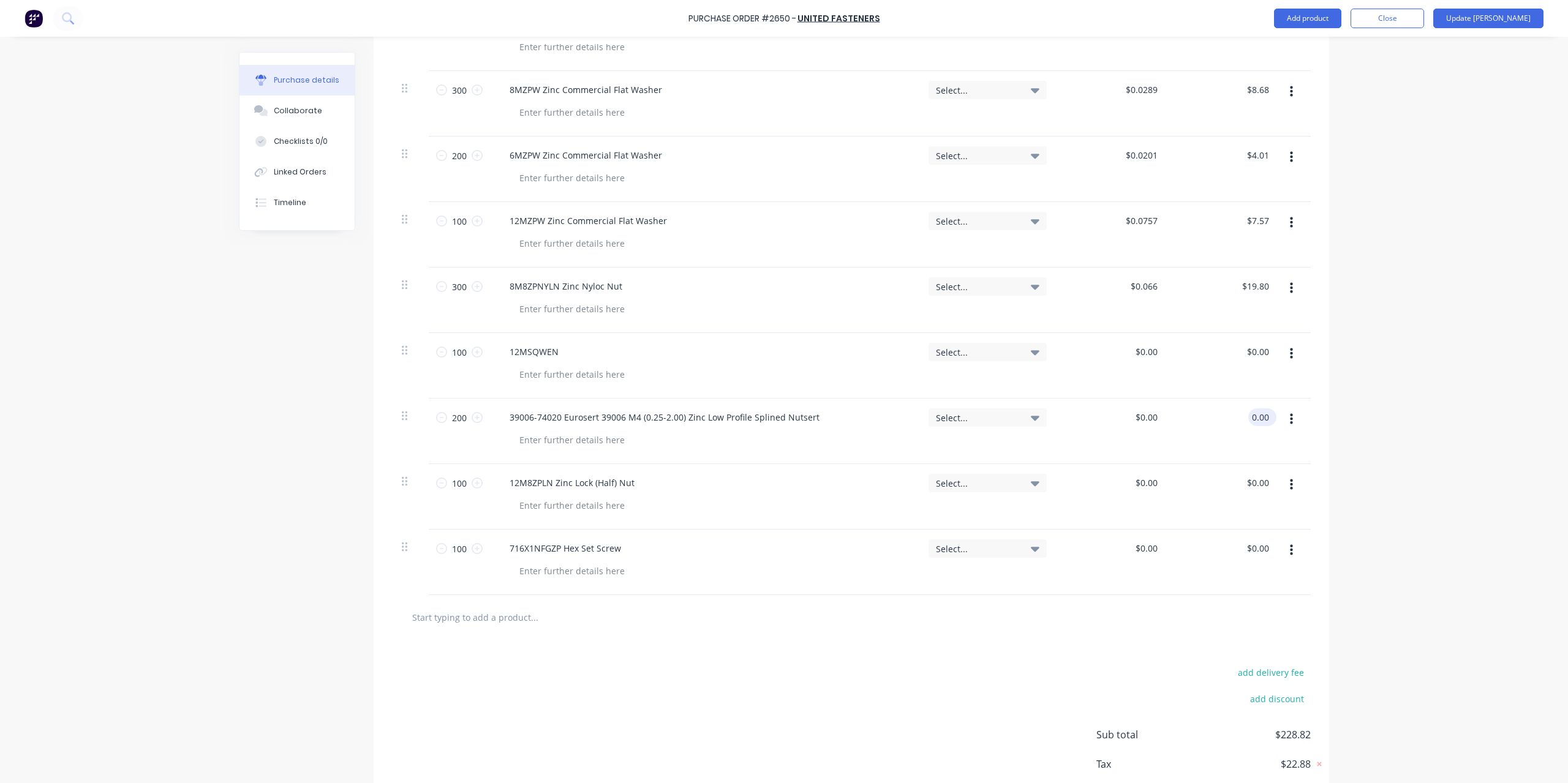
type textarea "x"
click at [1254, 414] on input "0.00" at bounding box center [1259, 417] width 23 height 17
type input "57.82"
type textarea "x"
type input "$0.2891"
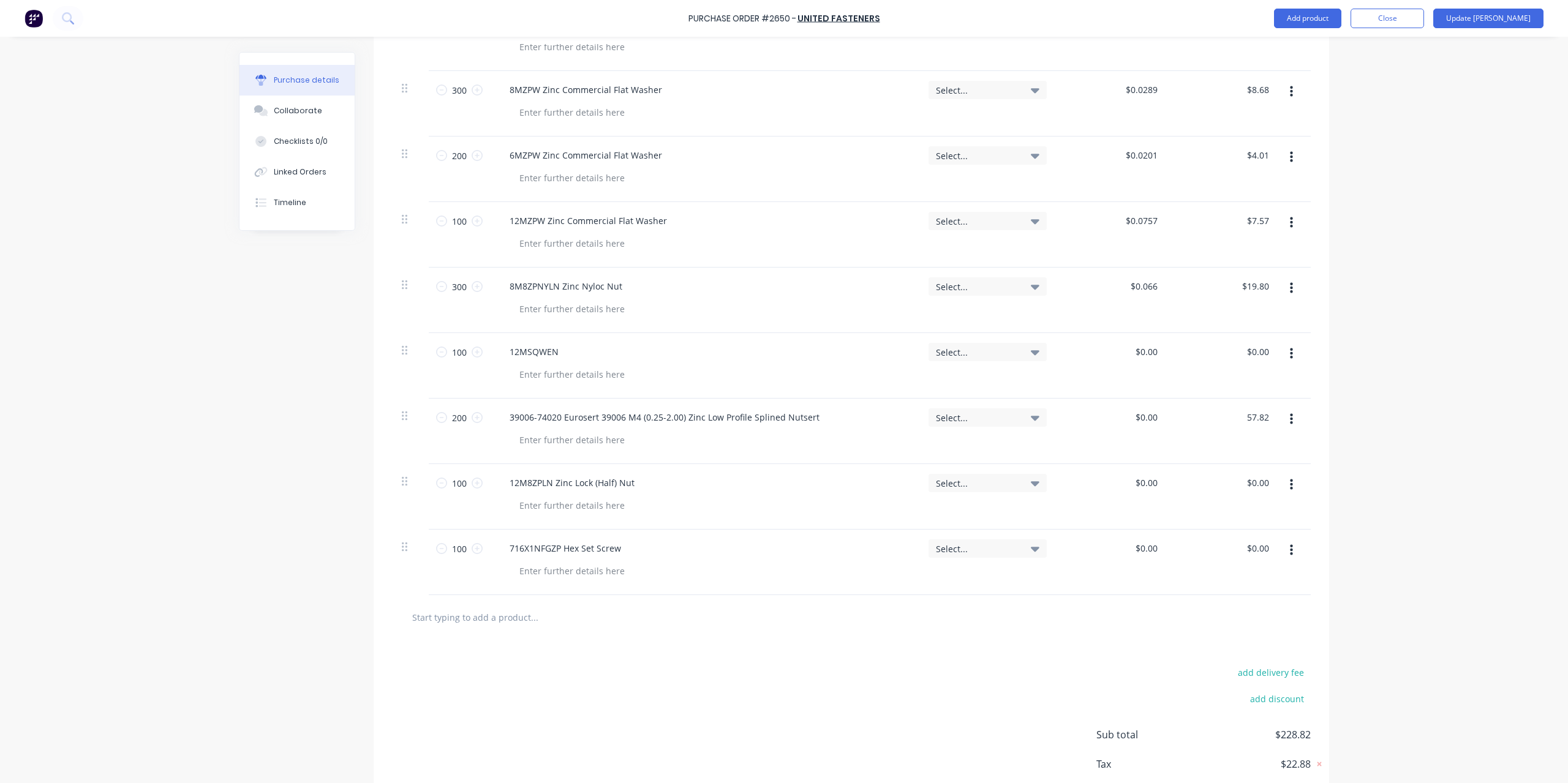
type input "$57.82"
click at [1259, 490] on div "$0.00 $0.00" at bounding box center [1225, 496] width 112 height 65
type textarea "x"
type input "0.00"
click at [1261, 483] on input "0.00" at bounding box center [1259, 482] width 23 height 17
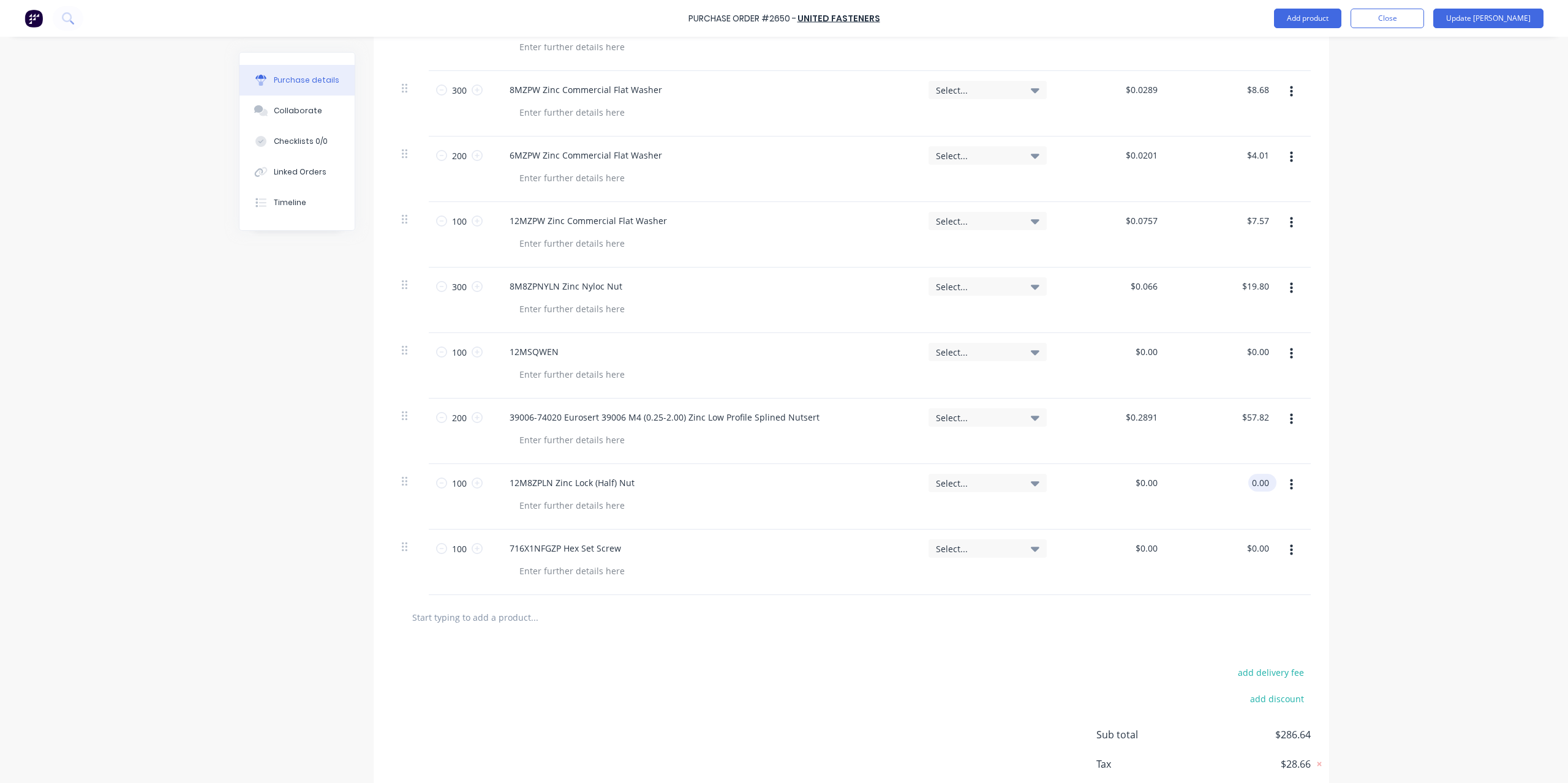
type textarea "x"
click at [1261, 483] on input "0.00" at bounding box center [1259, 482] width 23 height 17
type input "12.62"
click at [1255, 546] on input "$0.00" at bounding box center [1257, 548] width 28 height 17
type textarea "x"
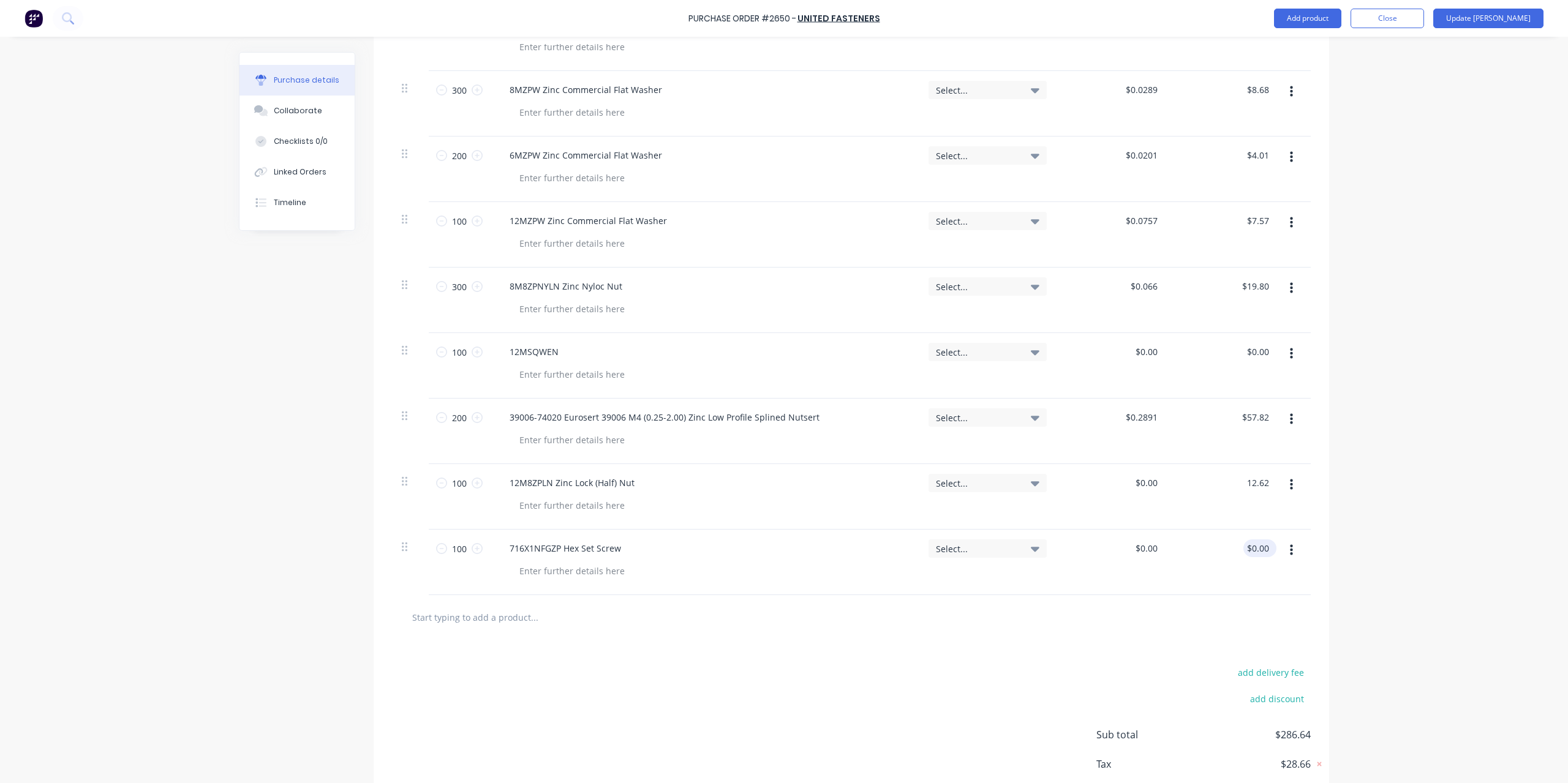
type input "$0.1262"
type input "$12.62"
type input "0.00"
type textarea "x"
click at [1255, 546] on input "0.00" at bounding box center [1259, 548] width 23 height 17
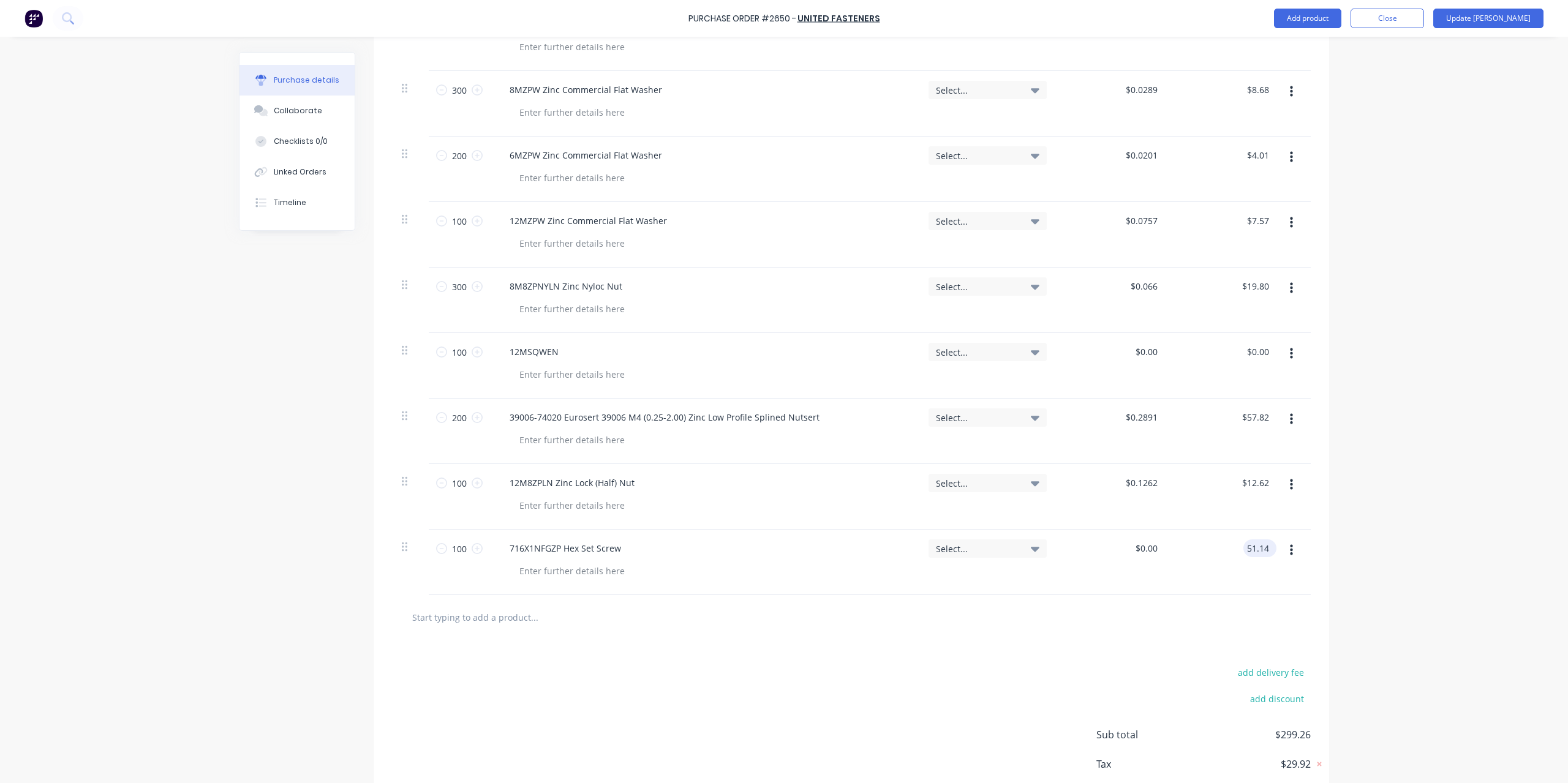
type input "51.14"
type textarea "x"
type input "$0.5114"
type input "51.14"
type textarea "x"
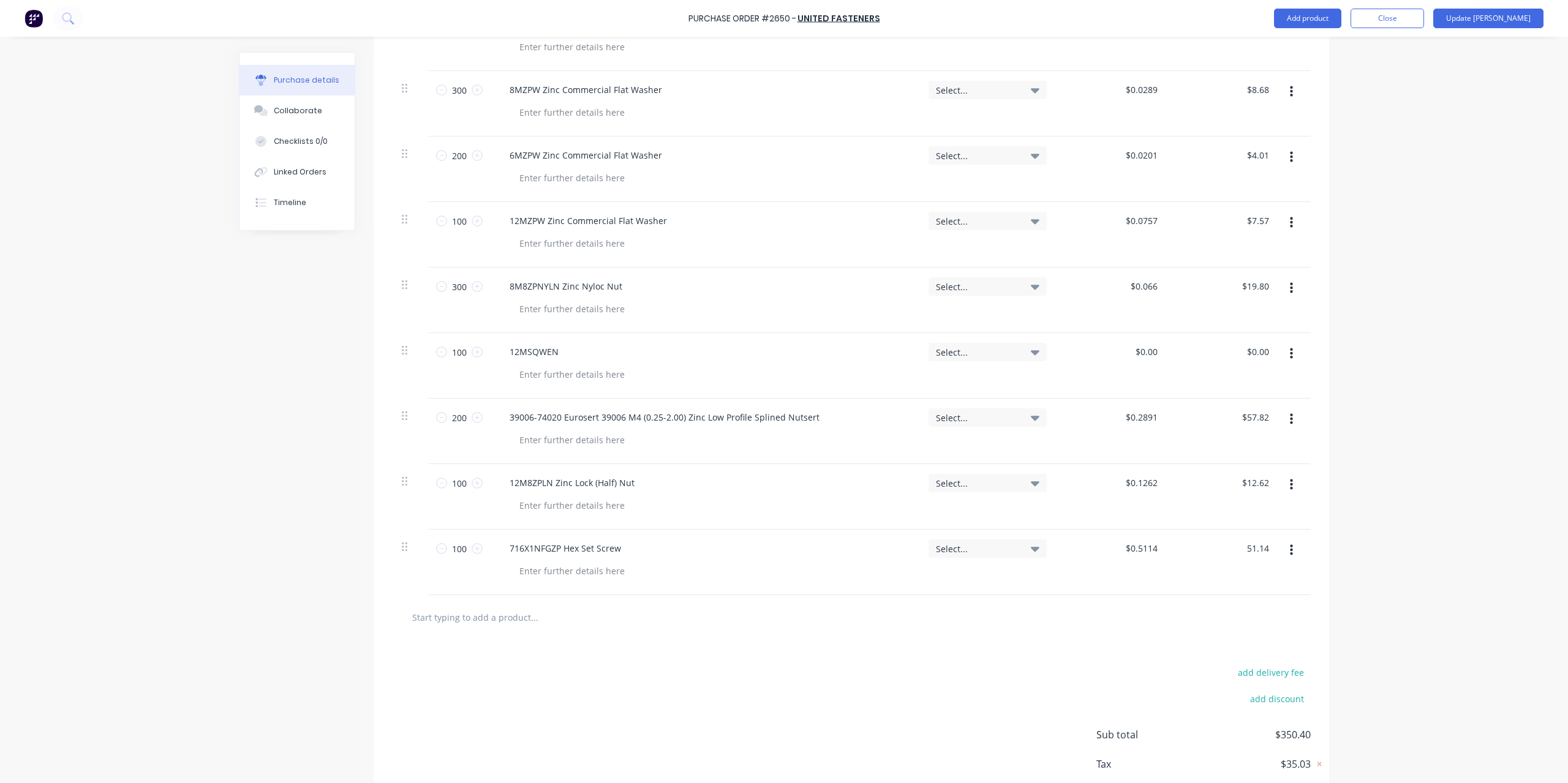
type input "$51.14"
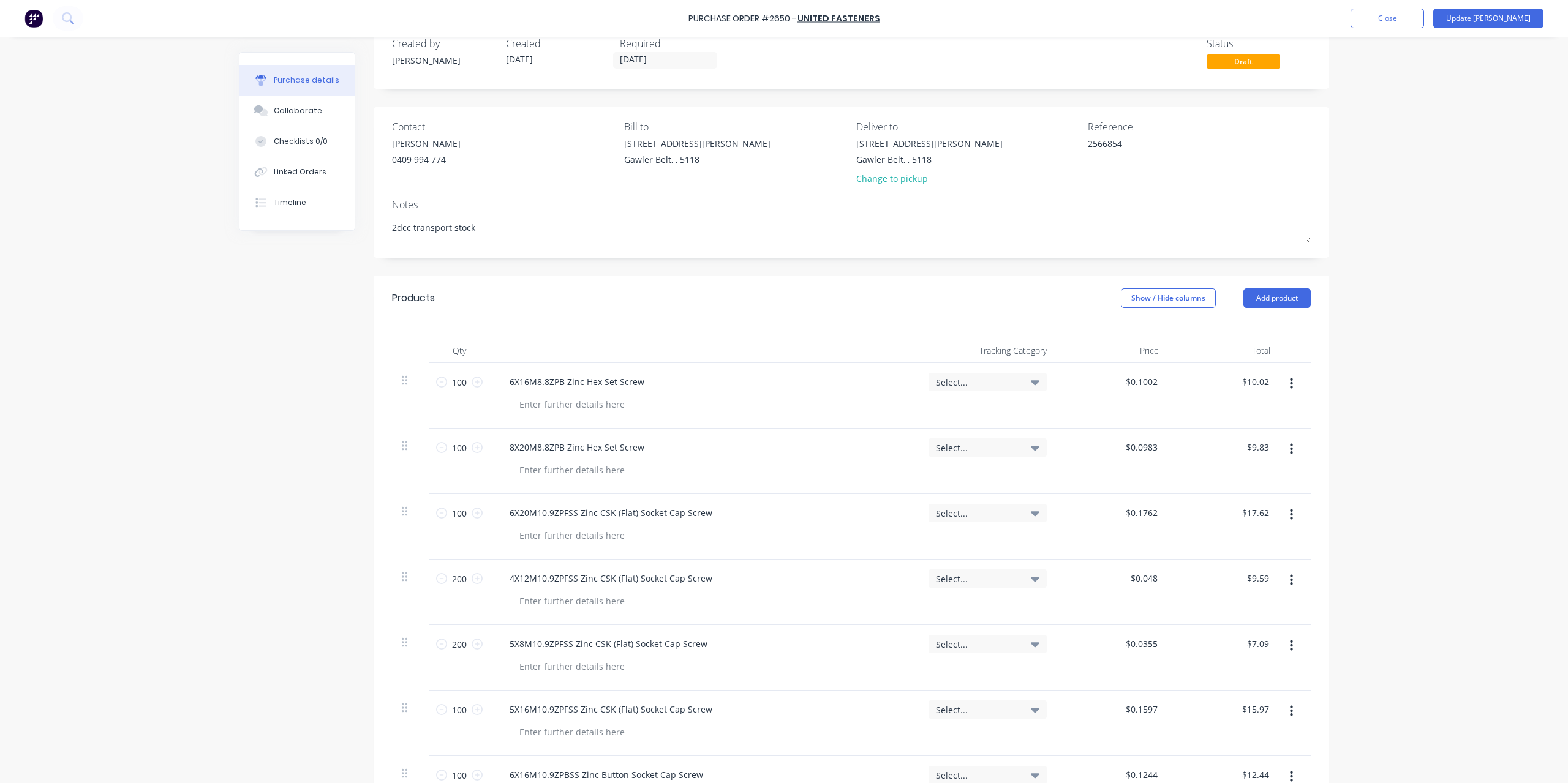
scroll to position [0, 0]
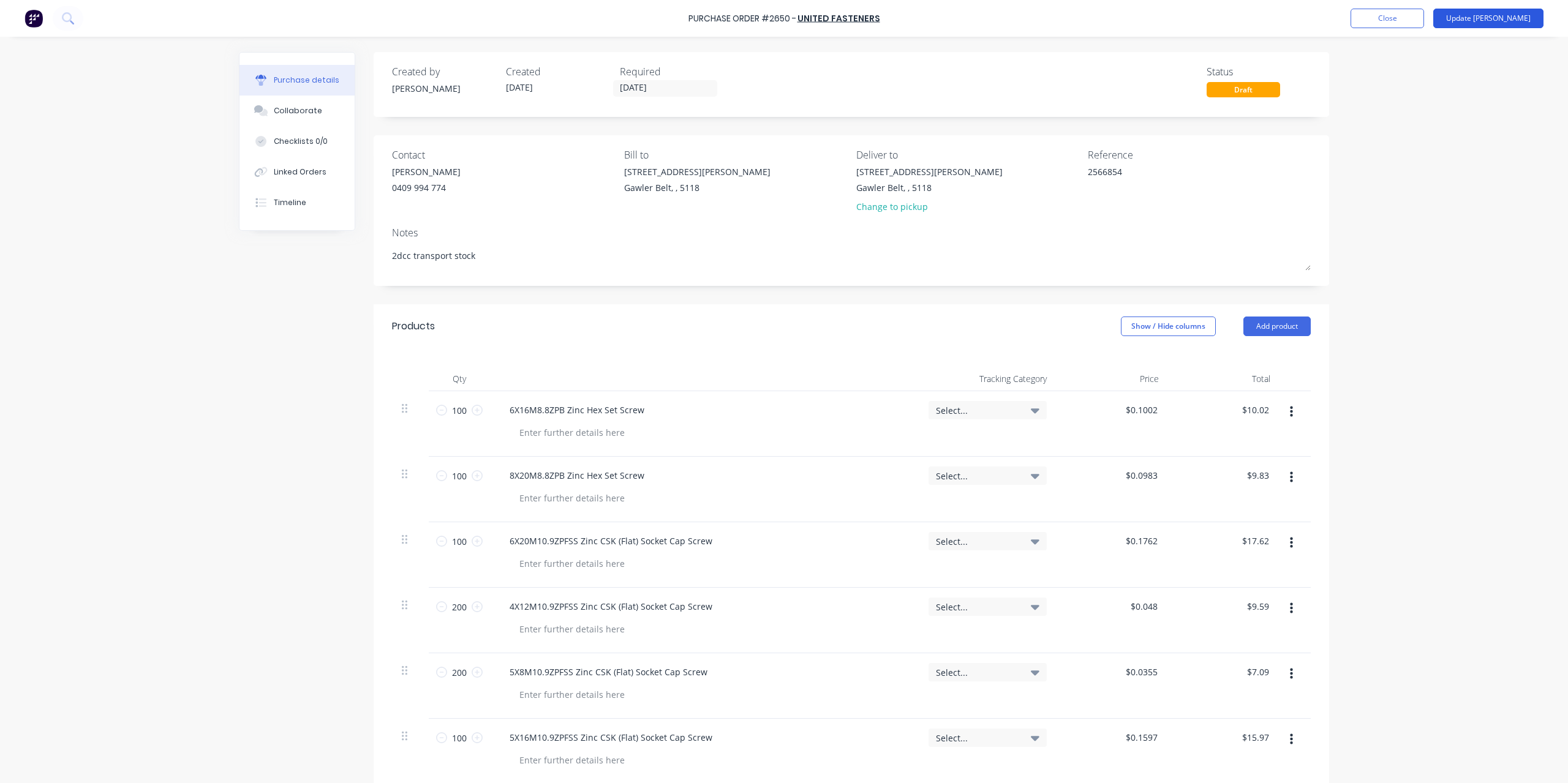
click at [1523, 16] on button "Update [PERSON_NAME]" at bounding box center [1488, 17] width 110 height 19
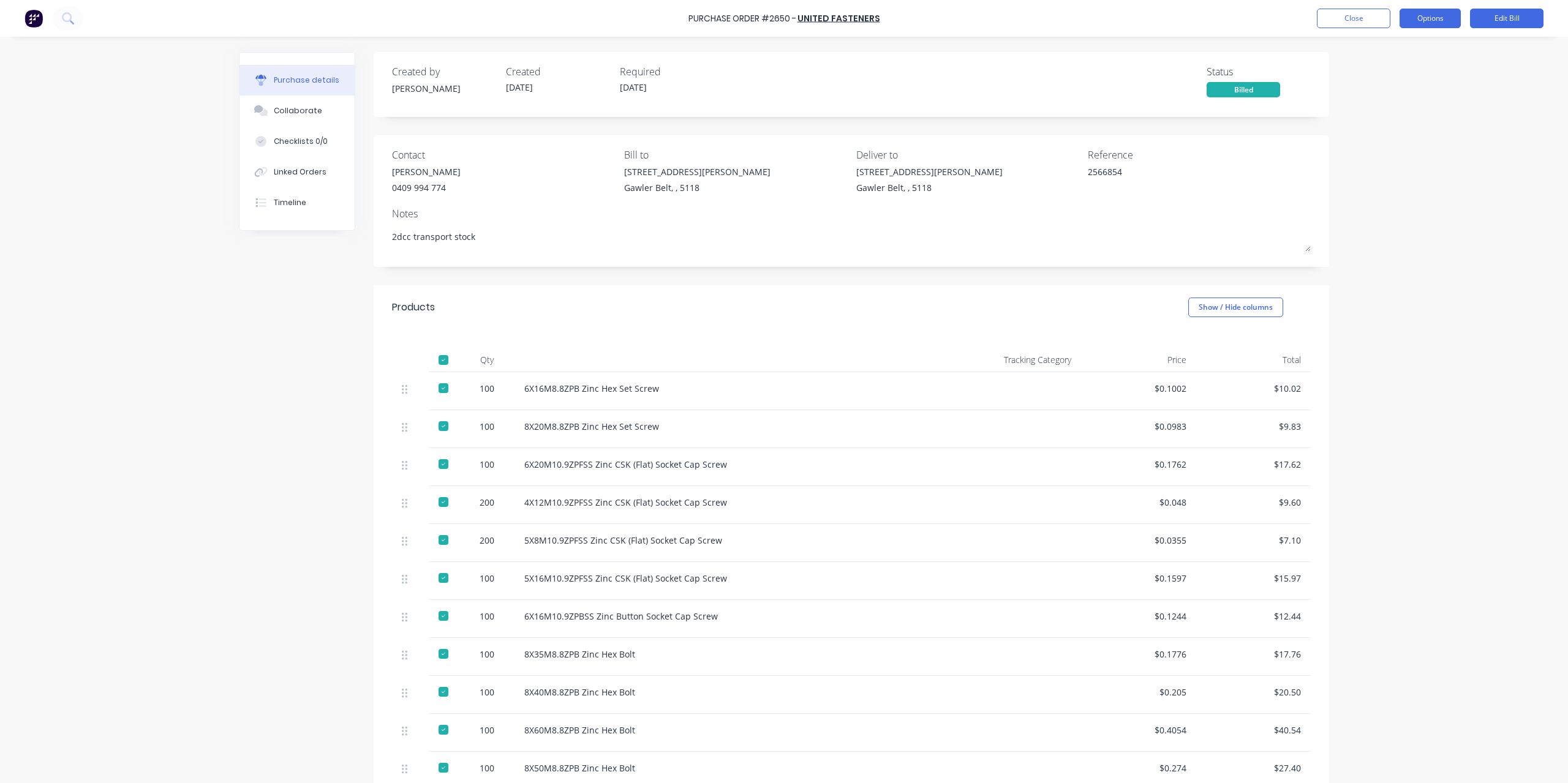
click at [1439, 25] on button "Options" at bounding box center [1430, 17] width 61 height 19
click at [1411, 105] on div "Split order" at bounding box center [1402, 105] width 94 height 17
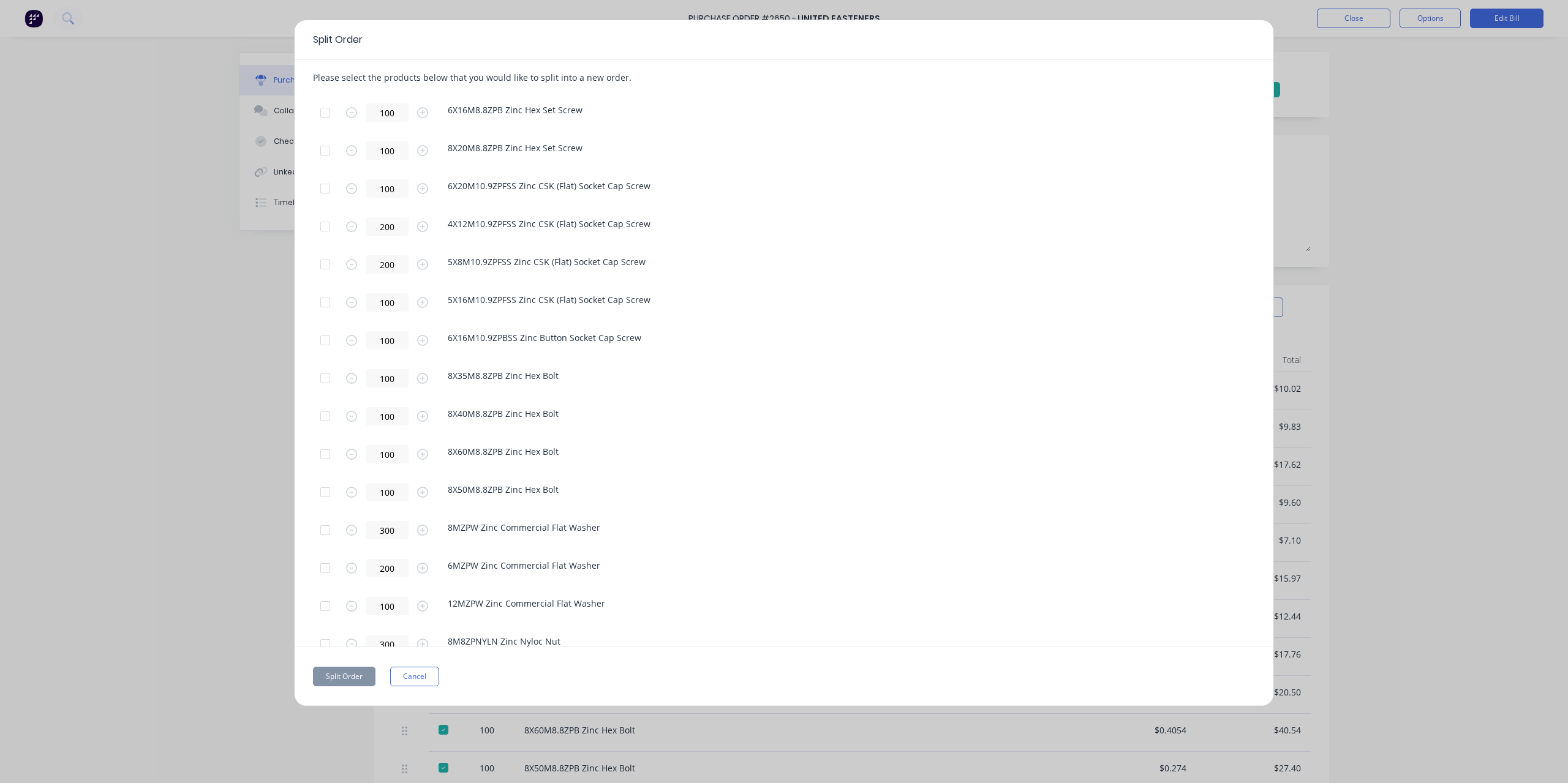
scroll to position [168, 0]
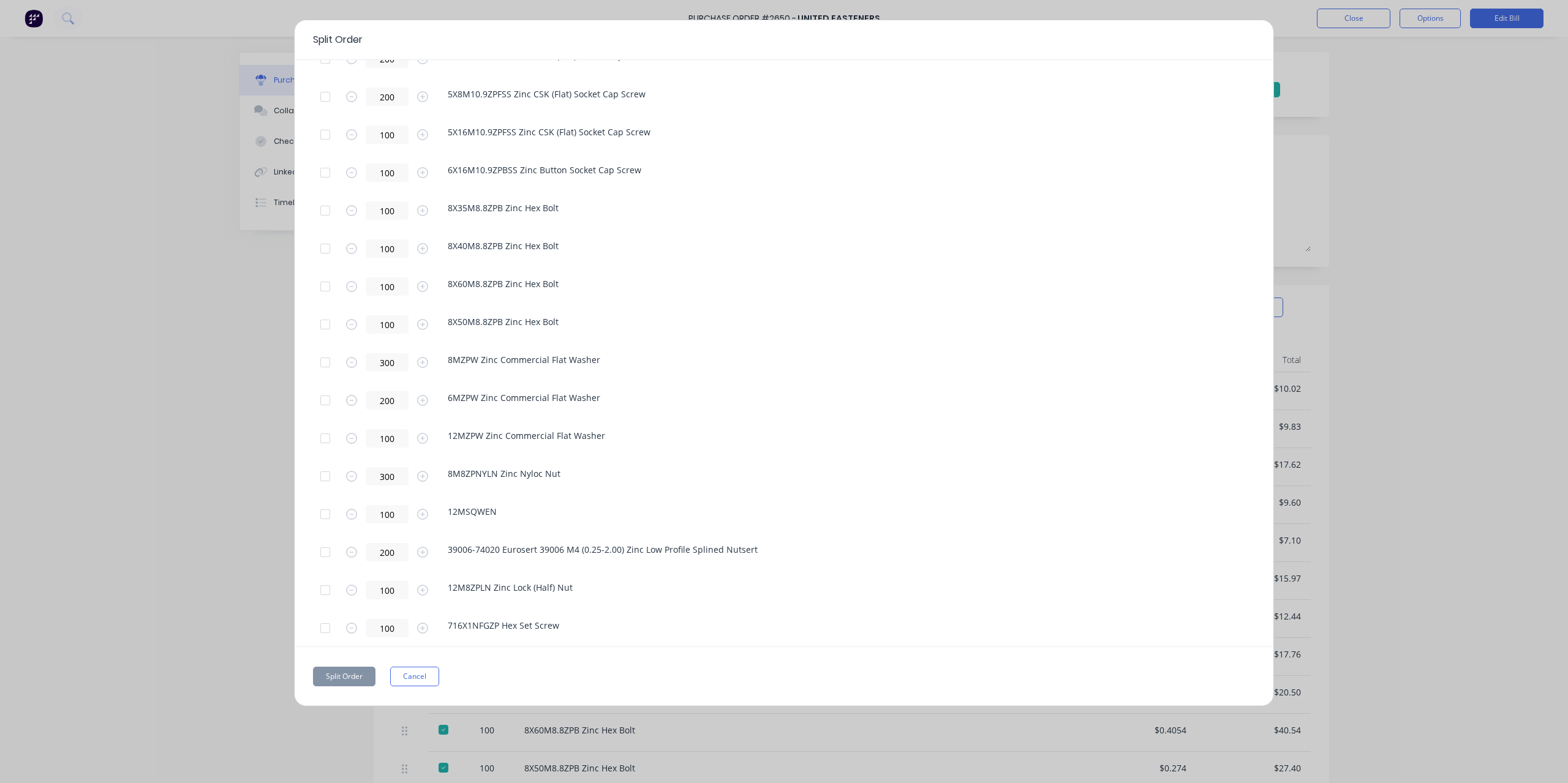
click at [326, 553] on div at bounding box center [325, 552] width 25 height 25
click at [325, 555] on div at bounding box center [325, 552] width 25 height 25
click at [323, 513] on div at bounding box center [325, 514] width 25 height 25
click at [335, 678] on button "Split Order" at bounding box center [344, 677] width 62 height 19
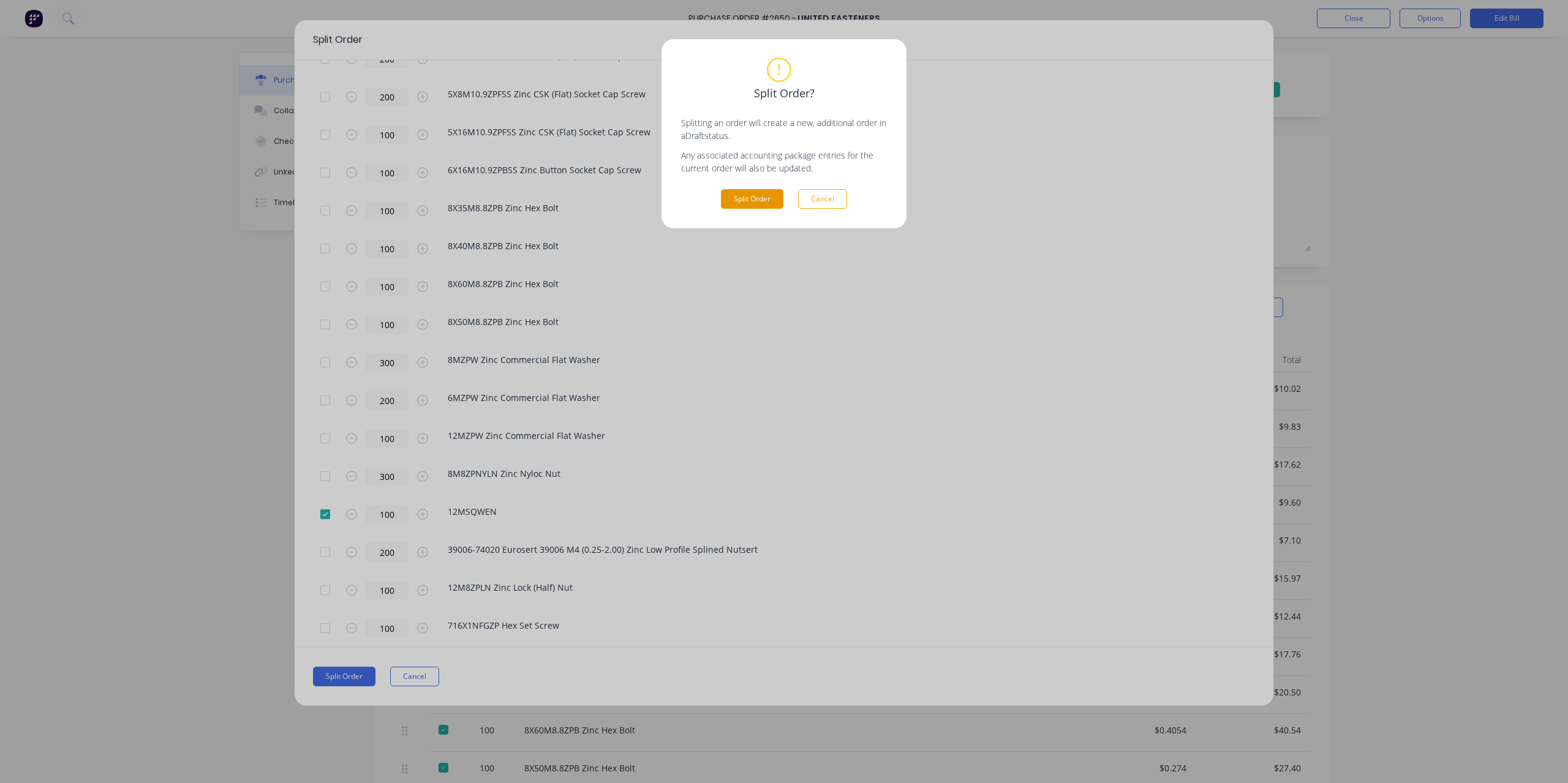
click at [759, 194] on button "Split Order" at bounding box center [752, 198] width 62 height 19
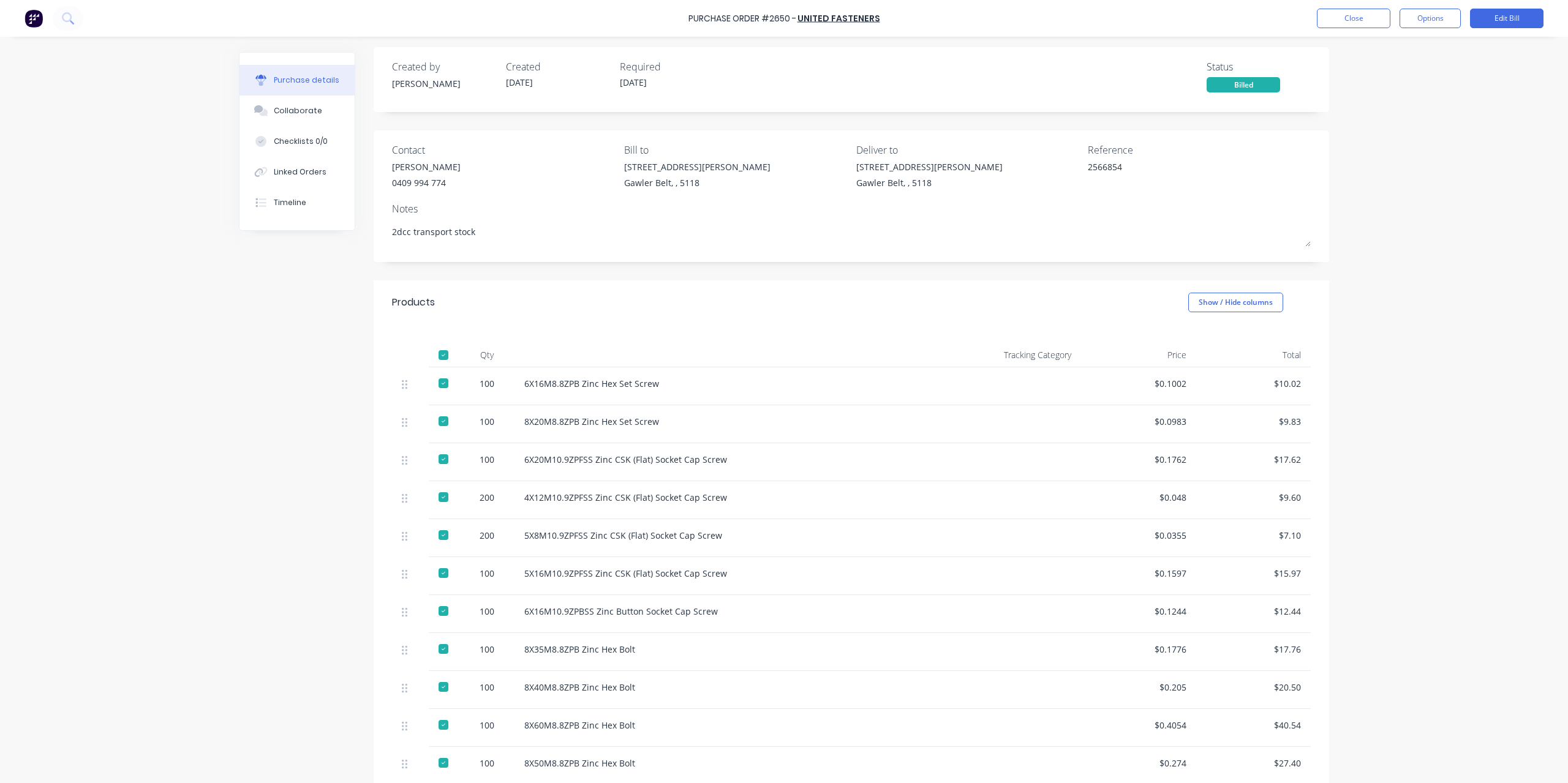
scroll to position [0, 0]
click at [1352, 17] on button "Close" at bounding box center [1353, 17] width 73 height 19
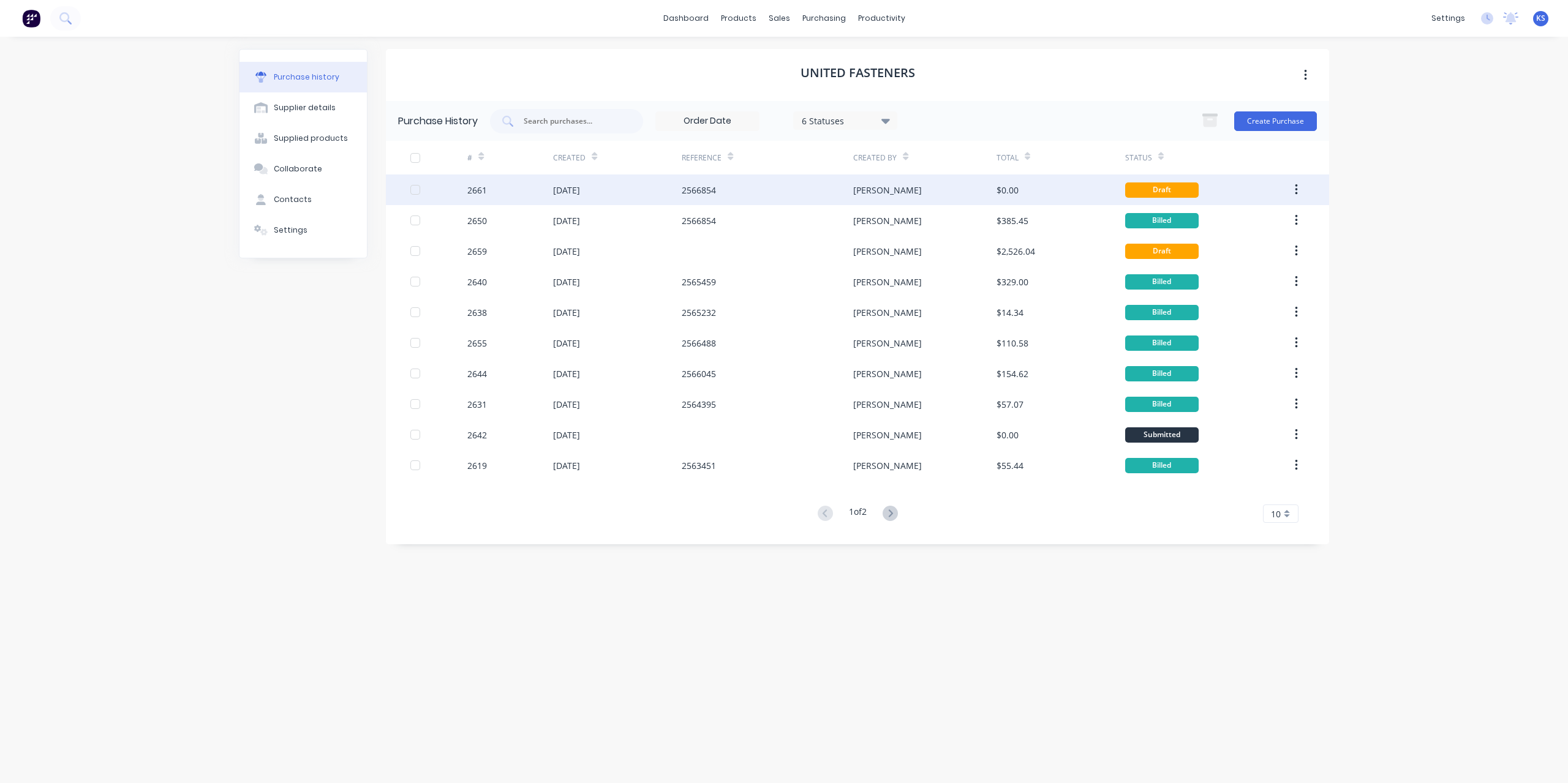
click at [1145, 185] on div "Draft" at bounding box center [1162, 190] width 73 height 16
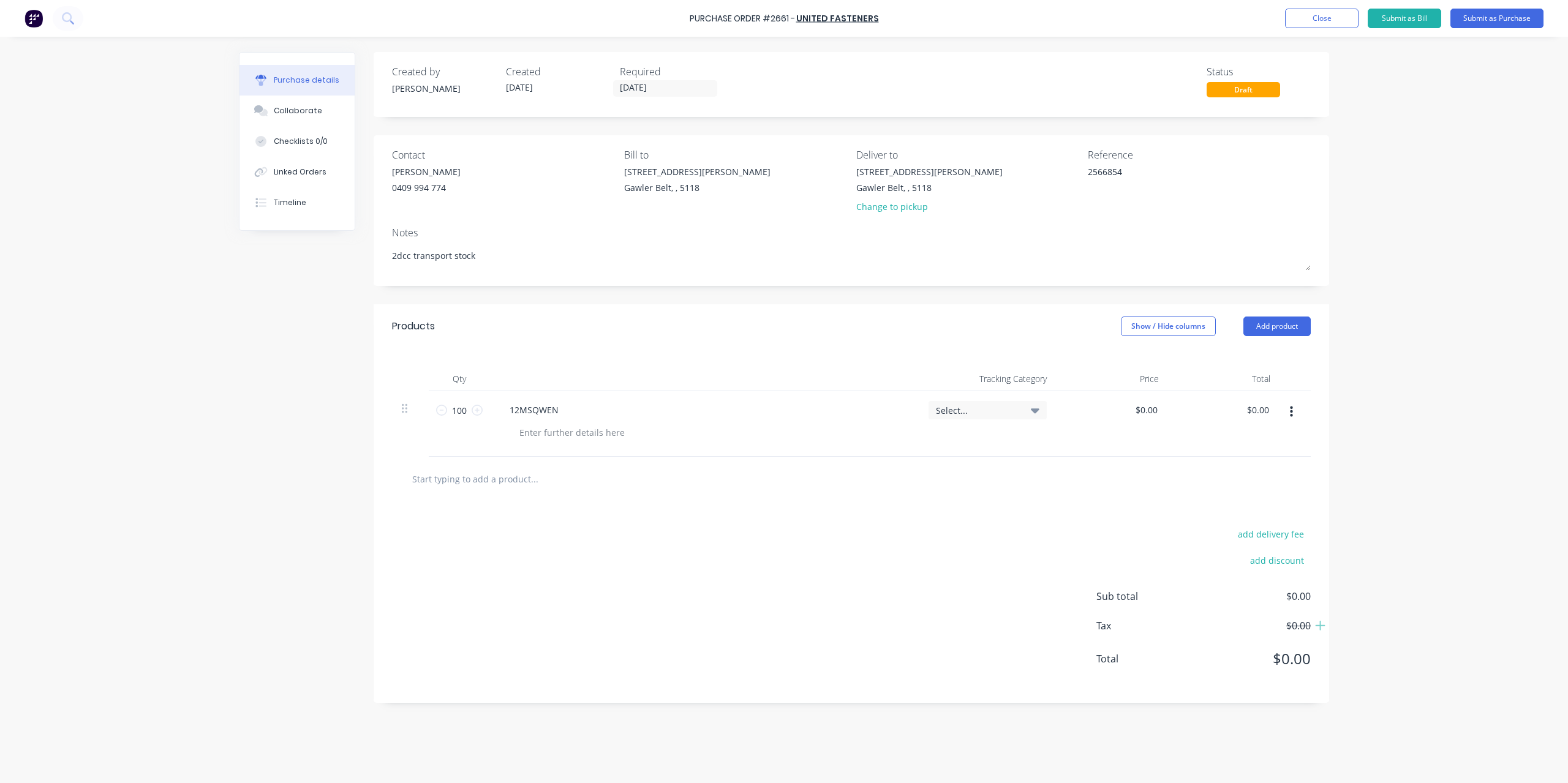
type textarea "x"
drag, startPoint x: 1136, startPoint y: 172, endPoint x: 914, endPoint y: 181, distance: 222.2
click at [914, 181] on div "Contact [PERSON_NAME] [PHONE_NUMBER] Bill to [STREET_ADDRESS][PERSON_NAME] Deli…" at bounding box center [852, 183] width 919 height 72
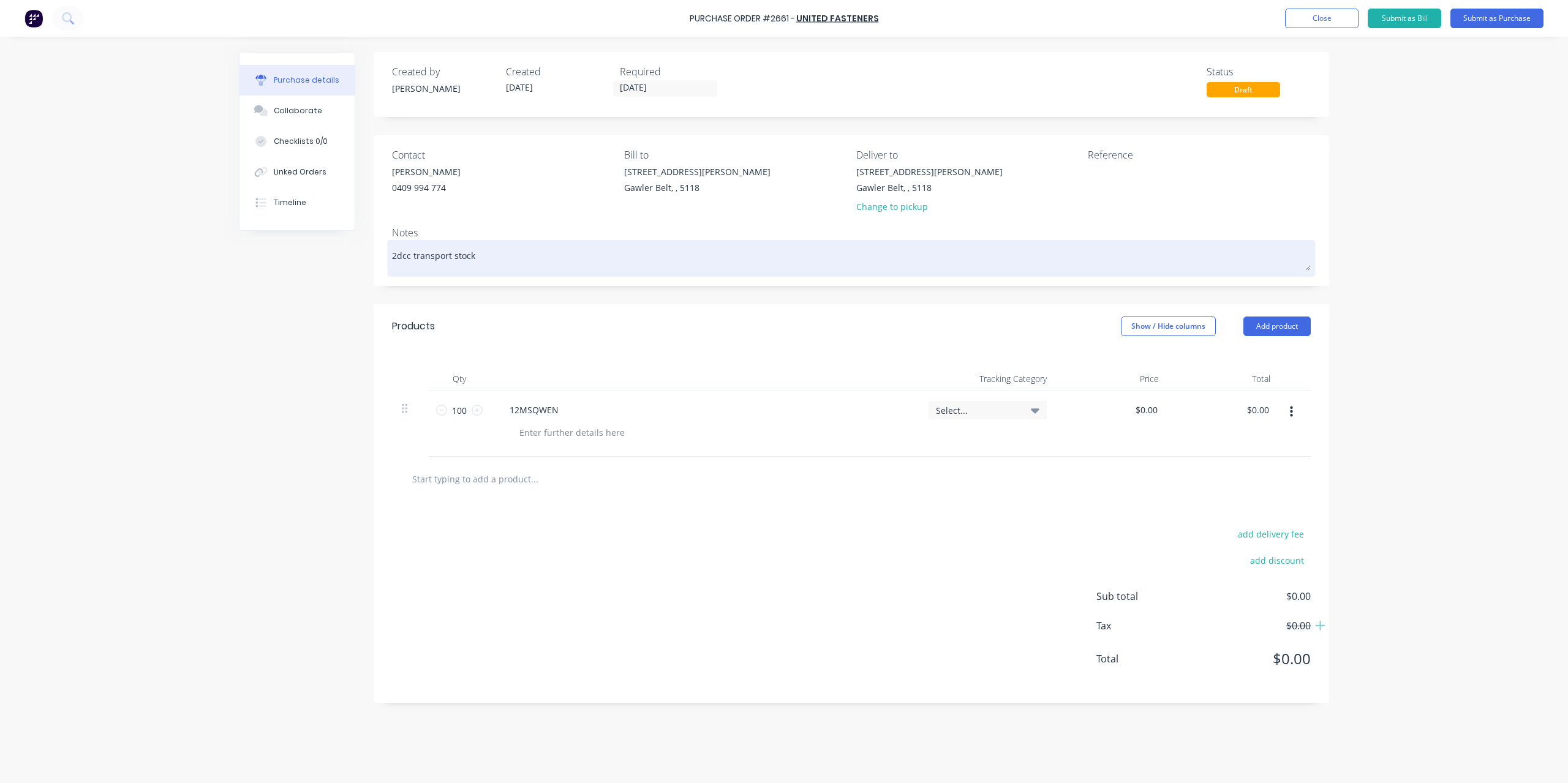
type textarea "x"
click at [568, 259] on textarea "2dcc transport stock" at bounding box center [852, 257] width 919 height 28
type textarea "x"
type textarea "2dcc transport stock-"
type textarea "x"
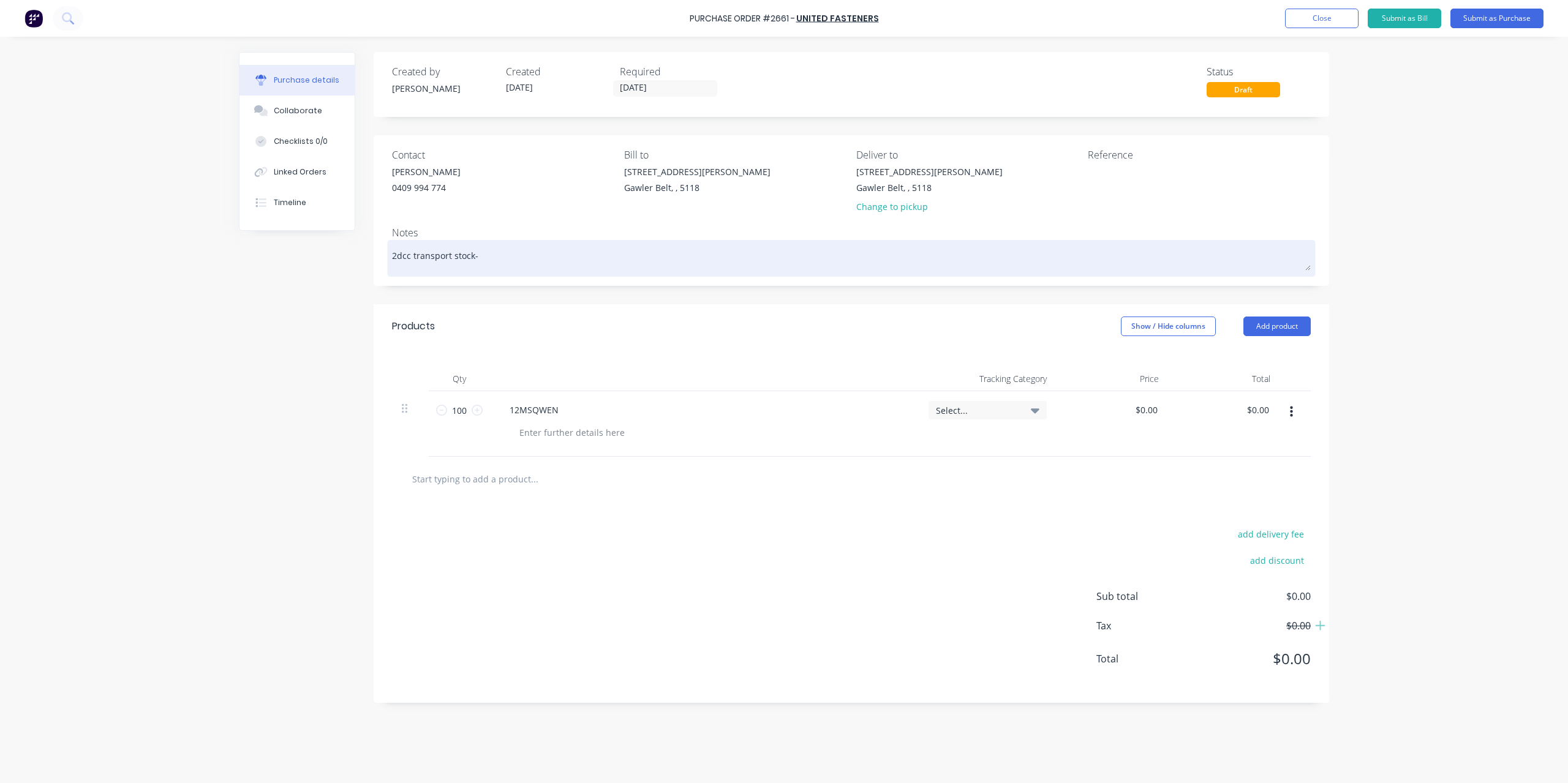
type textarea "2dcc transport stock"
type textarea "x"
type textarea "2dcc transport stock"
type textarea "x"
type textarea "2dcc transport stock -"
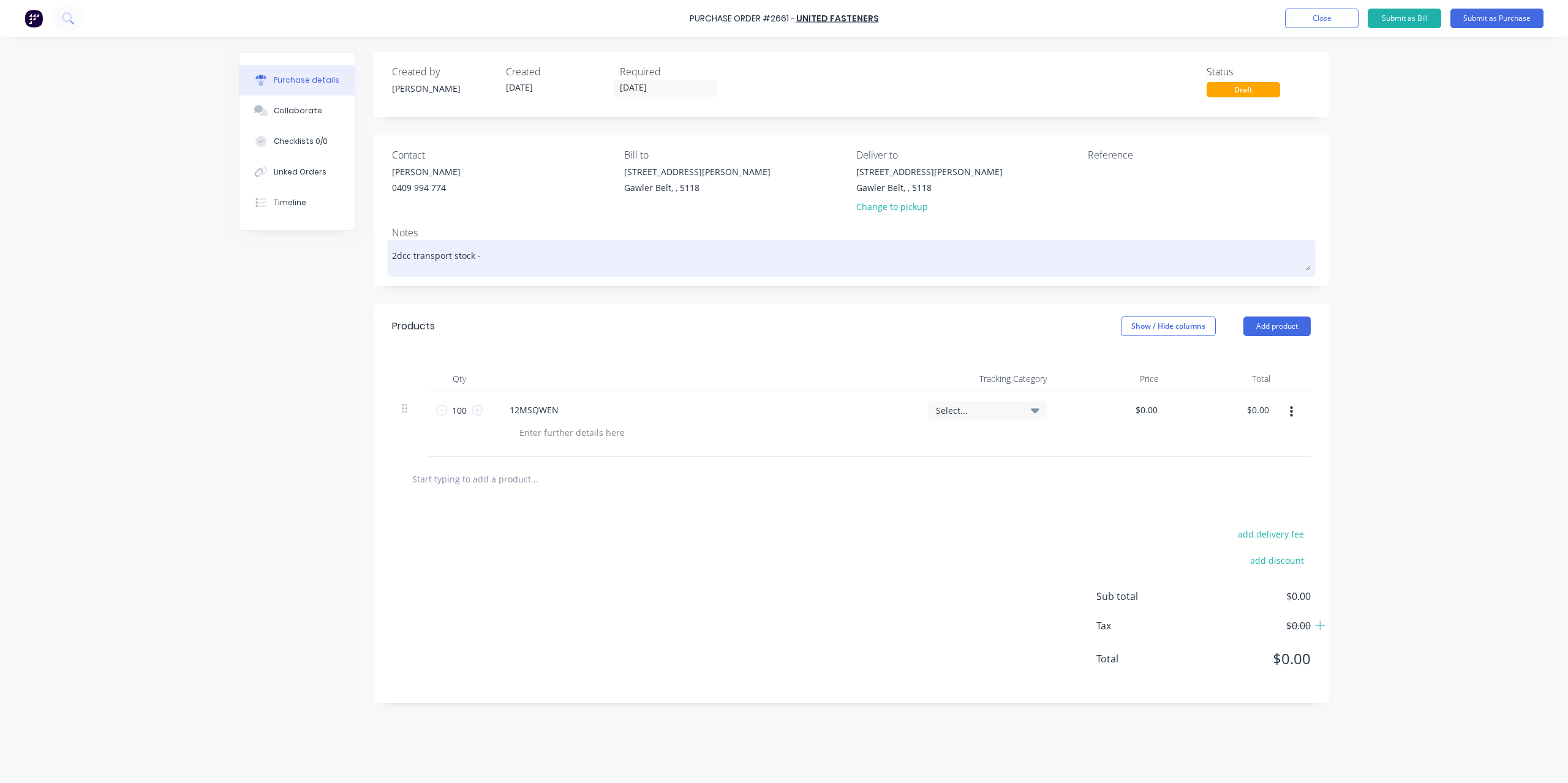
type textarea "x"
type textarea "2dcc transport stock -"
type textarea "x"
type textarea "2dcc transport stock - B"
type textarea "x"
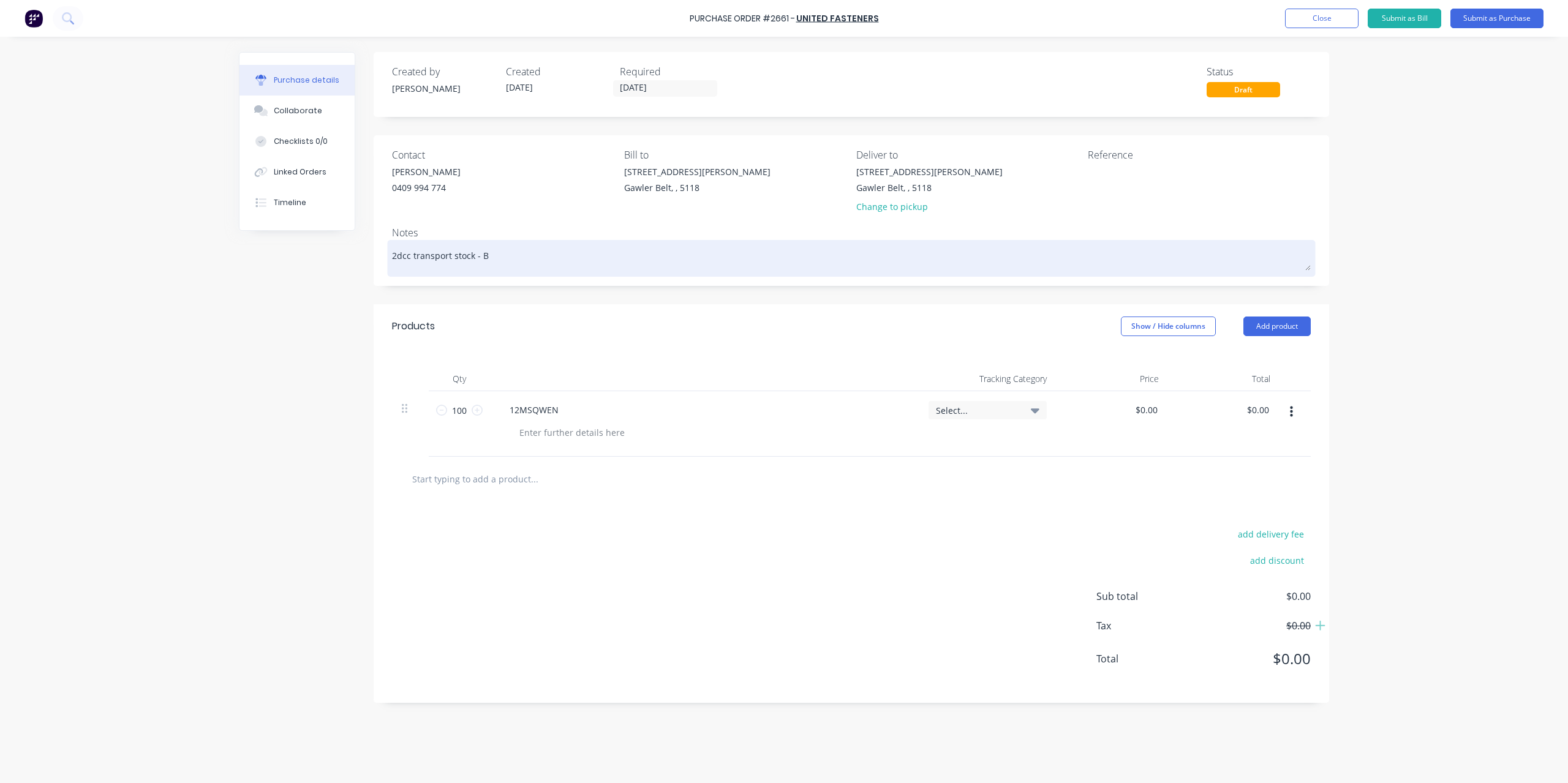
type textarea "2dcc transport stock - Ba"
type textarea "x"
type textarea "2dcc transport stock - Bac"
type textarea "x"
type textarea "2dcc transport stock - Back"
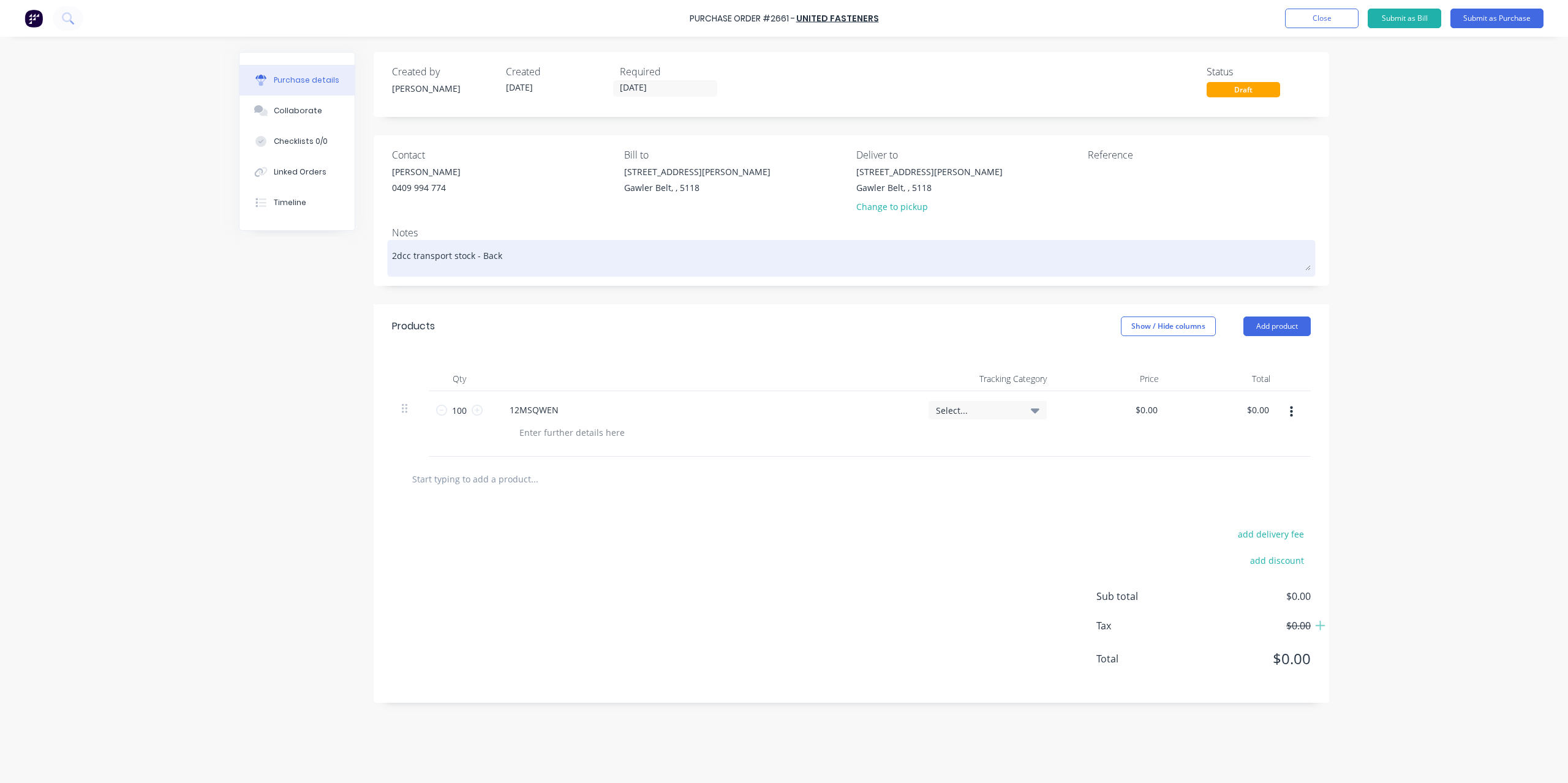
type textarea "x"
type textarea "2dcc transport stock - [PERSON_NAME]"
type textarea "x"
type textarea "2dcc transport stock - Backor"
type textarea "x"
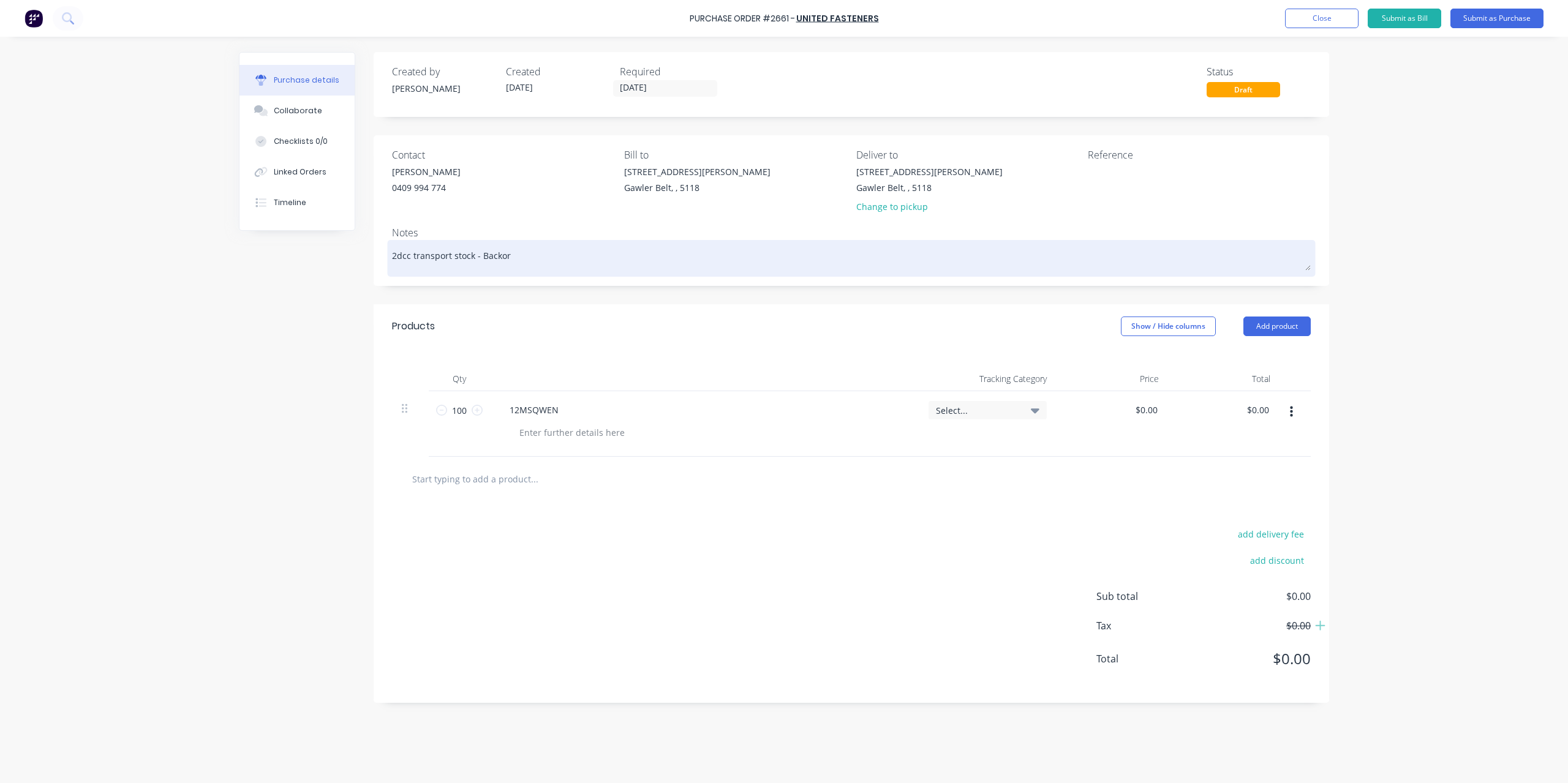
type textarea "2dcc transport stock - Backord"
type textarea "x"
type textarea "2dcc transport stock - Backorde"
type textarea "x"
type textarea "2dcc transport stock - Backorder"
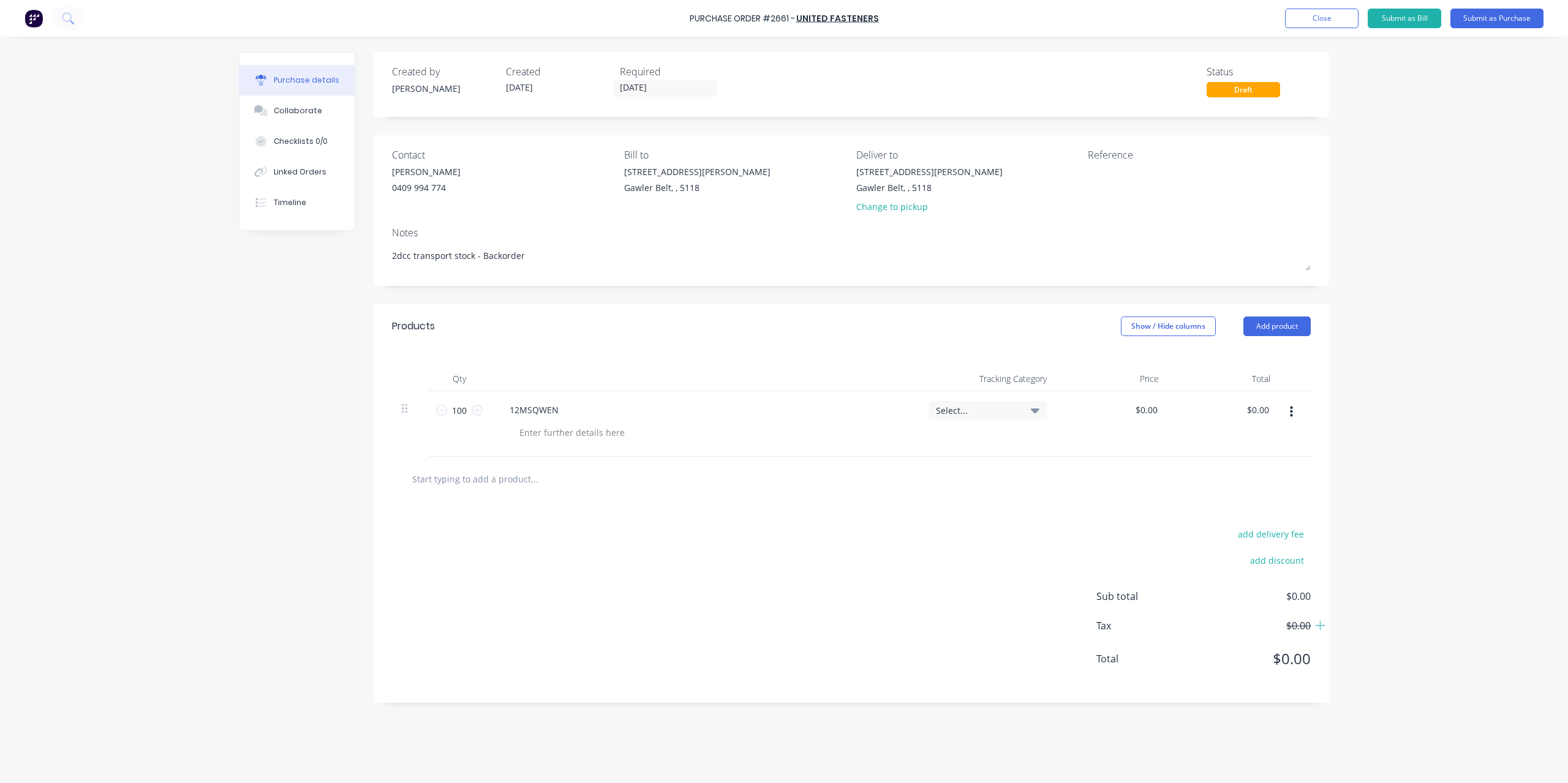
type textarea "x"
type textarea "2dcc transport stock - Backorderf"
type textarea "x"
type textarea "2dcc transport stock - Backorderfr"
type textarea "x"
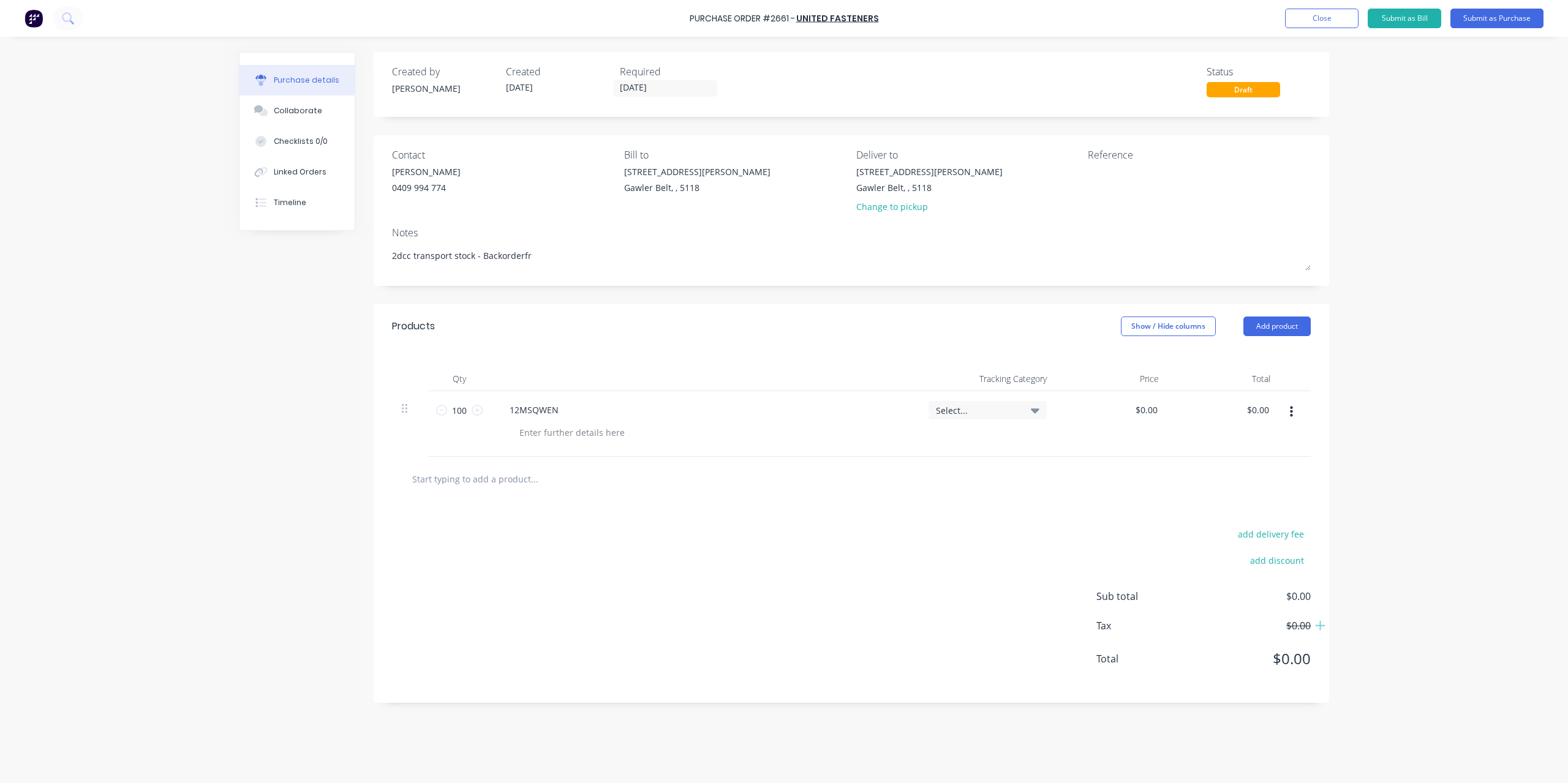
type textarea "2dcc transport stock - Backorderfro"
type textarea "x"
click at [1484, 21] on button "Submit as Purchase" at bounding box center [1497, 17] width 94 height 19
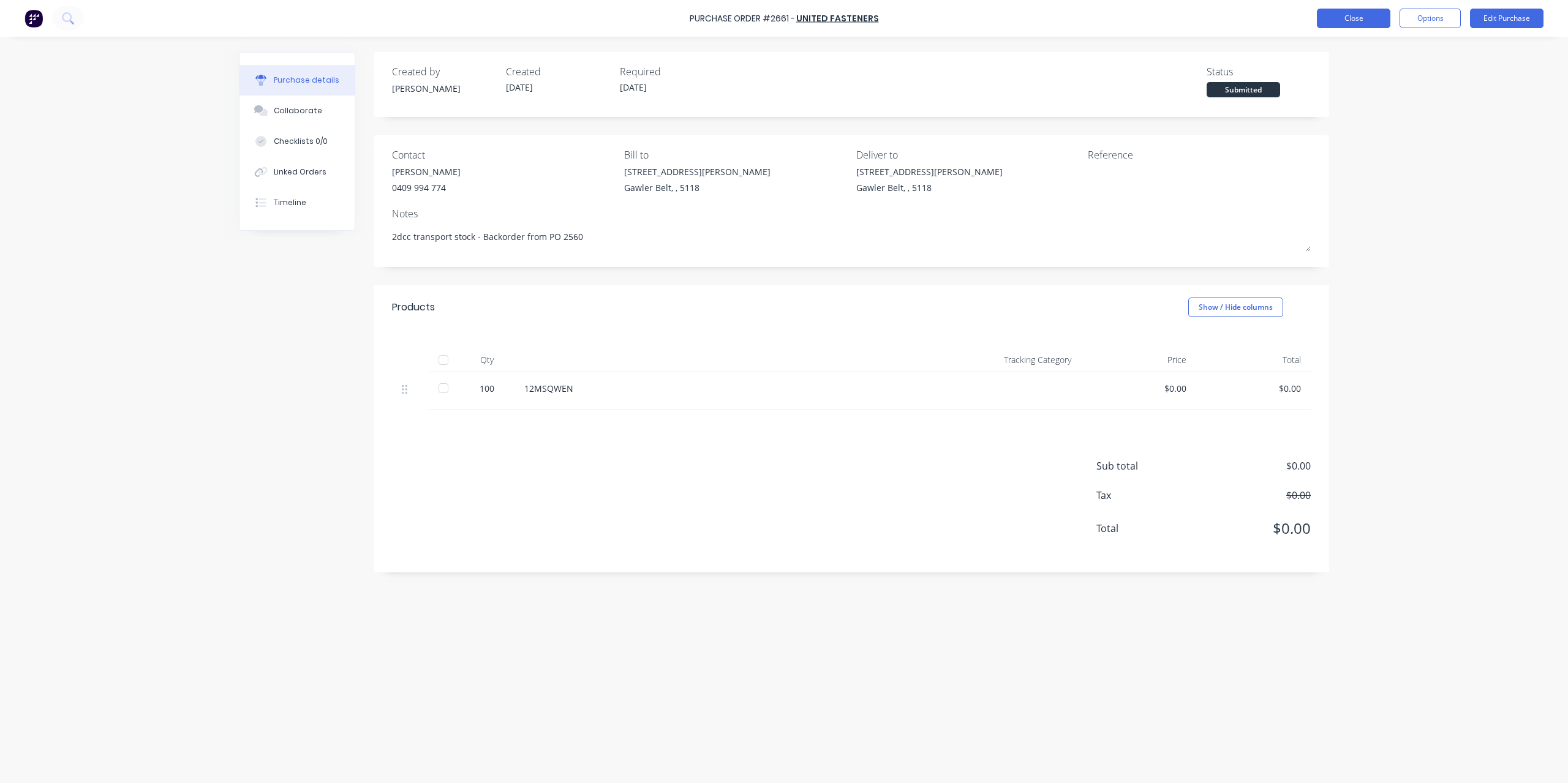
click at [1382, 18] on button "Close" at bounding box center [1353, 17] width 73 height 19
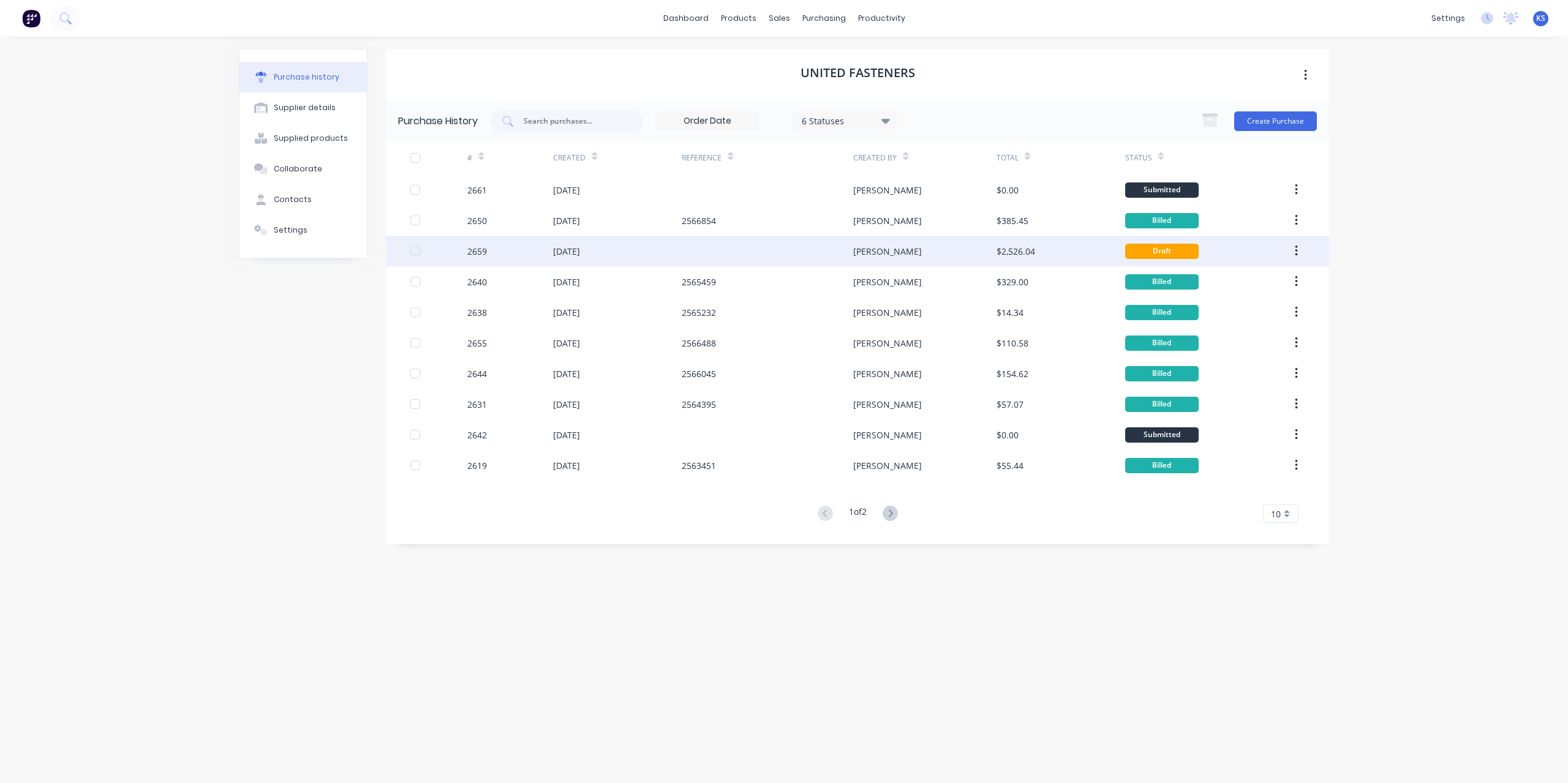
click at [576, 253] on div "[DATE]" at bounding box center [566, 251] width 27 height 13
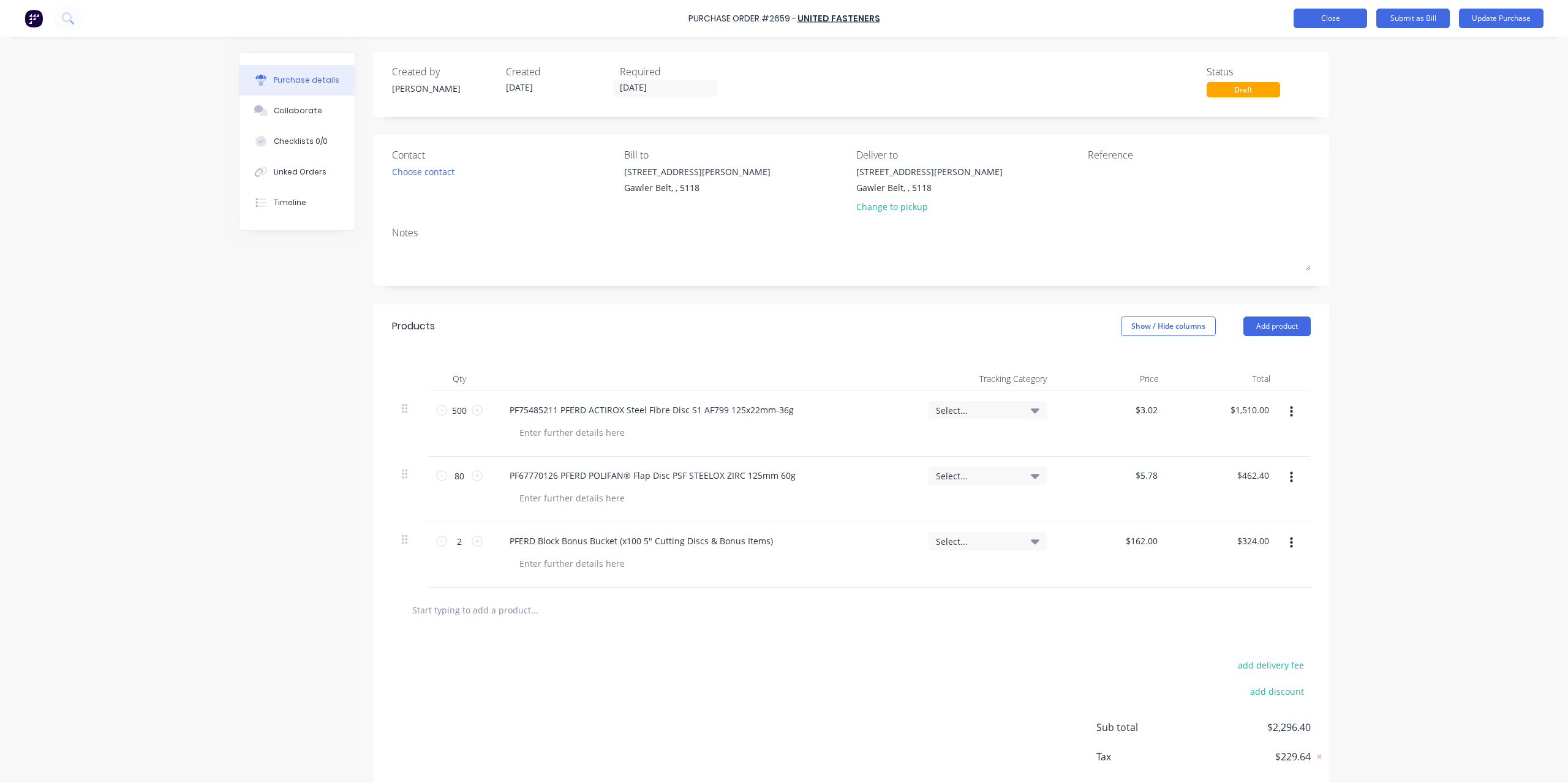
click at [1335, 19] on button "Close" at bounding box center [1331, 17] width 73 height 19
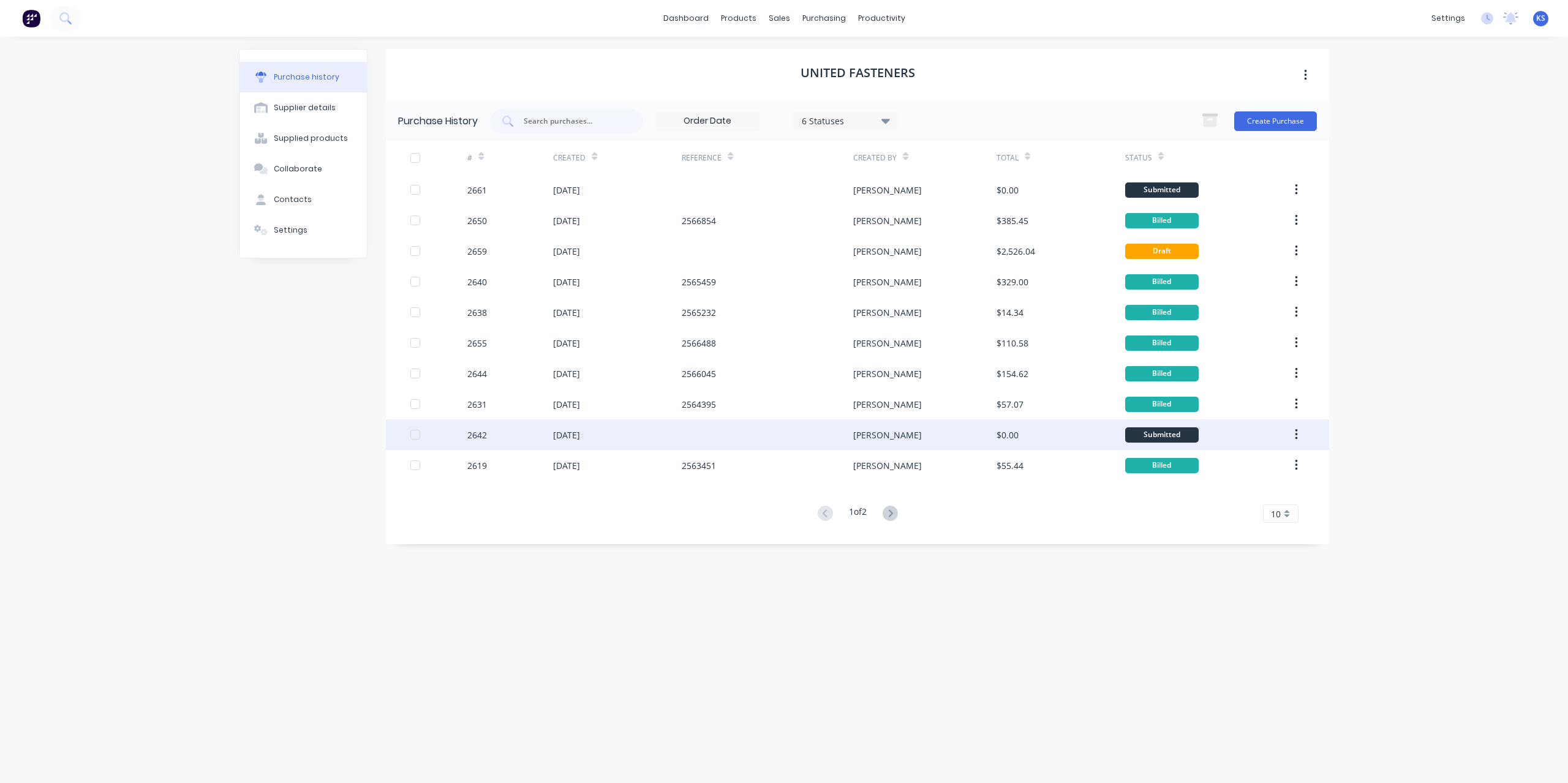
click at [569, 429] on div "[DATE]" at bounding box center [566, 436] width 27 height 13
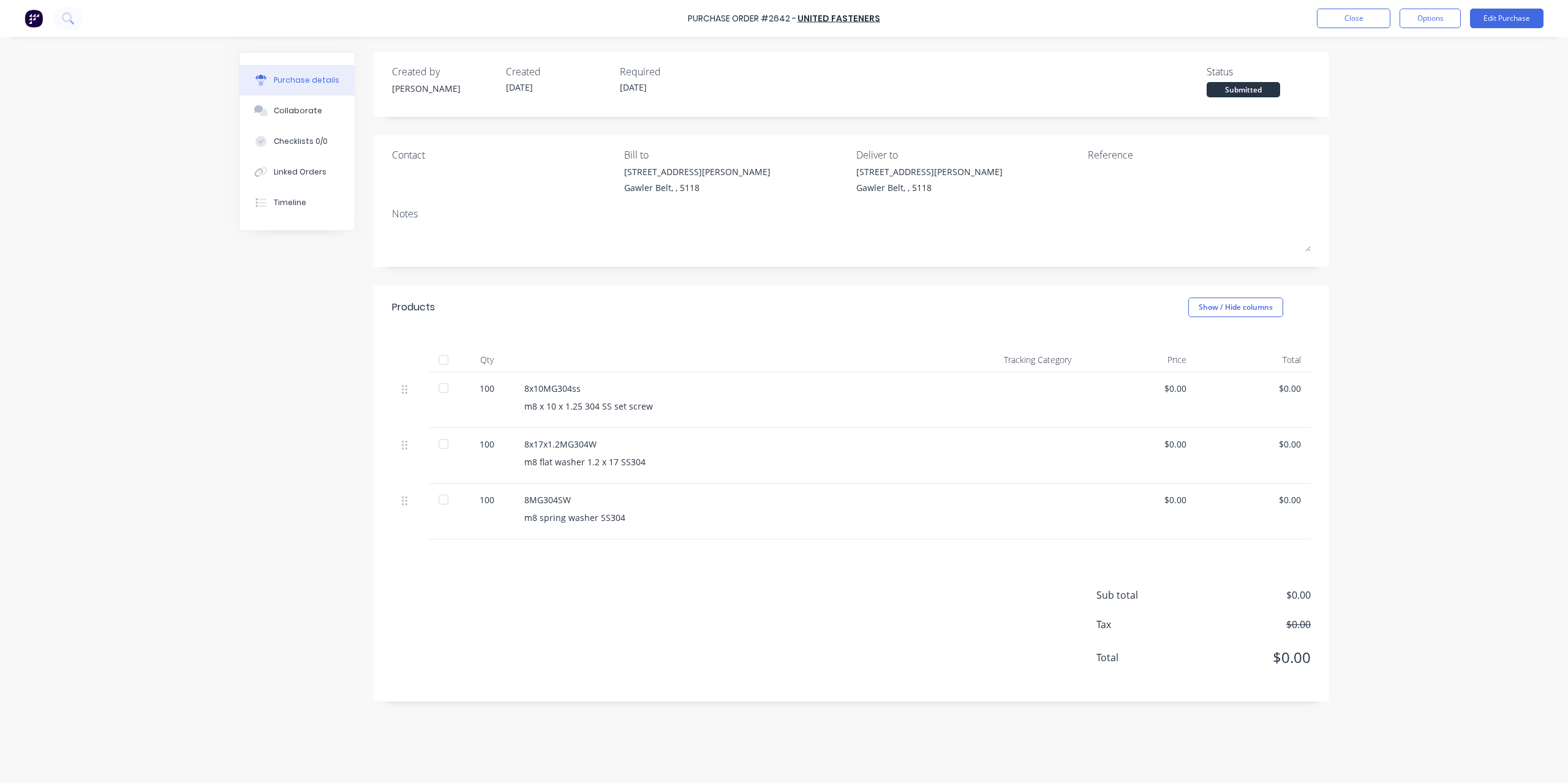
click at [1337, 28] on div "Purchase Order #2642 - United Fasteners Close Options Edit Purchase" at bounding box center [784, 18] width 1568 height 37
click at [1342, 21] on button "Close" at bounding box center [1353, 17] width 73 height 19
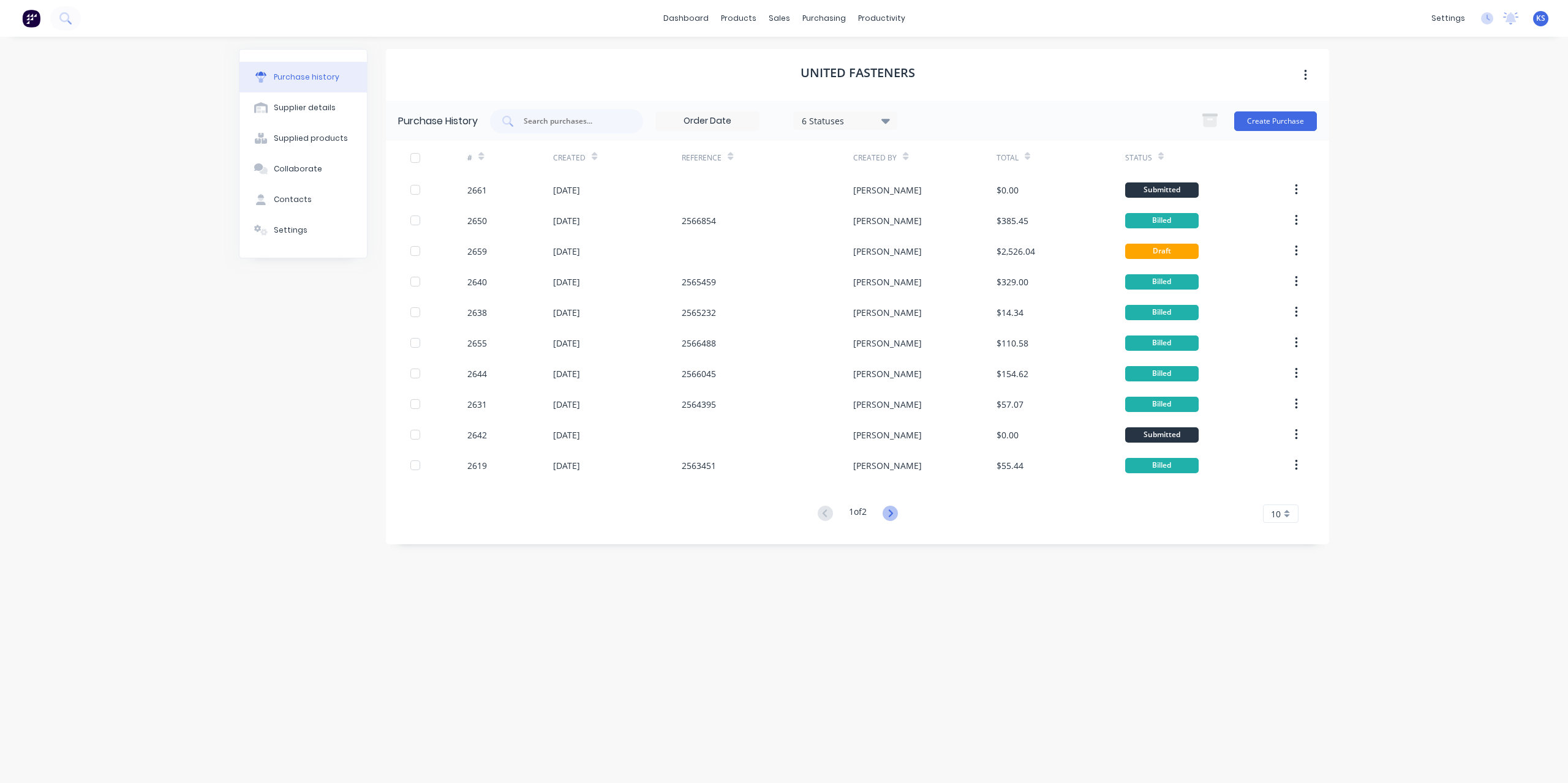
click at [898, 515] on icon at bounding box center [890, 513] width 16 height 16
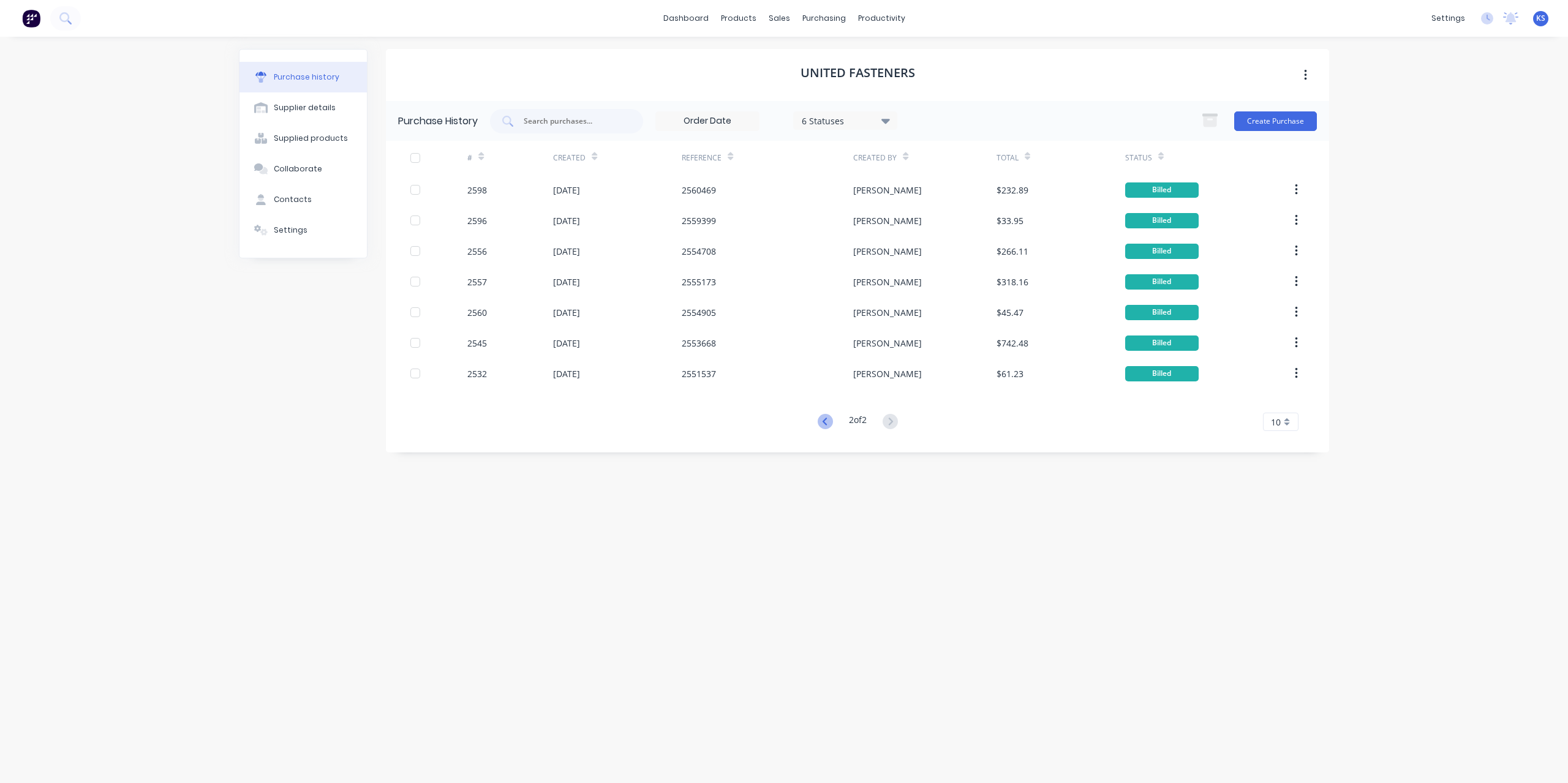
click at [826, 421] on icon at bounding box center [825, 422] width 16 height 16
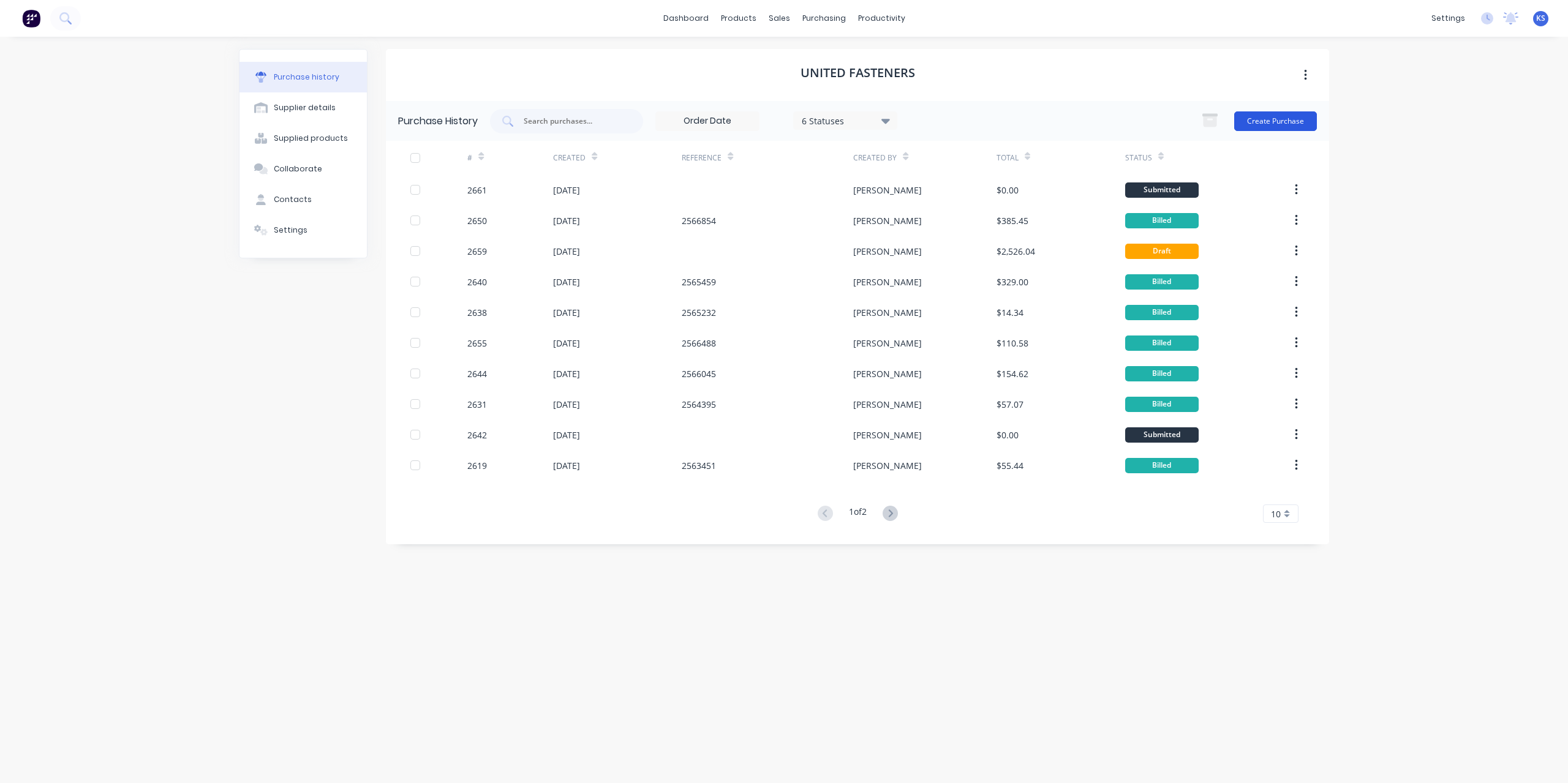
click at [1264, 116] on button "Create Purchase" at bounding box center [1275, 121] width 83 height 19
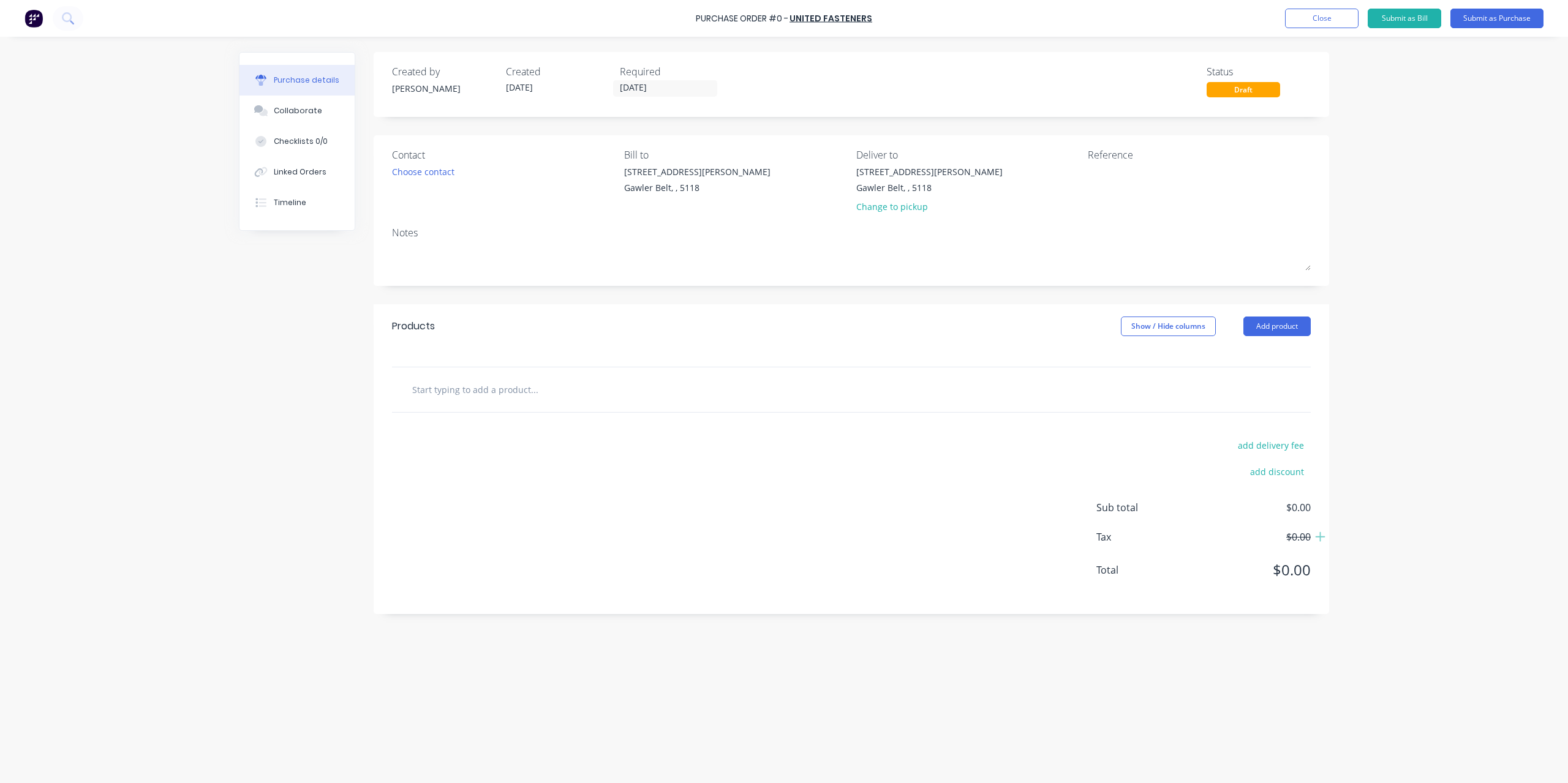
click at [470, 397] on input "text" at bounding box center [534, 390] width 245 height 25
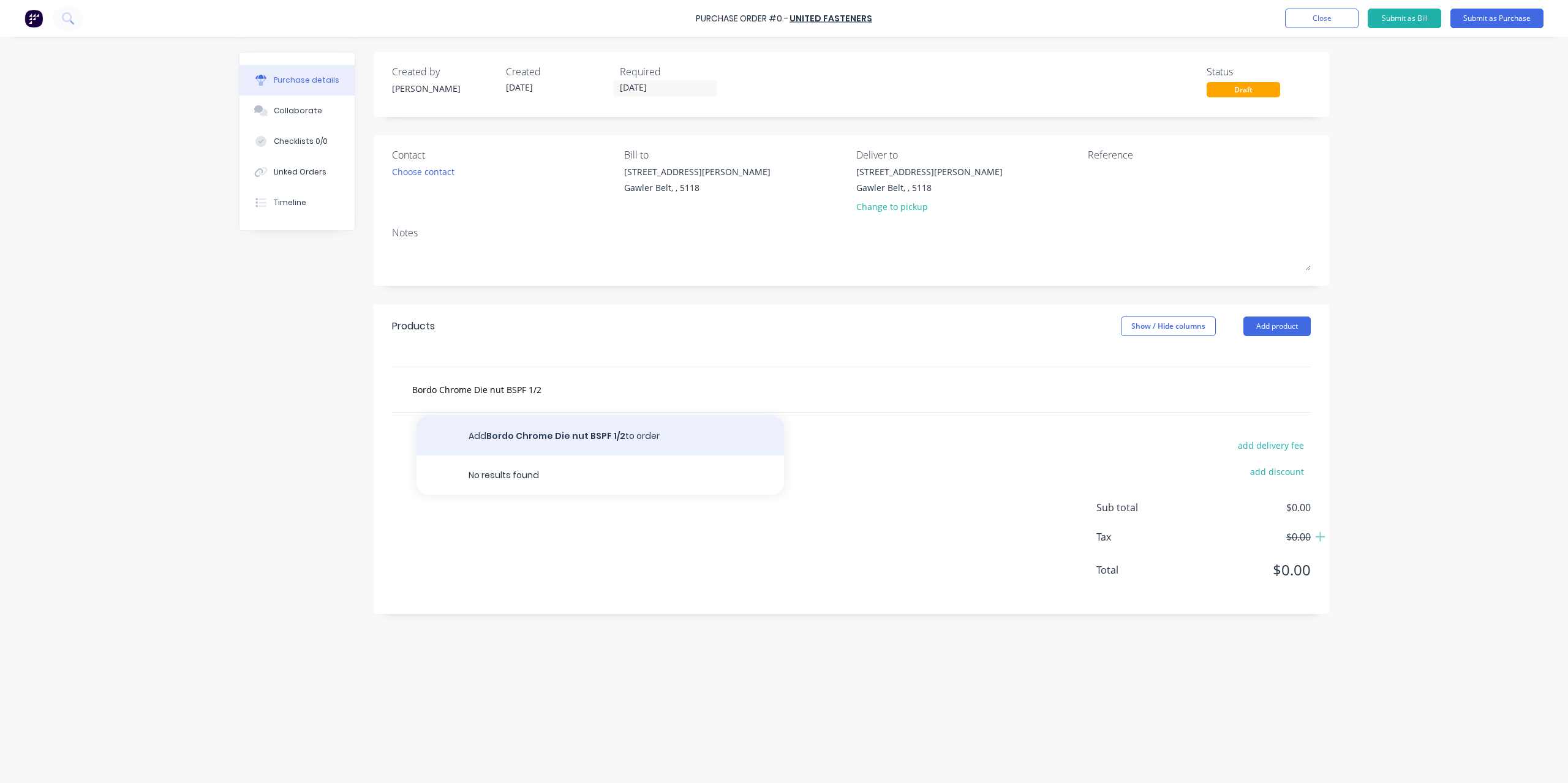
click at [556, 442] on button "Add Bordo Chrome Die nut BSPF 1/2 to order" at bounding box center [600, 436] width 368 height 39
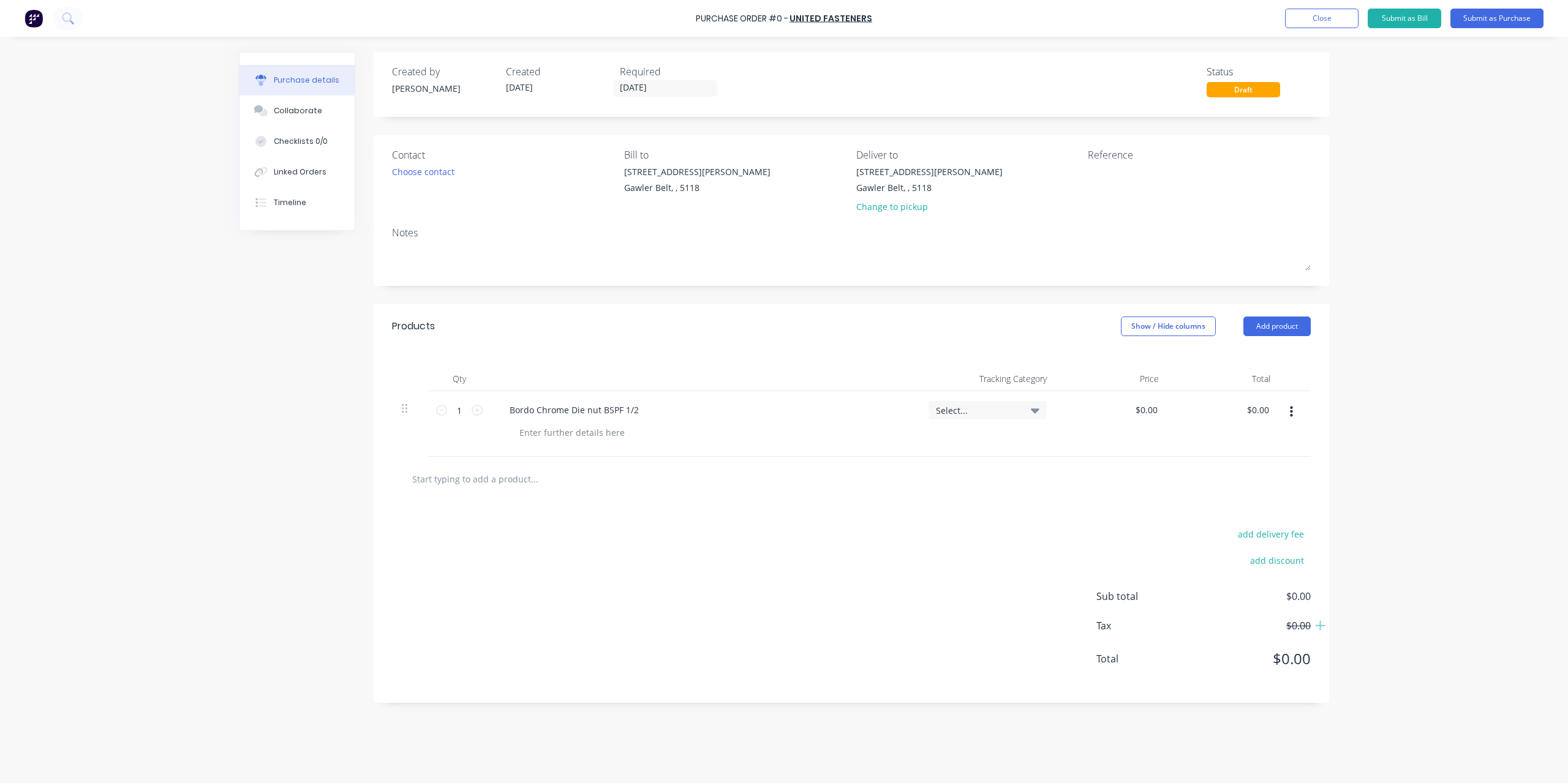
click at [555, 442] on div "Bordo Chrome Die nut BSPF 1/2" at bounding box center [704, 424] width 429 height 65
click at [576, 427] on div at bounding box center [572, 432] width 125 height 17
click at [1153, 405] on input "0.0000" at bounding box center [1143, 410] width 33 height 17
click at [1253, 416] on input "0.00" at bounding box center [1259, 410] width 23 height 17
click at [1273, 409] on div "$0.50 $0.50" at bounding box center [1260, 410] width 33 height 17
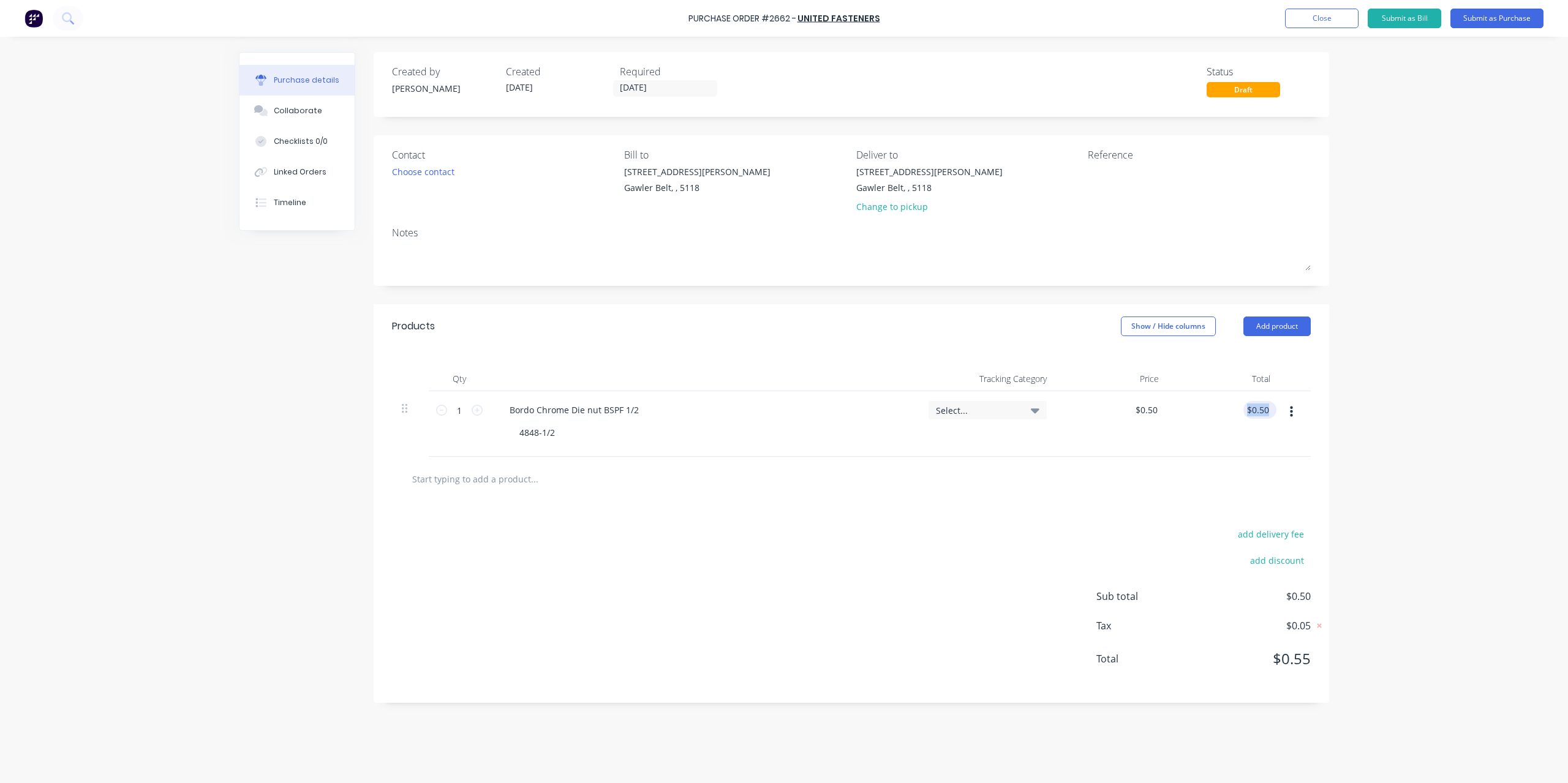
click at [1273, 408] on div "$0.50 $0.50" at bounding box center [1260, 410] width 33 height 17
click at [1529, 383] on div "Purchase Order #2662 - United Fasteners Add product Close Submit as Bill Submit…" at bounding box center [784, 392] width 1568 height 783
click at [1260, 410] on input "0.50" at bounding box center [1259, 410] width 23 height 17
click at [1373, 369] on div "Purchase Order #2662 - United Fasteners Add product Close Submit as Bill Submit…" at bounding box center [784, 392] width 1568 height 783
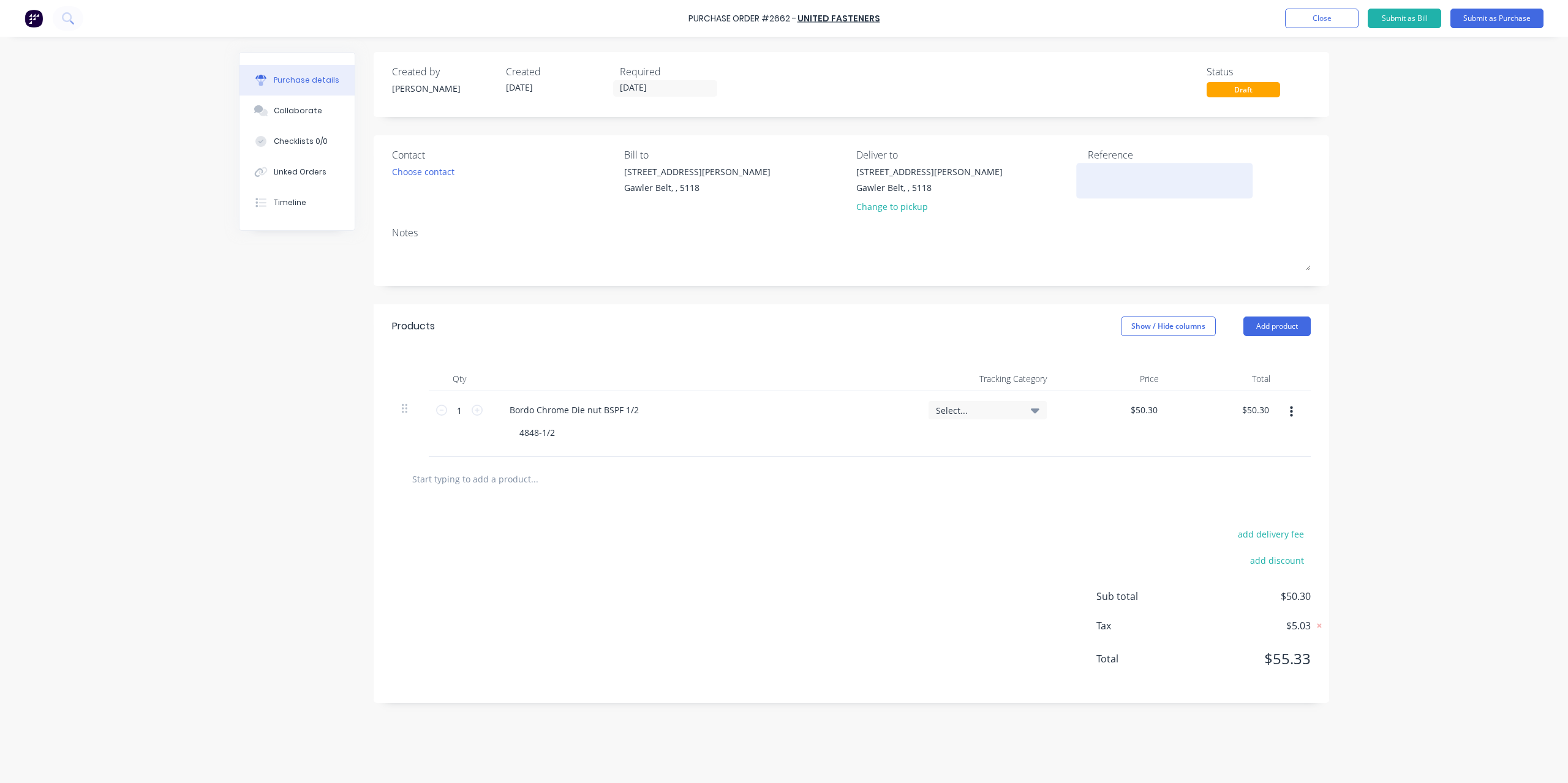
click at [1093, 174] on textarea at bounding box center [1164, 179] width 153 height 28
click at [1474, 25] on button "Submit as Purchase" at bounding box center [1497, 17] width 94 height 19
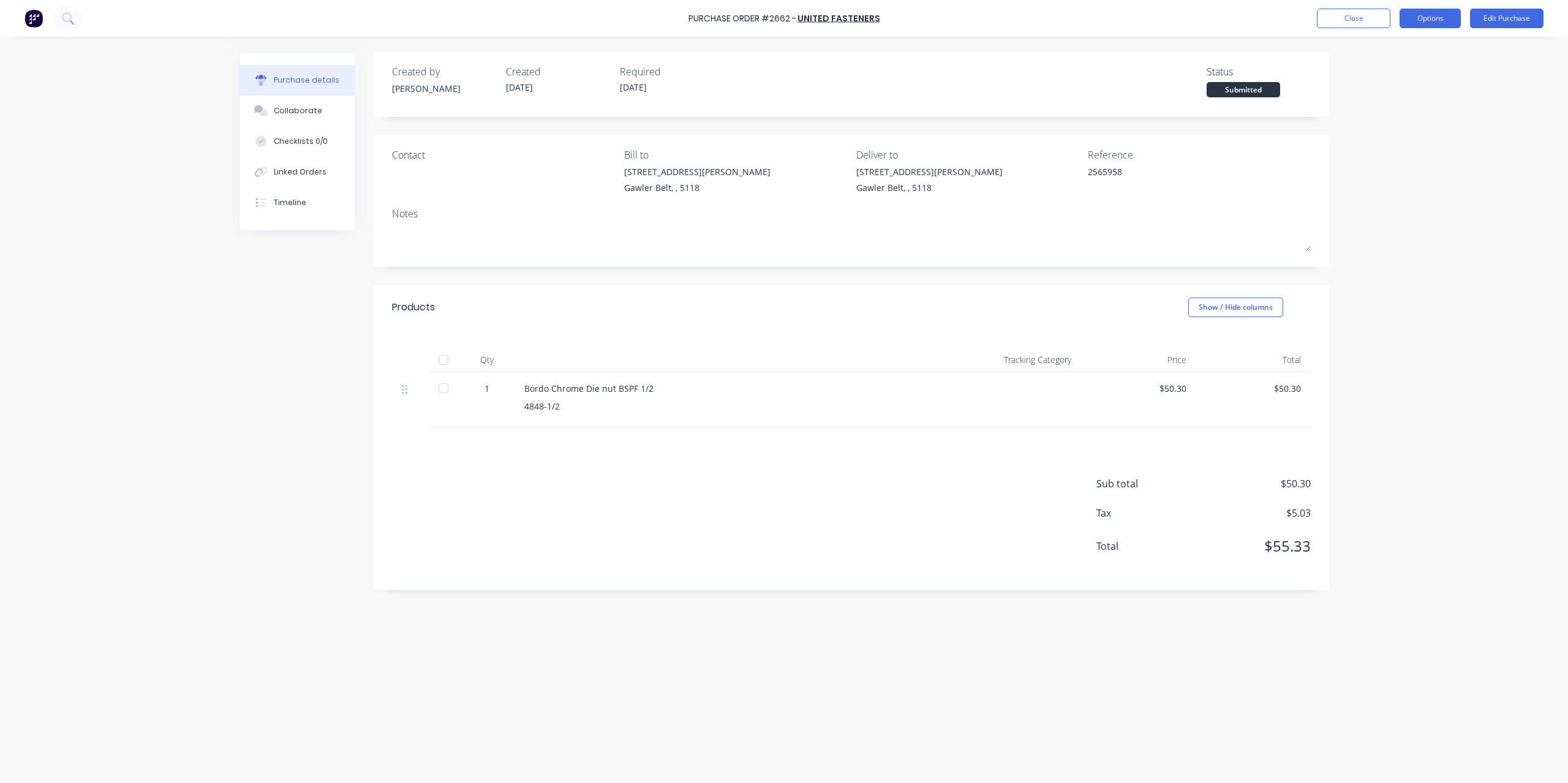
click at [1422, 25] on button "Options" at bounding box center [1430, 17] width 61 height 19
click at [1411, 72] on div "Convert to Bill" at bounding box center [1402, 73] width 94 height 17
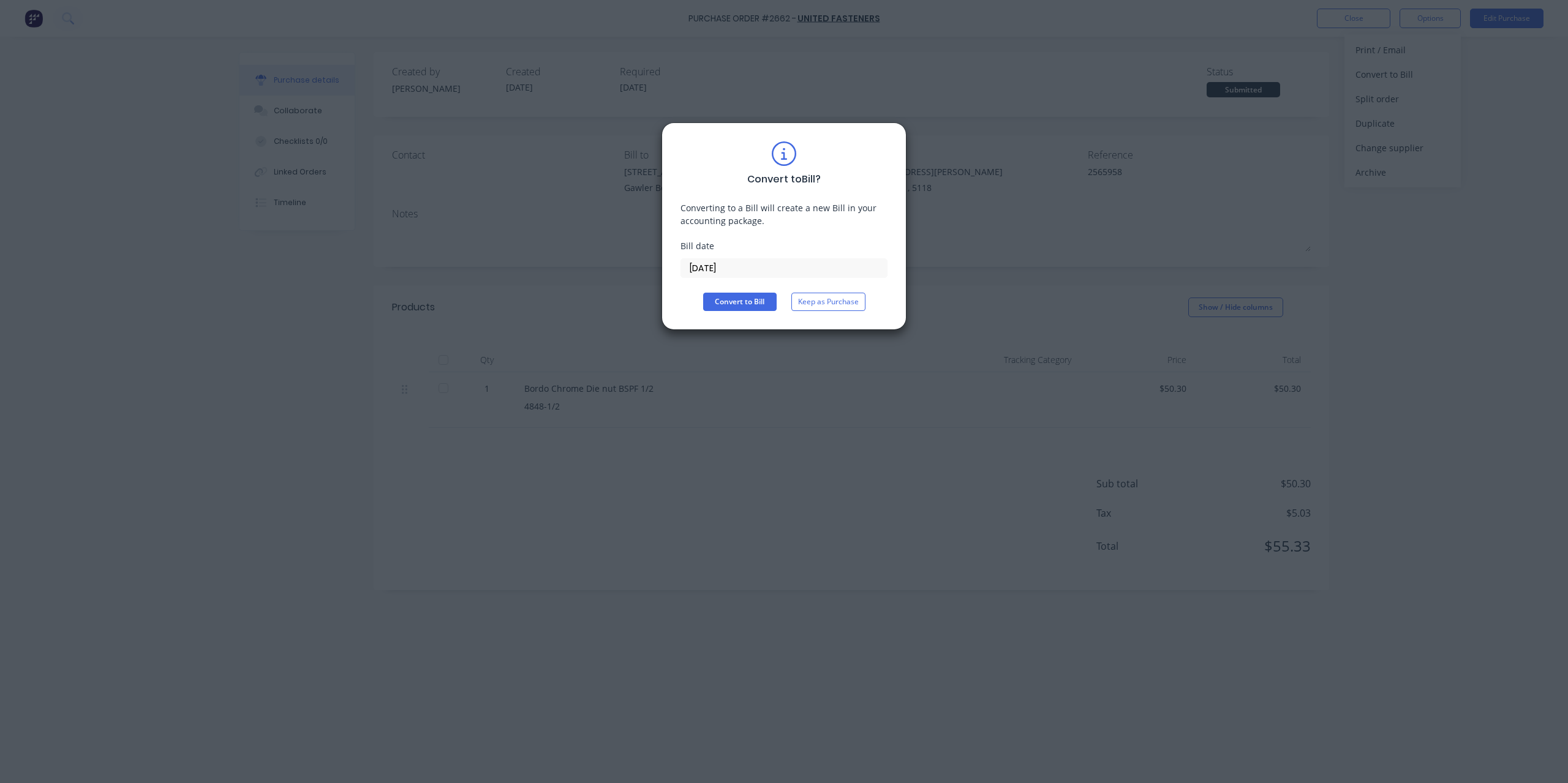
click at [785, 269] on input "[DATE]" at bounding box center [784, 269] width 205 height 18
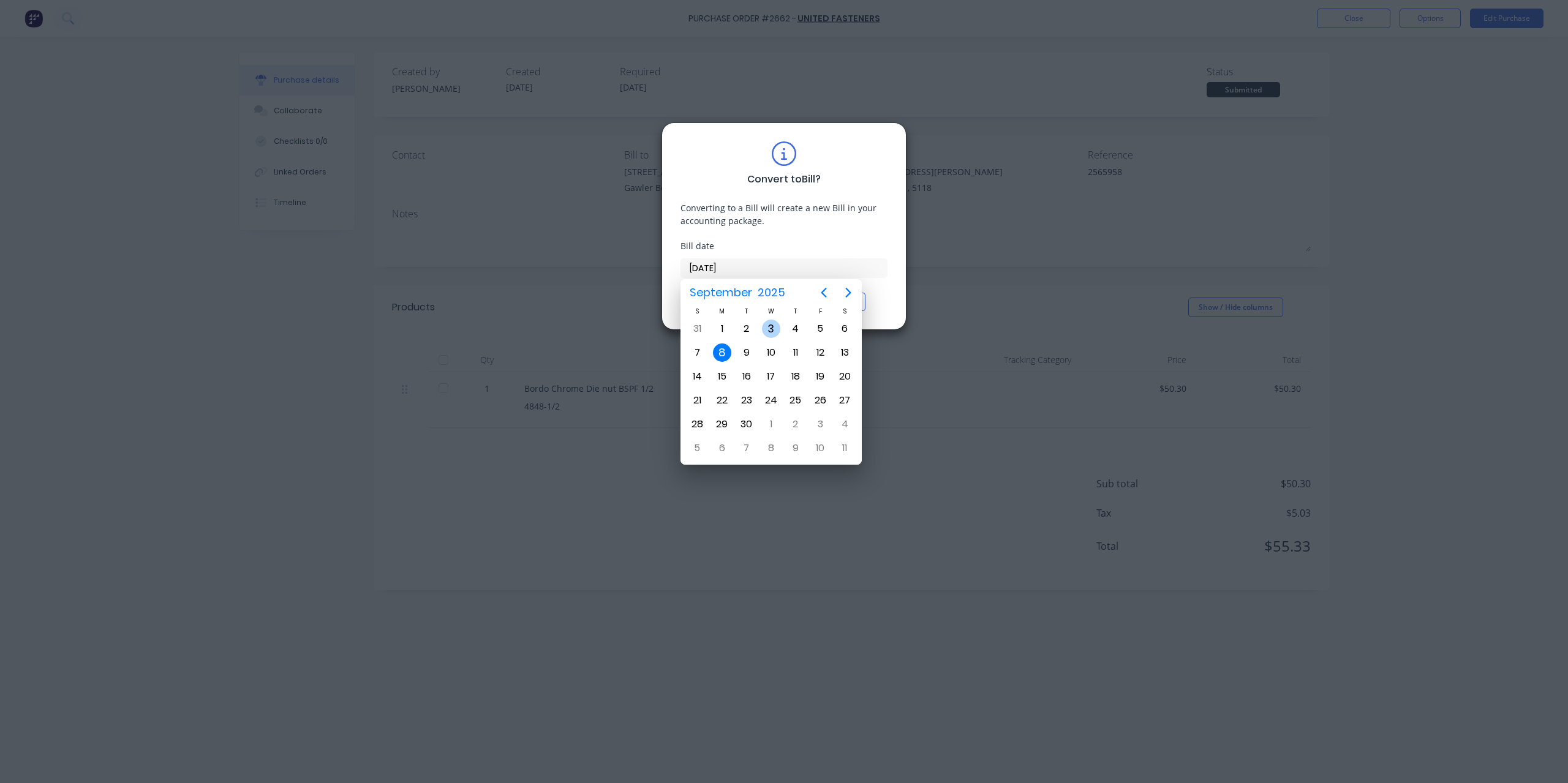
click at [773, 333] on div "3" at bounding box center [771, 329] width 18 height 18
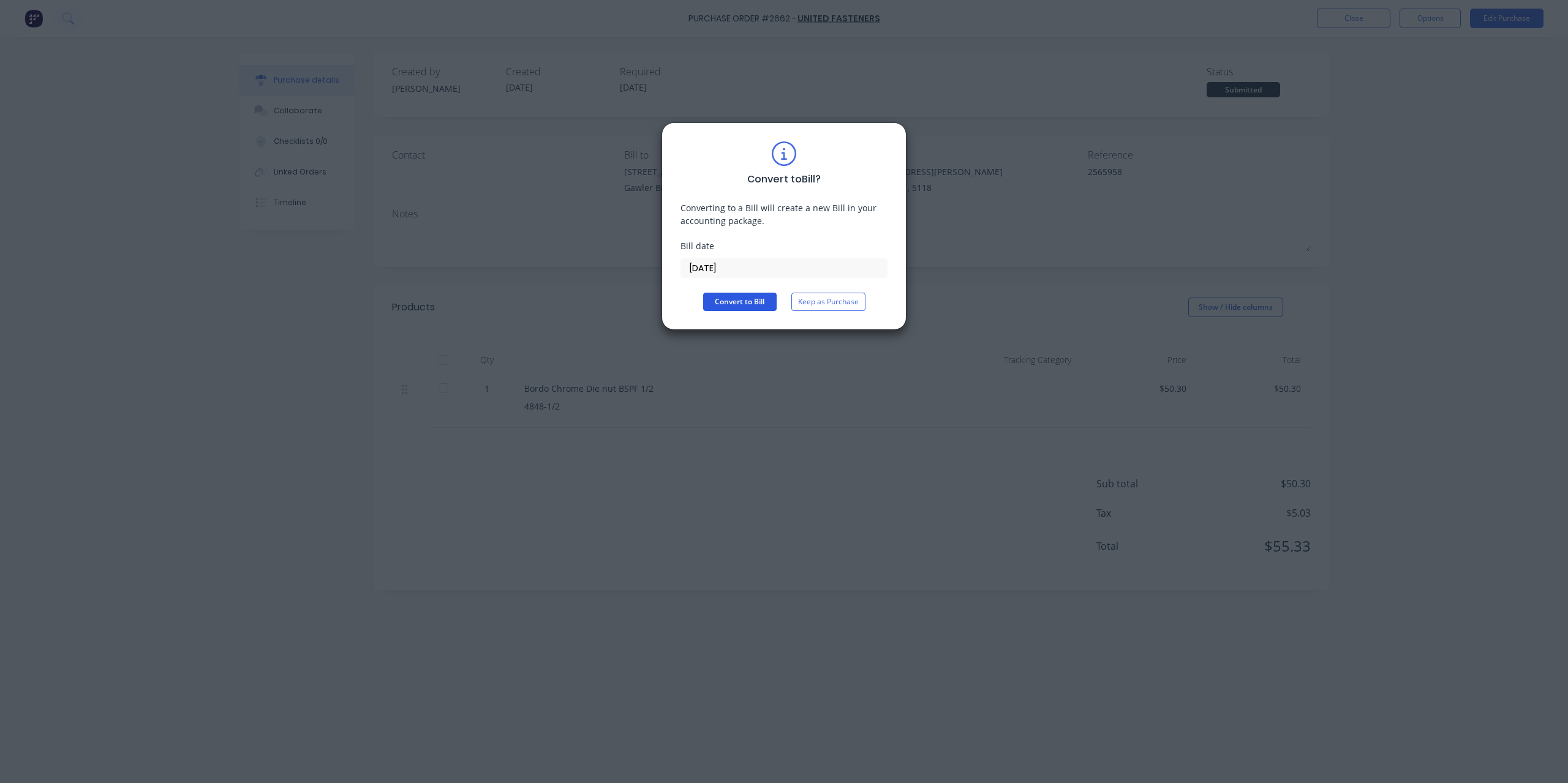
click at [765, 308] on button "Convert to Bill" at bounding box center [740, 302] width 73 height 18
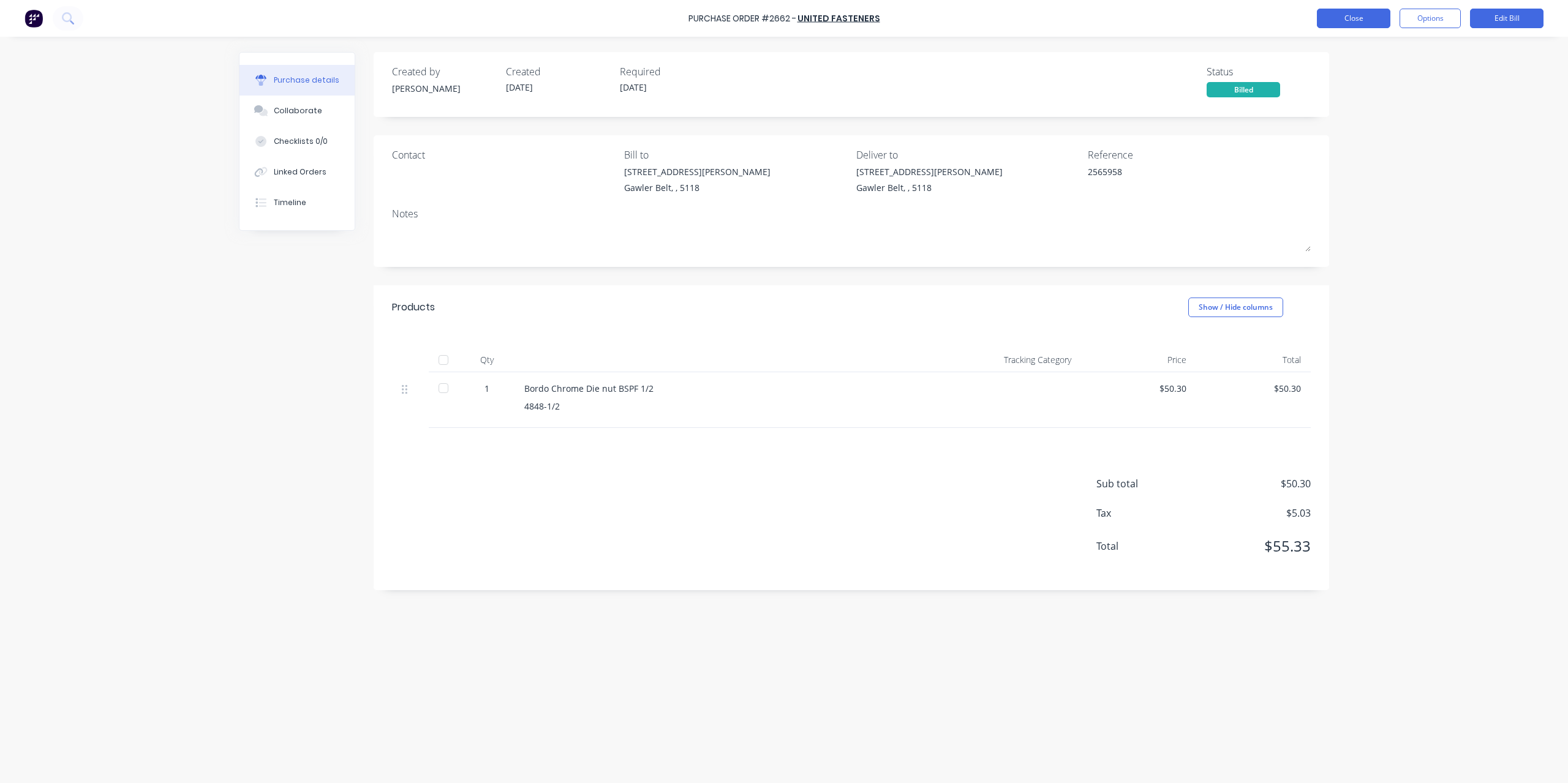
click at [1364, 19] on button "Close" at bounding box center [1353, 17] width 73 height 19
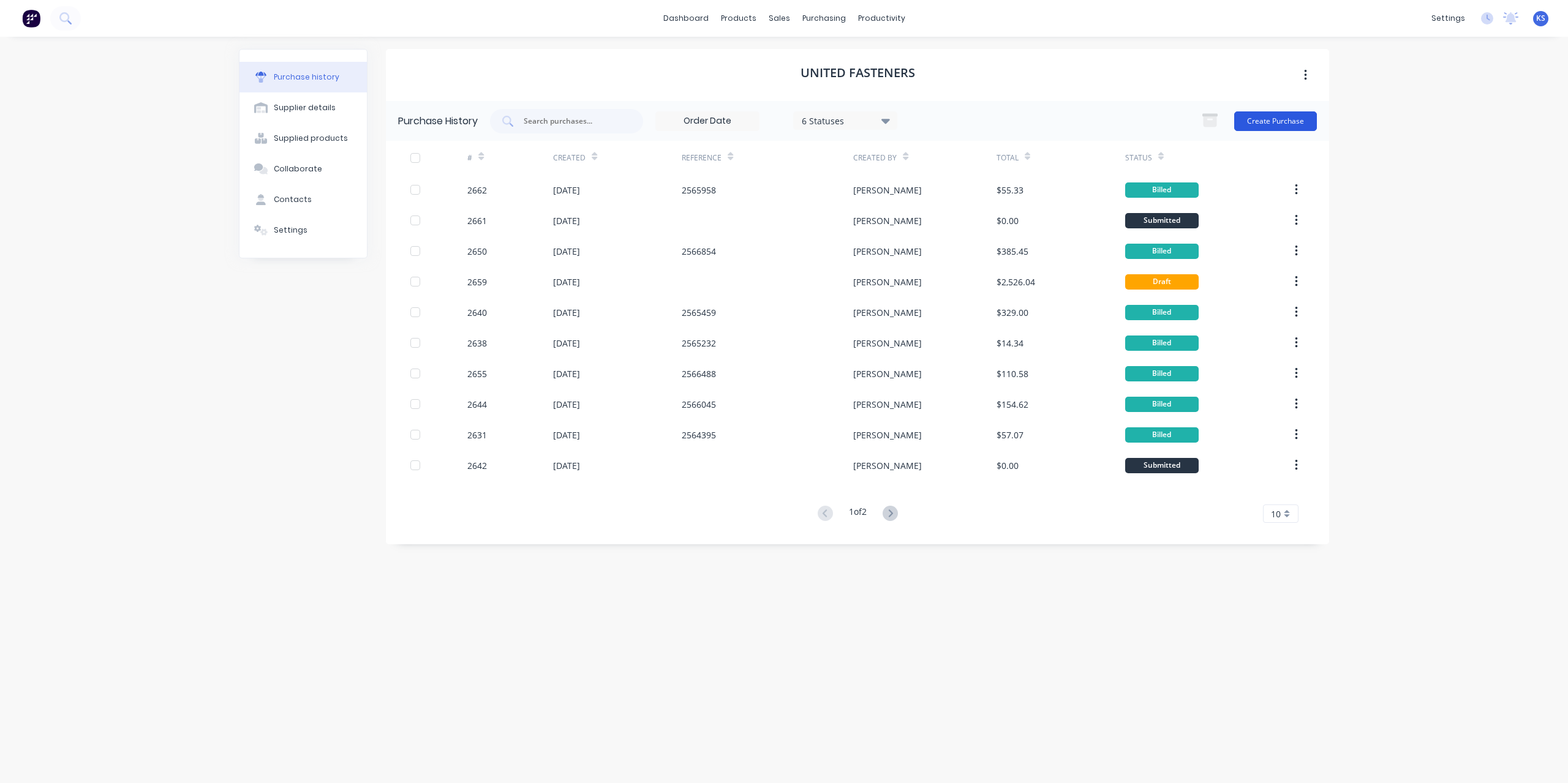
click at [1294, 123] on button "Create Purchase" at bounding box center [1275, 121] width 83 height 19
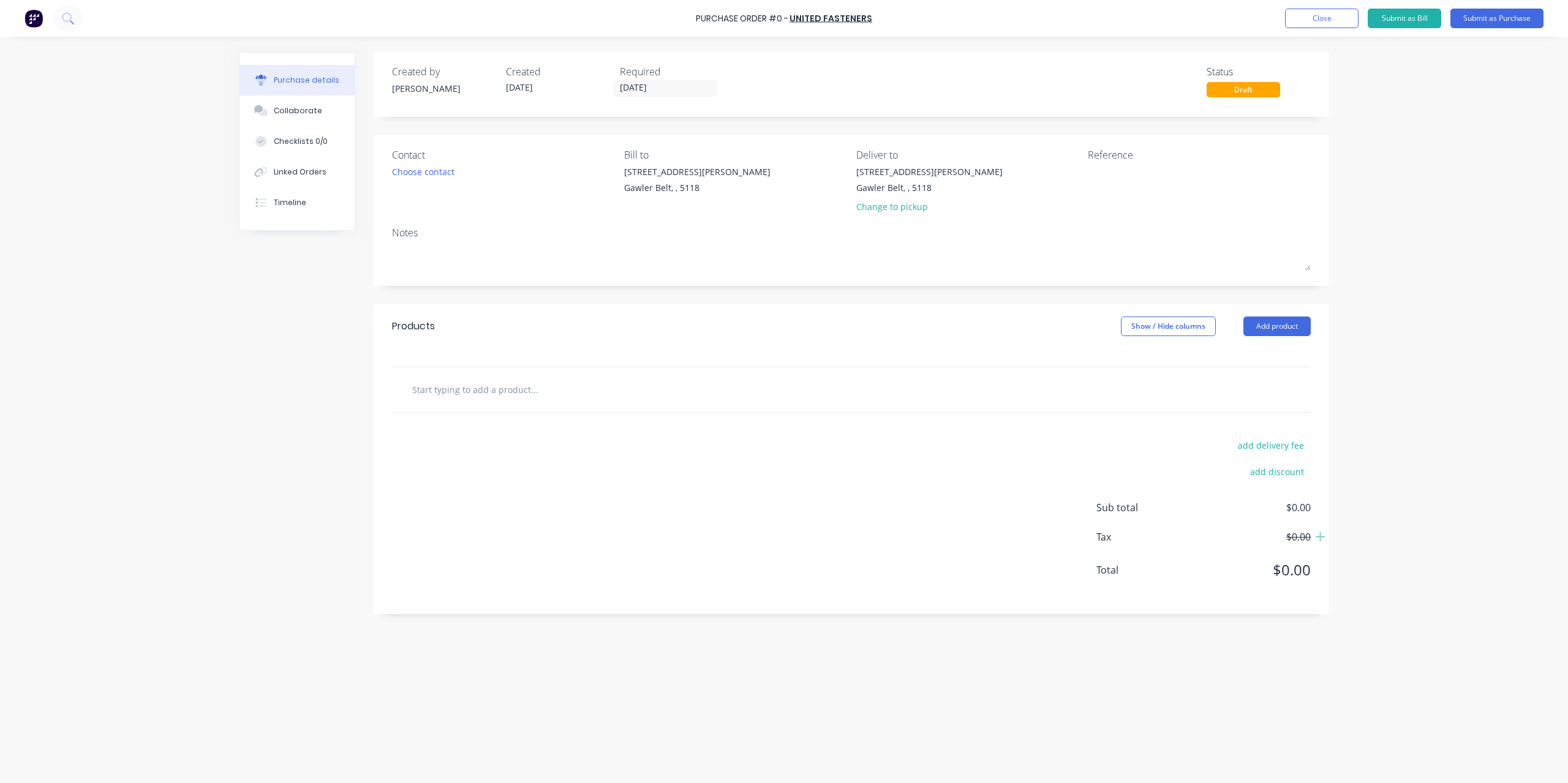
click at [464, 392] on input "text" at bounding box center [534, 390] width 245 height 25
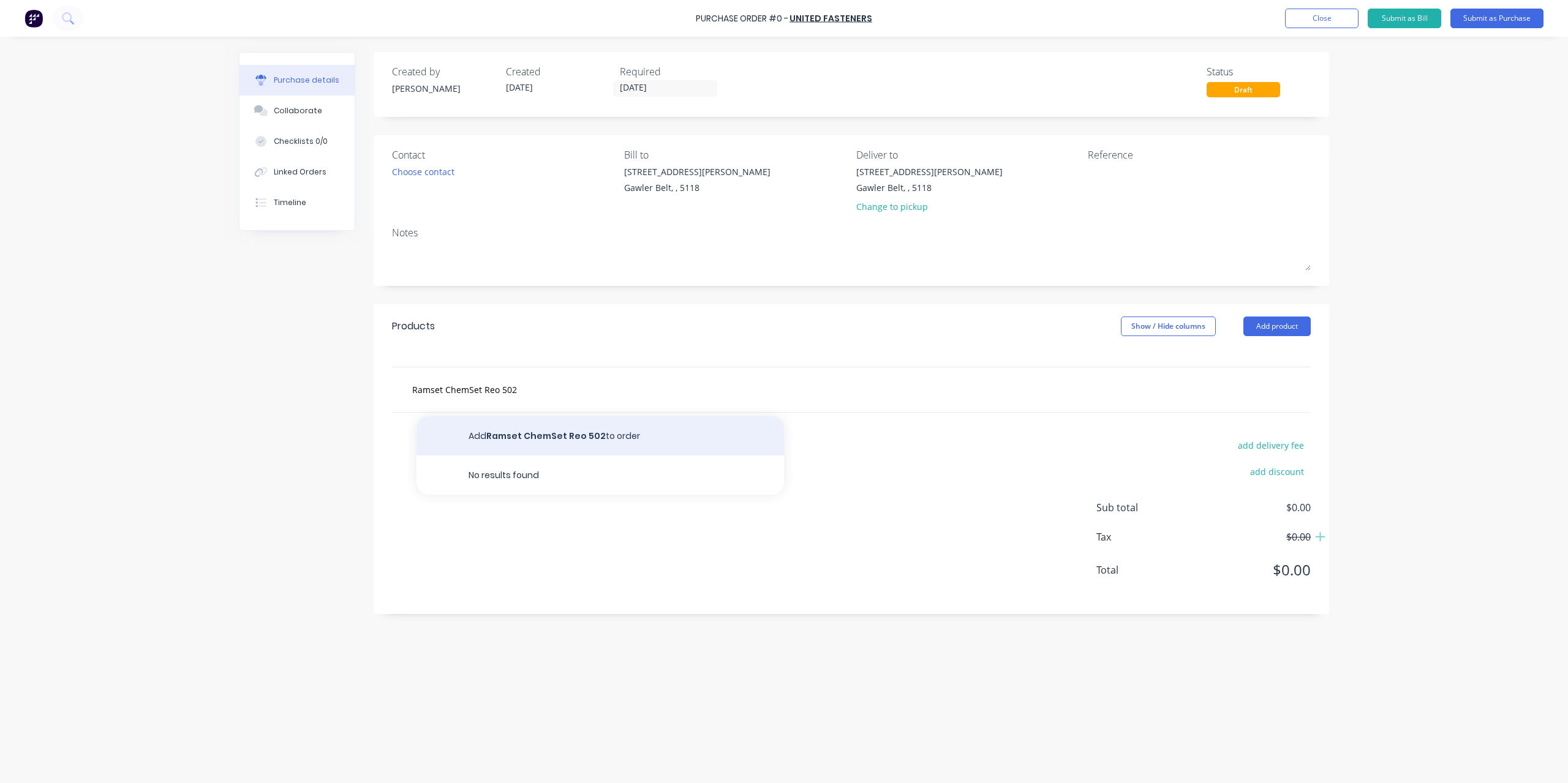
click at [491, 427] on button "Add Ramset ChemSet Reo 502 to order" at bounding box center [600, 436] width 368 height 39
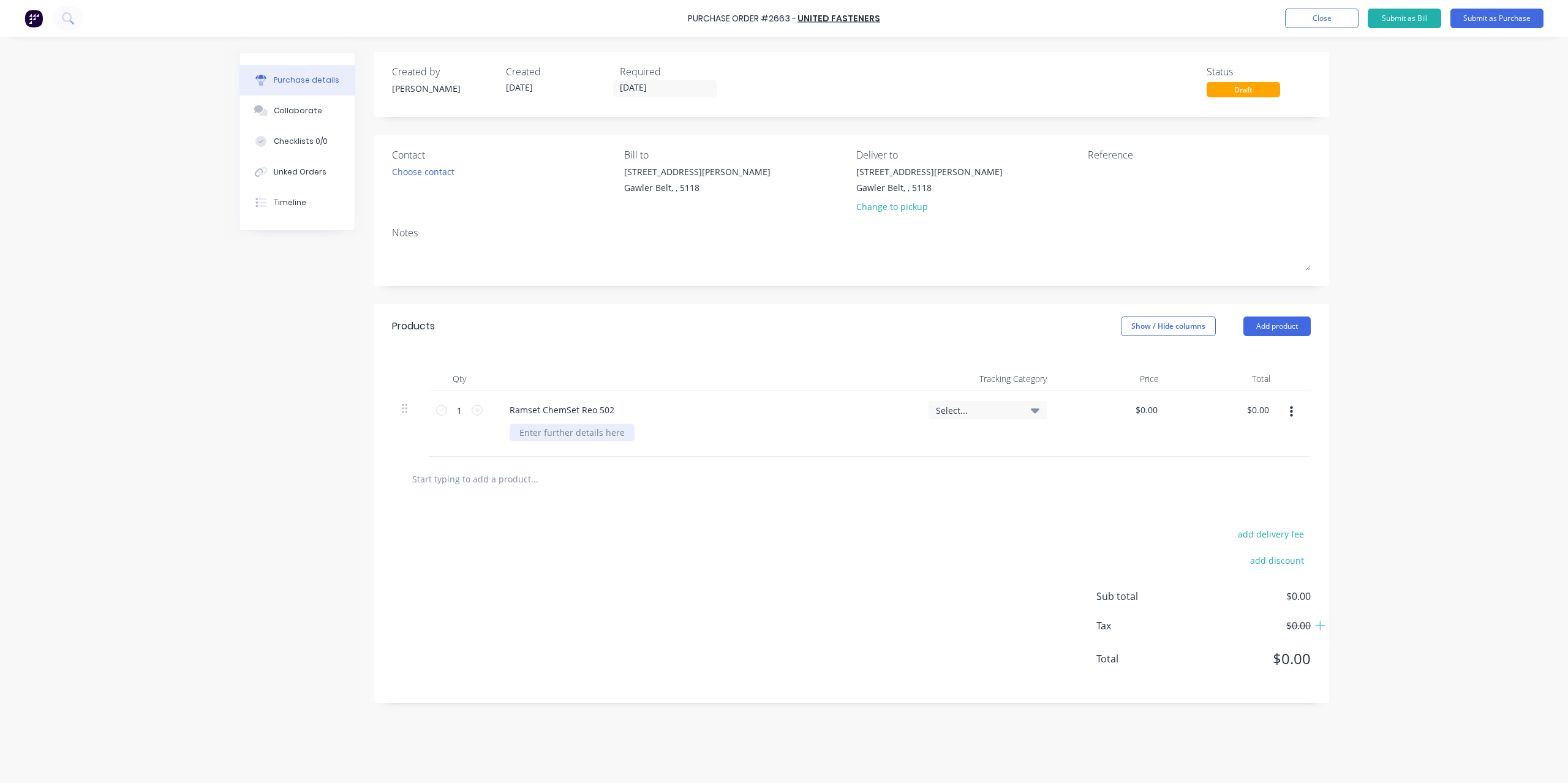
click at [546, 435] on div at bounding box center [572, 432] width 125 height 17
click at [448, 409] on input "1" at bounding box center [459, 411] width 25 height 18
click at [1151, 411] on input "0.0000" at bounding box center [1143, 410] width 33 height 17
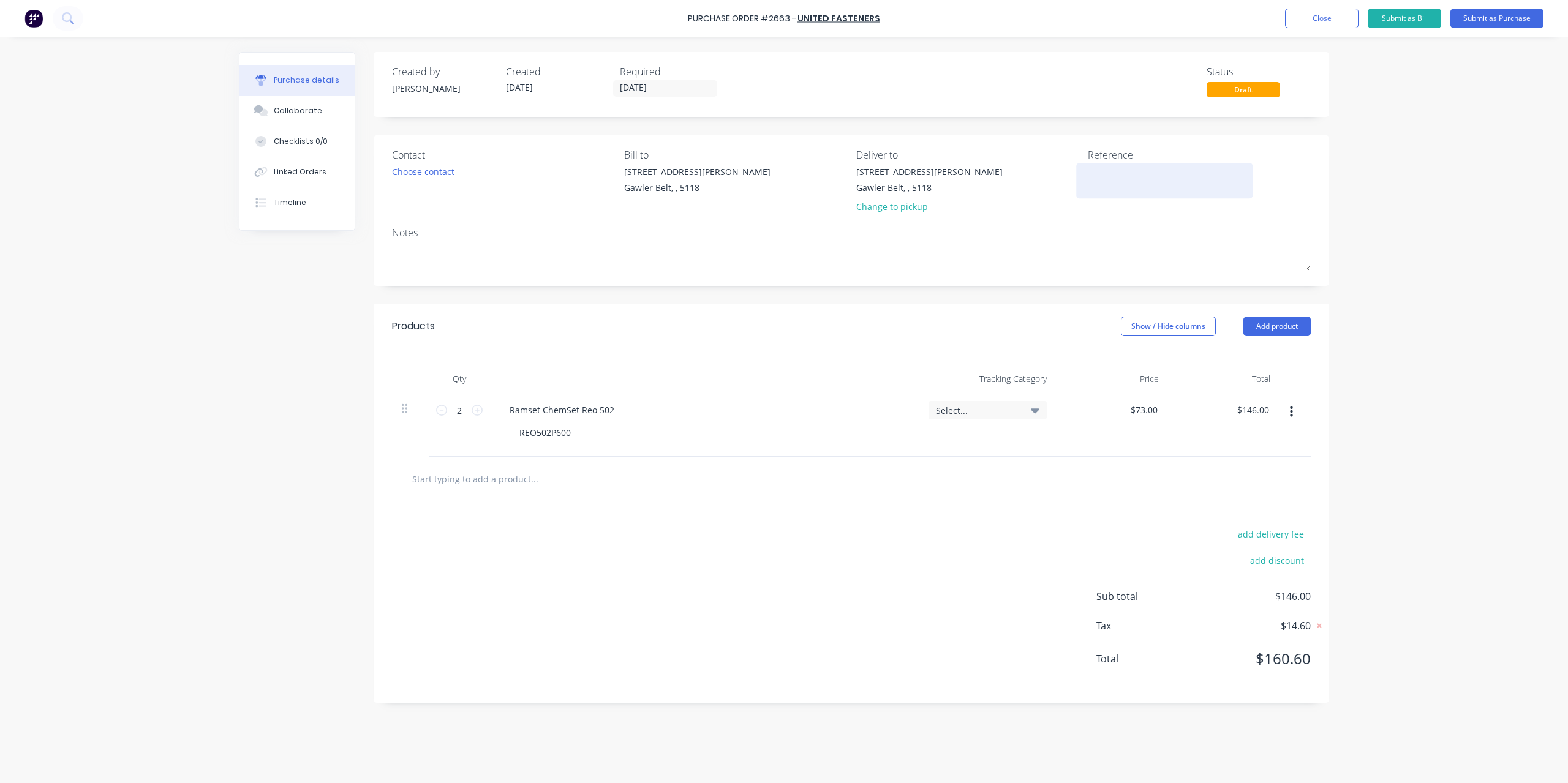
click at [1101, 178] on textarea at bounding box center [1164, 179] width 153 height 28
click at [1427, 23] on button "Submit as Bill" at bounding box center [1405, 17] width 73 height 19
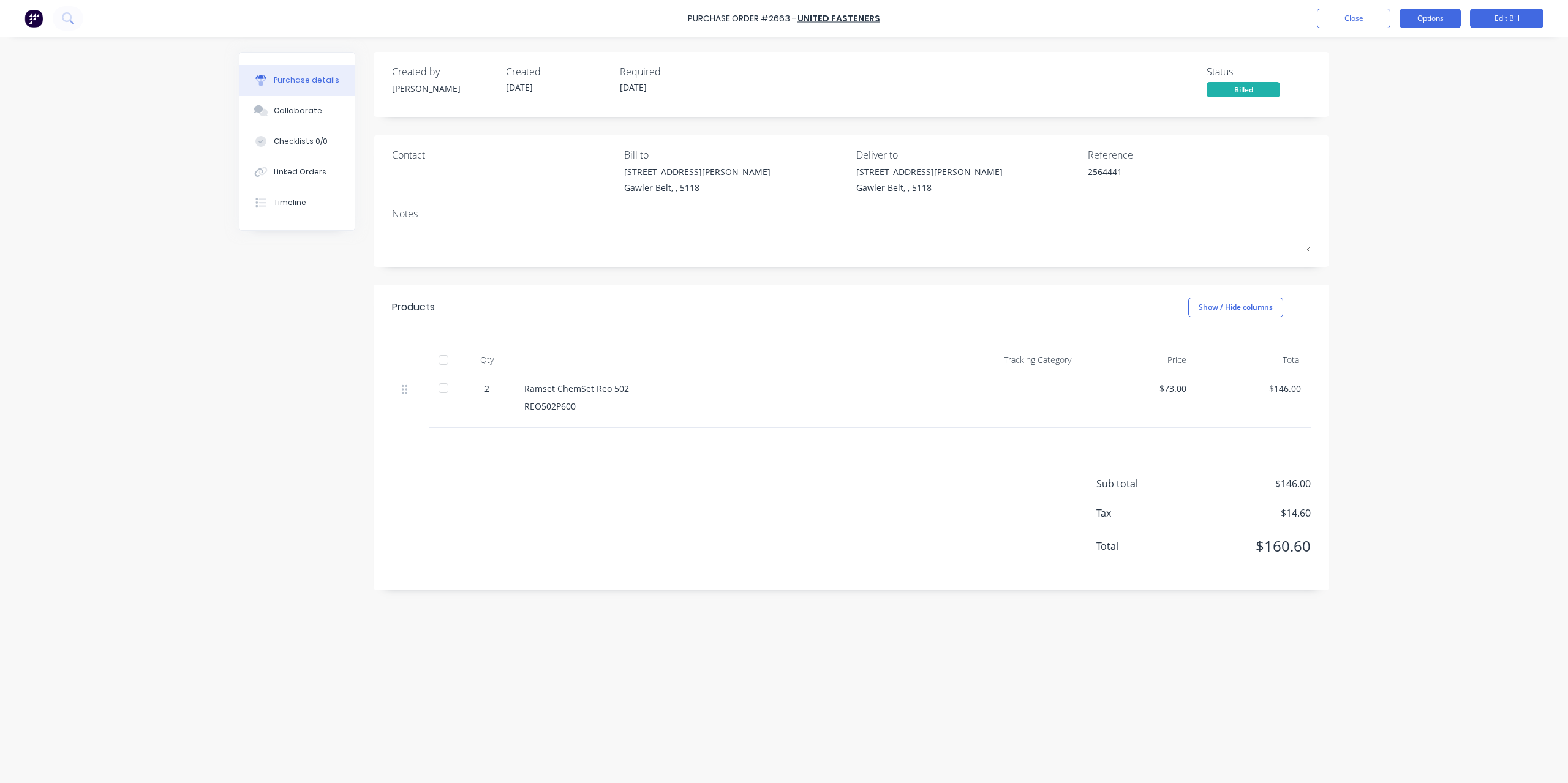
click at [1435, 24] on button "Options" at bounding box center [1430, 17] width 61 height 19
click at [1419, 65] on div "Convert to Purchase Order" at bounding box center [1402, 76] width 94 height 30
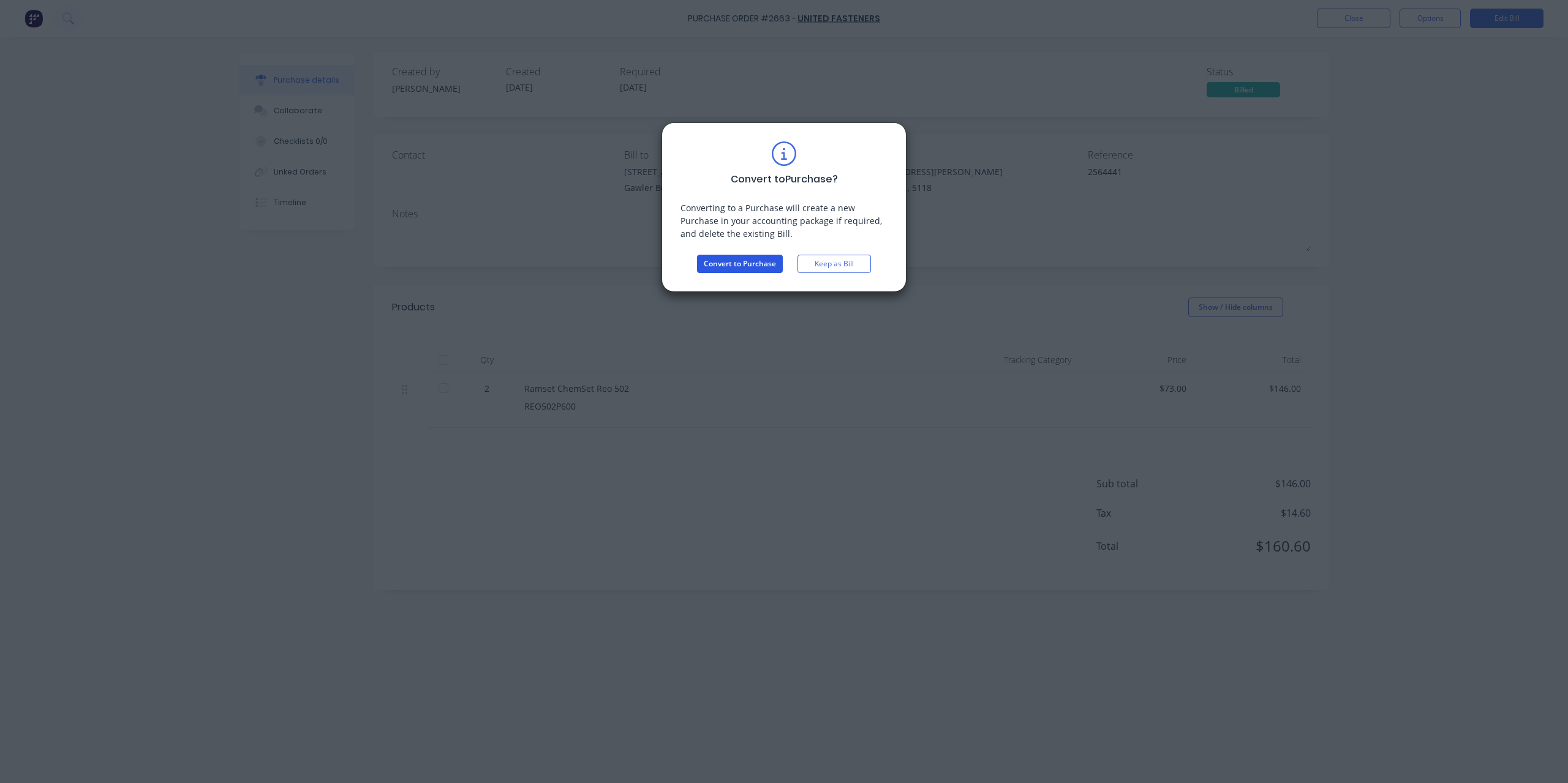
click at [756, 268] on button "Convert to Purchase" at bounding box center [740, 264] width 86 height 18
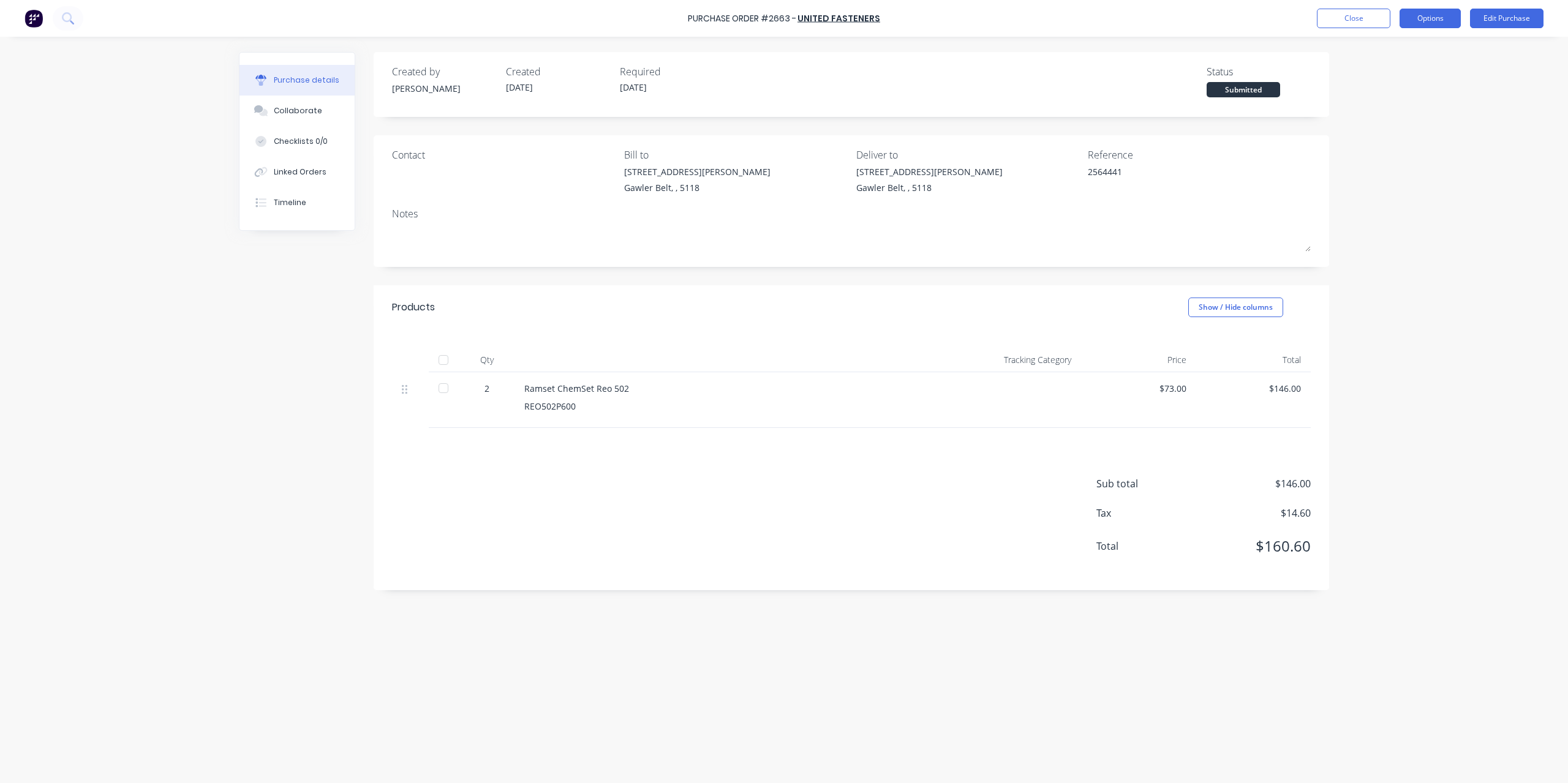
click at [1409, 16] on button "Options" at bounding box center [1430, 17] width 61 height 19
click at [1379, 79] on div "Convert to Bill" at bounding box center [1402, 73] width 94 height 17
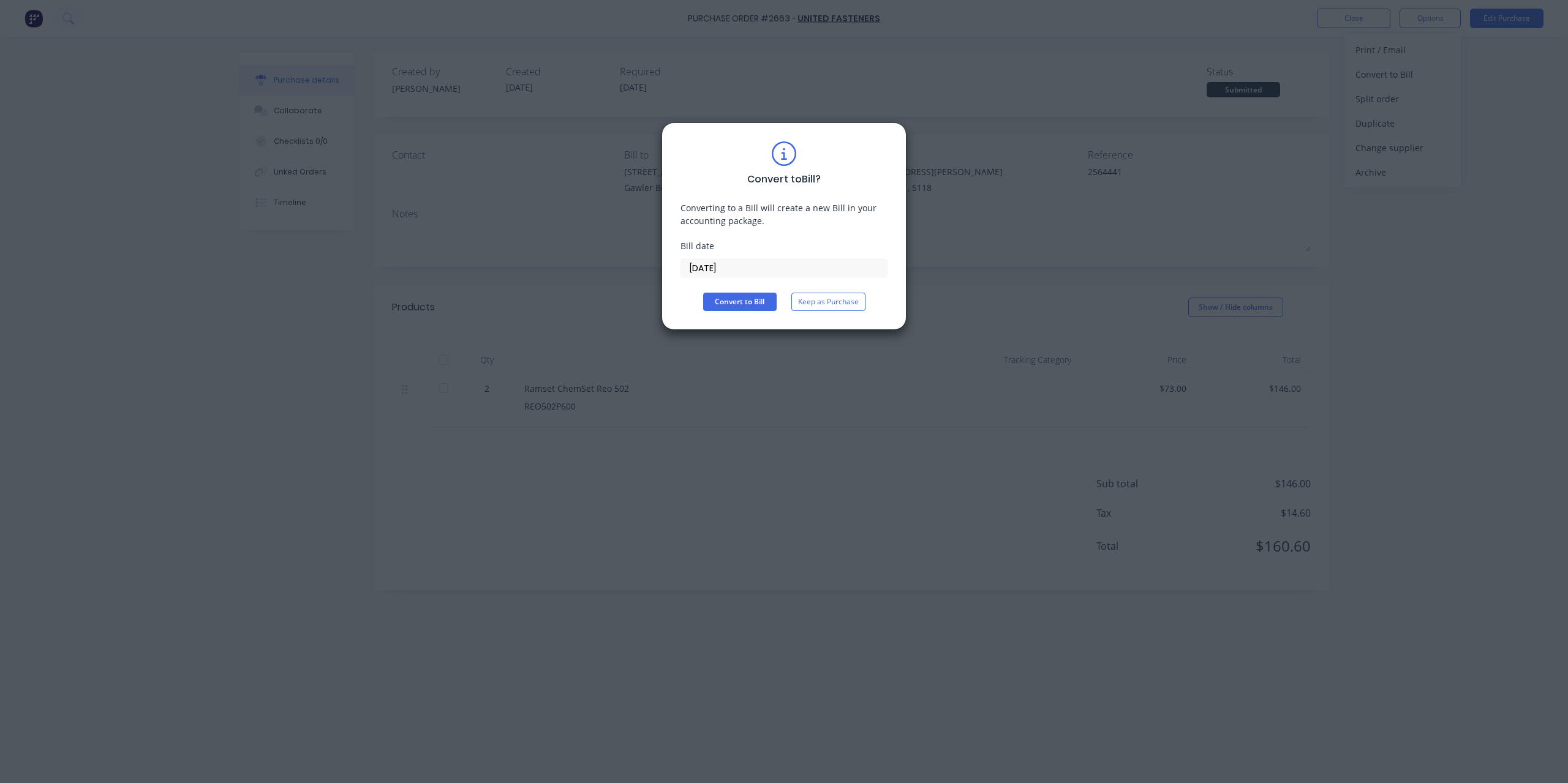
click at [761, 267] on input "[DATE]" at bounding box center [784, 269] width 205 height 18
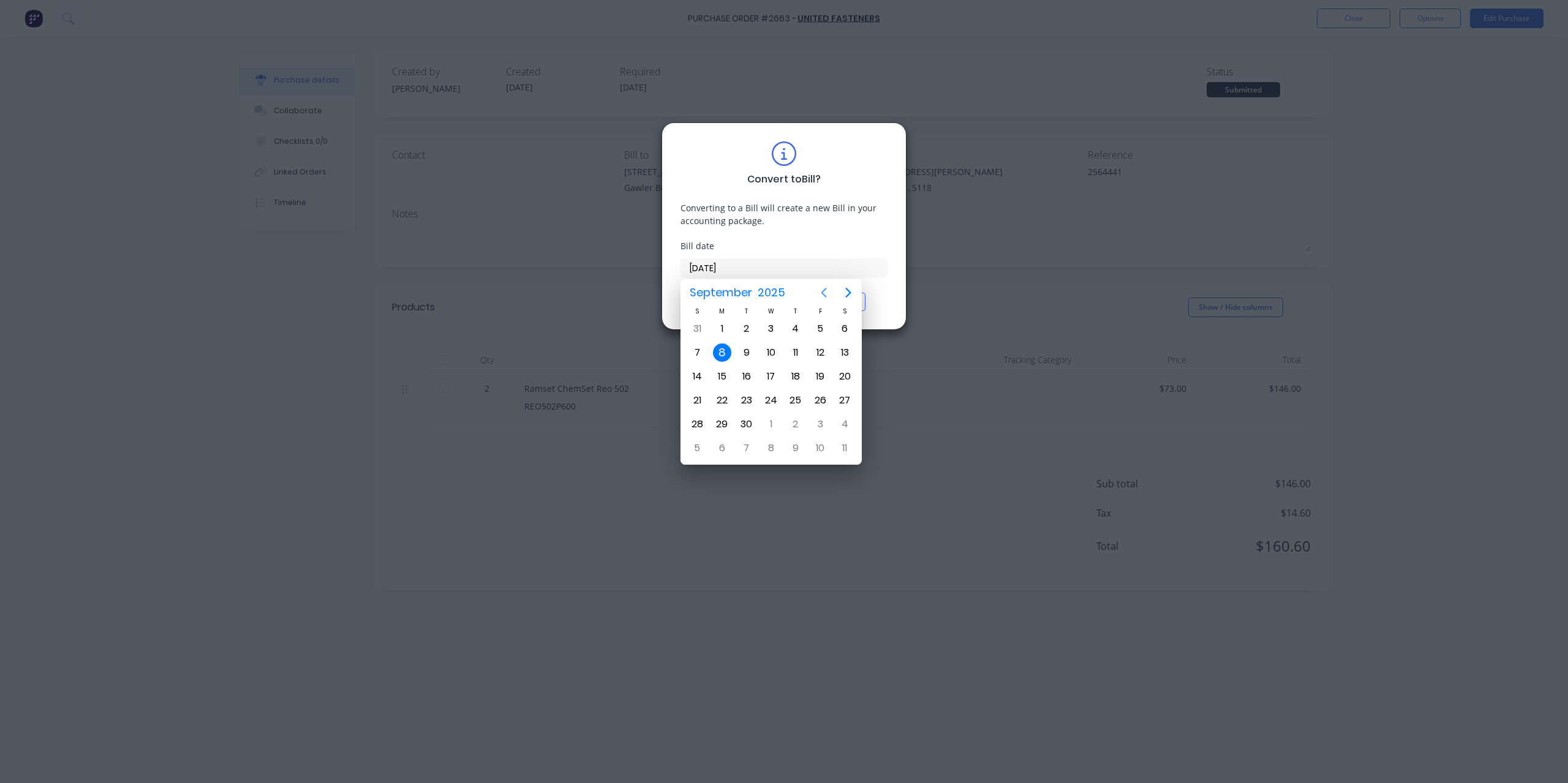
click at [816, 294] on button "Previous page" at bounding box center [823, 292] width 25 height 25
click at [814, 424] on div "29" at bounding box center [820, 425] width 18 height 18
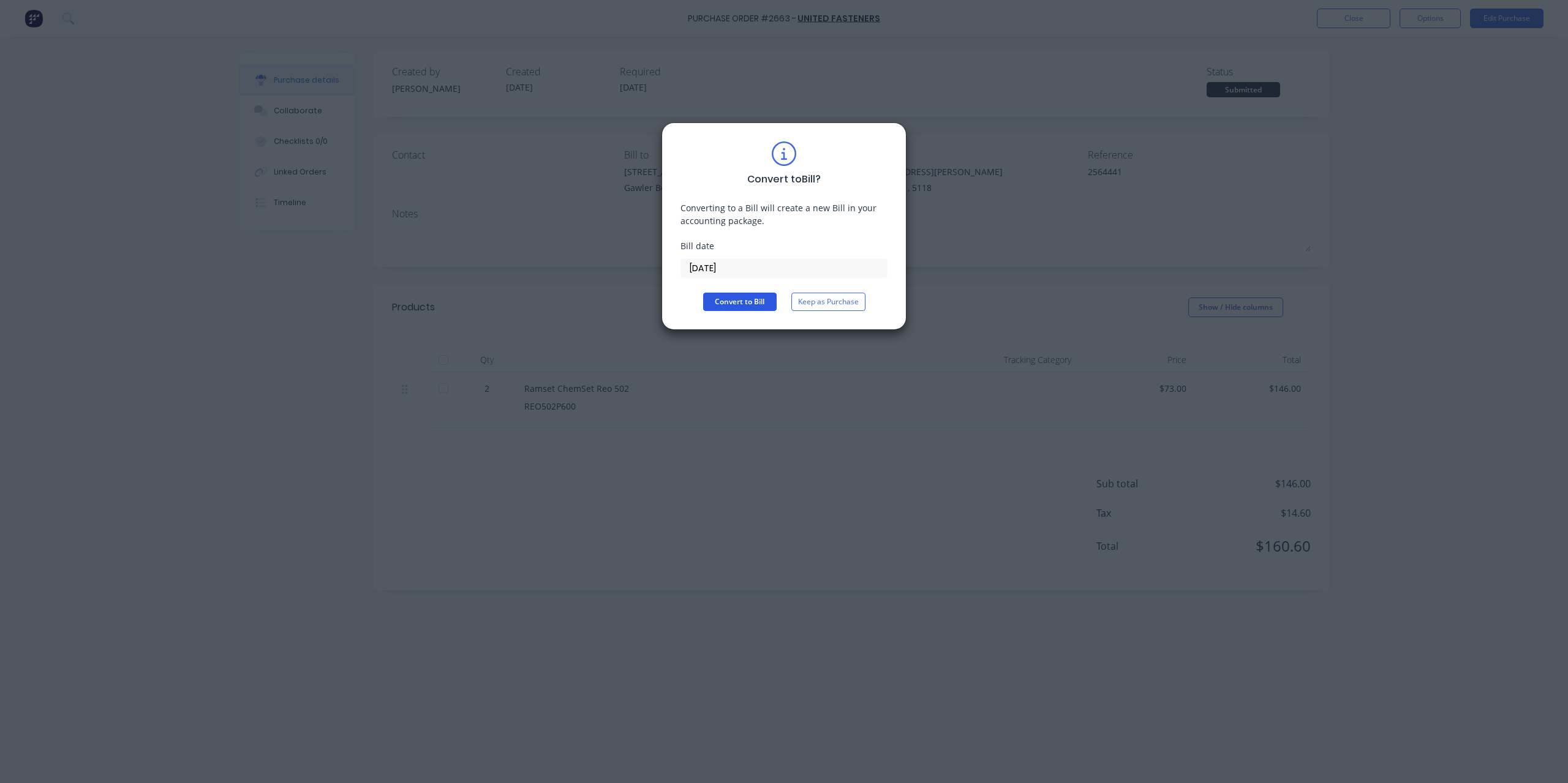
click at [758, 292] on button "Convert to Bill" at bounding box center [740, 302] width 73 height 18
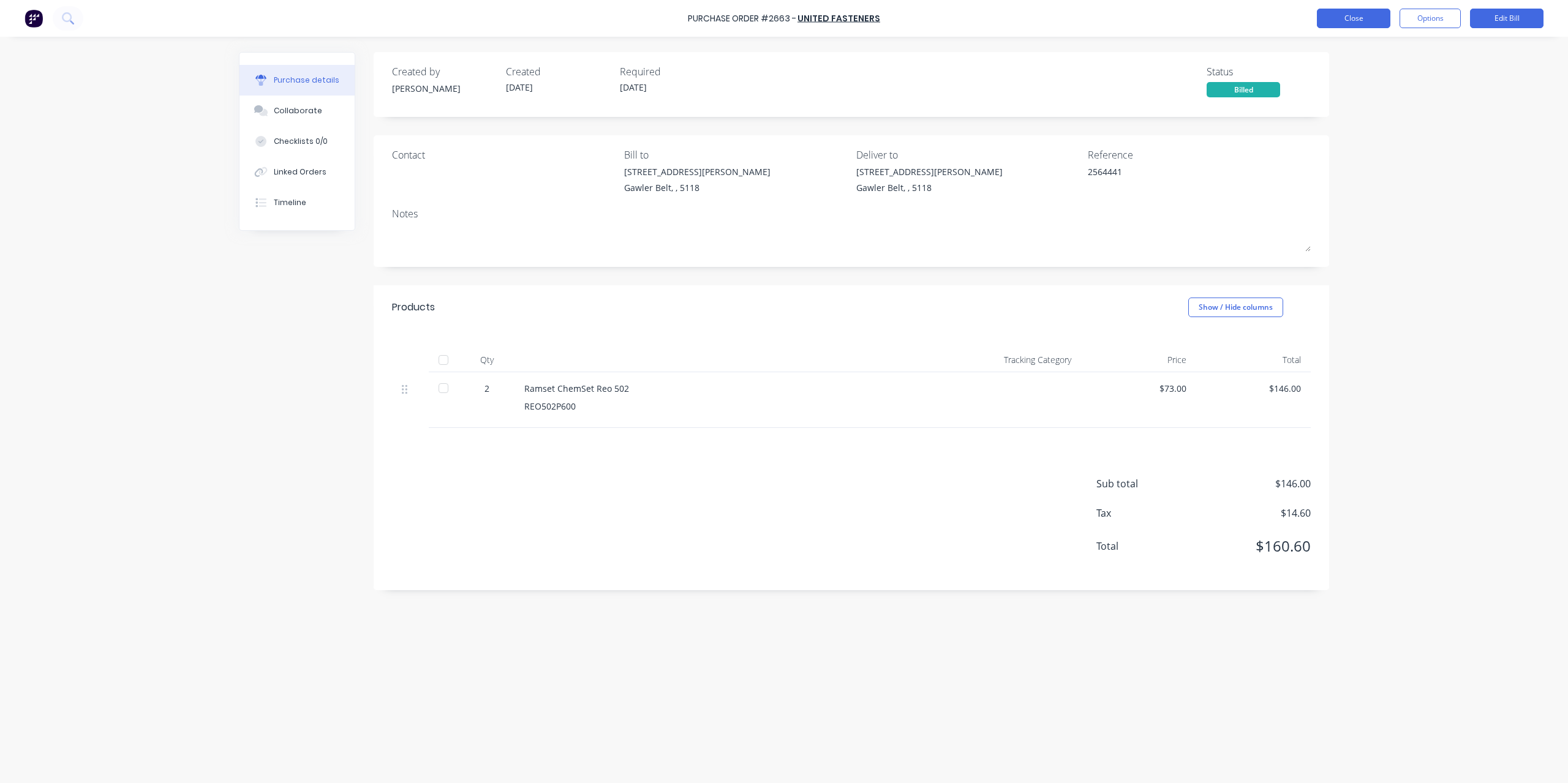
click at [1367, 20] on button "Close" at bounding box center [1353, 17] width 73 height 19
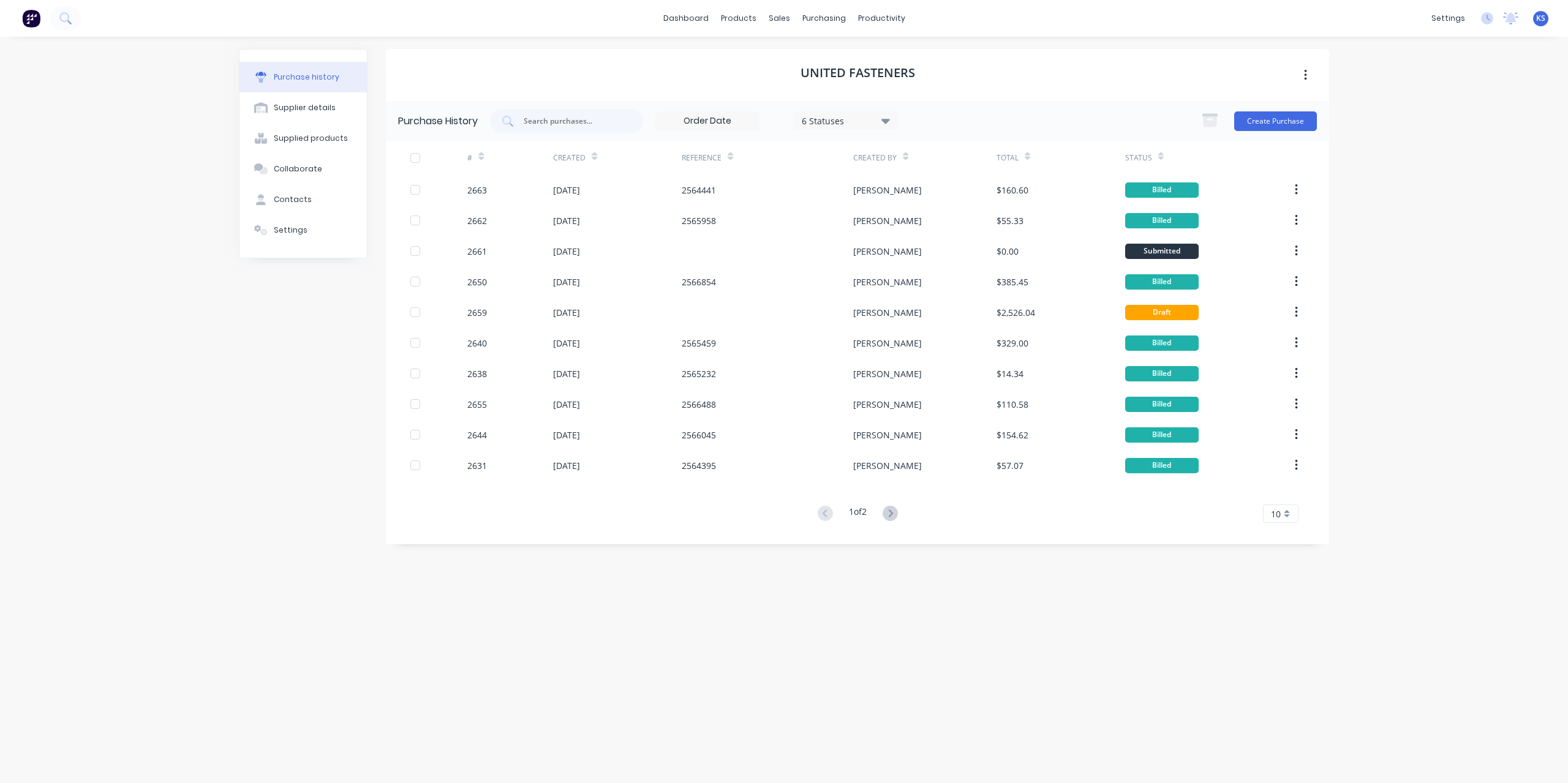
click at [1309, 72] on button "button" at bounding box center [1305, 75] width 28 height 22
click at [71, 23] on icon at bounding box center [69, 22] width 5 height 5
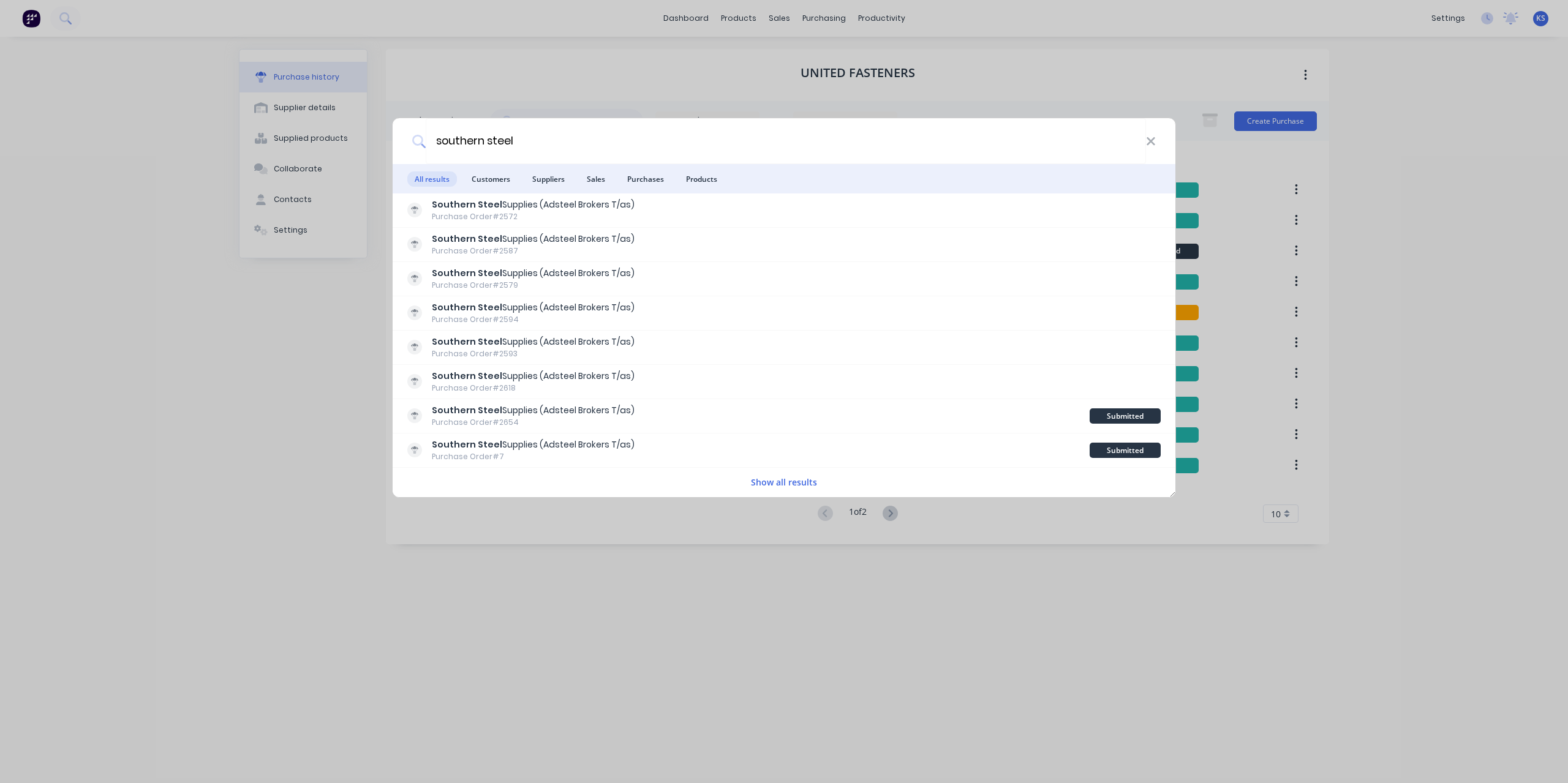
click at [785, 477] on button "Show all results" at bounding box center [784, 481] width 73 height 14
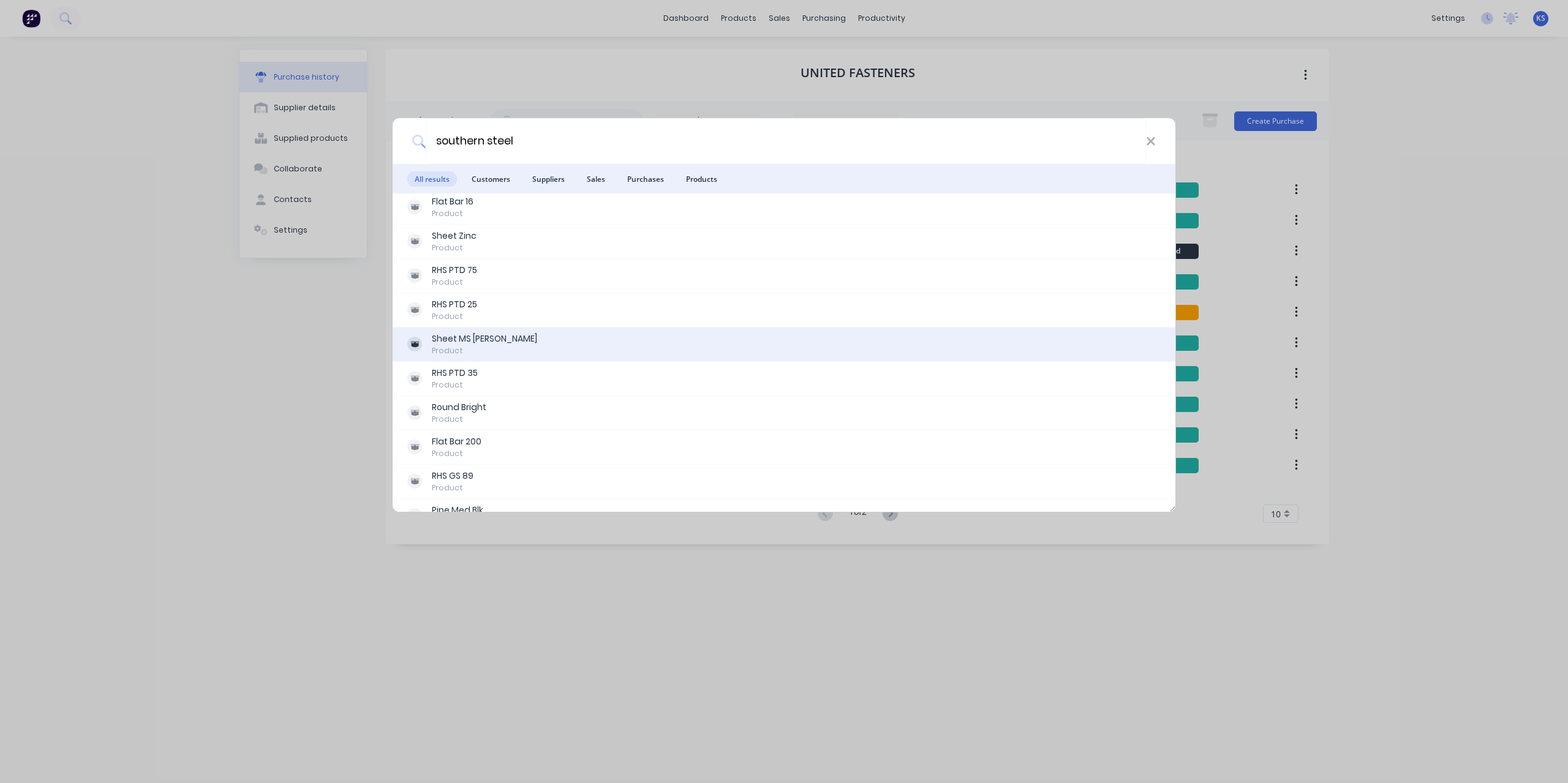
scroll to position [1225, 0]
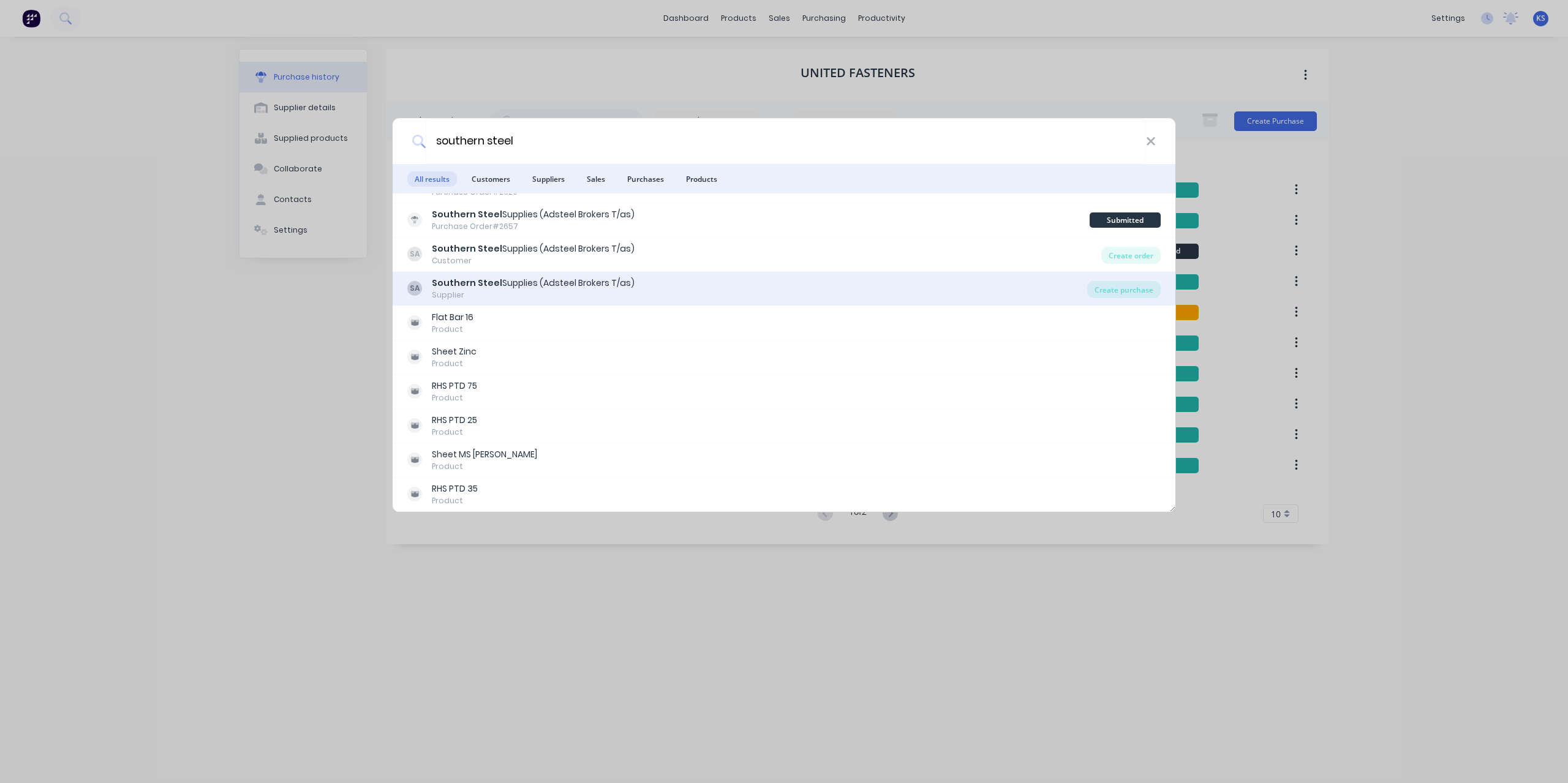
click at [470, 297] on div "Supplier" at bounding box center [533, 295] width 203 height 11
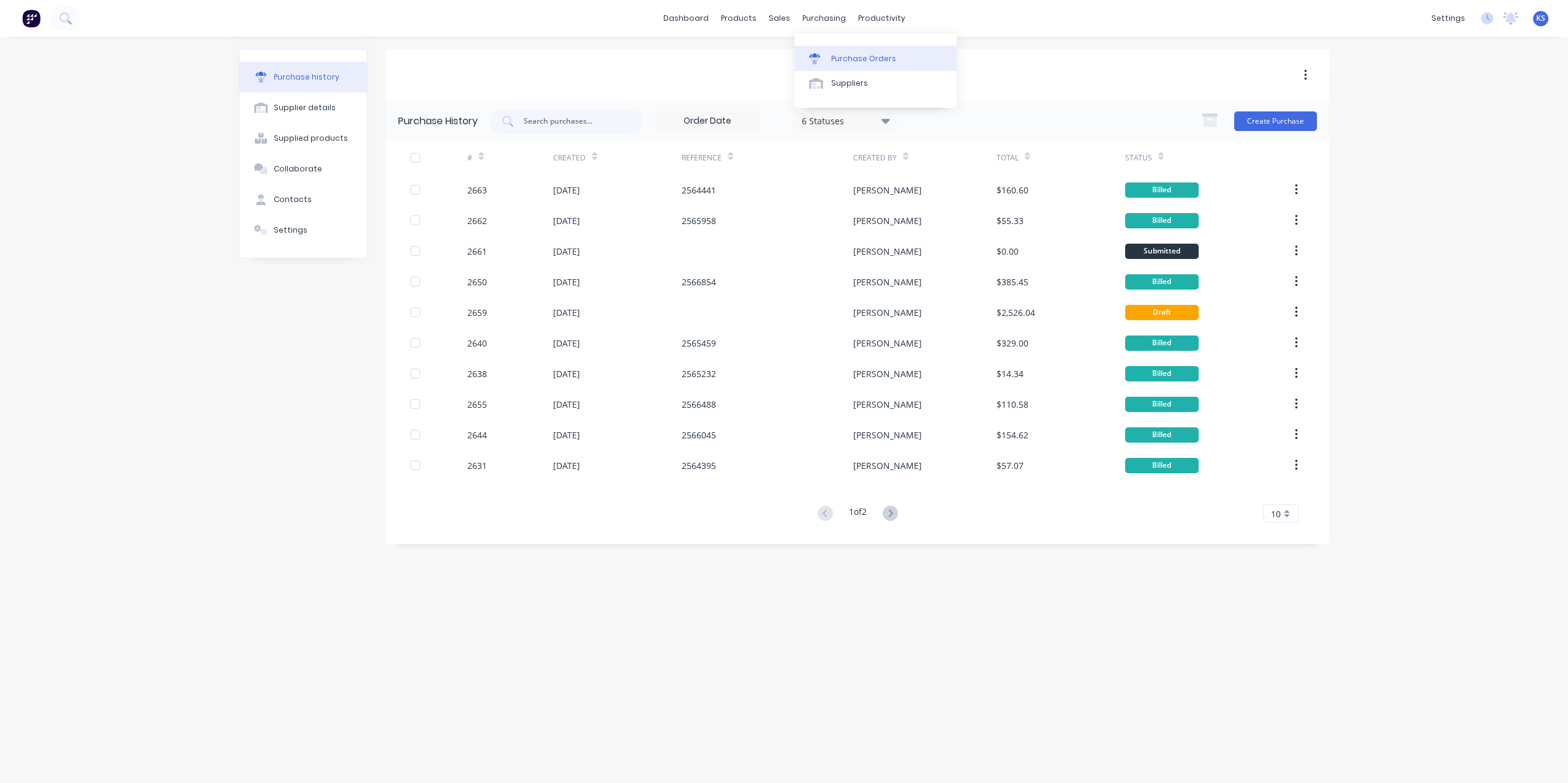
click at [857, 68] on link "Purchase Orders" at bounding box center [875, 58] width 162 height 25
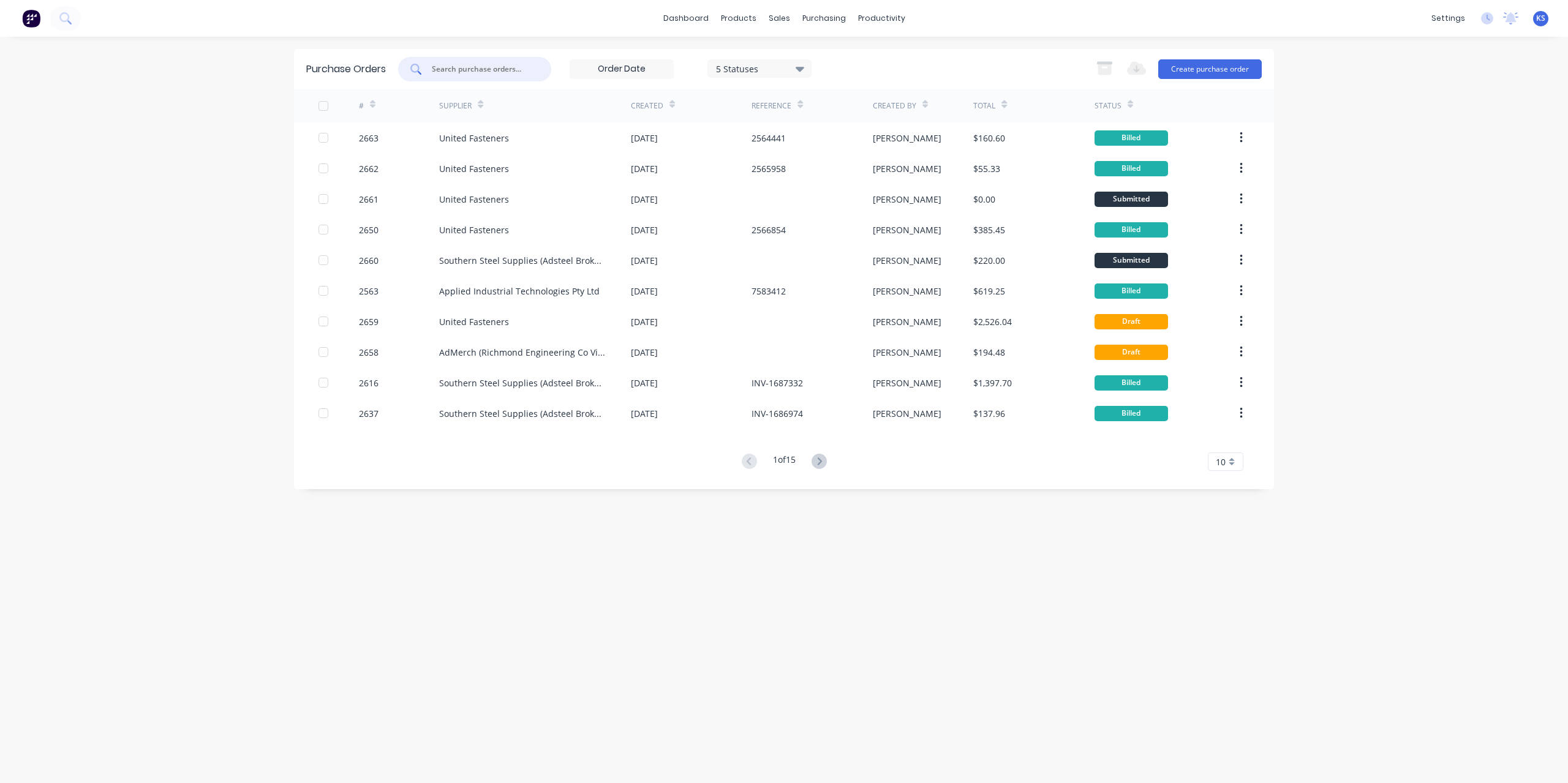
click at [474, 69] on input "text" at bounding box center [481, 69] width 102 height 12
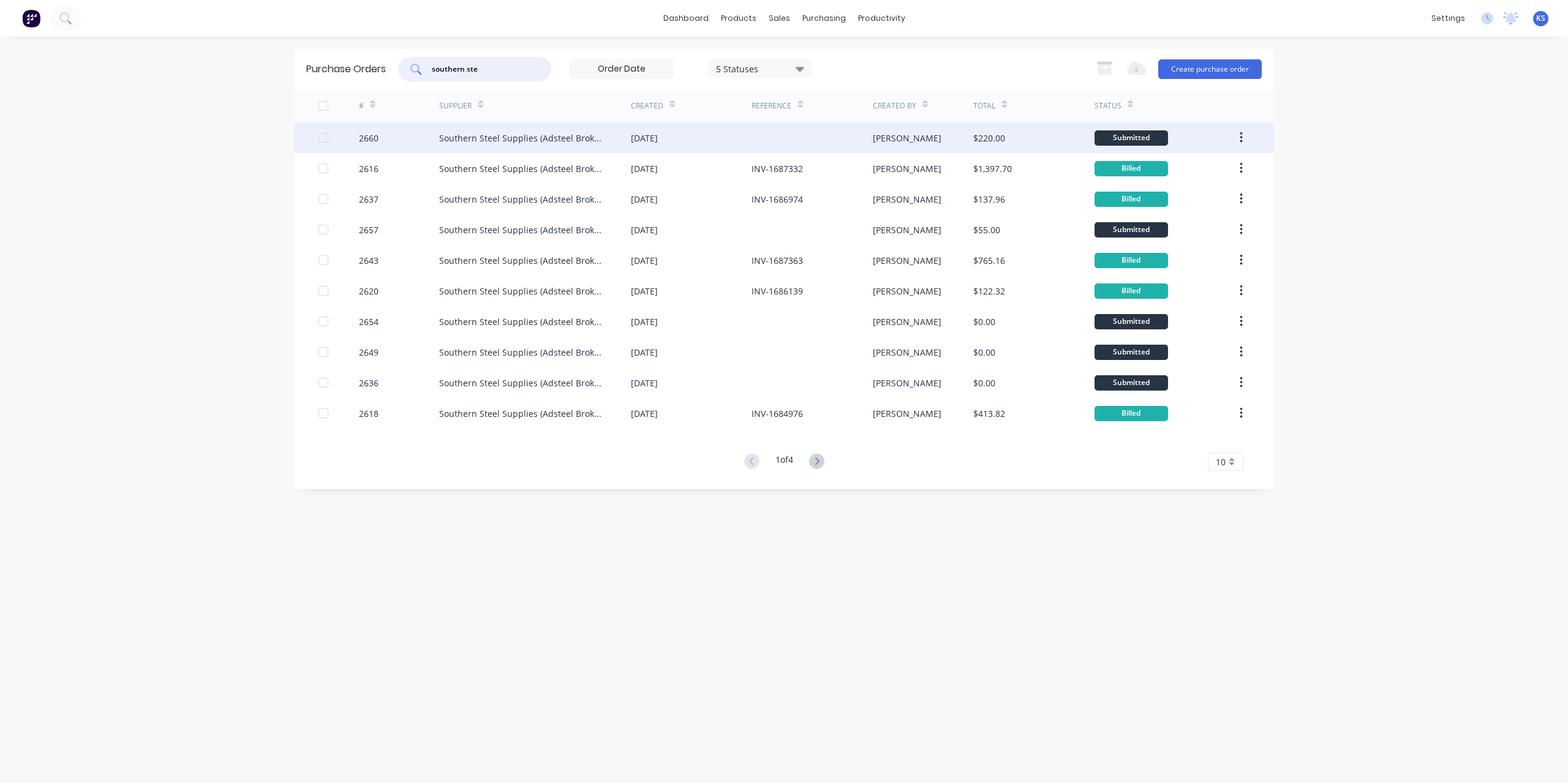
click at [529, 143] on div "Southern Steel Supplies (Adsteel Brokers T/as)" at bounding box center [523, 138] width 167 height 13
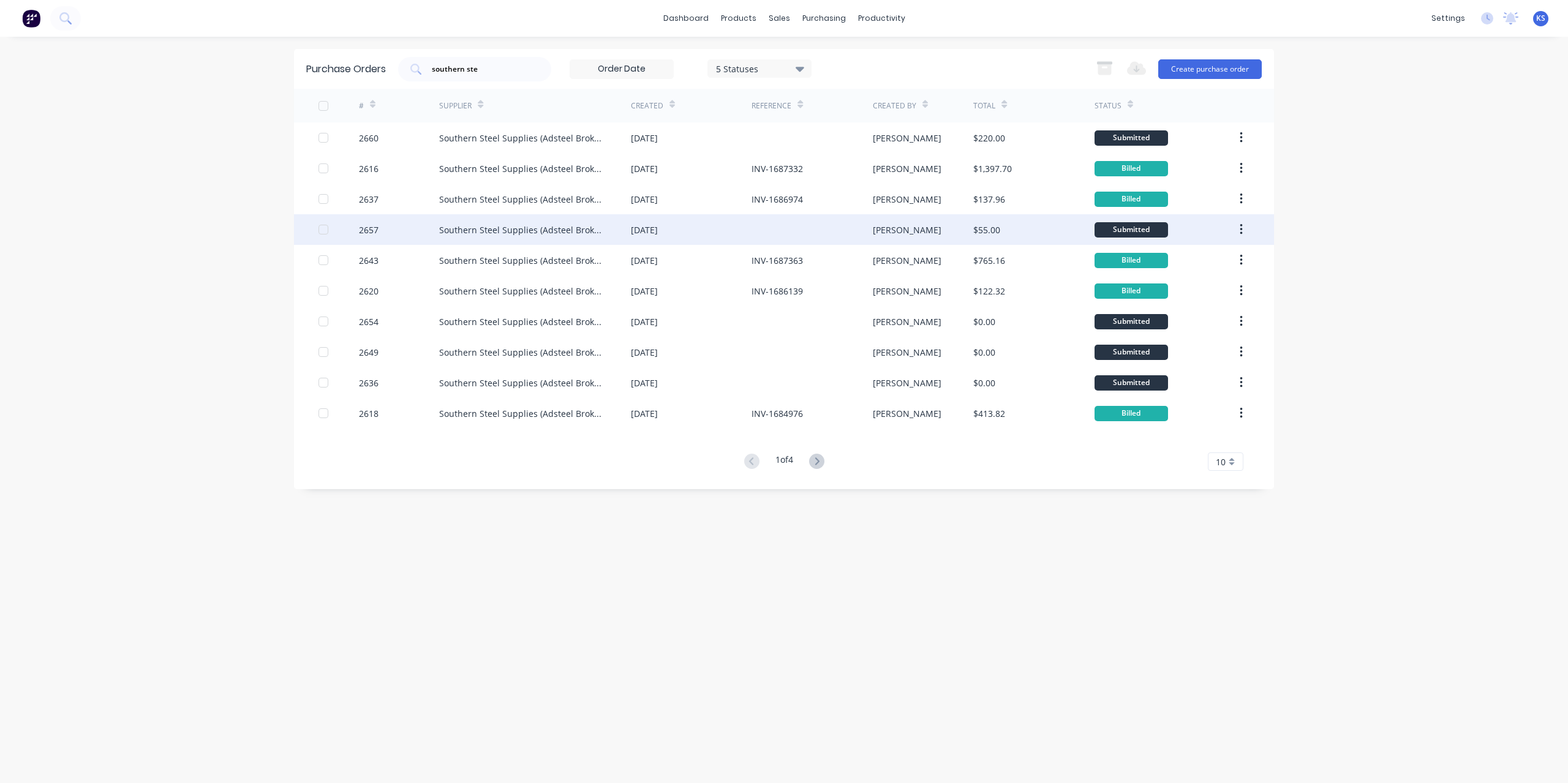
click at [508, 232] on div "Southern Steel Supplies (Adsteel Brokers T/as)" at bounding box center [523, 230] width 167 height 13
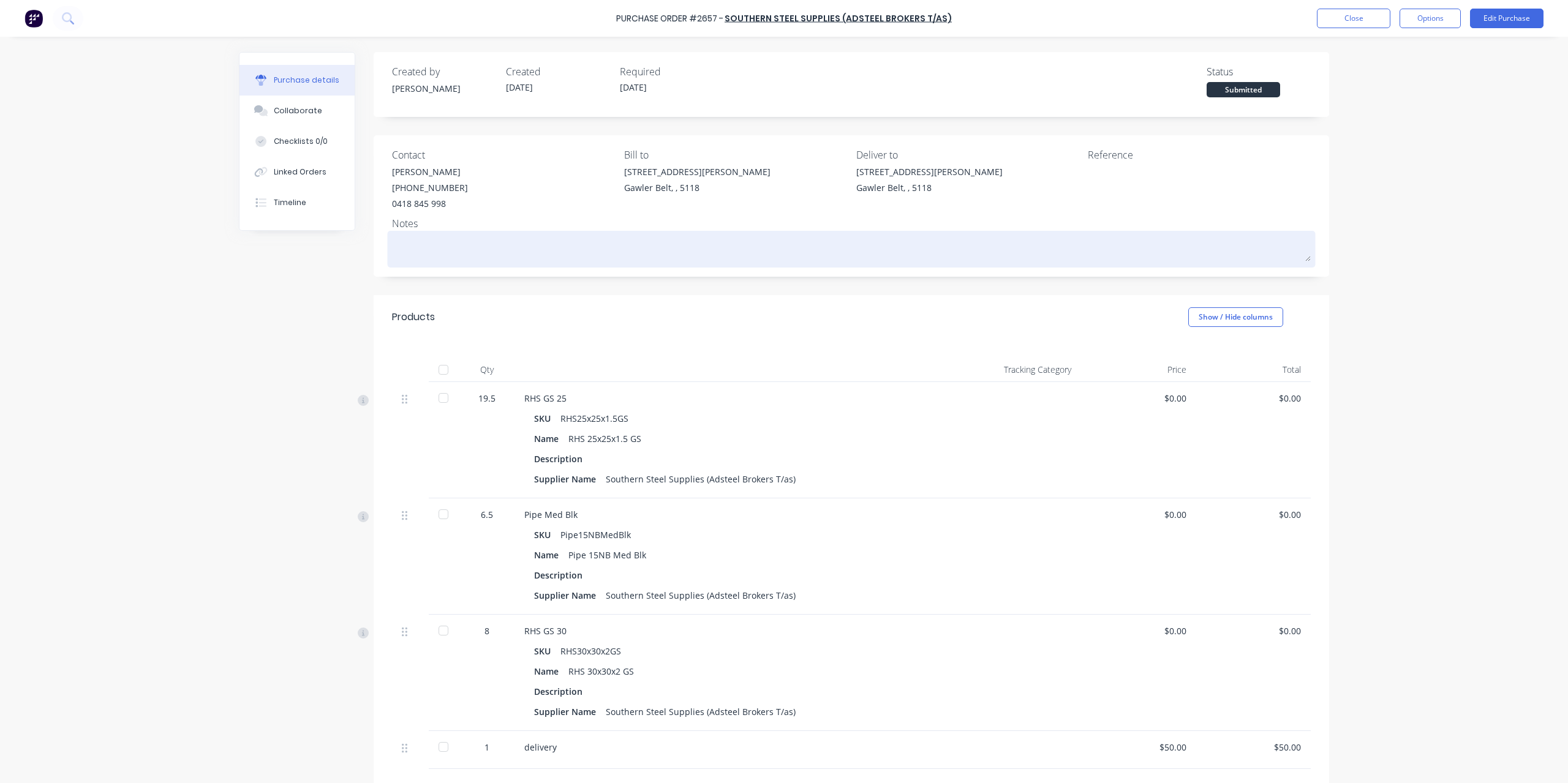
click at [408, 238] on textarea at bounding box center [852, 248] width 919 height 28
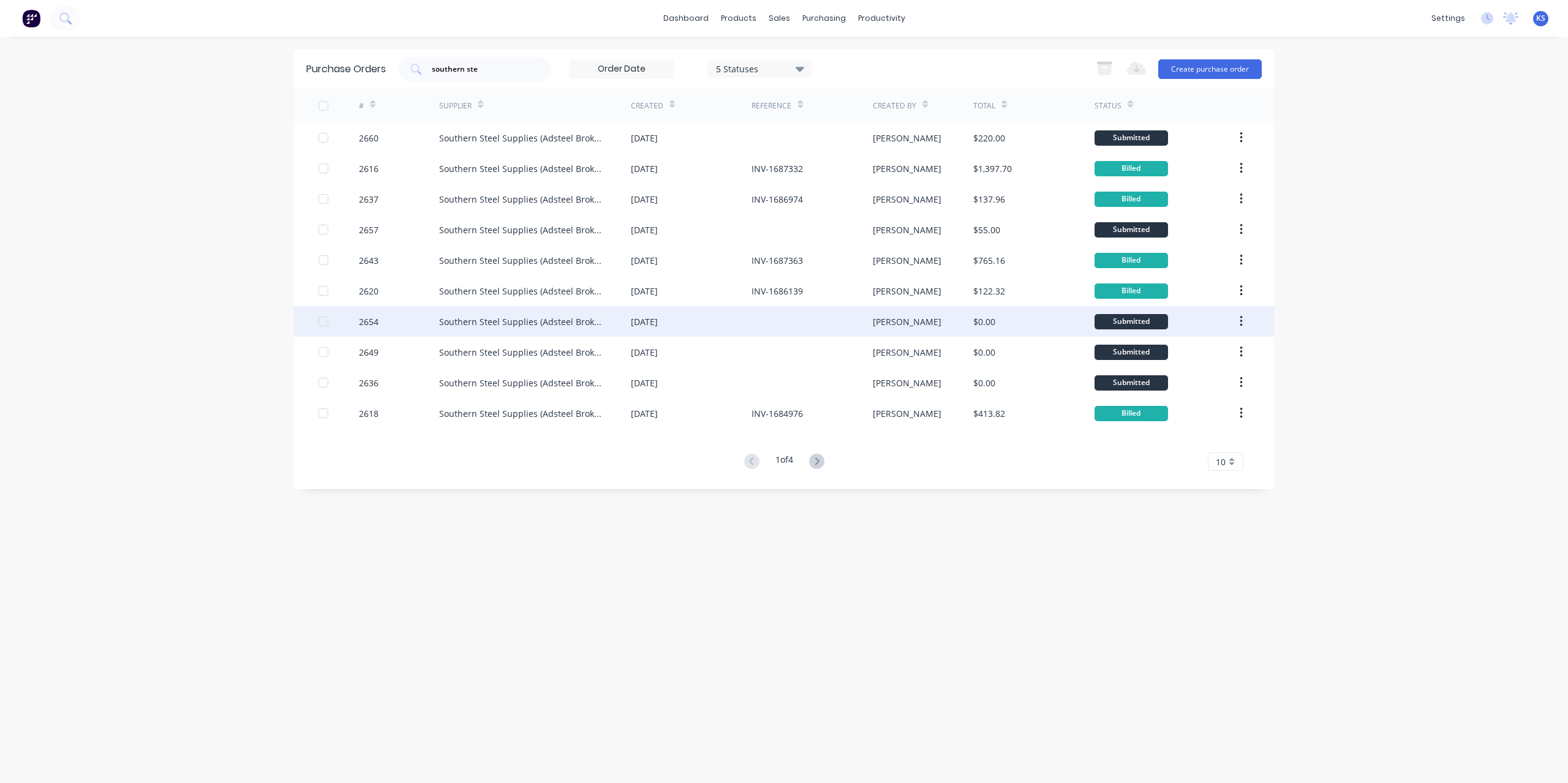
click at [497, 311] on div "Southern Steel Supplies (Adsteel Brokers T/as)" at bounding box center [535, 321] width 192 height 30
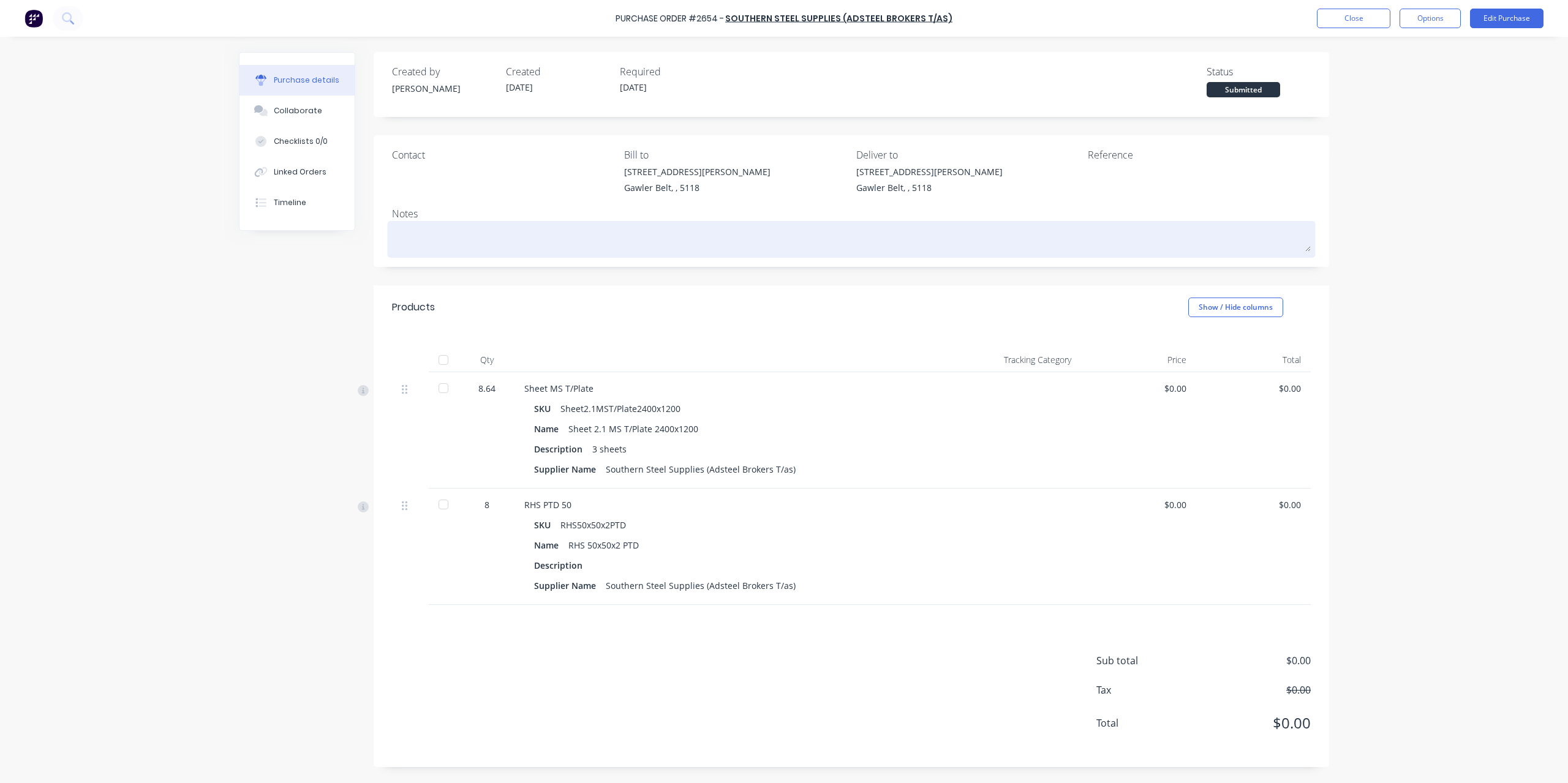
click at [448, 237] on textarea at bounding box center [852, 238] width 919 height 28
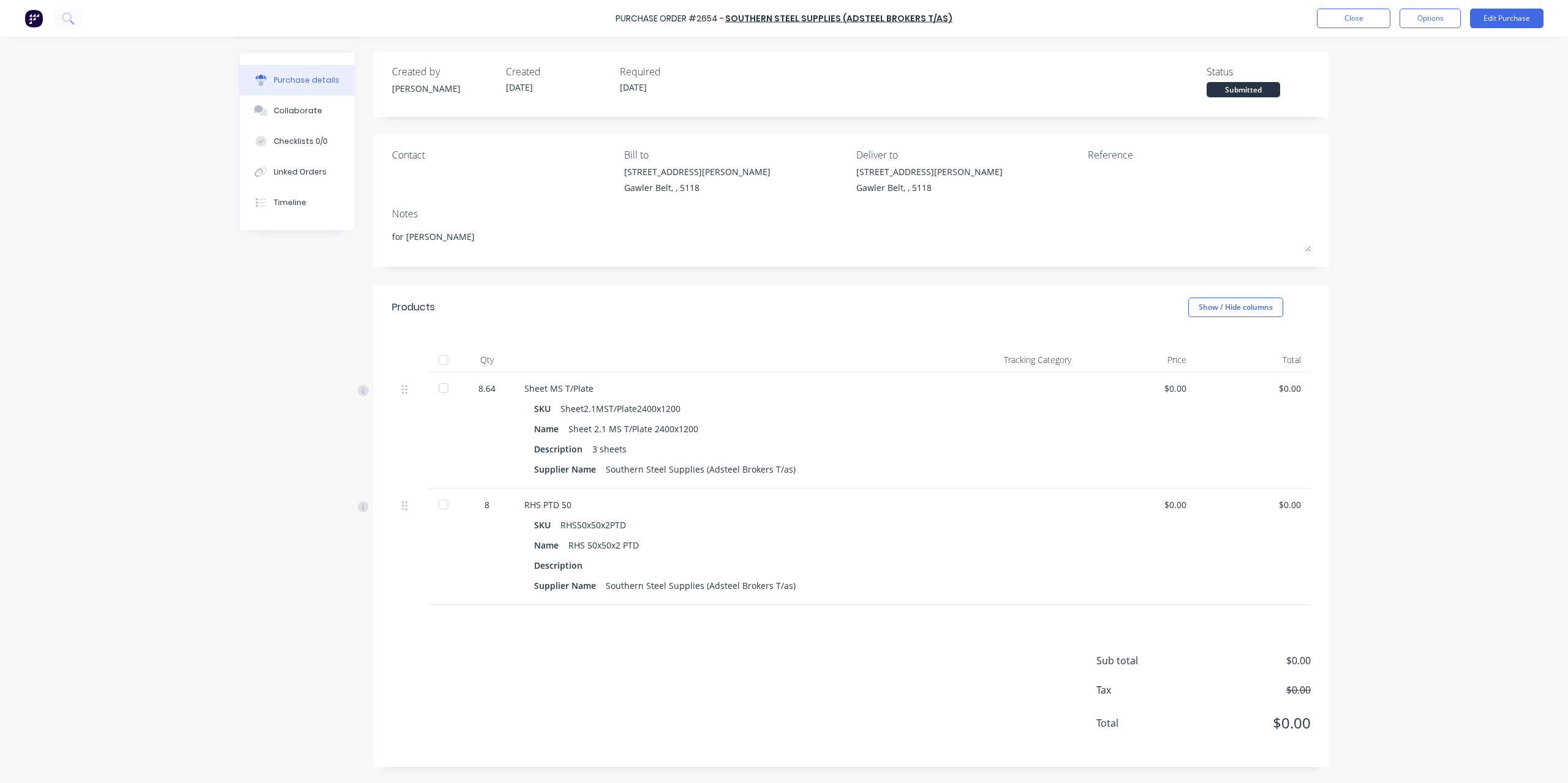
click at [1443, 116] on div "Purchase Order #2654 - Southern Steel Supplies (Adsteel Brokers T/as) Close Opt…" at bounding box center [784, 392] width 1568 height 783
click at [1371, 19] on button "Close" at bounding box center [1353, 17] width 73 height 19
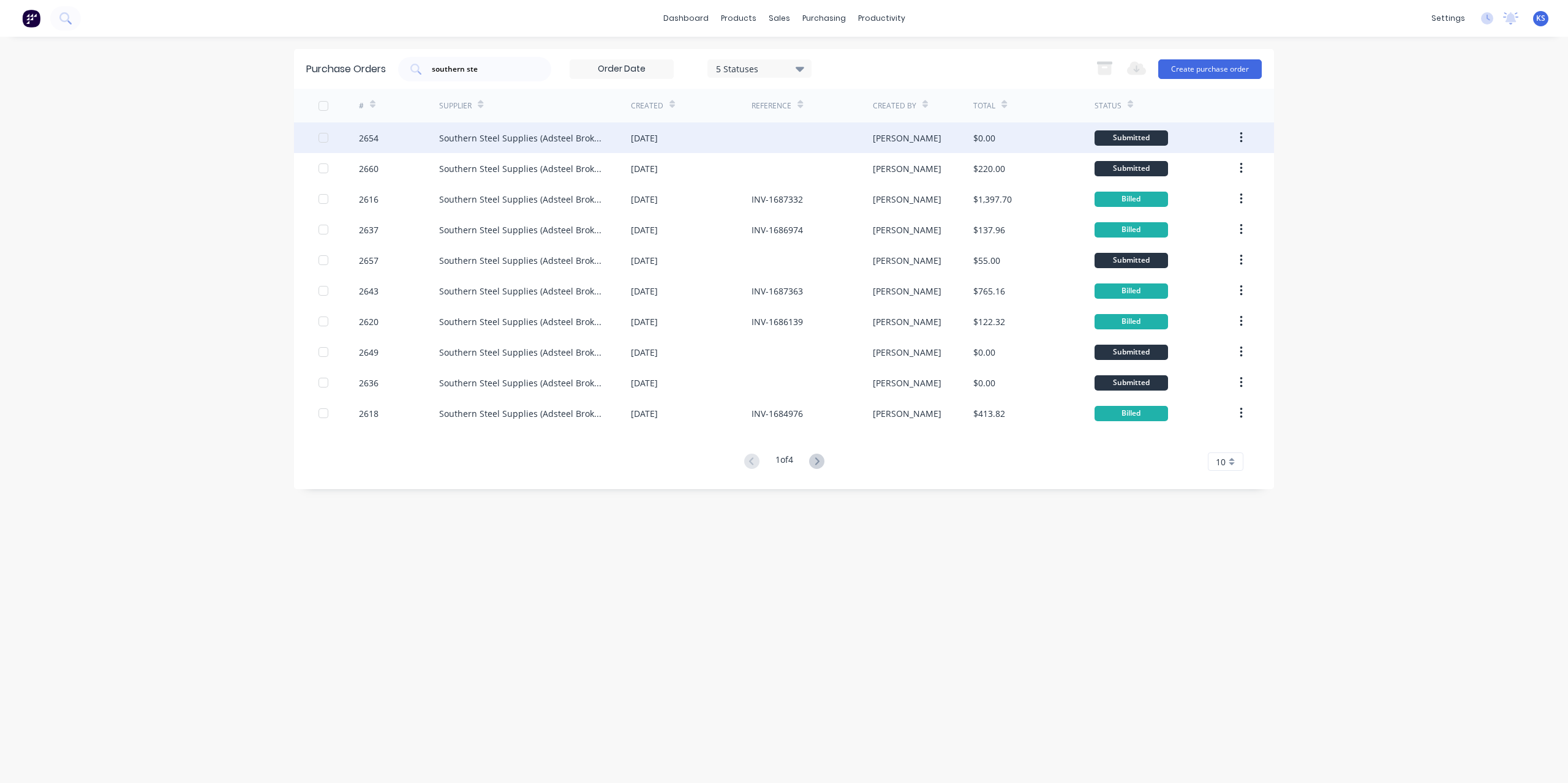
click at [468, 146] on div "Southern Steel Supplies (Adsteel Brokers T/as)" at bounding box center [535, 138] width 192 height 30
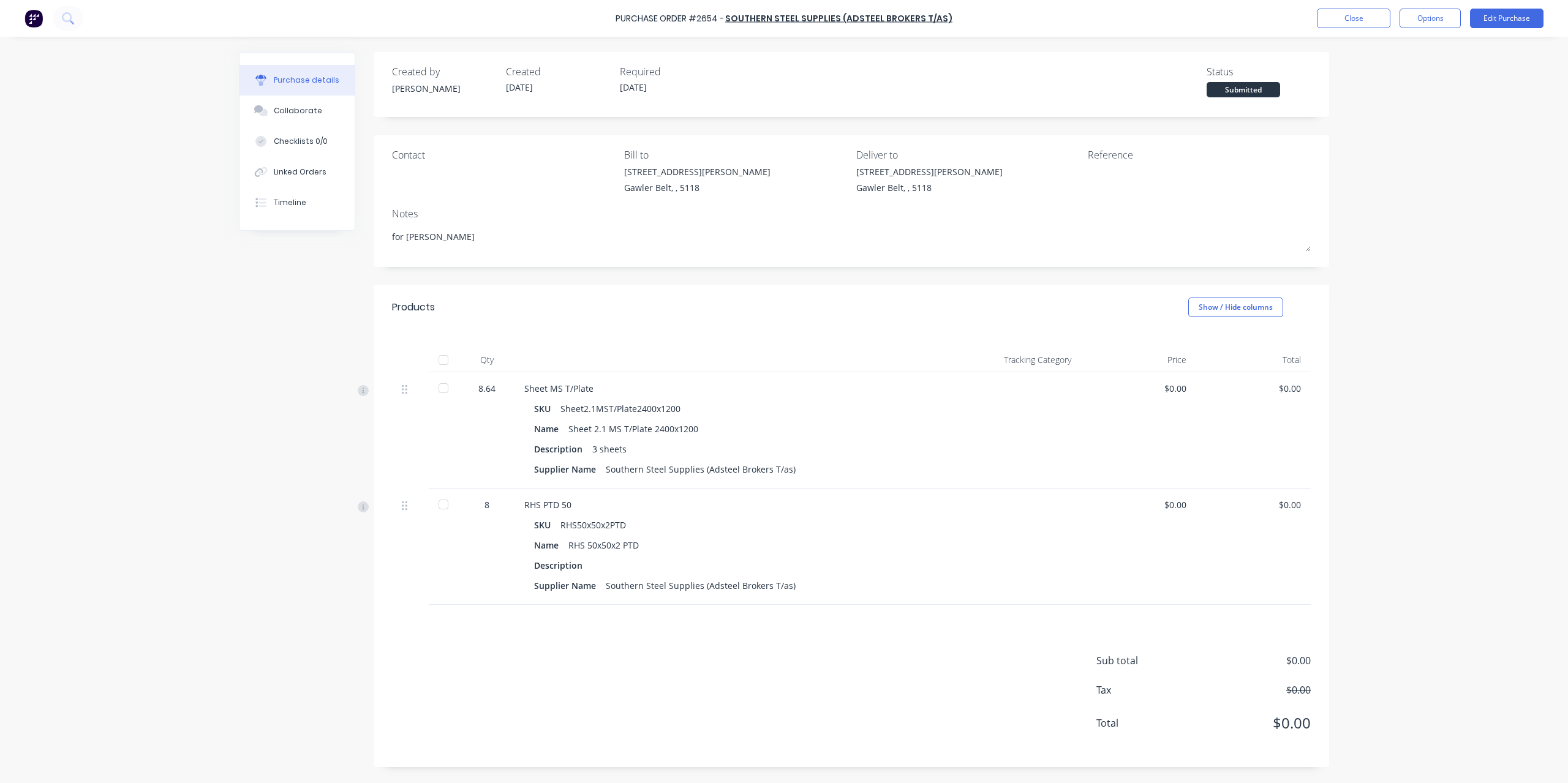
click at [441, 389] on div at bounding box center [443, 388] width 25 height 25
click at [442, 504] on div at bounding box center [443, 504] width 25 height 25
click at [1354, 25] on button "Close" at bounding box center [1353, 17] width 73 height 19
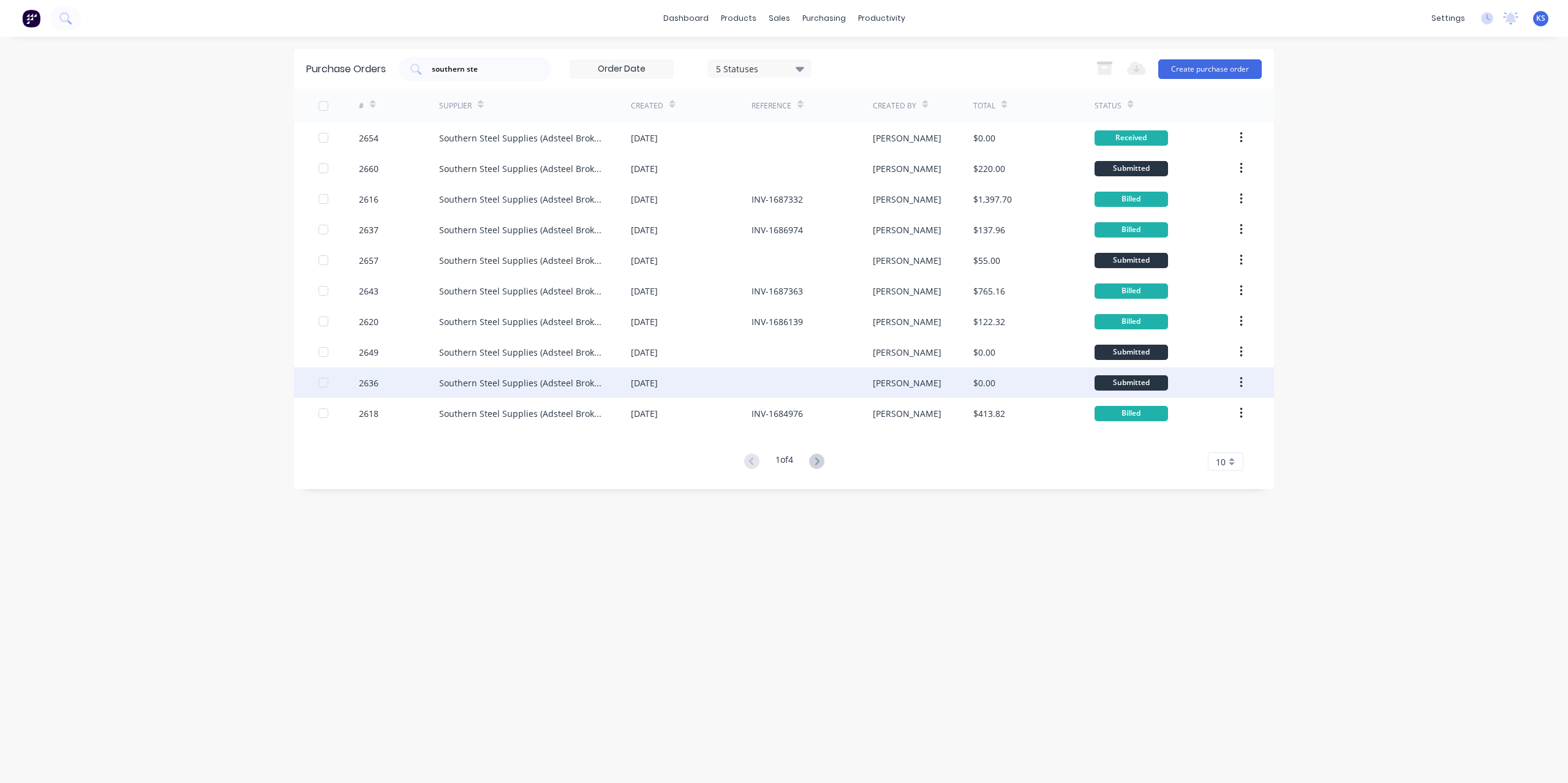
click at [684, 376] on div "[DATE]" at bounding box center [691, 382] width 121 height 30
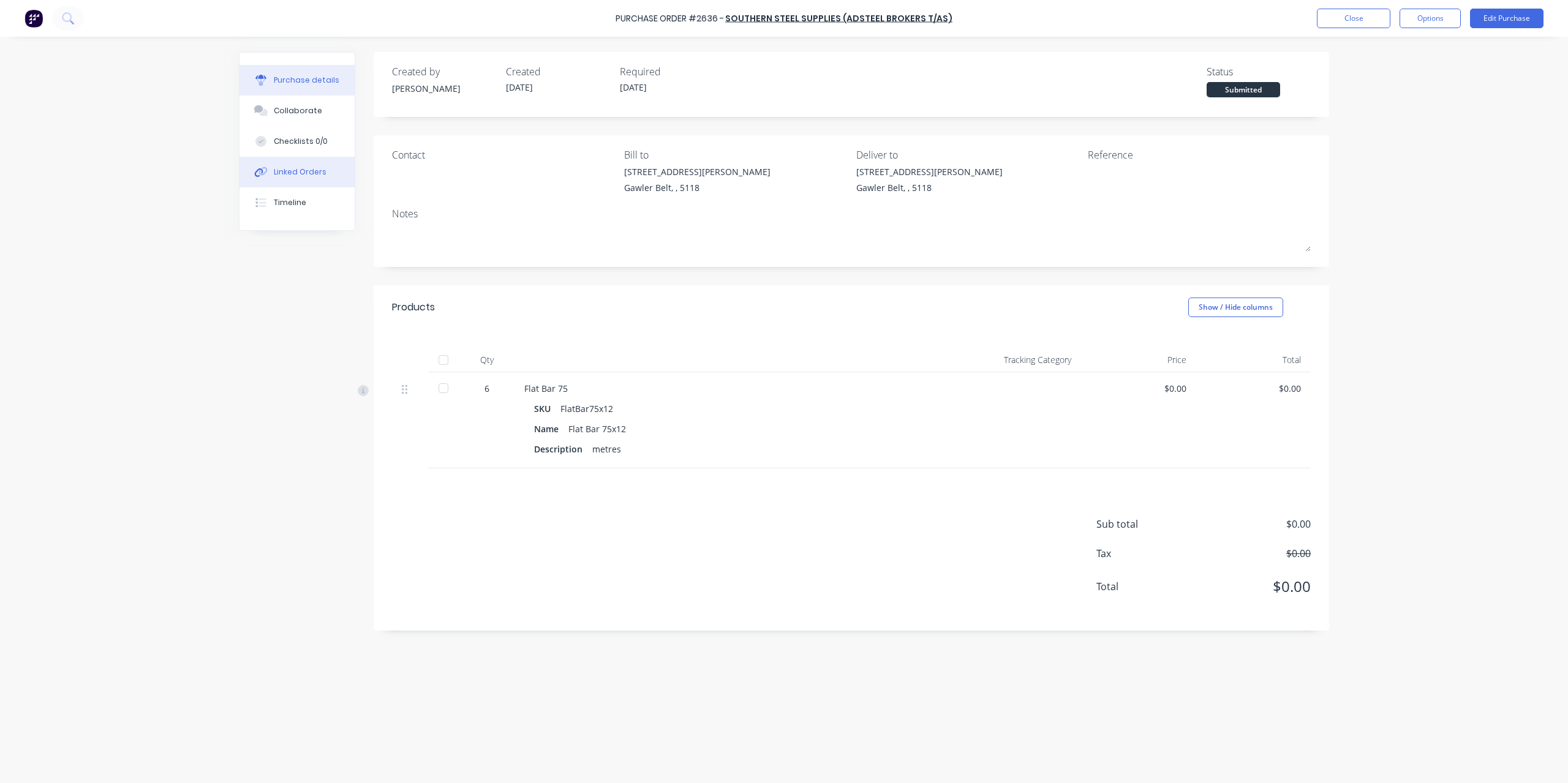
click at [307, 172] on div "Linked Orders" at bounding box center [300, 172] width 52 height 11
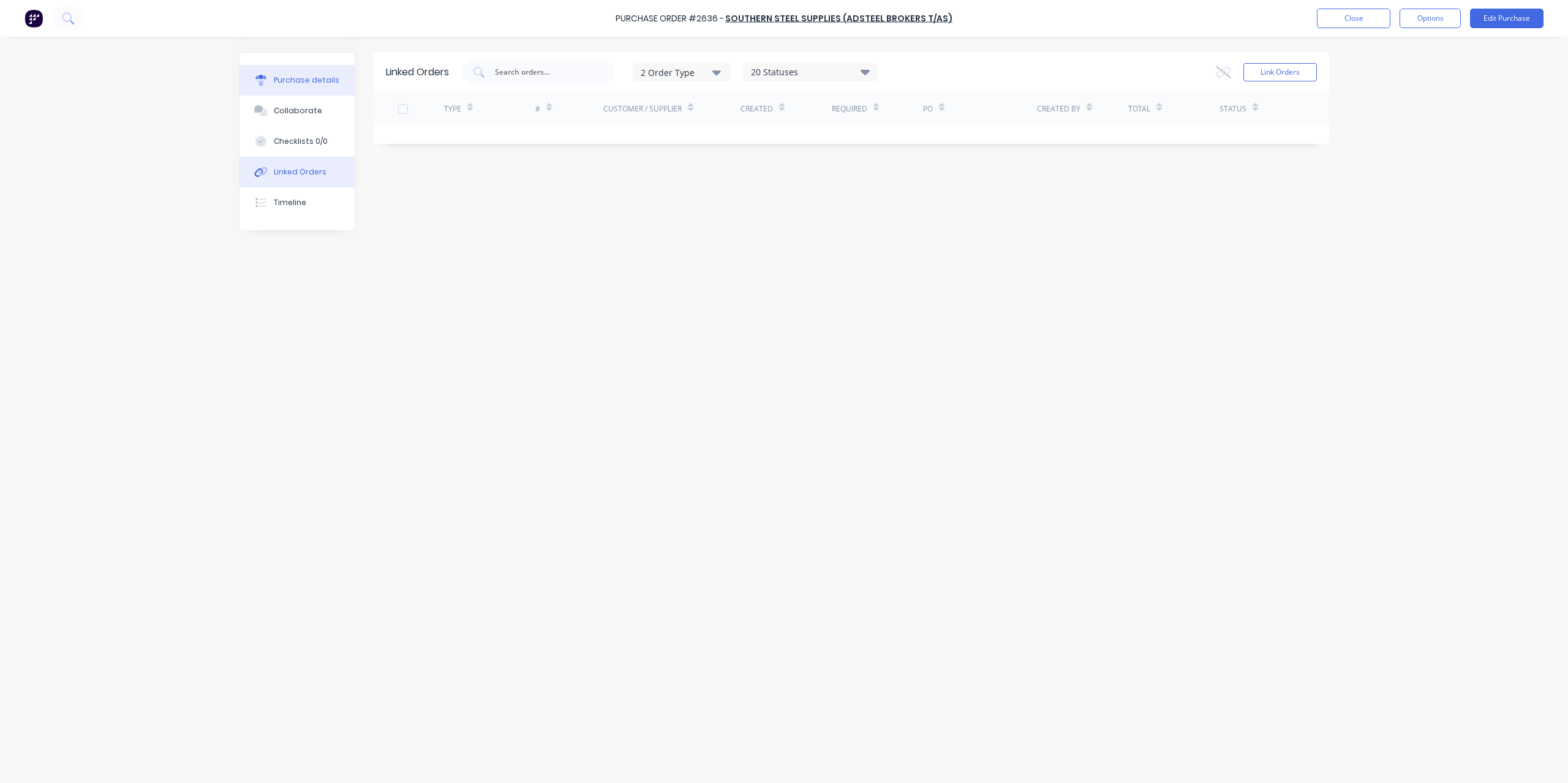
click at [316, 75] on div "Purchase details" at bounding box center [306, 81] width 65 height 11
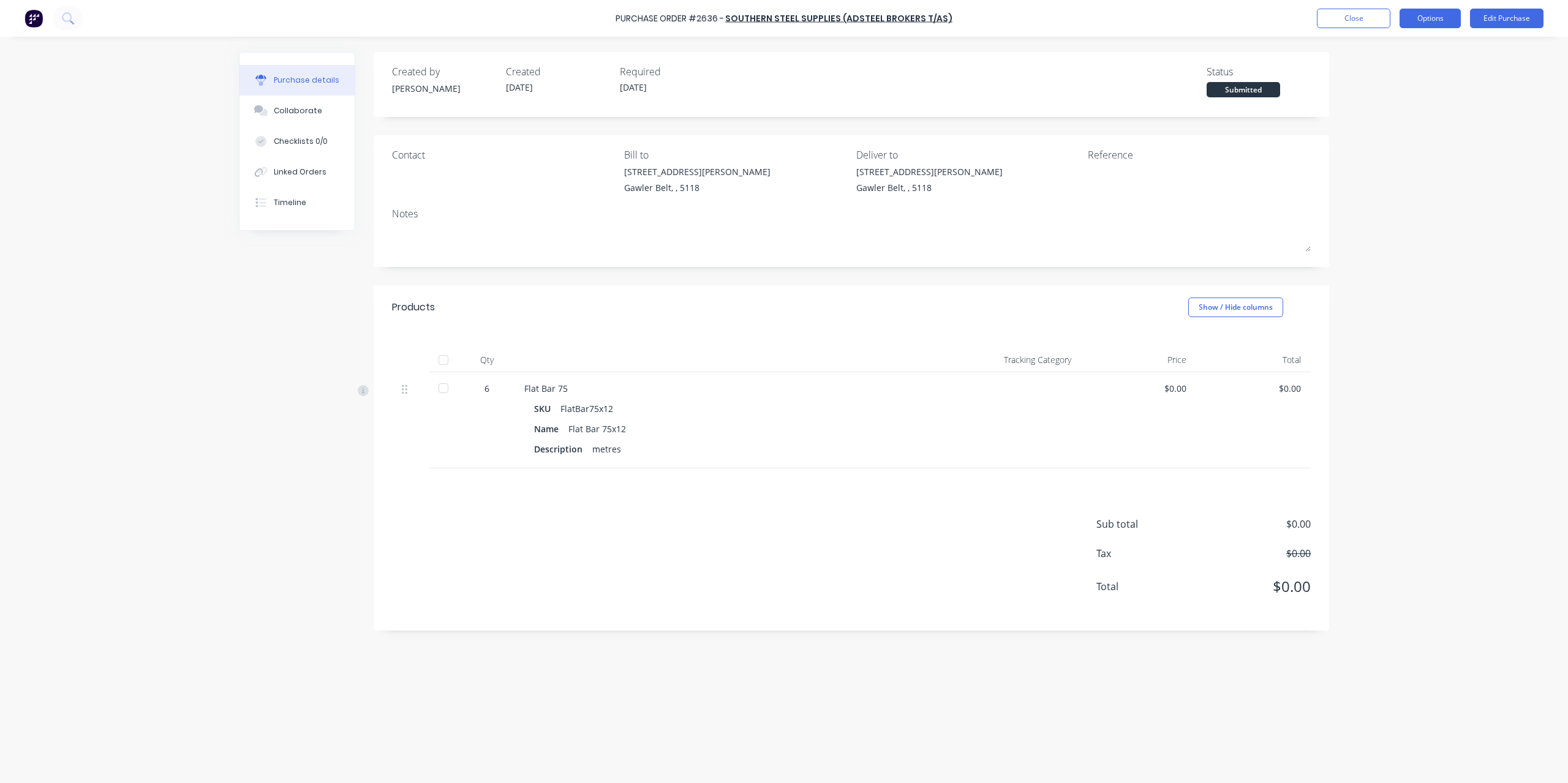
click at [1423, 18] on button "Options" at bounding box center [1430, 17] width 61 height 19
click at [1397, 69] on div "Convert to Bill" at bounding box center [1402, 73] width 94 height 17
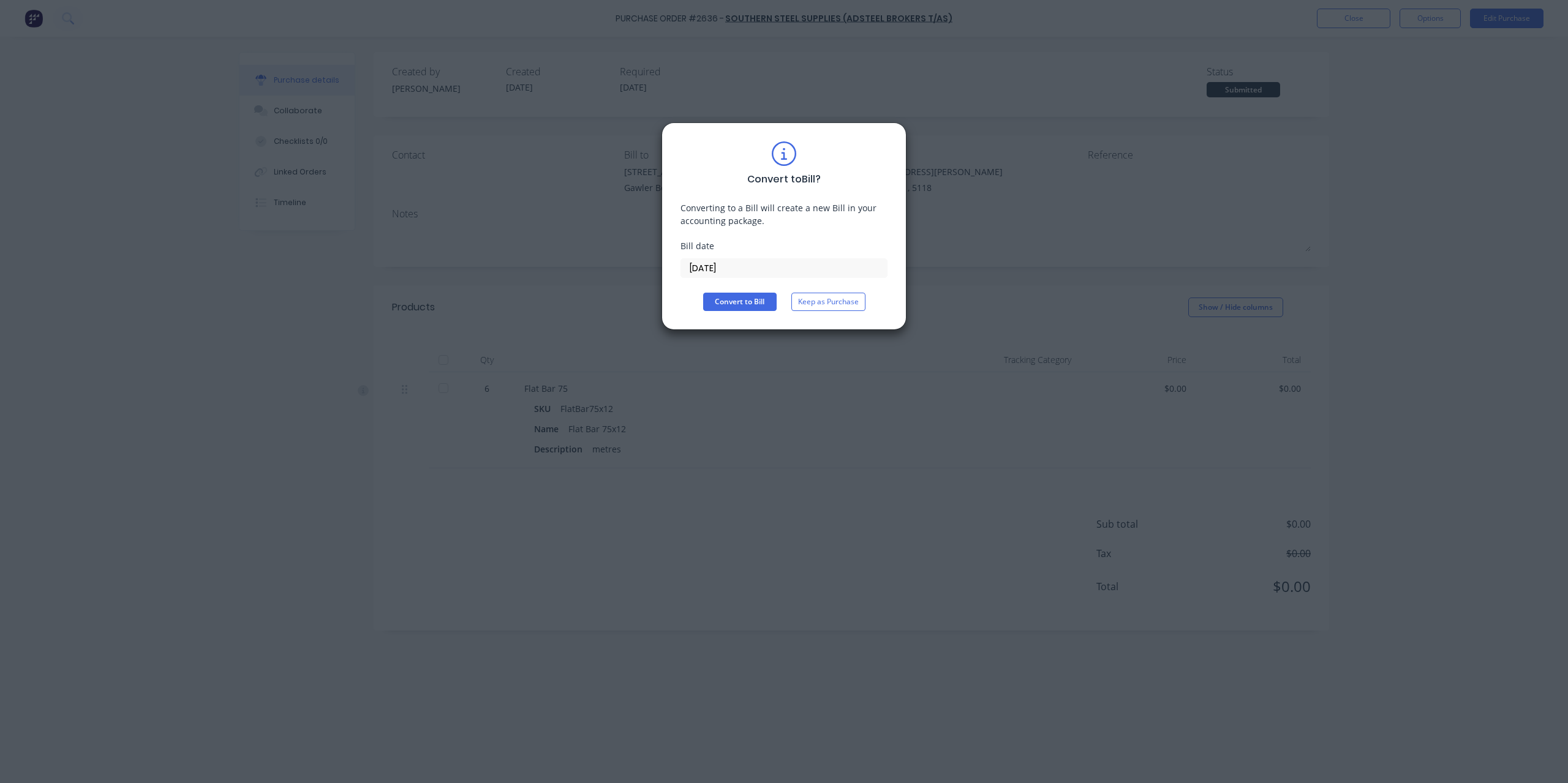
click at [774, 270] on input "[DATE]" at bounding box center [784, 269] width 205 height 18
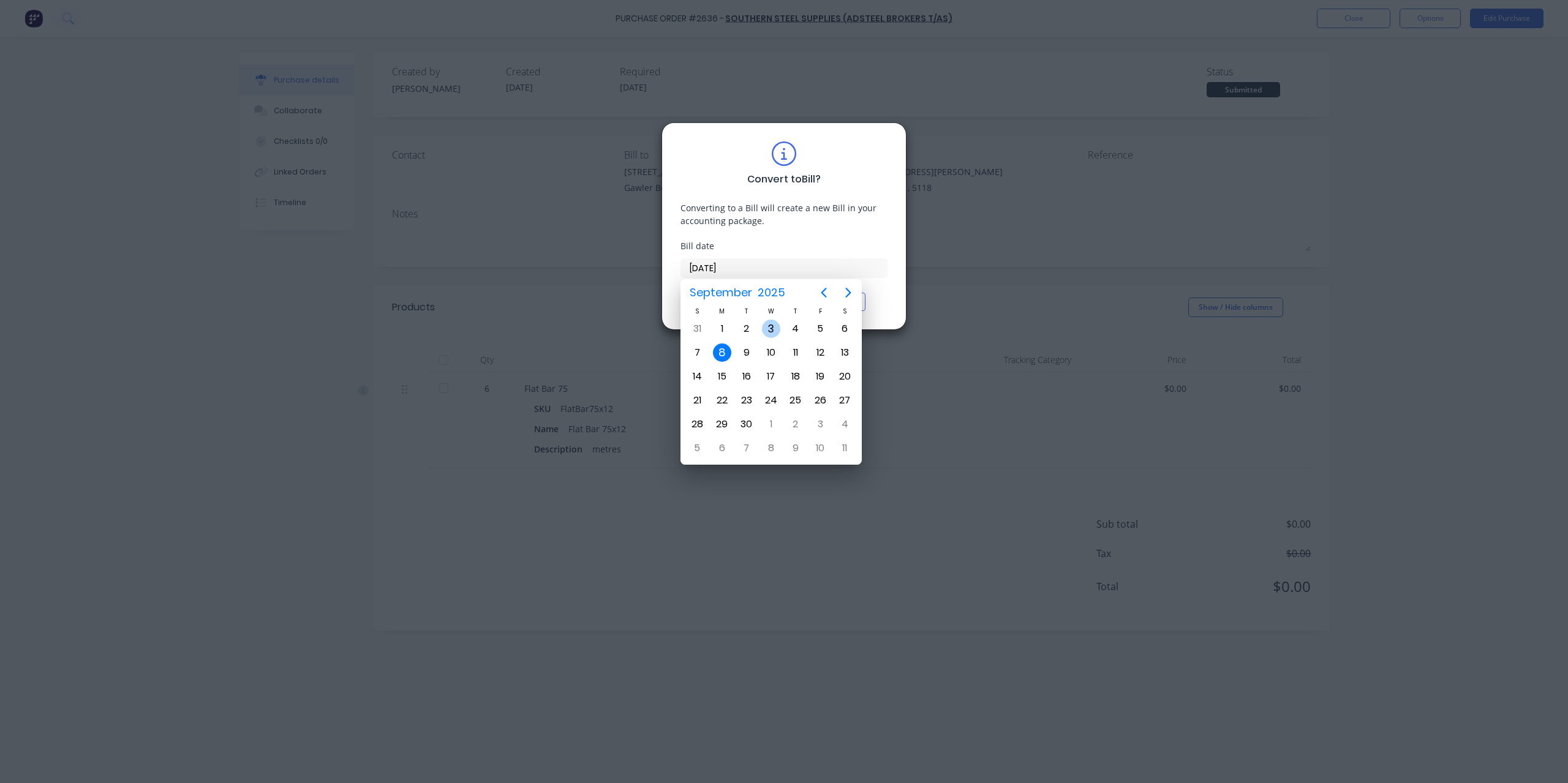
click at [777, 325] on div "3" at bounding box center [771, 329] width 18 height 18
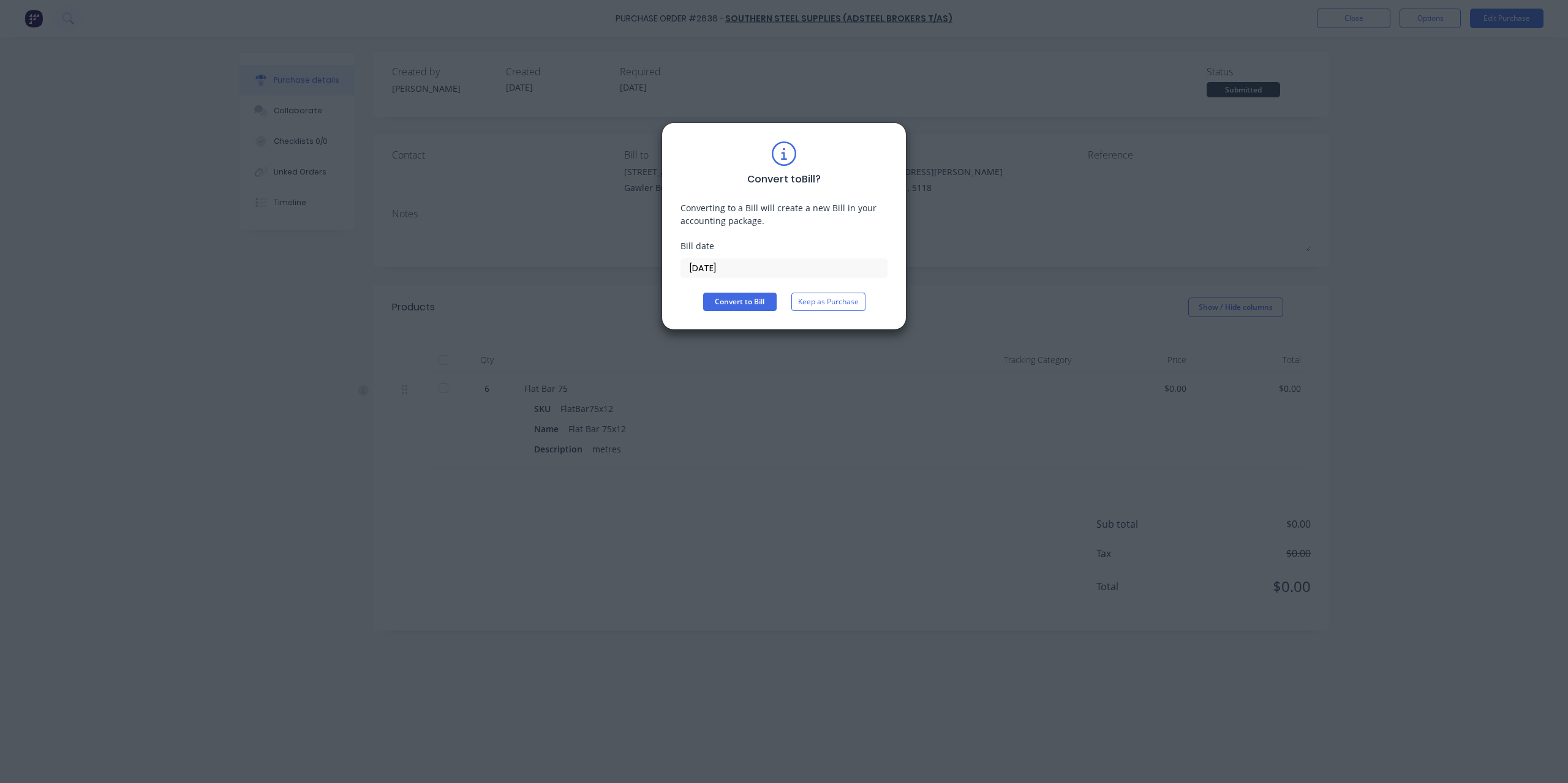
click at [734, 290] on div "Convert to Bill ? Converting to a Bill will create a new Bill in your accountin…" at bounding box center [784, 226] width 207 height 170
click at [728, 298] on button "Convert to Bill" at bounding box center [740, 302] width 73 height 18
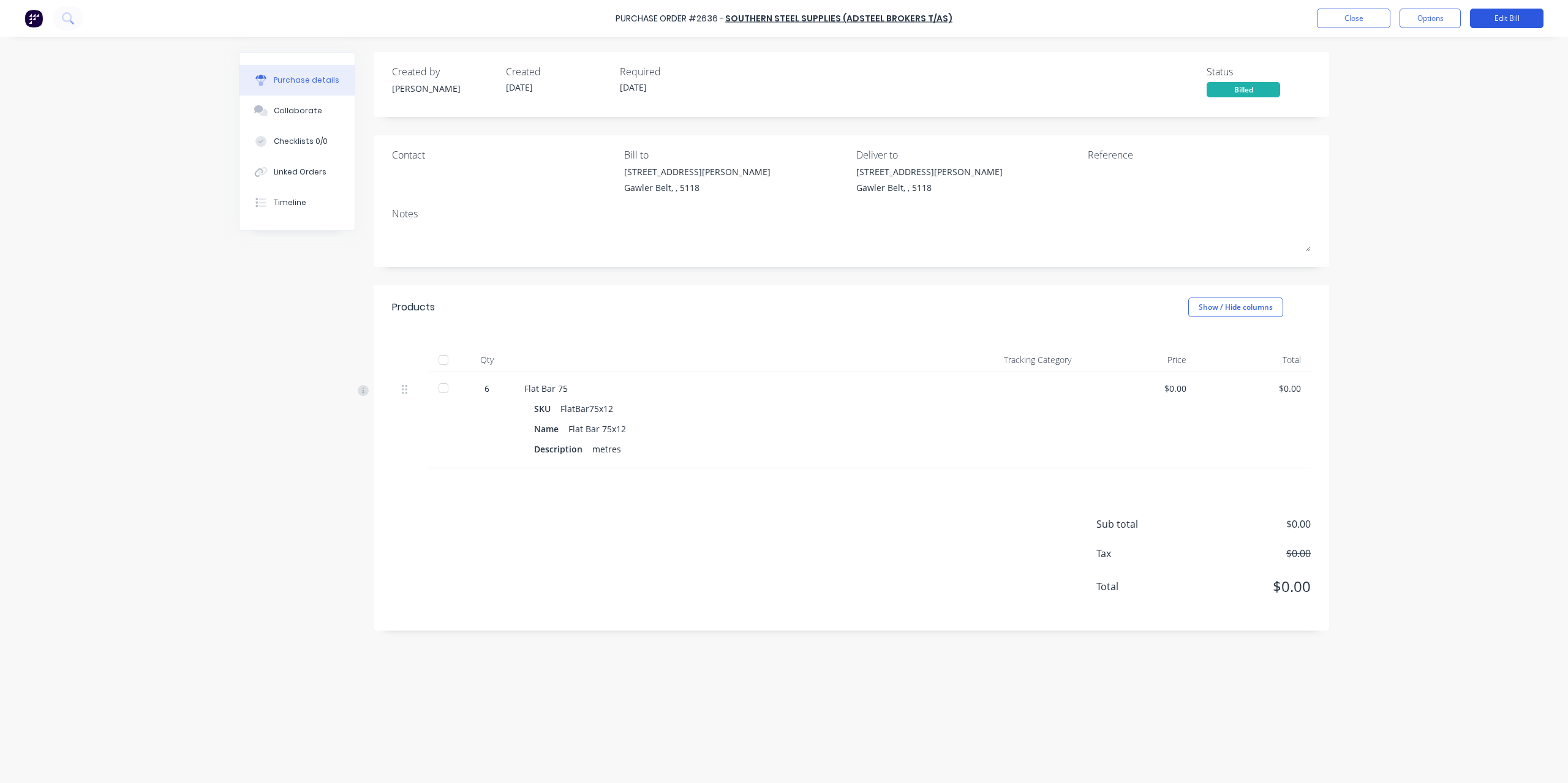
click at [1510, 16] on button "Edit Bill" at bounding box center [1507, 17] width 73 height 19
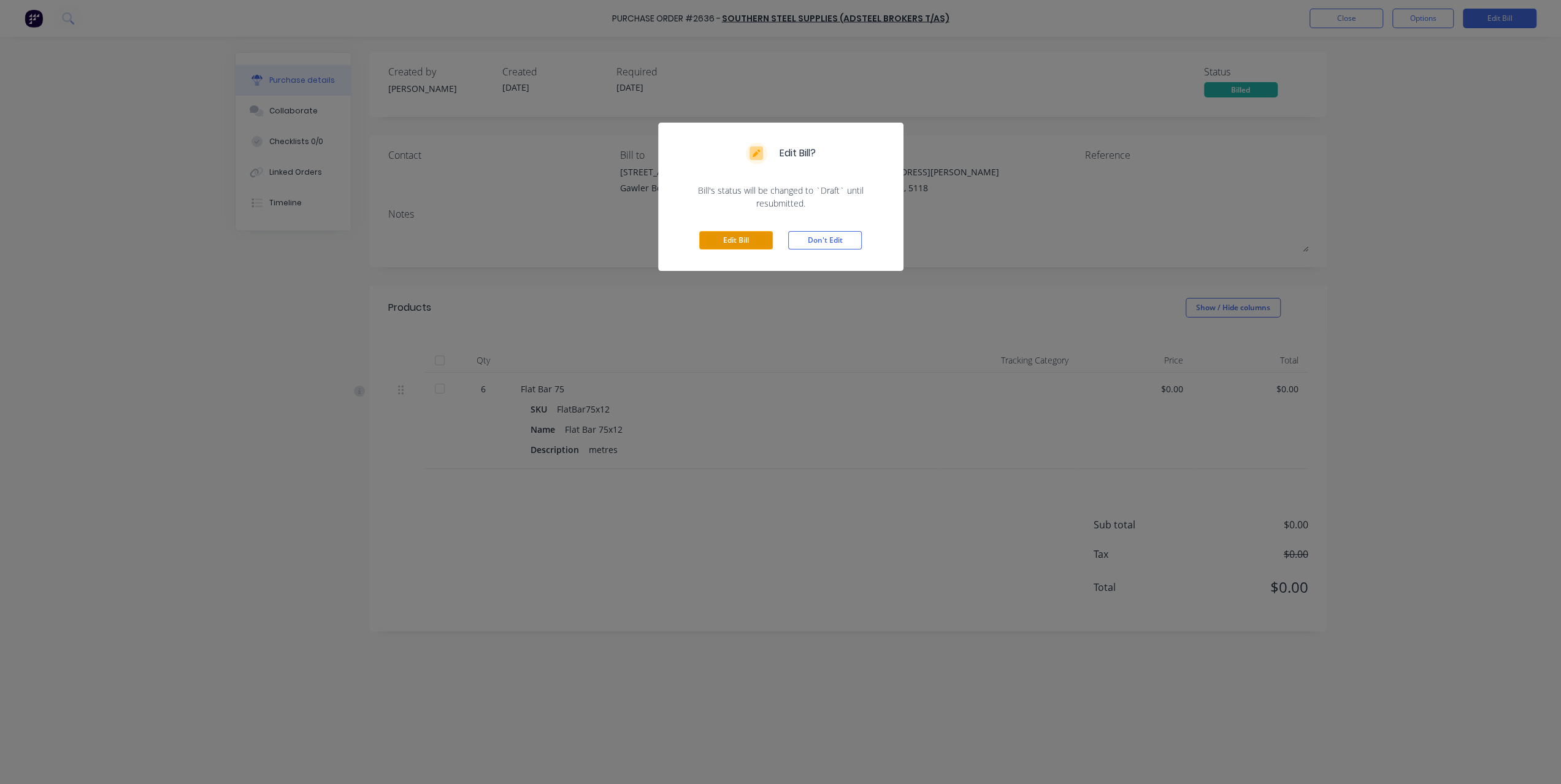
click at [752, 232] on button "Edit Bill" at bounding box center [736, 241] width 73 height 18
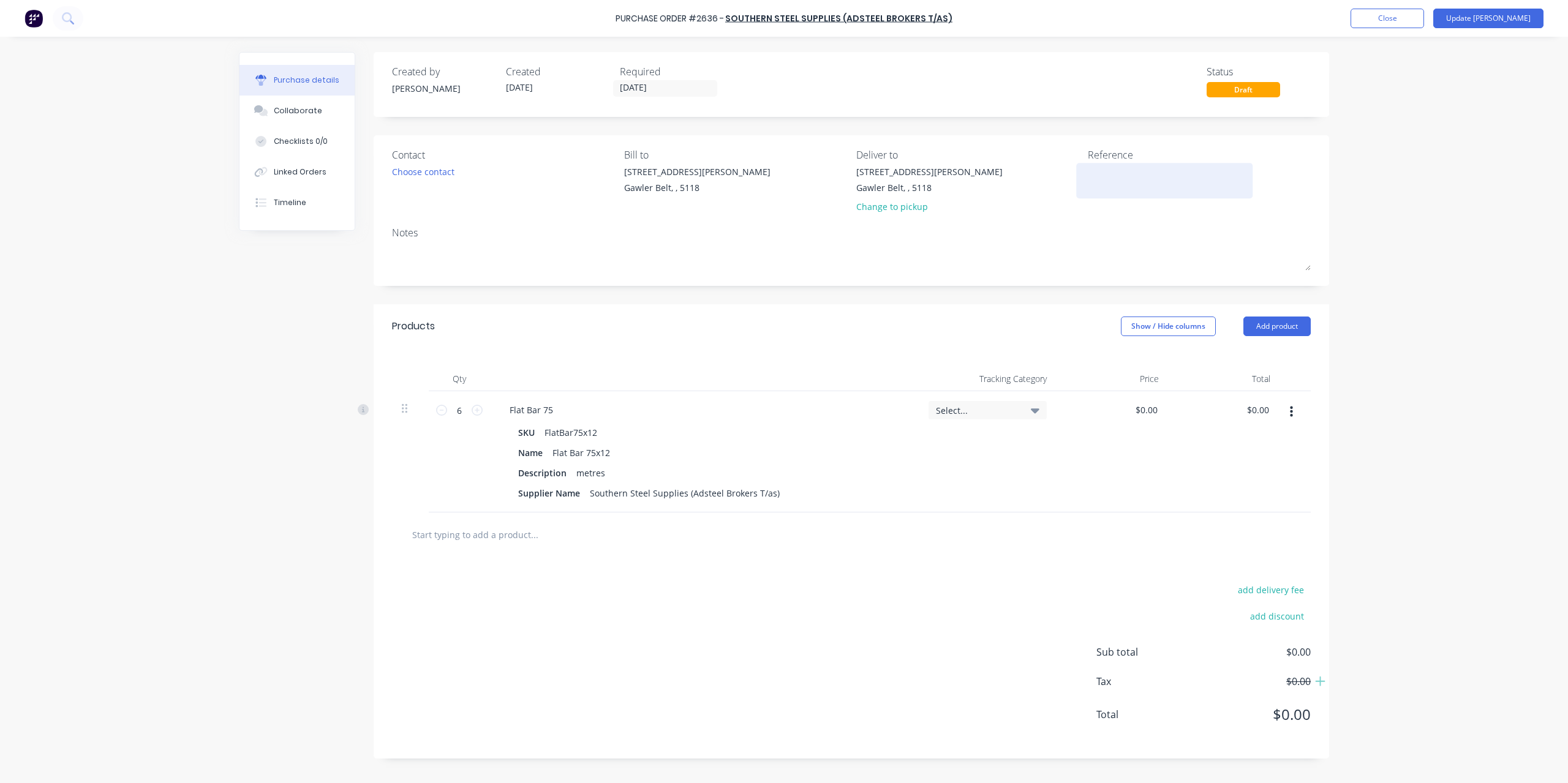
click at [1152, 183] on textarea at bounding box center [1164, 179] width 153 height 28
click at [1262, 414] on input "0.00" at bounding box center [1259, 410] width 23 height 17
click at [1262, 414] on input "0.00" at bounding box center [1259, 410] width 23 height 17
click at [1403, 410] on div "Purchase Order #2636 - Southern Steel Supplies (Adsteel Brokers T/as) Add produ…" at bounding box center [784, 392] width 1568 height 783
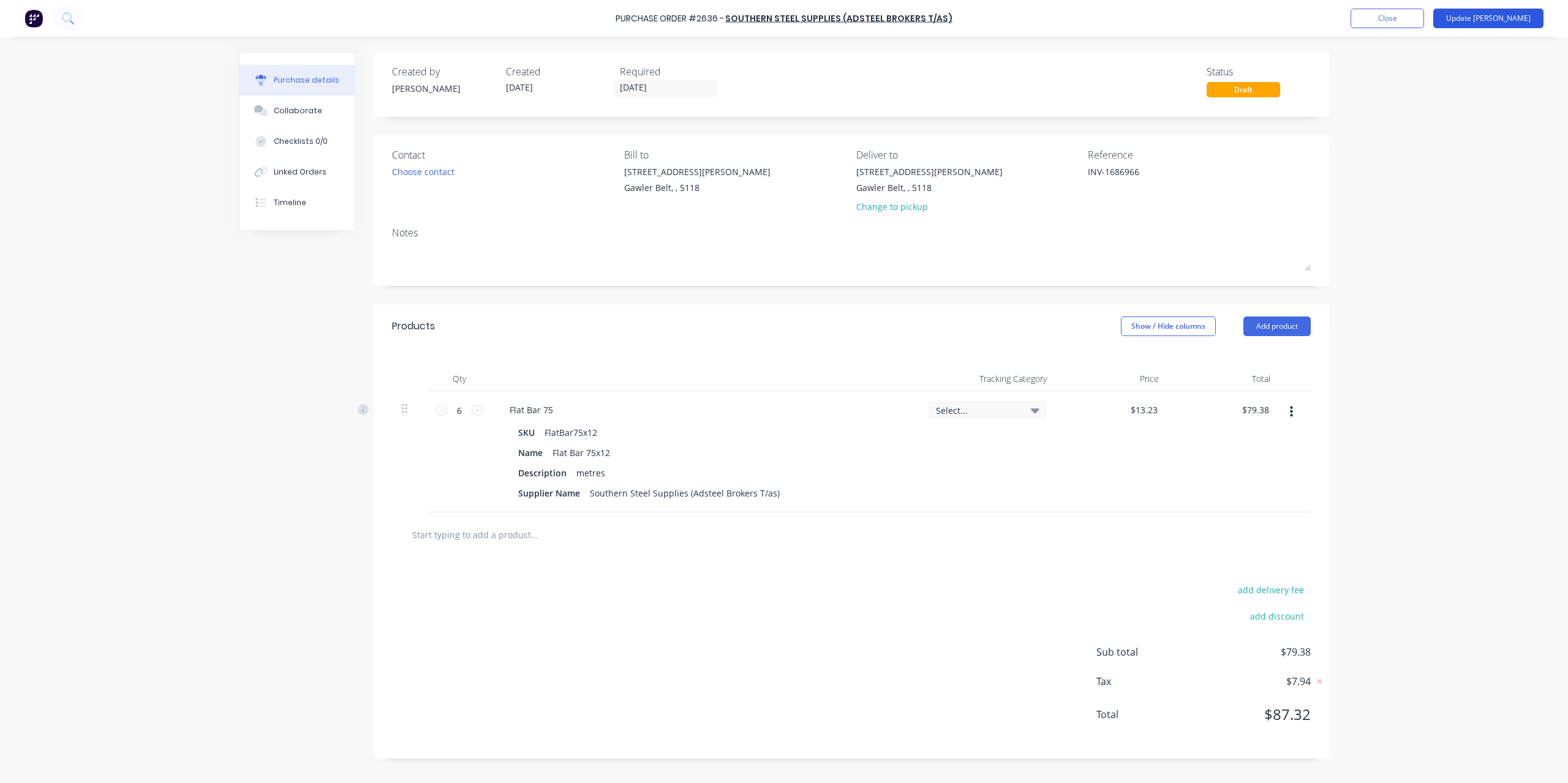
click at [1494, 24] on button "Update [PERSON_NAME]" at bounding box center [1488, 17] width 110 height 19
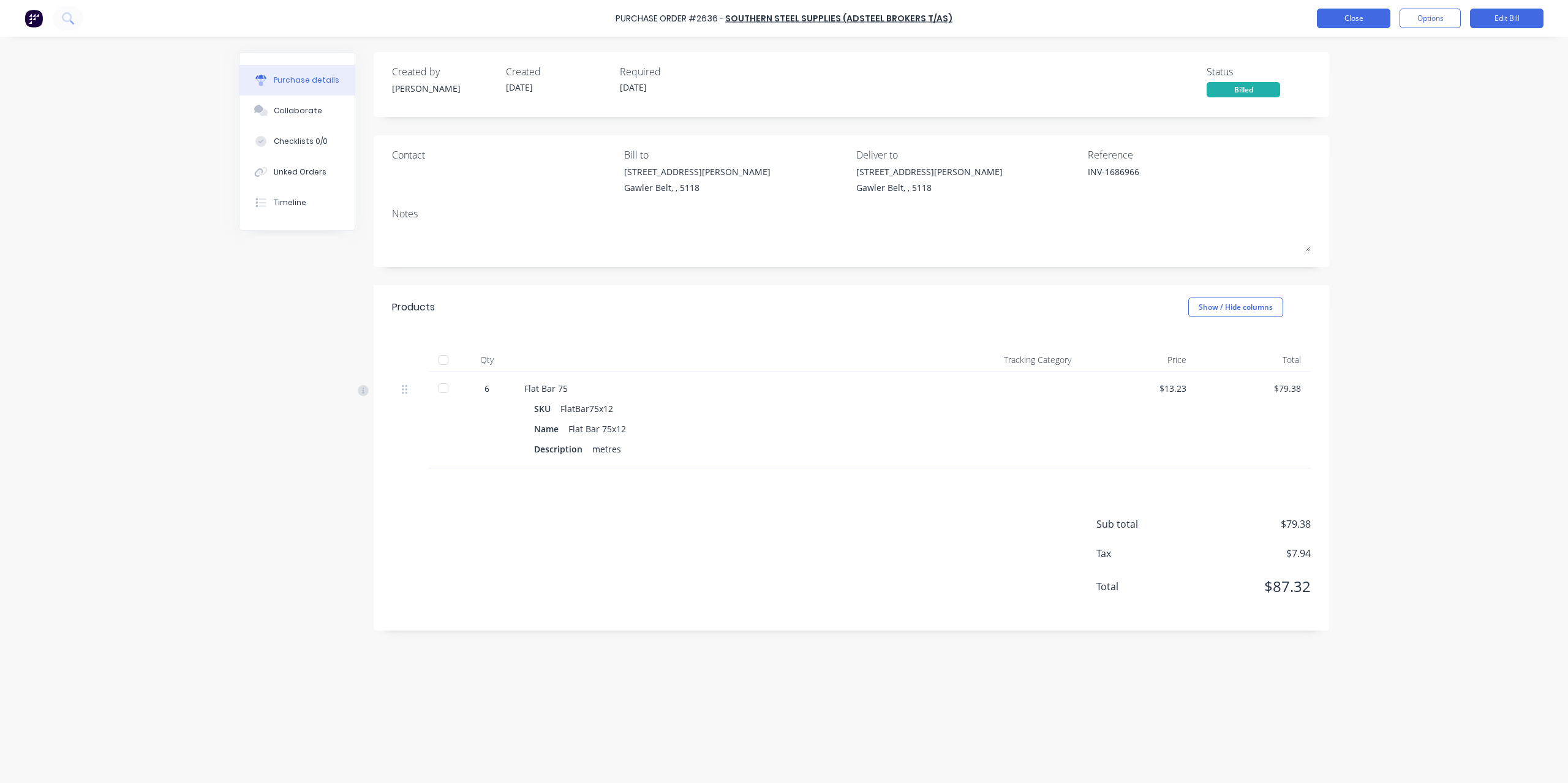
click at [1327, 19] on button "Close" at bounding box center [1353, 17] width 73 height 19
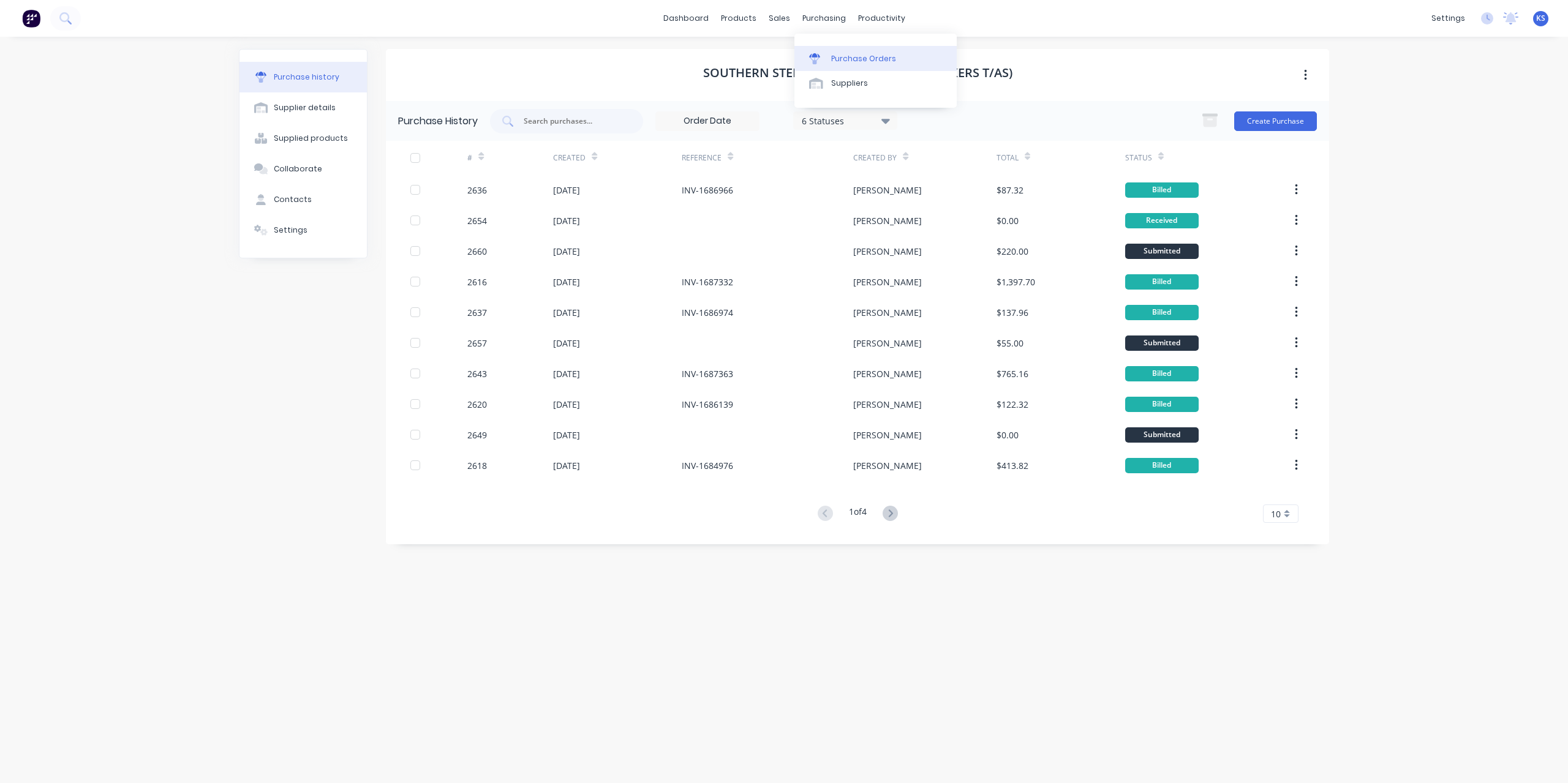
click at [831, 50] on link "Purchase Orders" at bounding box center [875, 58] width 162 height 25
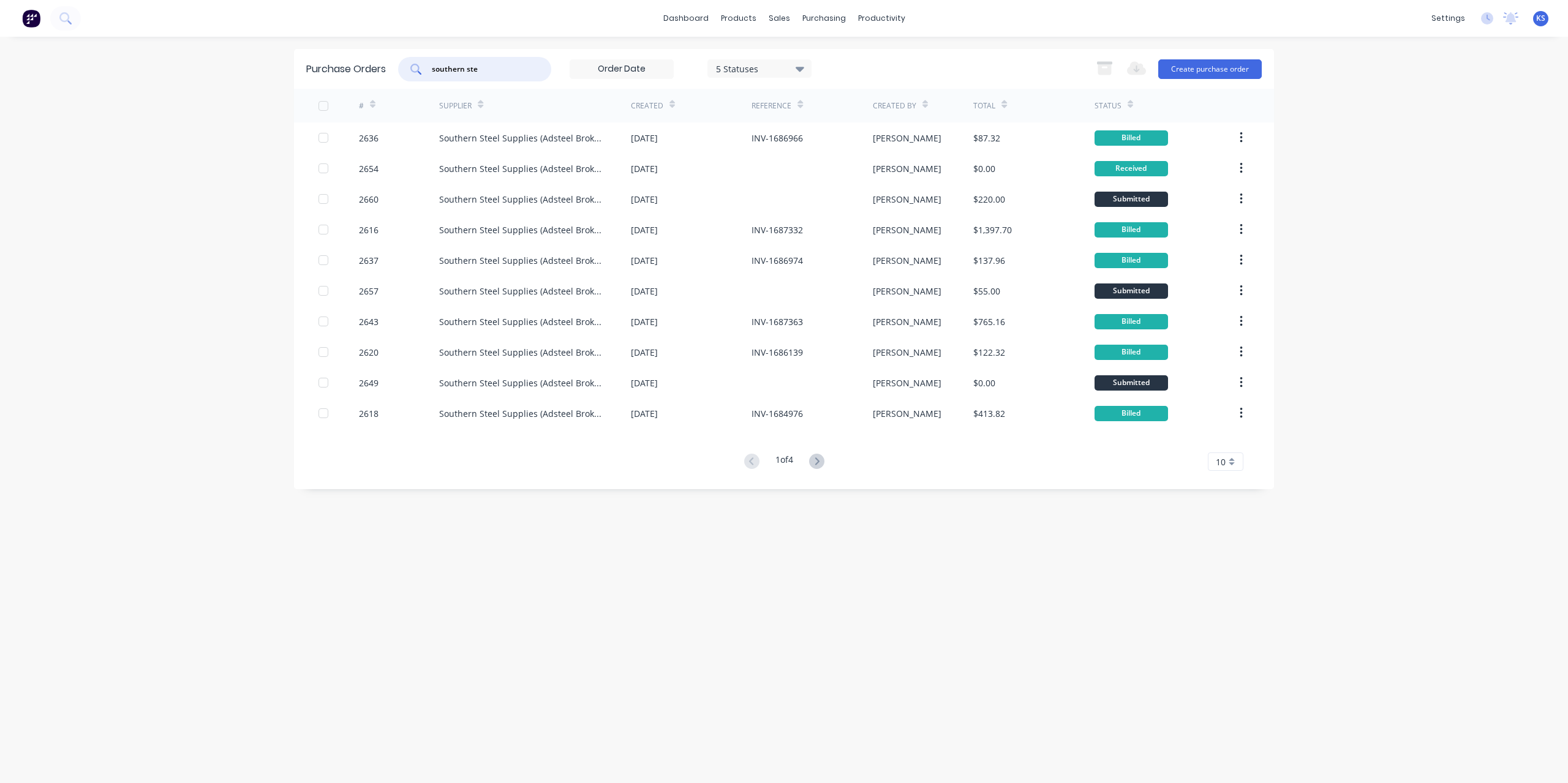
drag, startPoint x: 511, startPoint y: 64, endPoint x: 282, endPoint y: 64, distance: 229.0
click at [282, 64] on div "dashboard products sales purchasing productivity dashboard products Product Cat…" at bounding box center [784, 392] width 1568 height 783
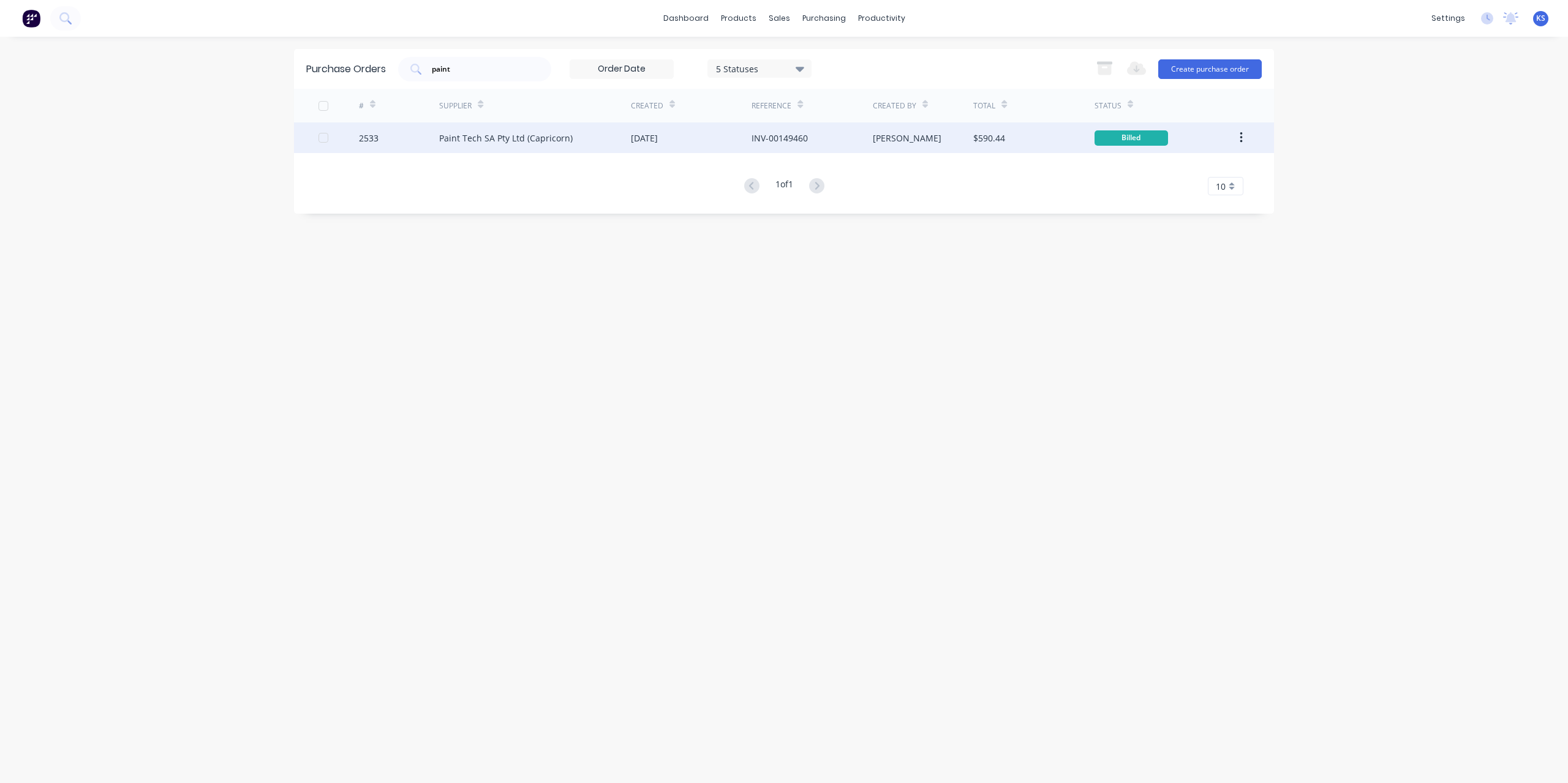
click at [478, 136] on div "Paint Tech SA Pty Ltd (Capricorn)" at bounding box center [506, 138] width 134 height 13
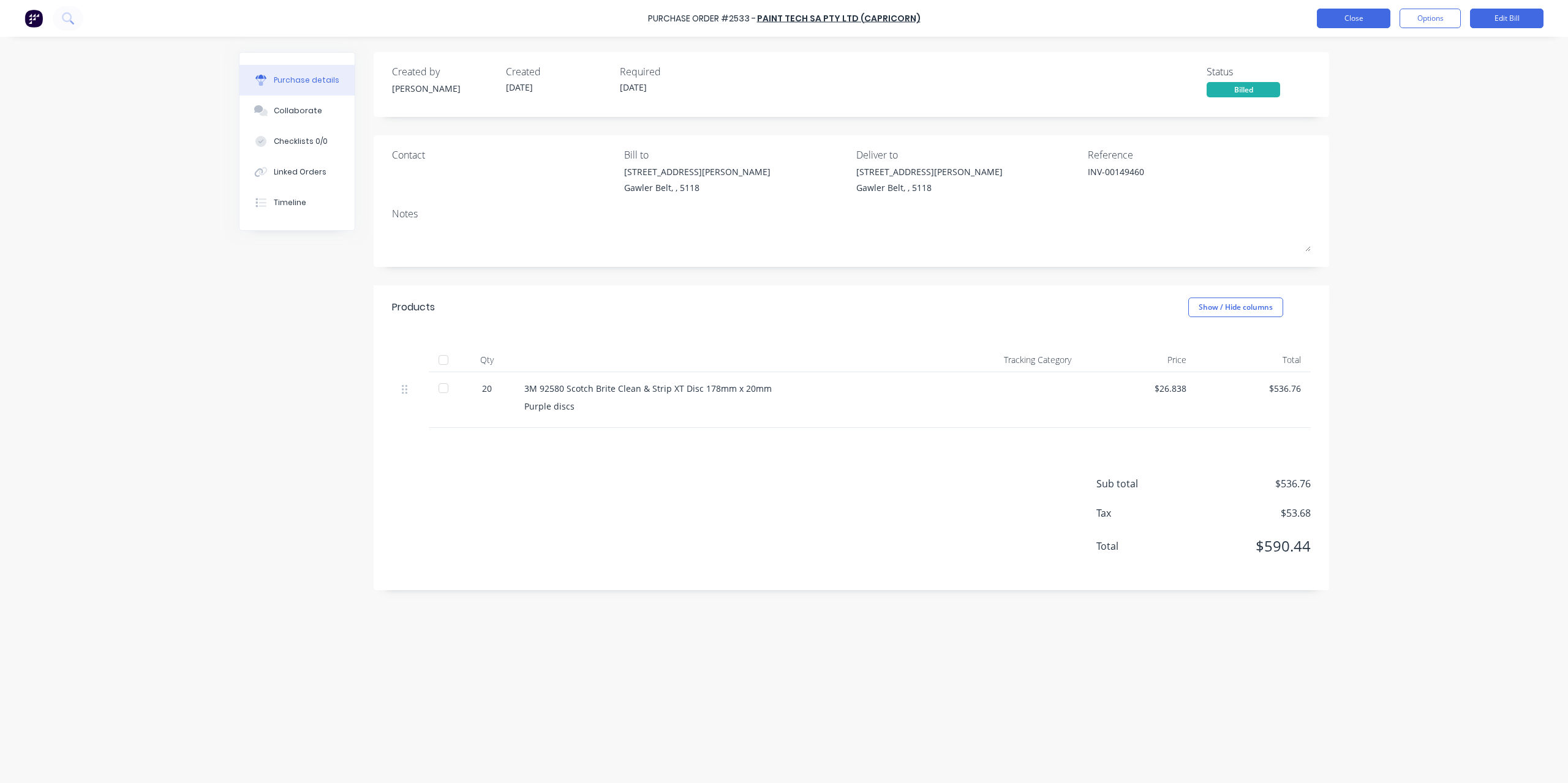
click at [1329, 12] on button "Close" at bounding box center [1353, 17] width 73 height 19
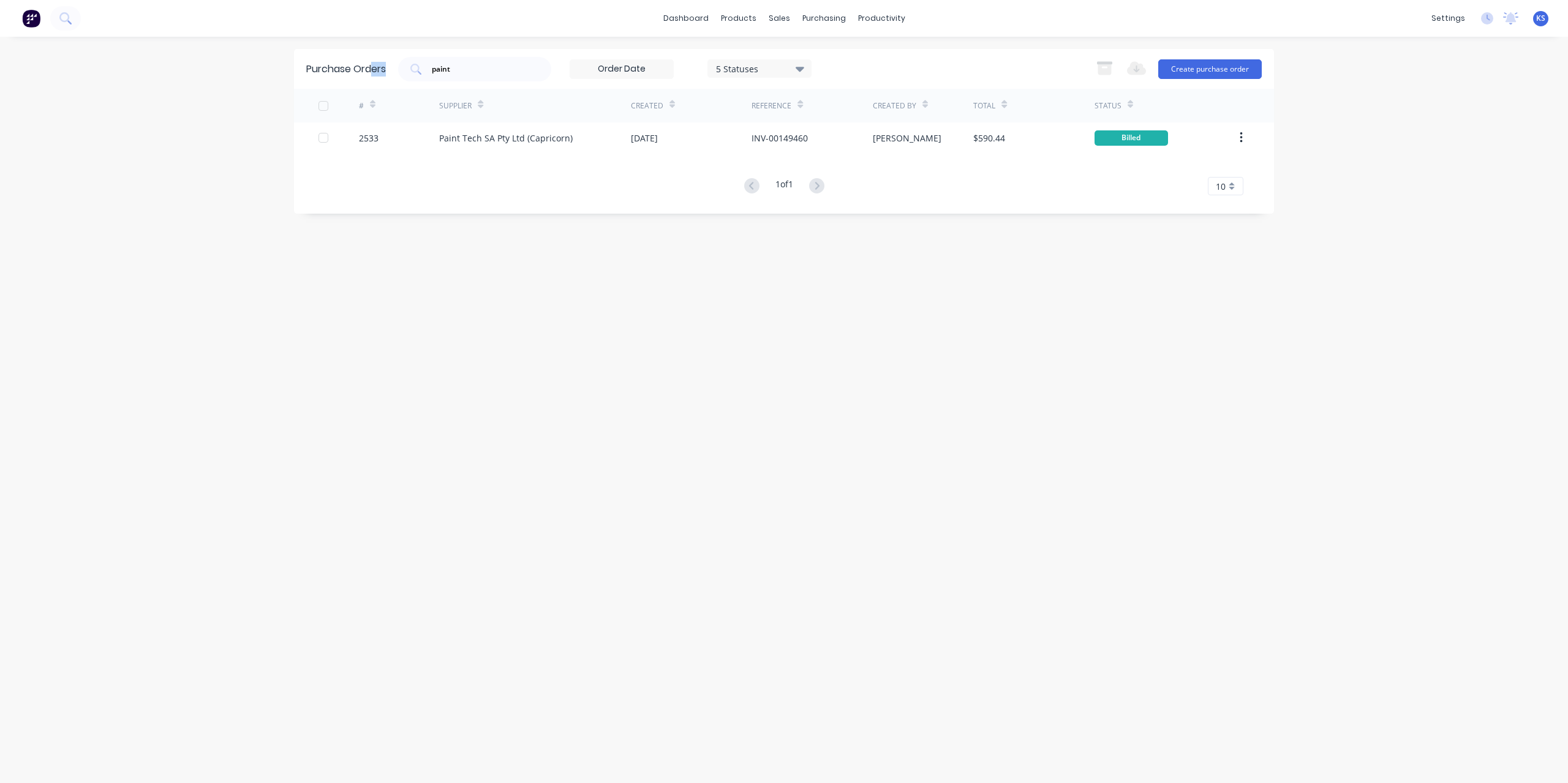
drag, startPoint x: 474, startPoint y: 61, endPoint x: 372, endPoint y: 57, distance: 102.1
click at [372, 57] on div "Purchase Orders paint 5 Statuses 5 Statuses Export to Excel (XLSX) Create purch…" at bounding box center [784, 68] width 980 height 39
drag, startPoint x: 467, startPoint y: 61, endPoint x: 294, endPoint y: 60, distance: 173.0
click at [294, 60] on div "Purchase Orders paint 5 Statuses 5 Statuses Export to Excel (XLSX) Create purch…" at bounding box center [784, 68] width 980 height 39
click at [479, 54] on div "Purchase Orders paint 5 Statuses 5 Statuses Export to Excel (XLSX) Create purch…" at bounding box center [784, 68] width 980 height 39
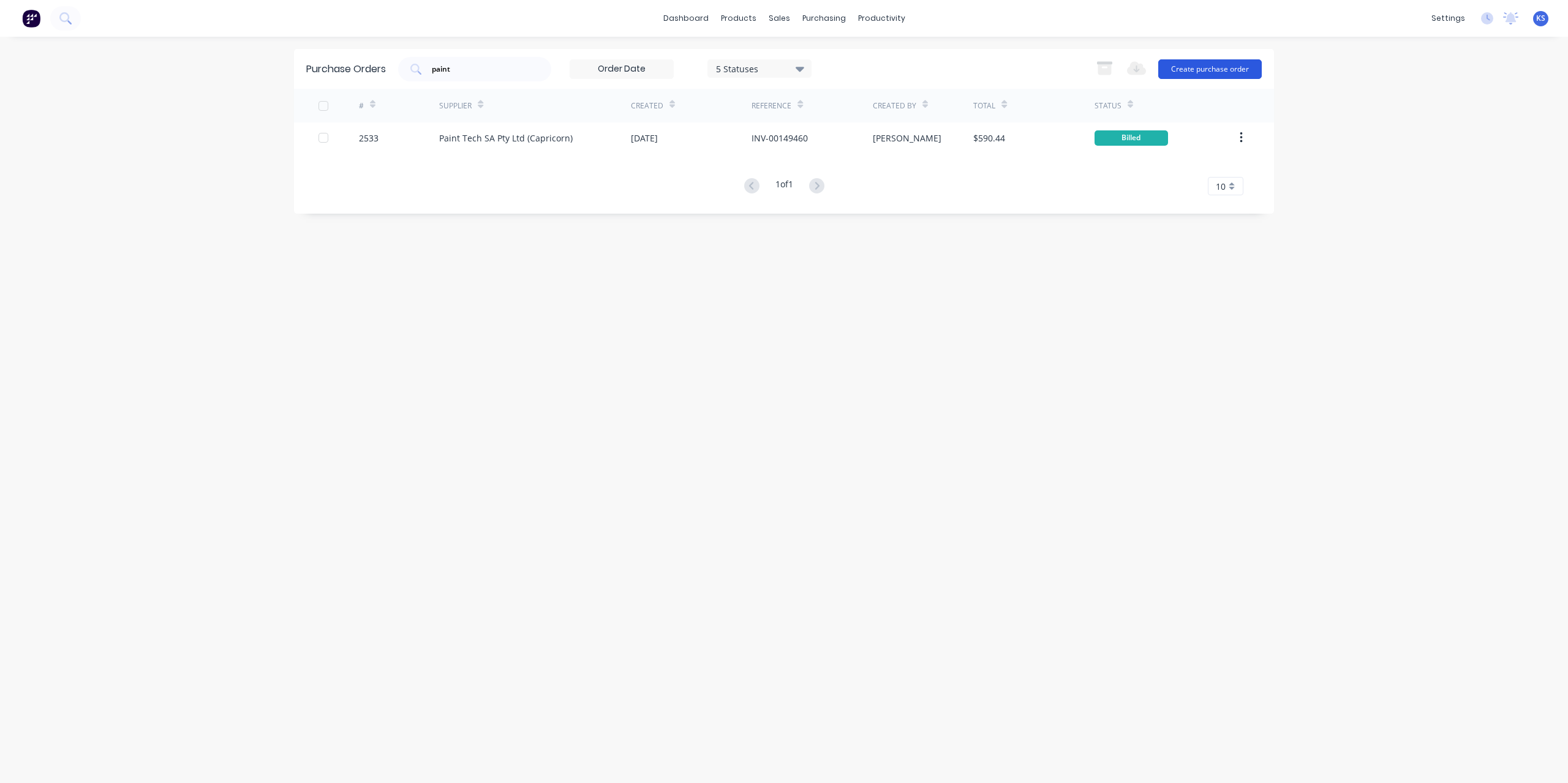
click at [1211, 65] on button "Create purchase order" at bounding box center [1209, 69] width 104 height 19
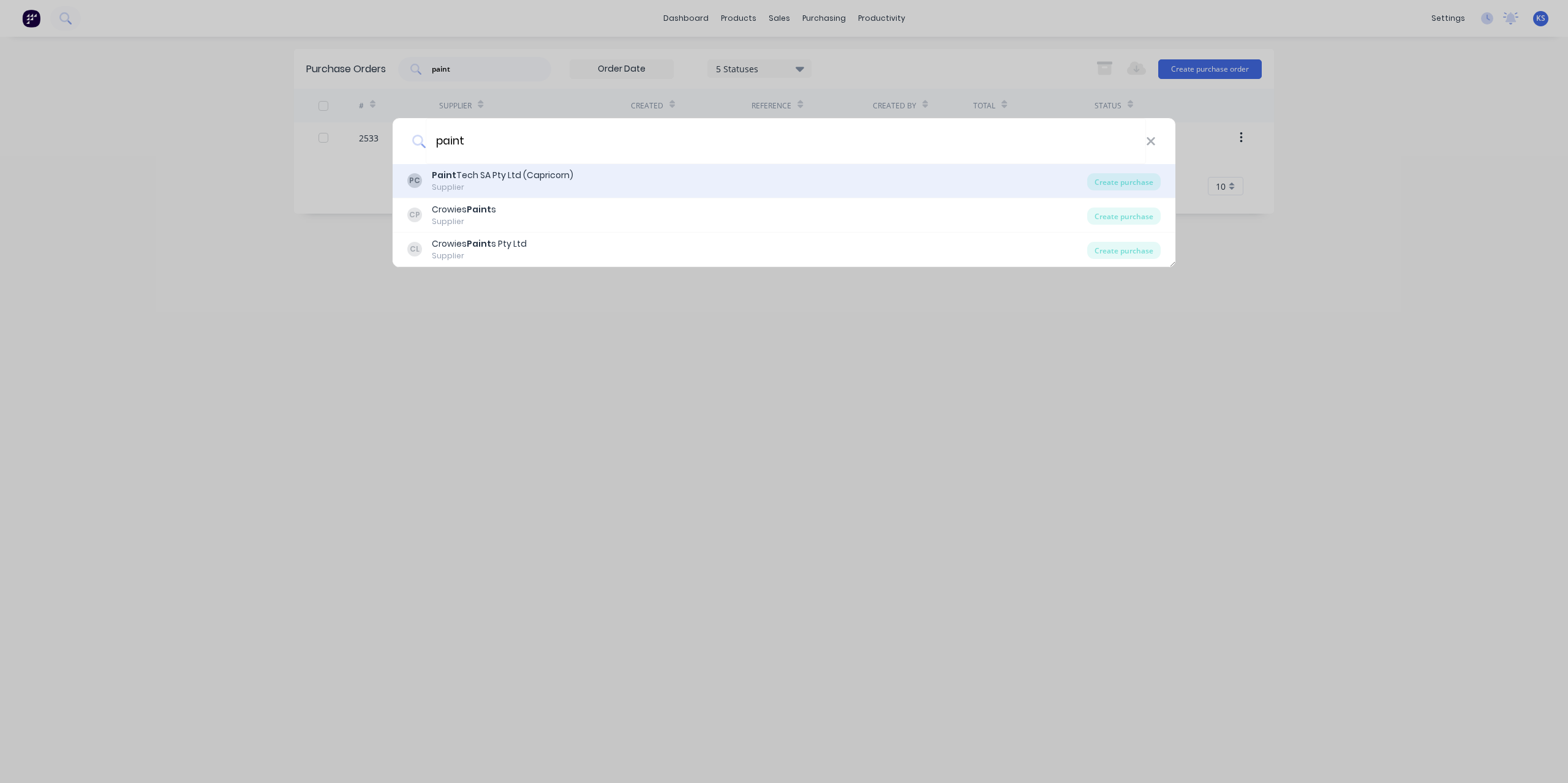
click at [507, 175] on div "Paint Tech SA Pty Ltd (Capricorn)" at bounding box center [502, 175] width 141 height 13
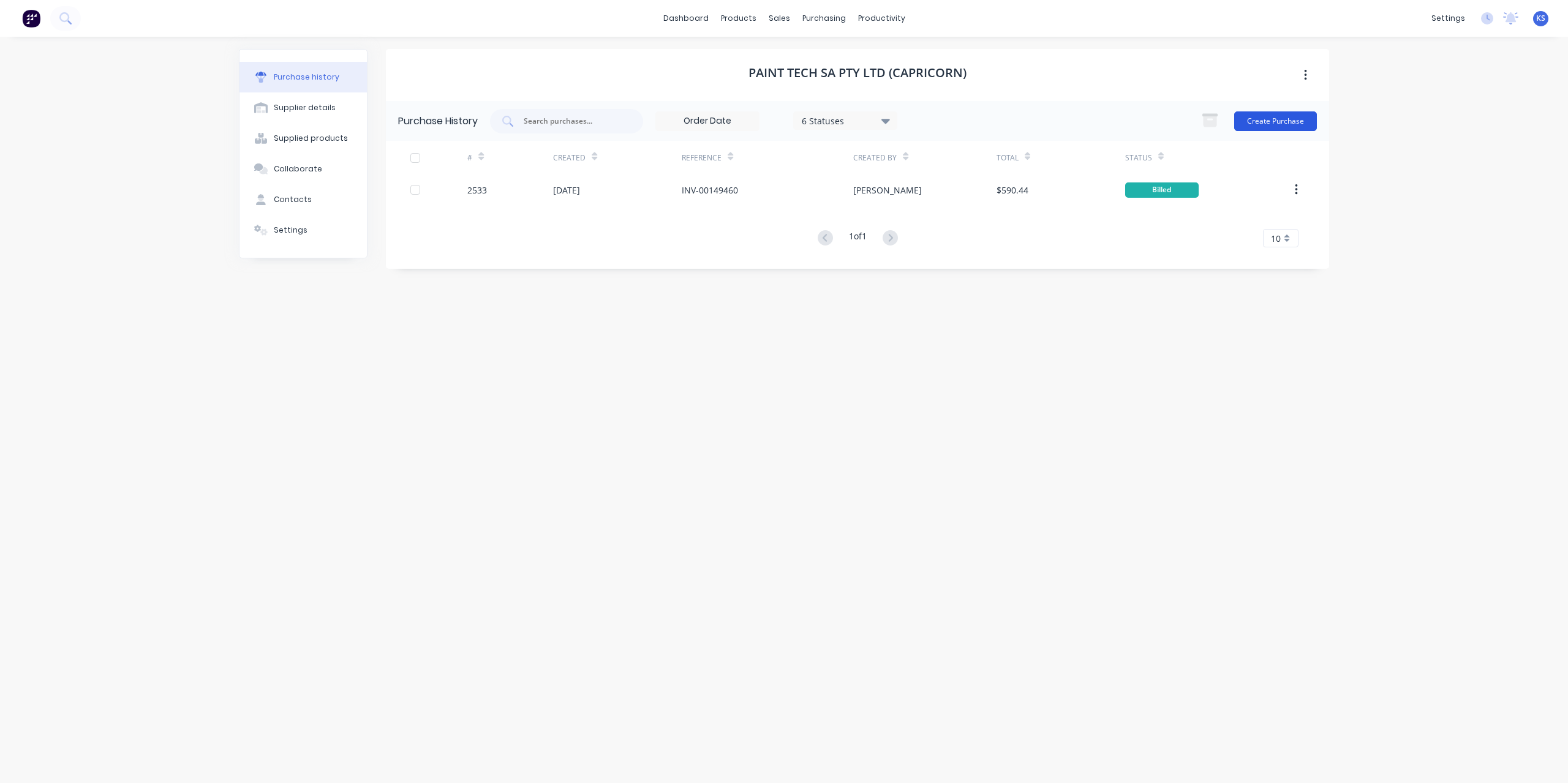
click at [1278, 123] on button "Create Purchase" at bounding box center [1275, 121] width 83 height 19
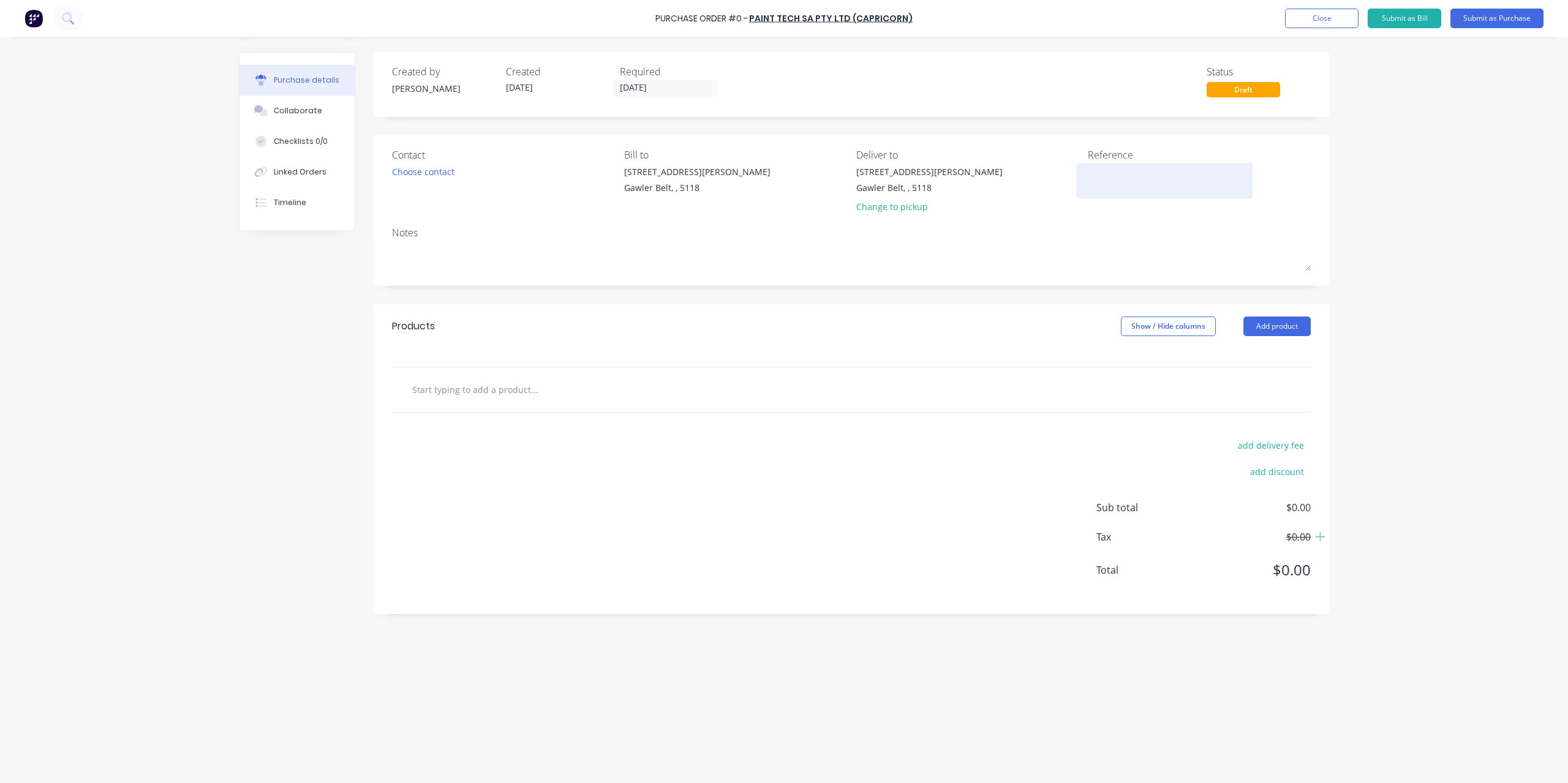
click at [1115, 165] on textarea at bounding box center [1164, 179] width 153 height 28
click at [623, 403] on div at bounding box center [852, 390] width 919 height 45
click at [542, 402] on div at bounding box center [852, 390] width 919 height 45
click at [458, 381] on input "text" at bounding box center [534, 390] width 245 height 25
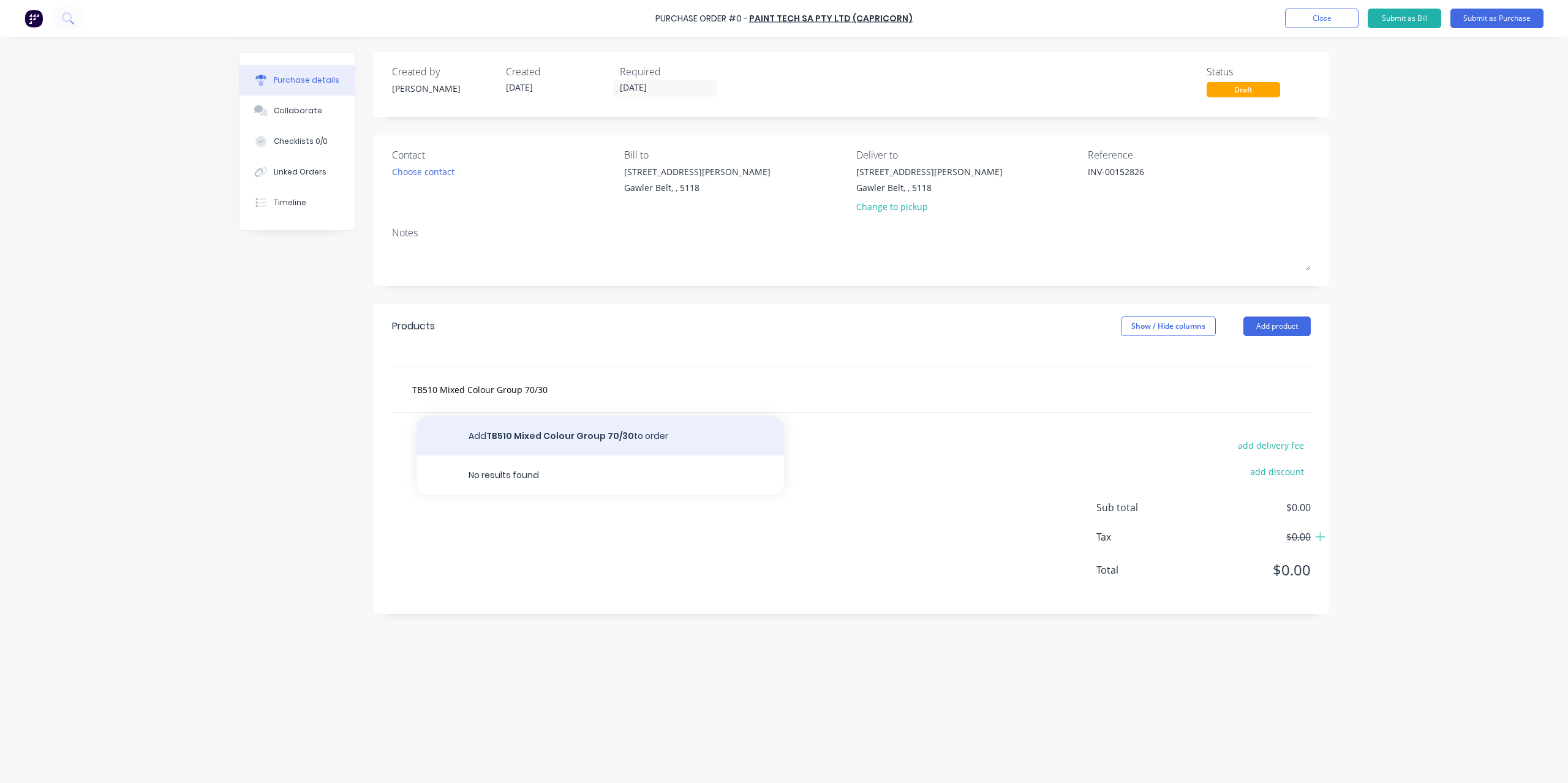
click at [531, 444] on button "Add TB510 Mixed Colour Group 70/30 to order" at bounding box center [600, 436] width 368 height 39
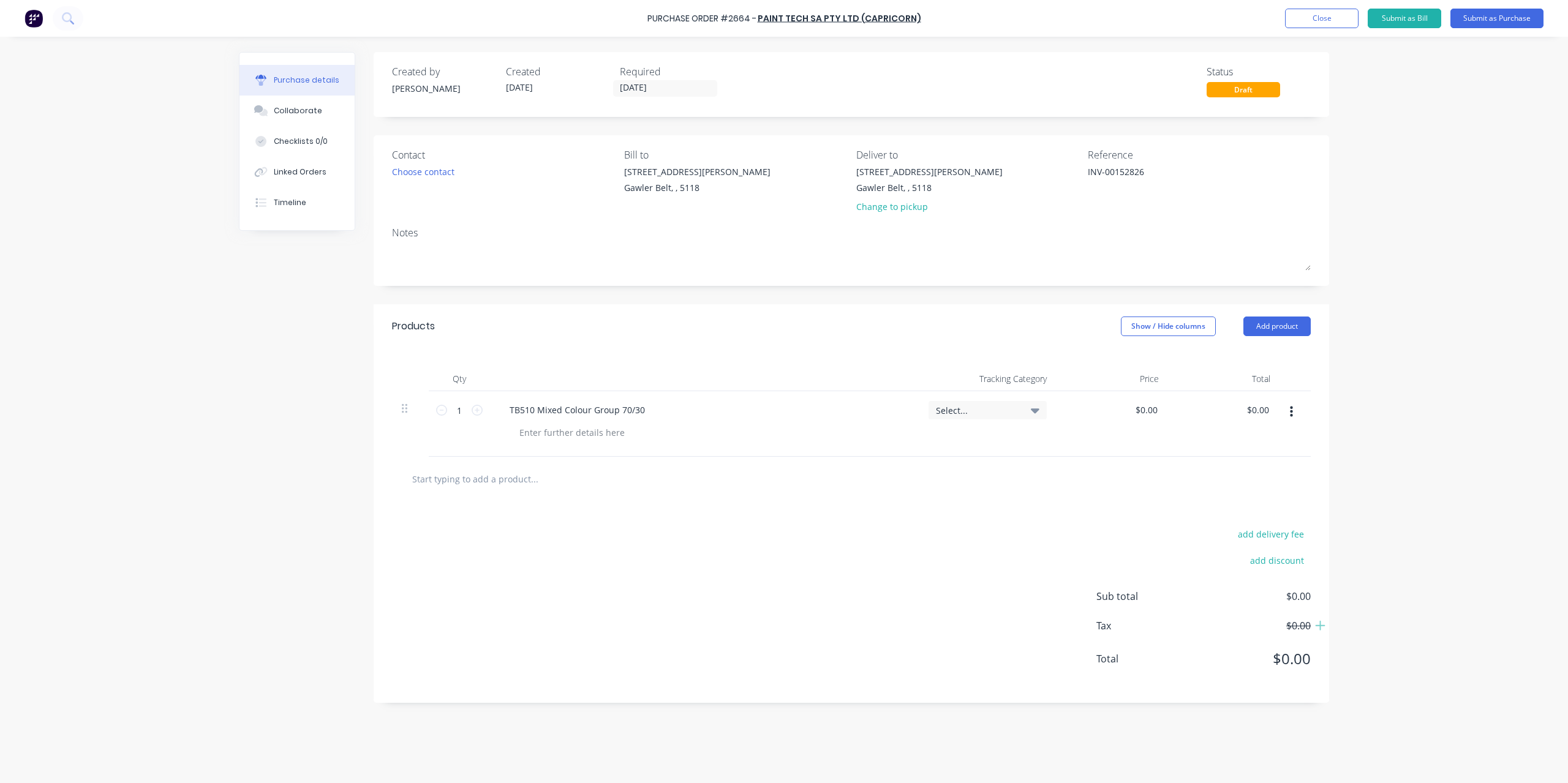
click at [517, 481] on input "text" at bounding box center [534, 479] width 245 height 25
click at [514, 513] on button "Add HS PU Activator Fast 1l to order" at bounding box center [600, 525] width 368 height 39
click at [497, 560] on div at bounding box center [852, 545] width 919 height 45
click at [495, 555] on input "text" at bounding box center [534, 545] width 245 height 25
click at [469, 410] on input "1" at bounding box center [459, 411] width 25 height 18
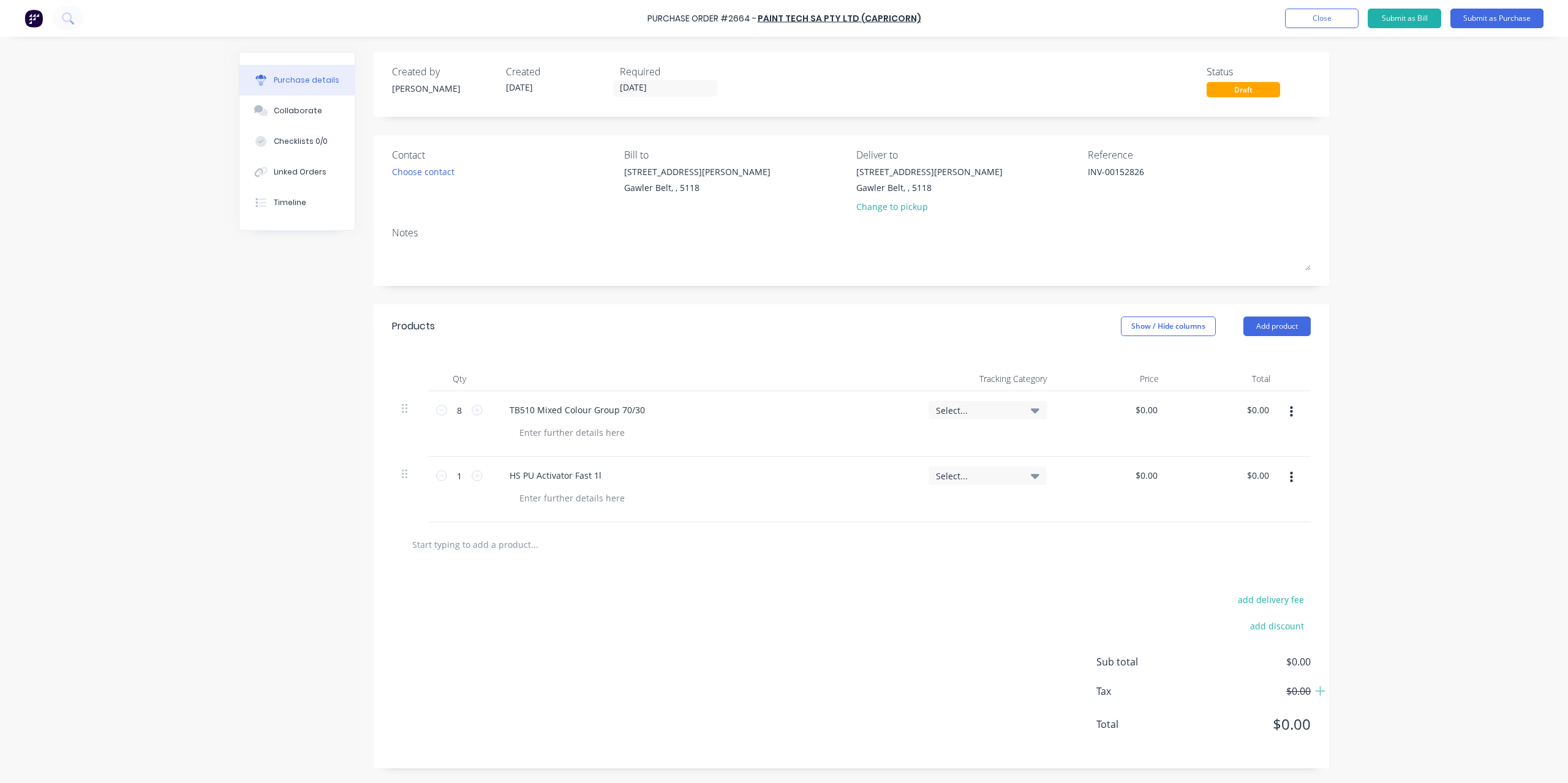
click at [458, 465] on div "1 1" at bounding box center [459, 489] width 61 height 65
click at [456, 479] on input "1" at bounding box center [459, 476] width 25 height 18
click at [497, 538] on input "text" at bounding box center [534, 545] width 245 height 25
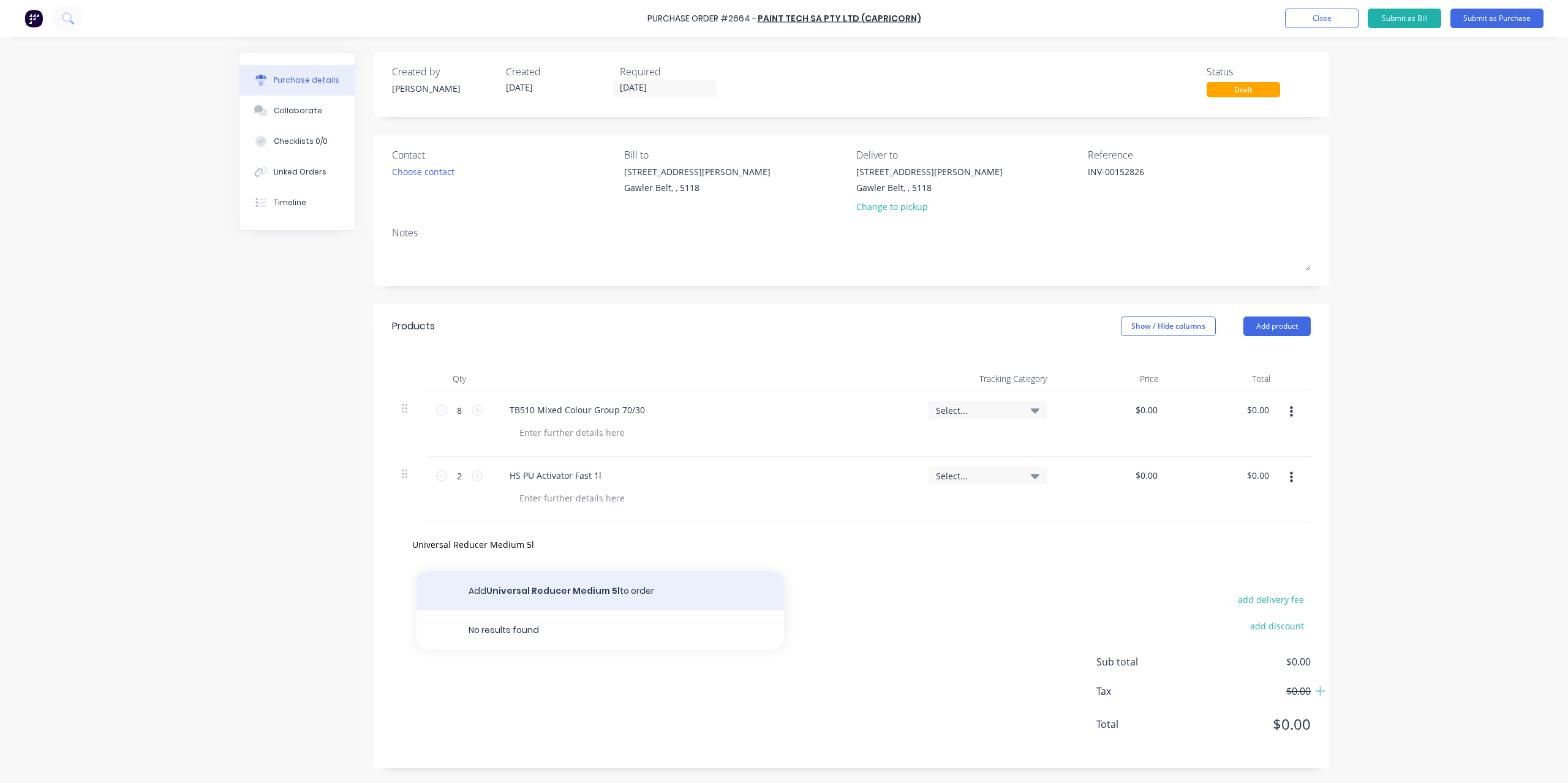
click at [522, 585] on button "Add Universal Reducer Medium 5l to order" at bounding box center [600, 590] width 368 height 39
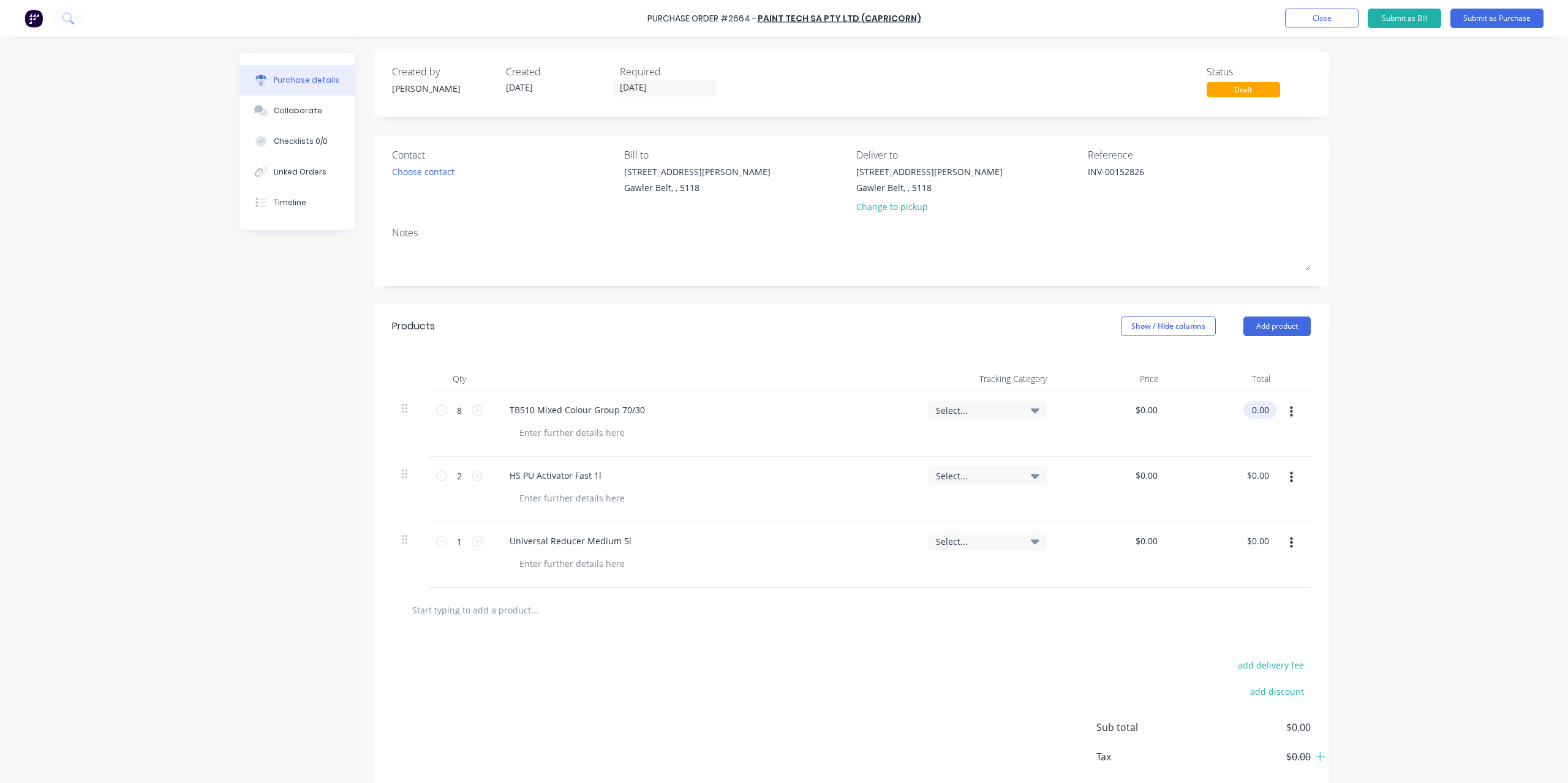
click at [1253, 408] on input "0.00" at bounding box center [1257, 410] width 28 height 17
click at [1253, 408] on input "0.00" at bounding box center [1259, 410] width 23 height 17
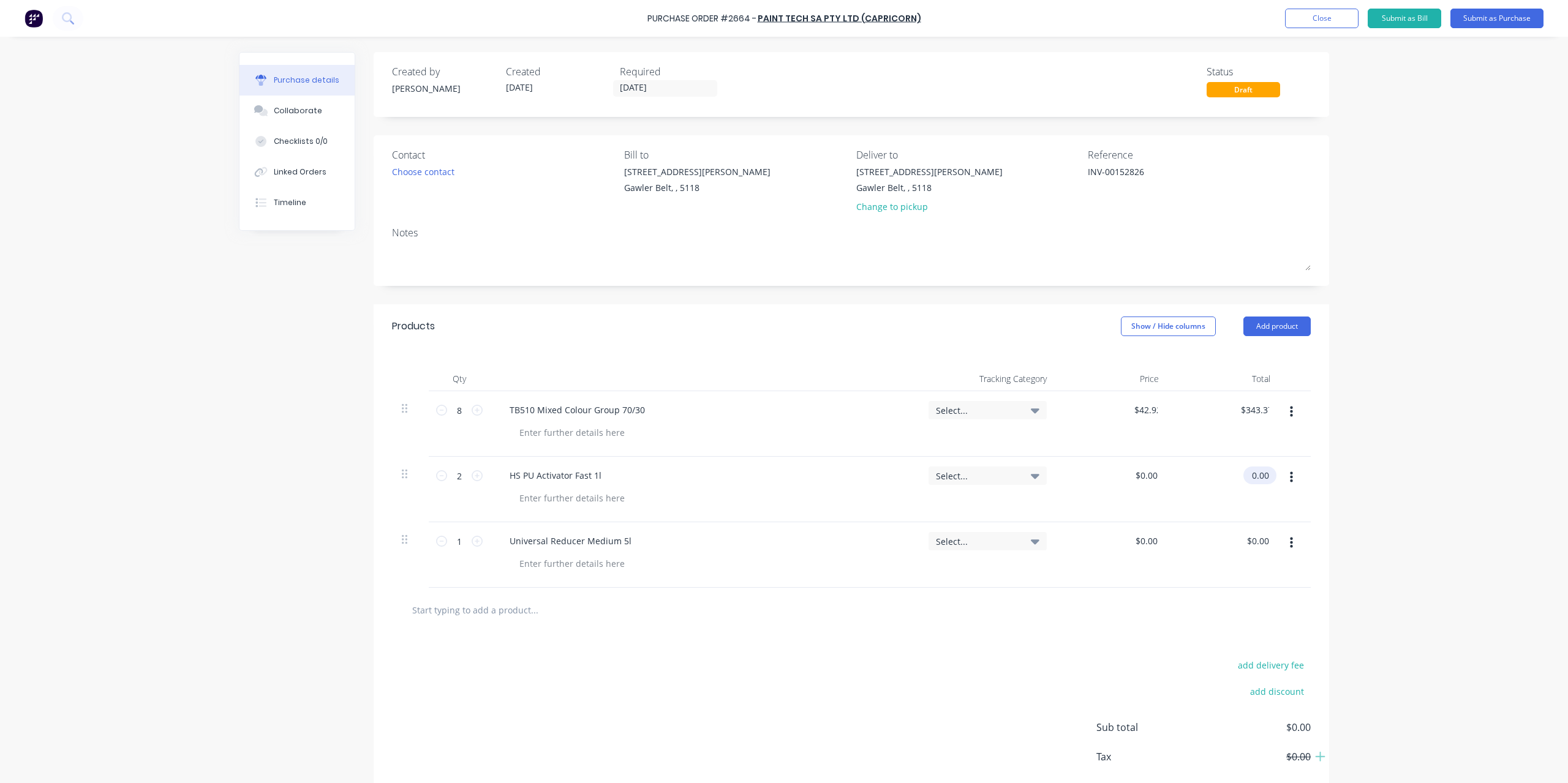
click at [1254, 469] on input "0.00" at bounding box center [1257, 475] width 28 height 17
click at [1254, 472] on input "0.00" at bounding box center [1259, 475] width 23 height 17
click at [1242, 545] on div "0.00 $0.00" at bounding box center [1225, 555] width 112 height 65
click at [1259, 542] on input "0.00" at bounding box center [1259, 541] width 23 height 17
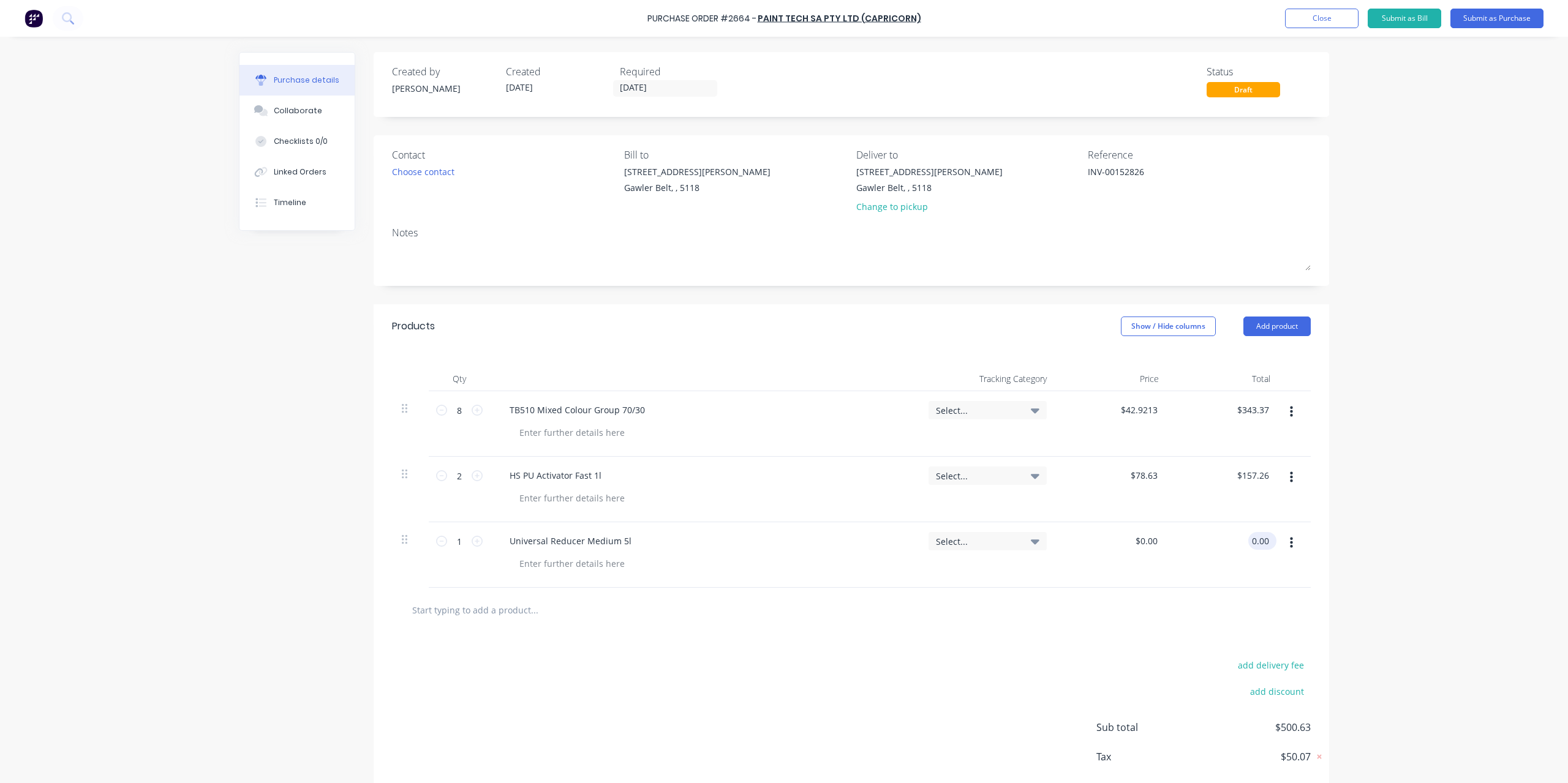
click at [1259, 542] on input "0.00" at bounding box center [1259, 541] width 23 height 17
click at [1348, 571] on div "Purchase Order #2664 - Paint Tech SA Pty Ltd (Capricorn) Add product Close Subm…" at bounding box center [784, 392] width 1568 height 783
click at [1505, 17] on button "Submit as Purchase" at bounding box center [1497, 17] width 94 height 19
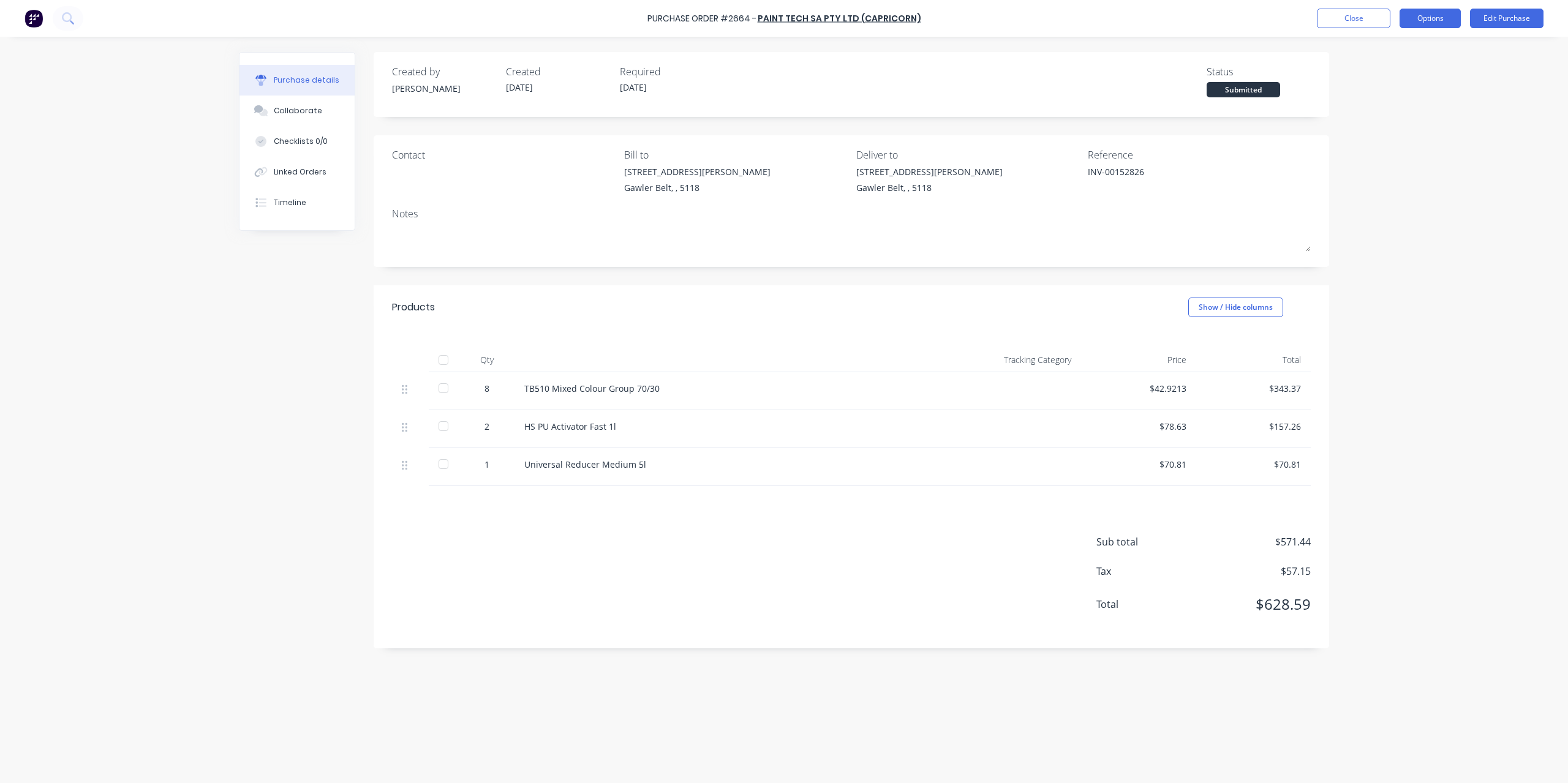
click at [1431, 17] on button "Options" at bounding box center [1430, 17] width 61 height 19
click at [1405, 74] on div "Convert to Bill" at bounding box center [1402, 73] width 94 height 17
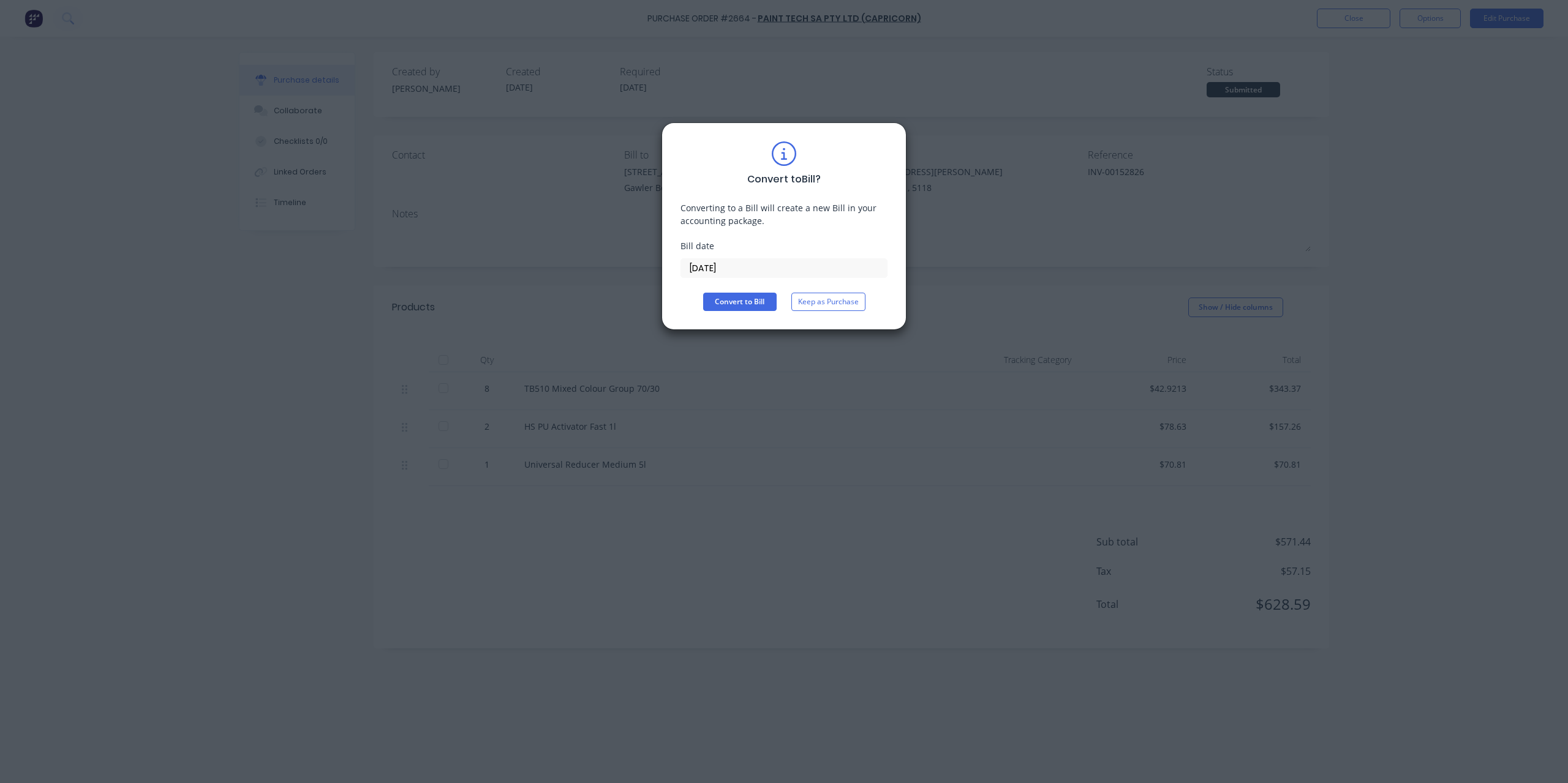
click at [823, 261] on input "[DATE]" at bounding box center [784, 269] width 205 height 18
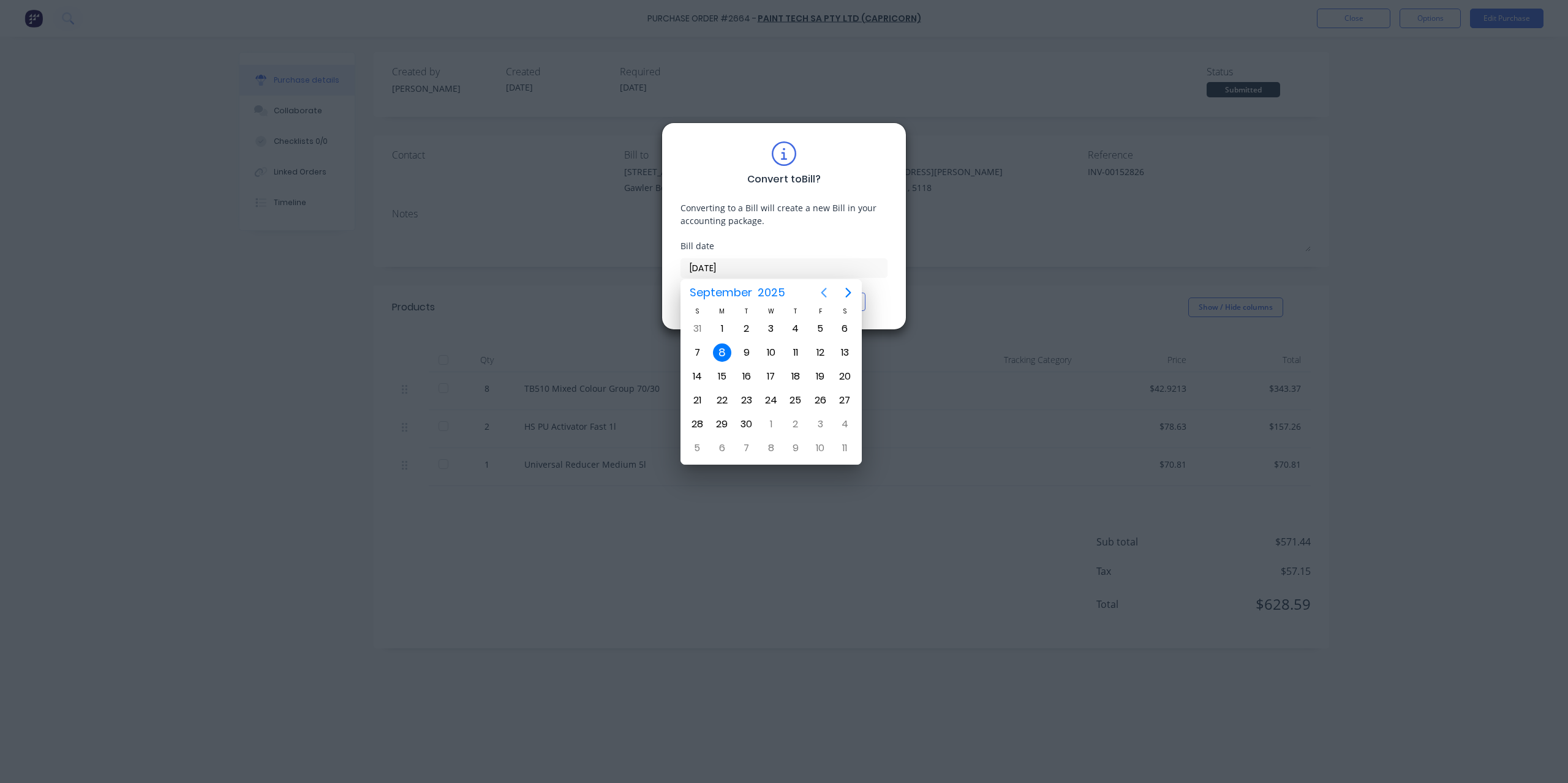
click at [819, 292] on icon "Previous page" at bounding box center [824, 292] width 15 height 15
click at [799, 421] on div "28" at bounding box center [796, 425] width 18 height 18
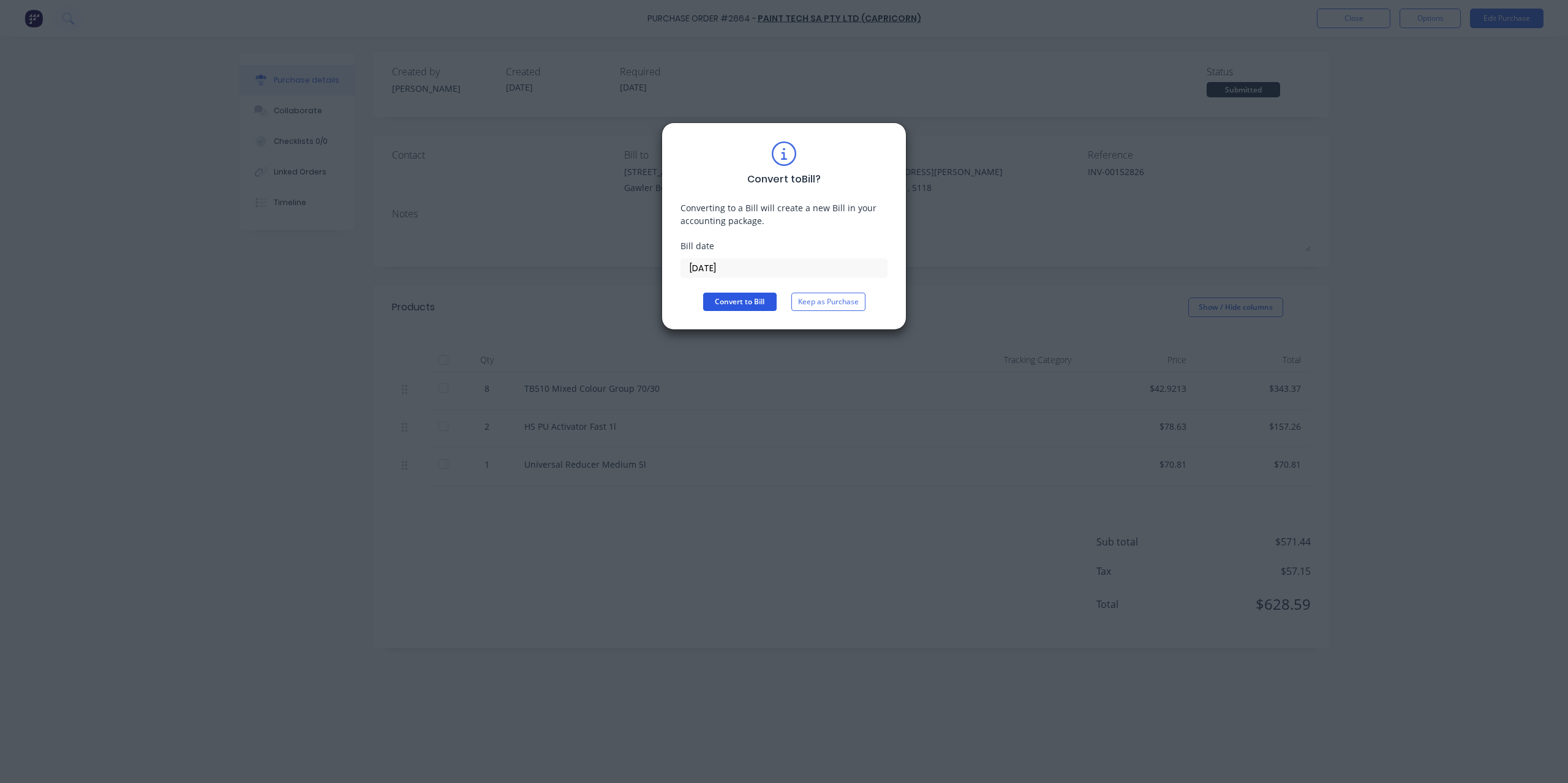
click at [756, 305] on button "Convert to Bill" at bounding box center [740, 302] width 73 height 18
